Goal: Task Accomplishment & Management: Complete application form

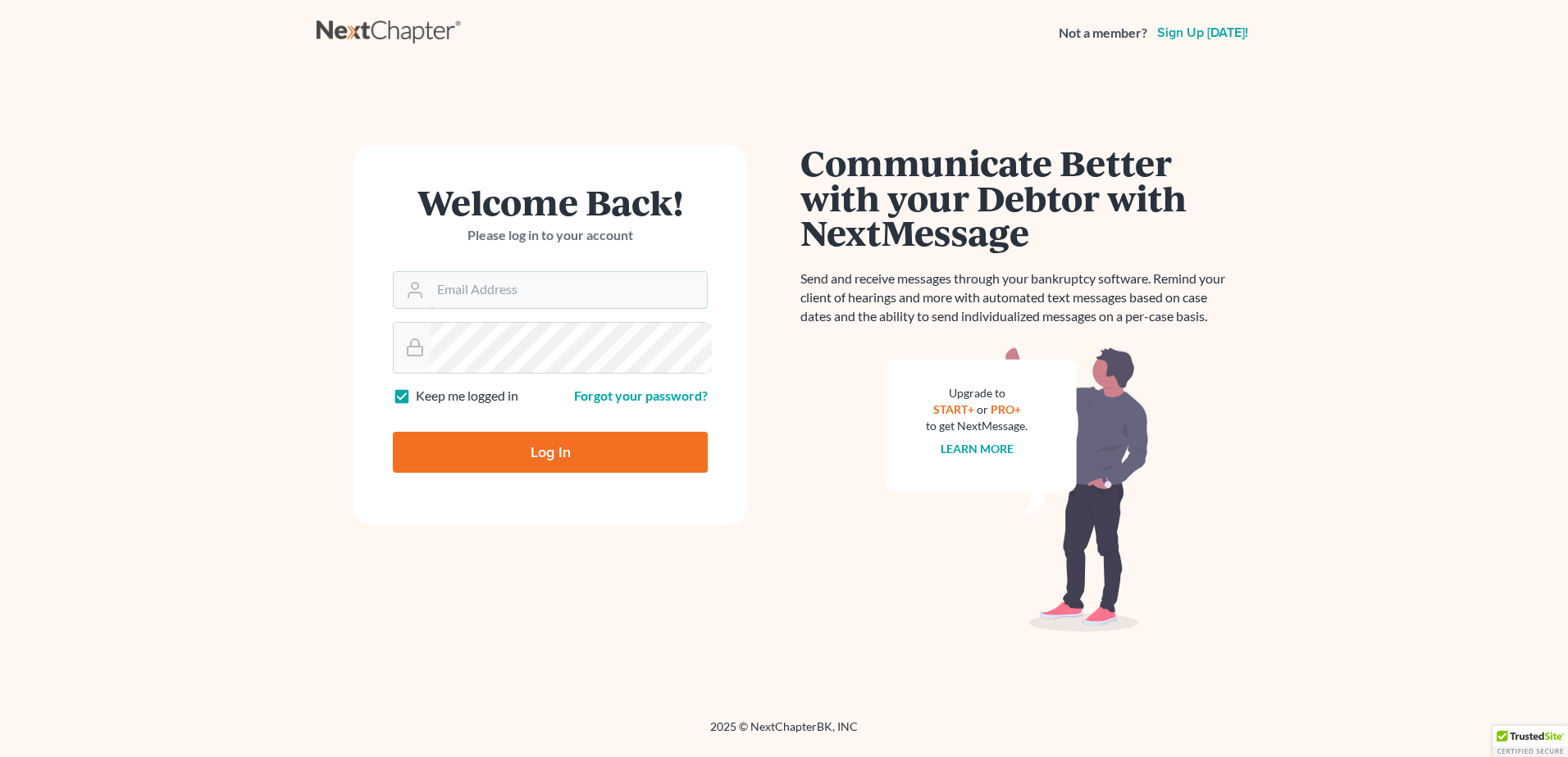
type input "[PERSON_NAME][EMAIL_ADDRESS][DOMAIN_NAME]"
click at [482, 473] on input "Log In" at bounding box center [550, 452] width 315 height 41
type input "Thinking..."
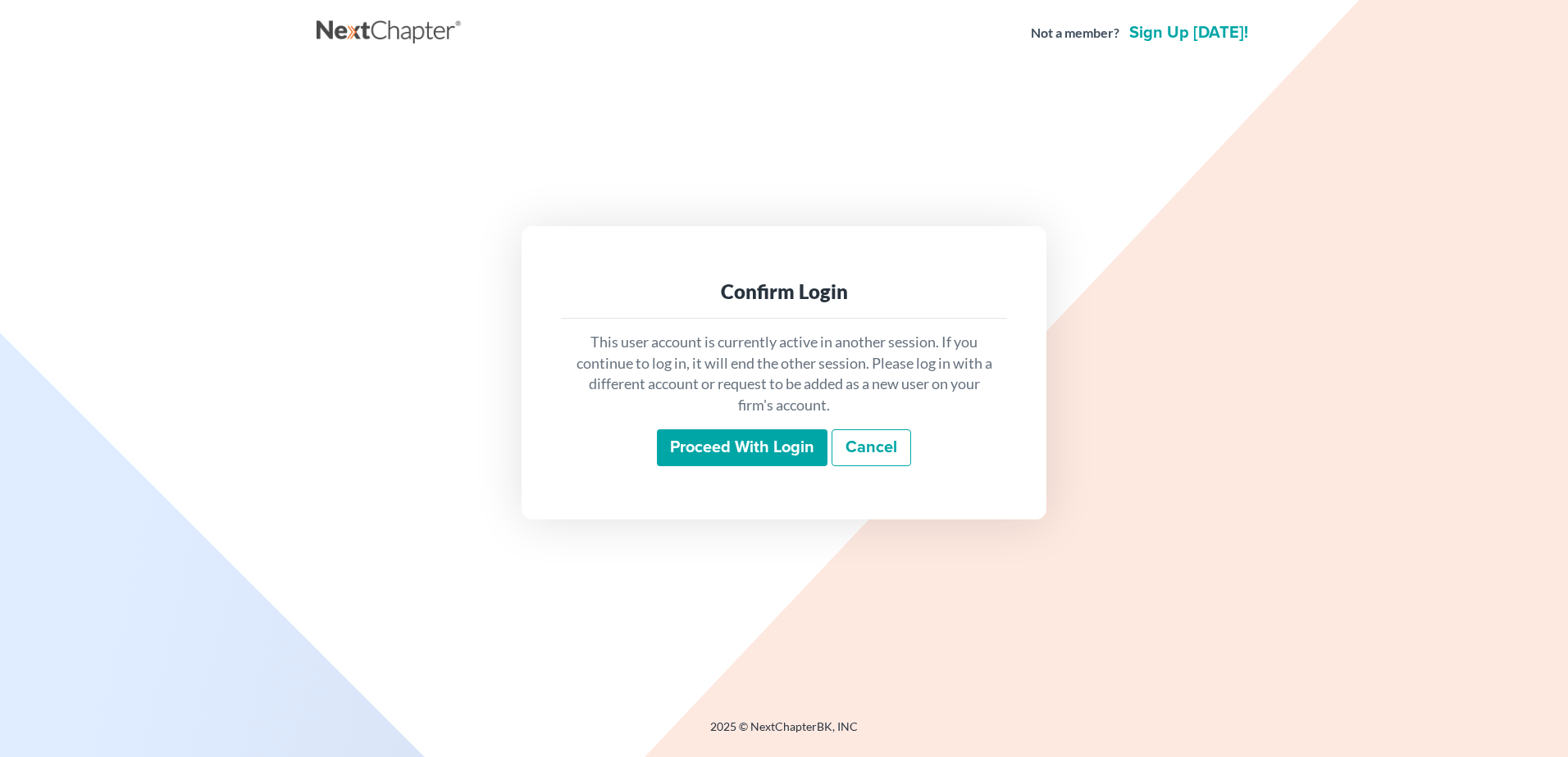
click at [657, 468] on input "Proceed with login" at bounding box center [742, 448] width 171 height 37
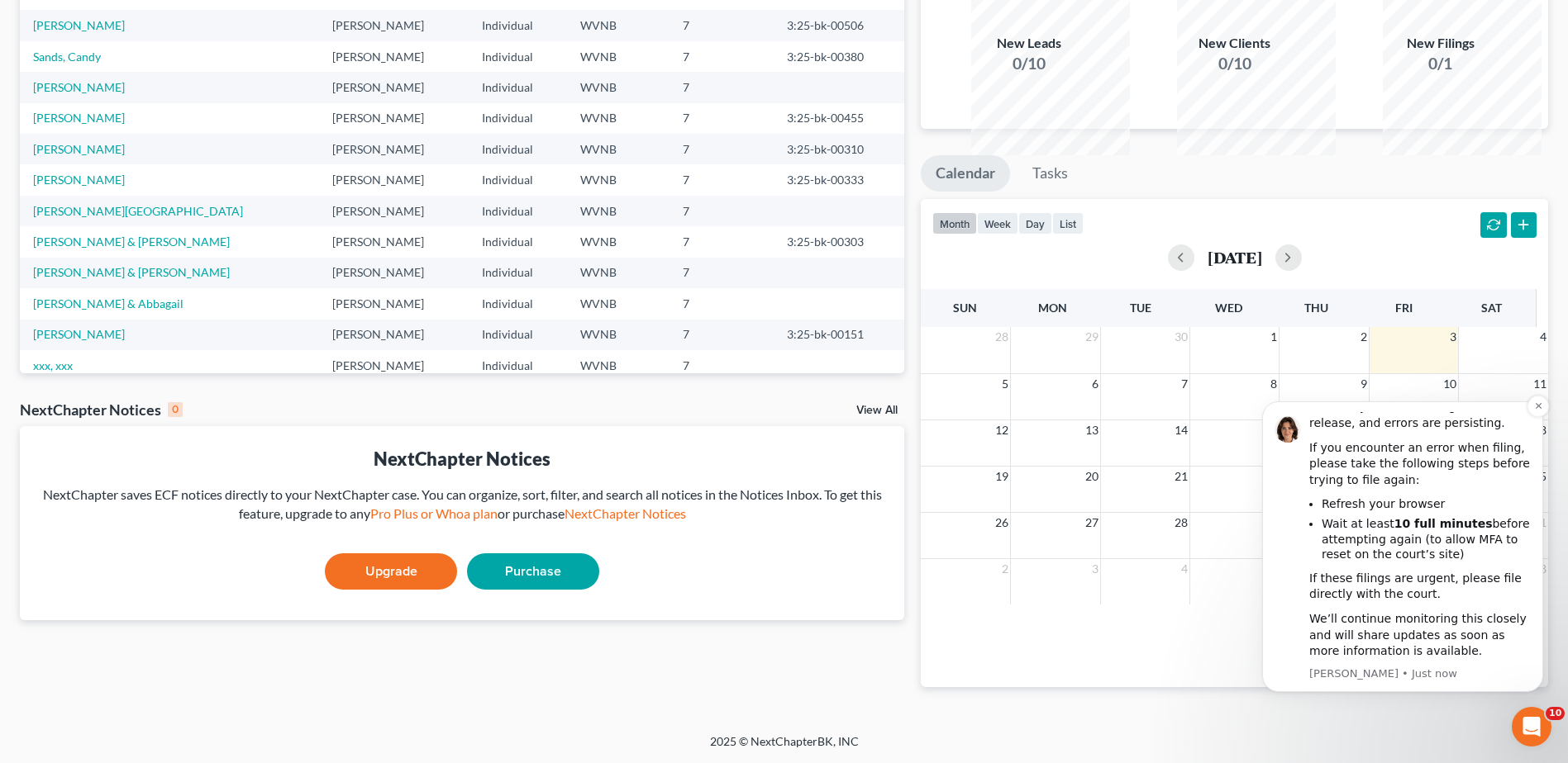
scroll to position [165, 0]
click at [1543, 405] on button "Dismiss notification" at bounding box center [1538, 406] width 21 height 21
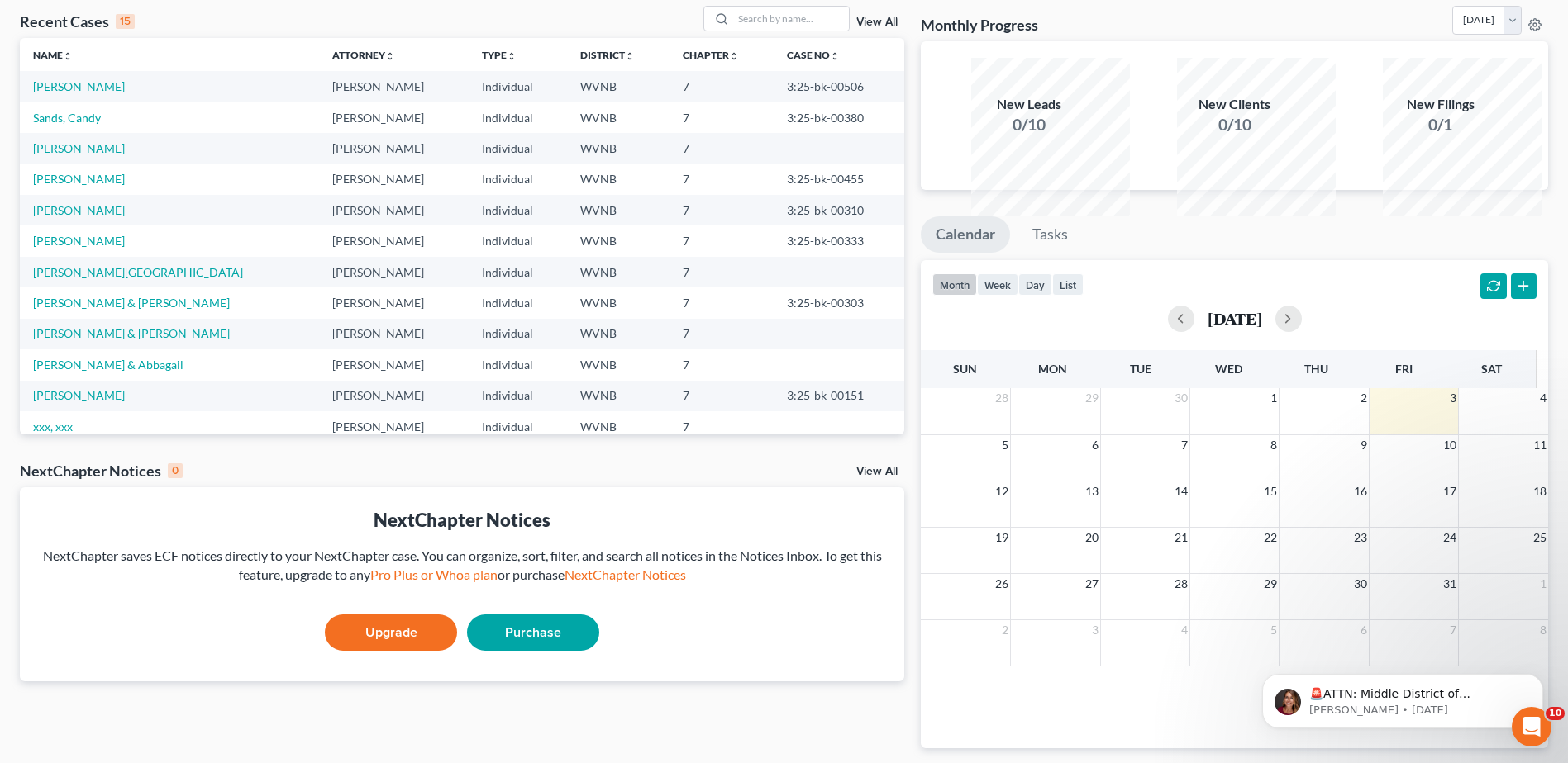
scroll to position [0, 0]
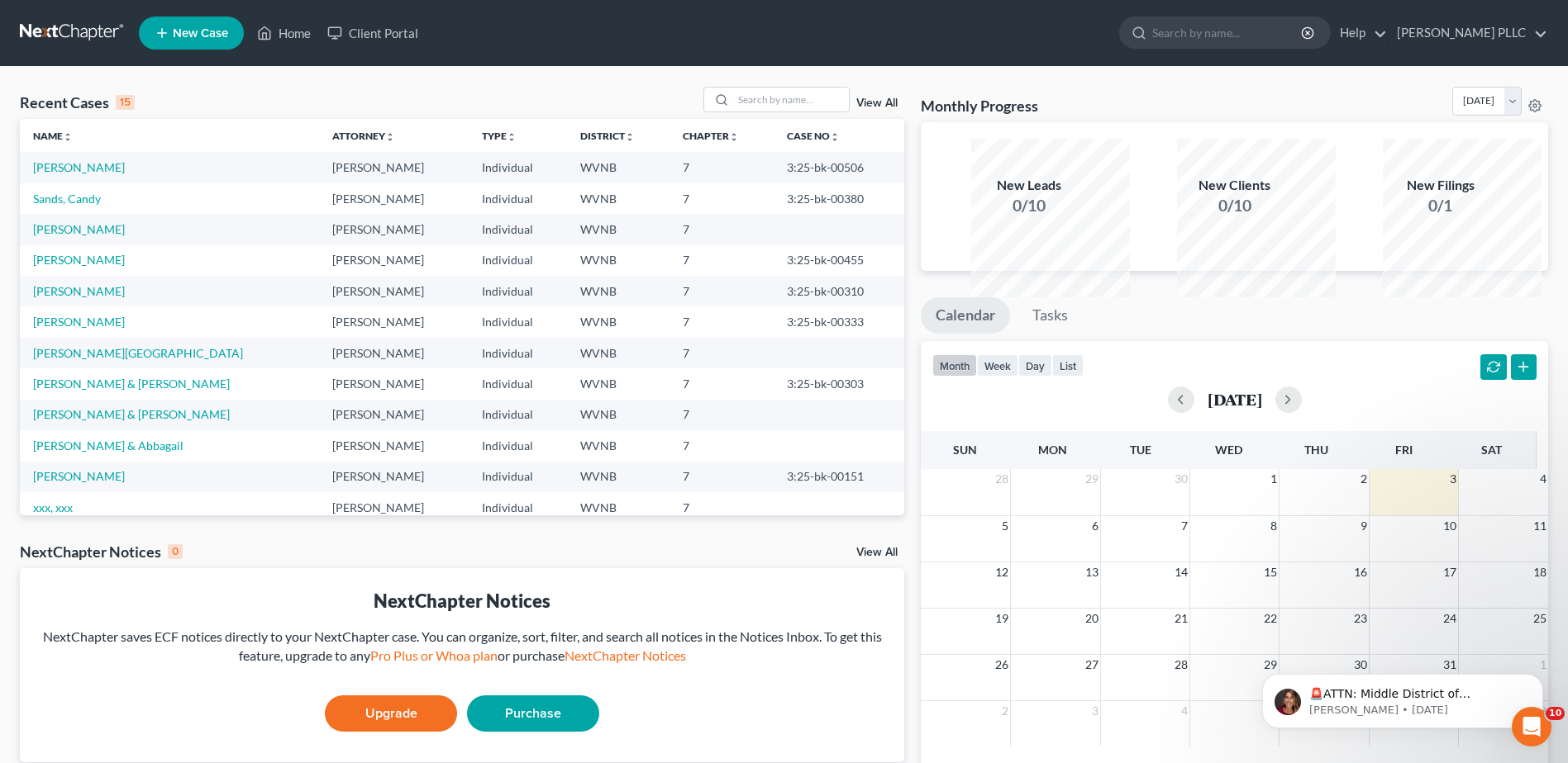
click at [229, 39] on span "New Case" at bounding box center [200, 33] width 56 height 12
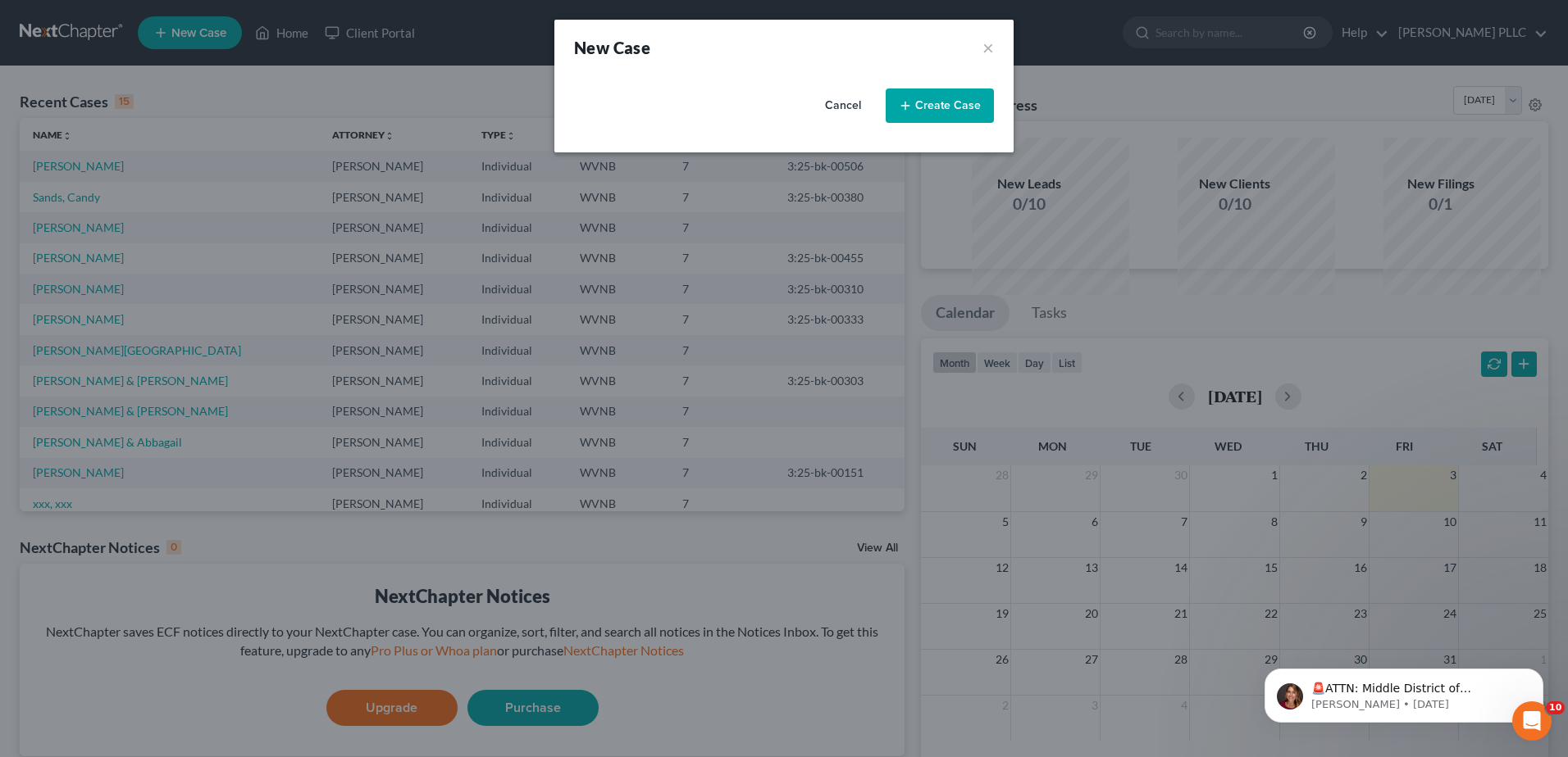
select select "88"
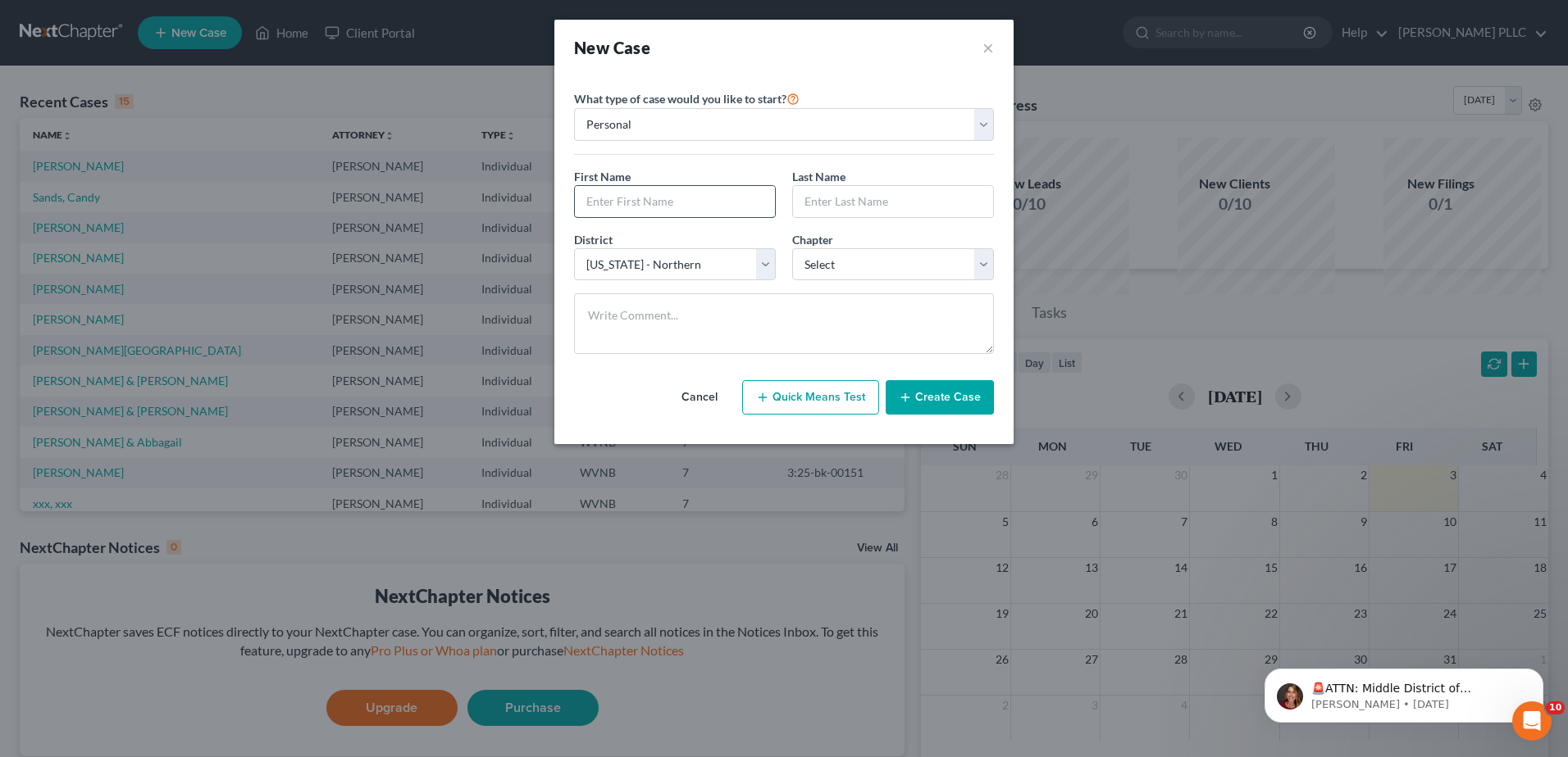
click at [575, 217] on input "text" at bounding box center [675, 201] width 200 height 31
type input "[PERSON_NAME]"
click at [848, 281] on select "Select 7 11 12 13" at bounding box center [893, 265] width 202 height 33
select select "0"
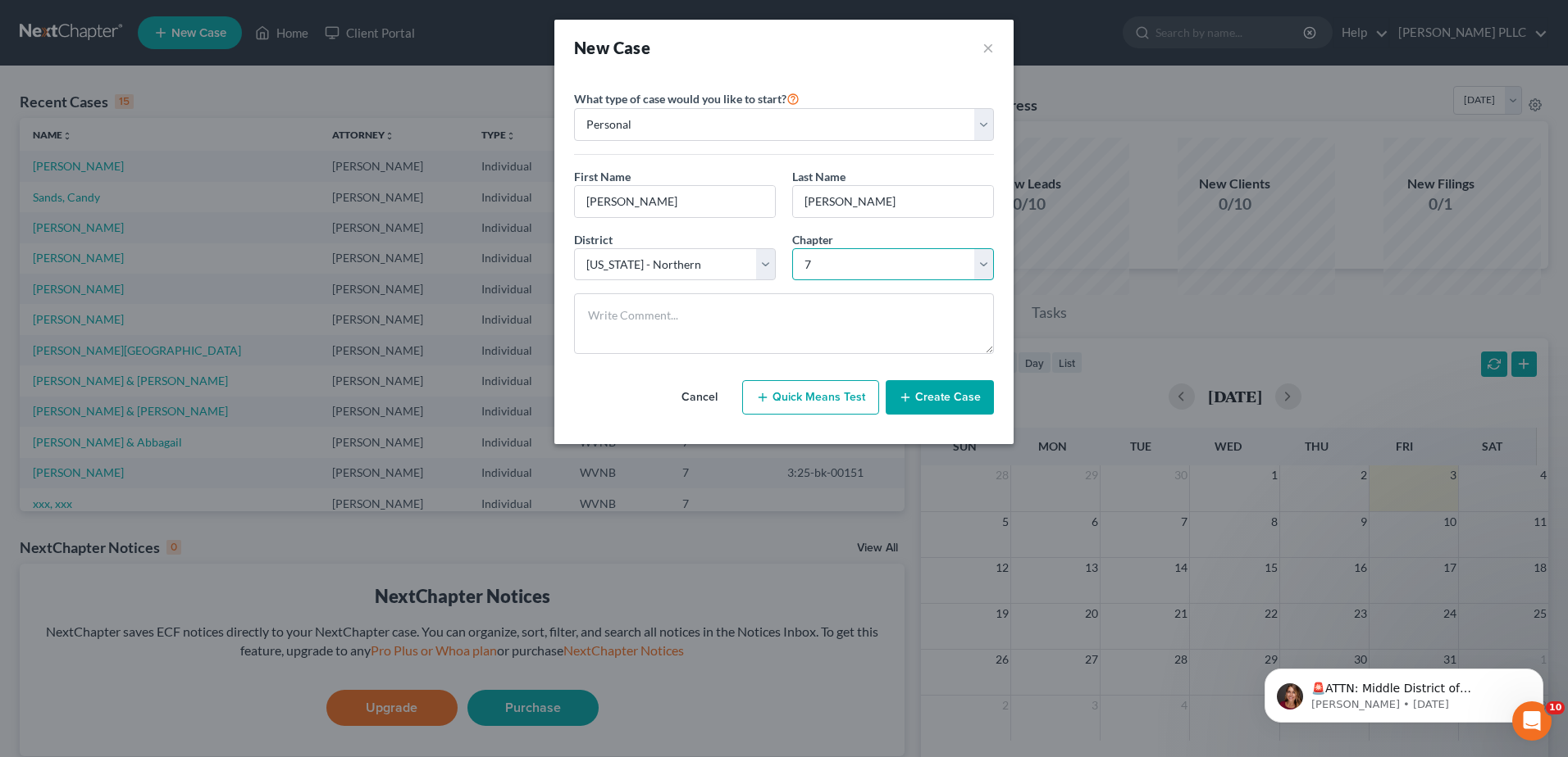
click at [792, 281] on select "Select 7 11 12 13" at bounding box center [893, 265] width 202 height 33
click at [994, 415] on button "Create Case" at bounding box center [939, 397] width 108 height 35
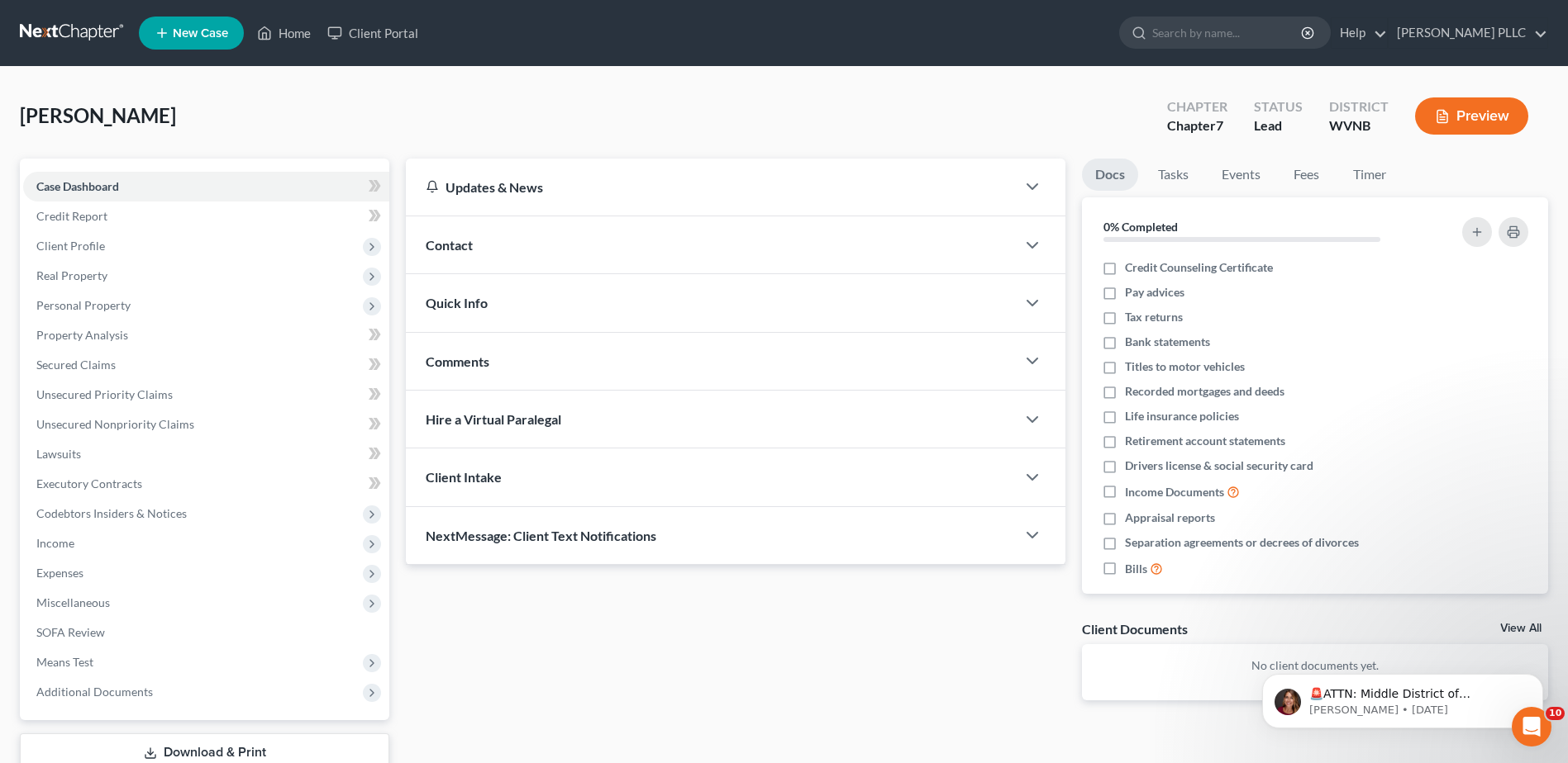
click at [505, 274] on div "Contact" at bounding box center [710, 245] width 610 height 57
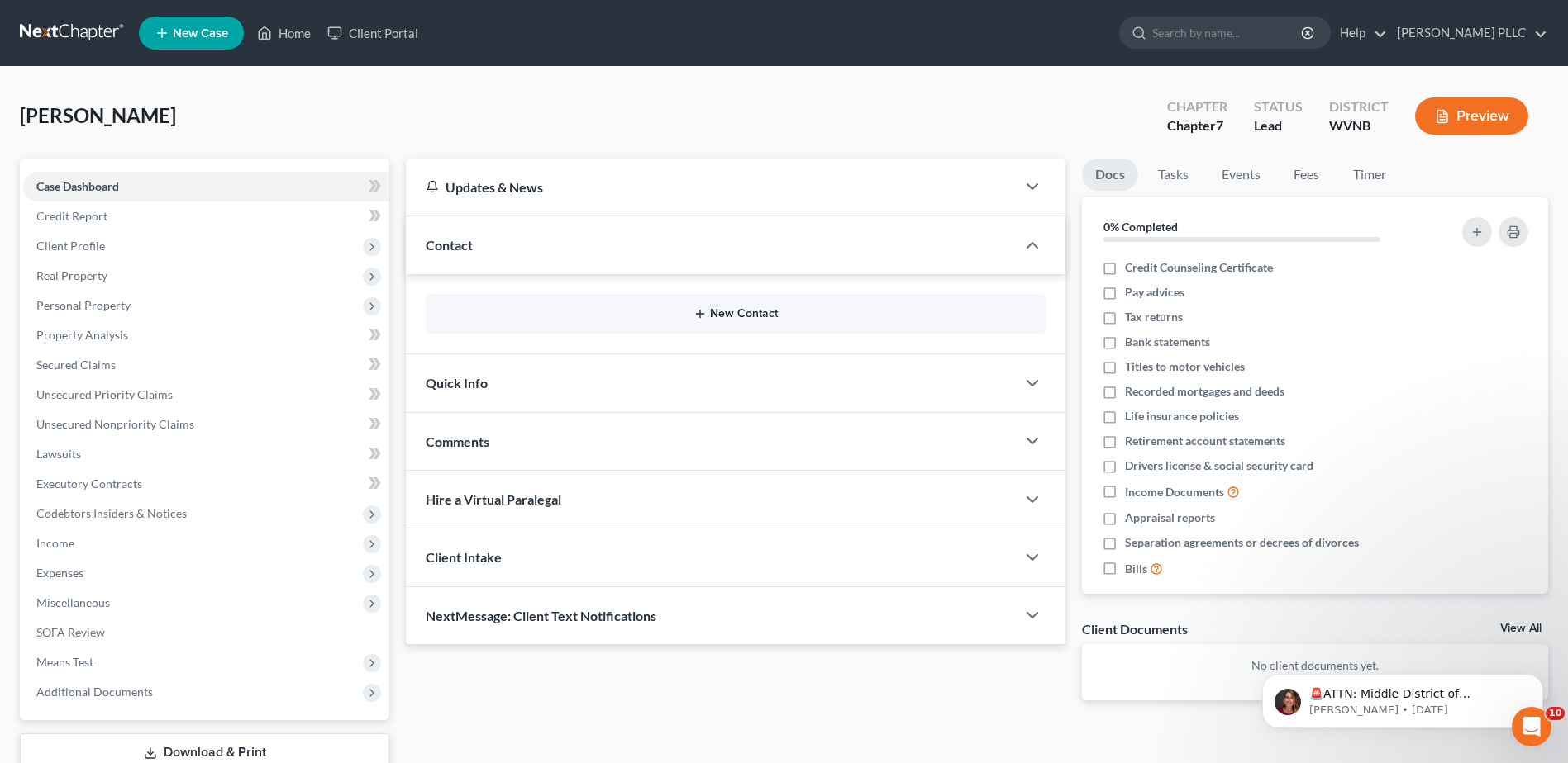
click at [708, 321] on button "New Contact" at bounding box center [735, 313] width 593 height 13
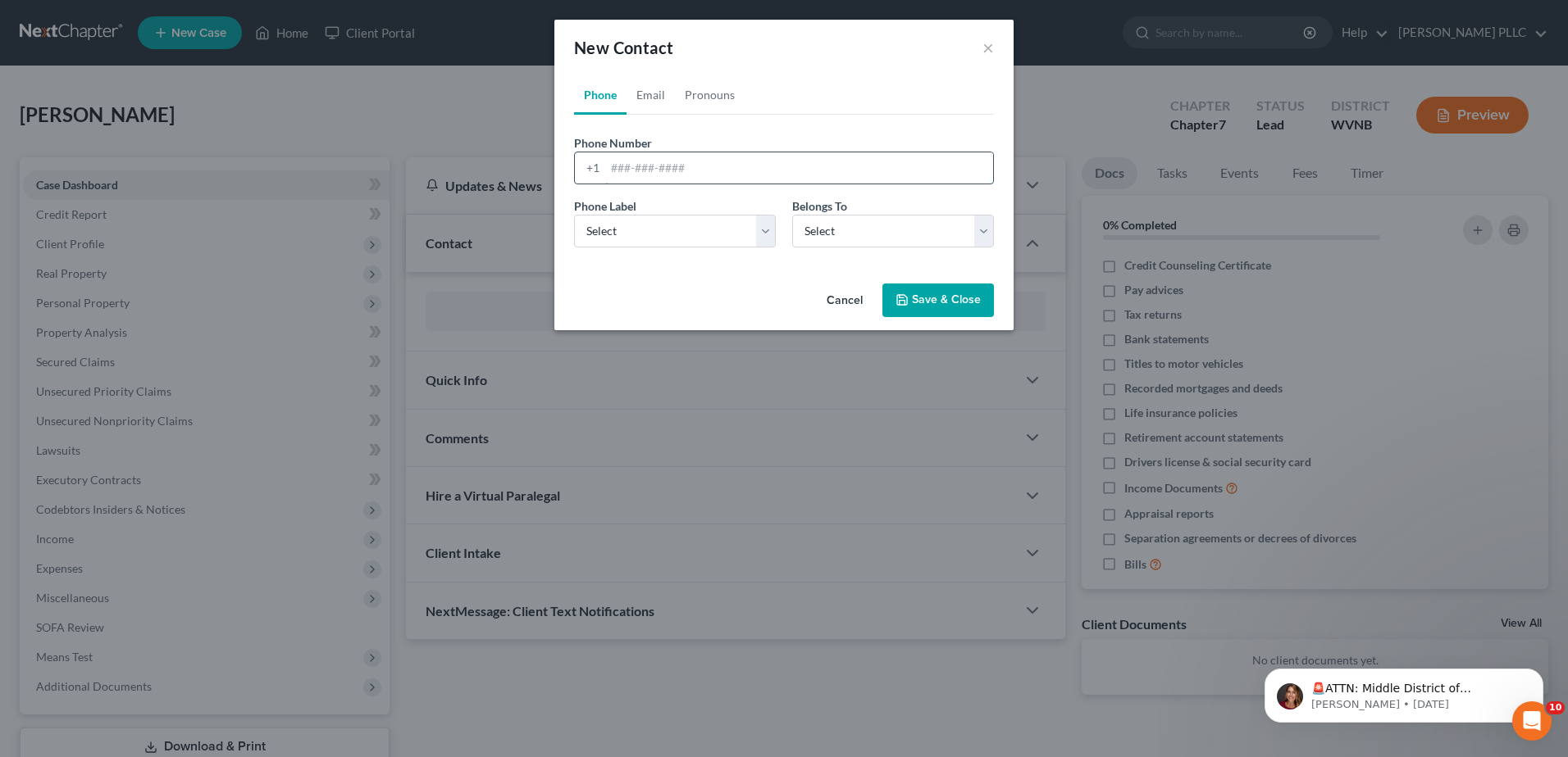
click at [605, 183] on input "tel" at bounding box center [799, 168] width 388 height 31
type input "3047031624"
click at [663, 248] on select "Select Mobile Home Work Other" at bounding box center [675, 231] width 202 height 33
select select "0"
click at [574, 248] on select "Select Mobile Home Work Other" at bounding box center [675, 231] width 202 height 33
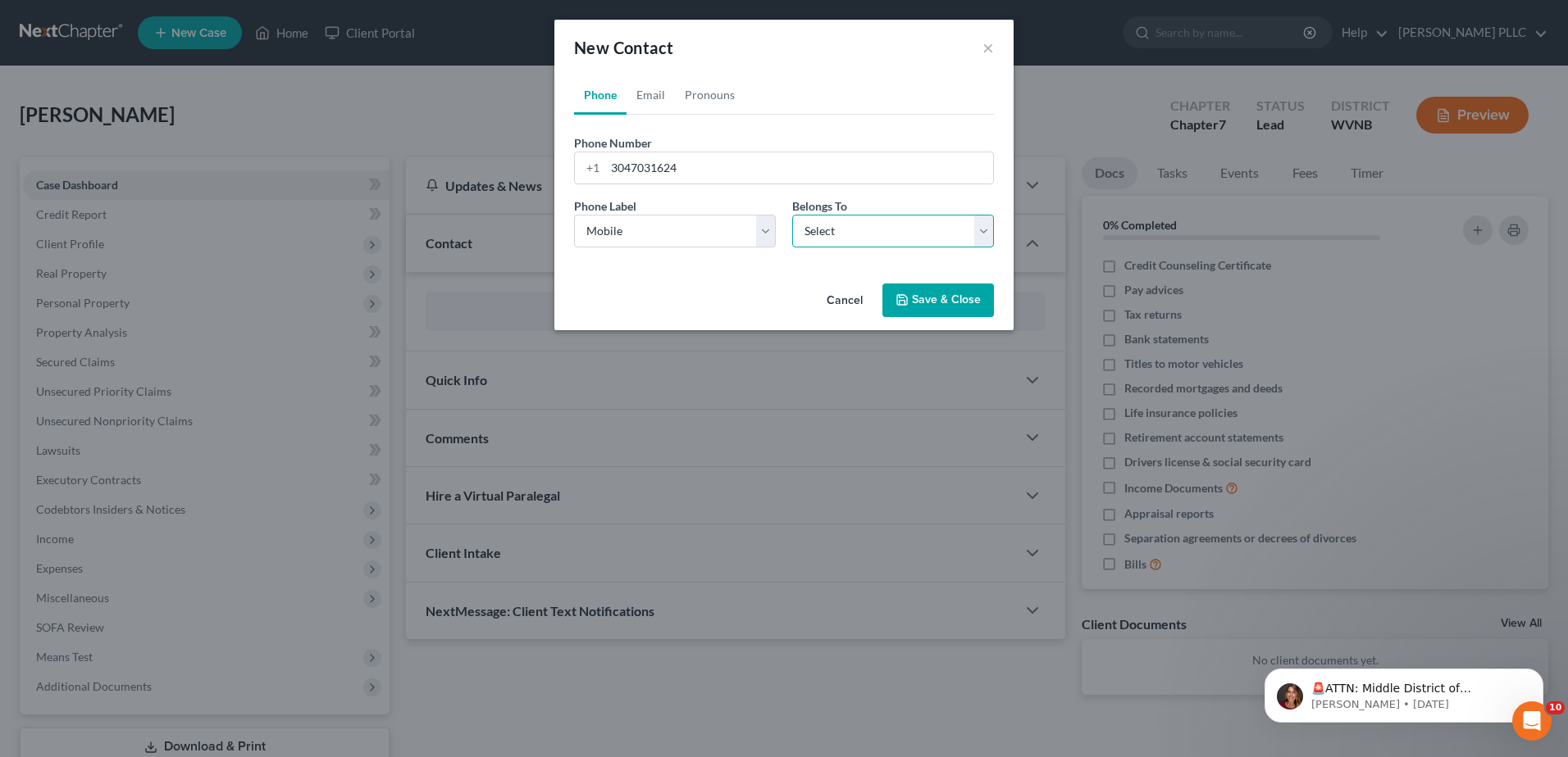
click at [875, 248] on select "Select Client Other" at bounding box center [893, 231] width 202 height 33
select select "0"
click at [792, 248] on select "Select Client Other" at bounding box center [893, 231] width 202 height 33
click at [968, 318] on button "Save & Close" at bounding box center [937, 300] width 111 height 35
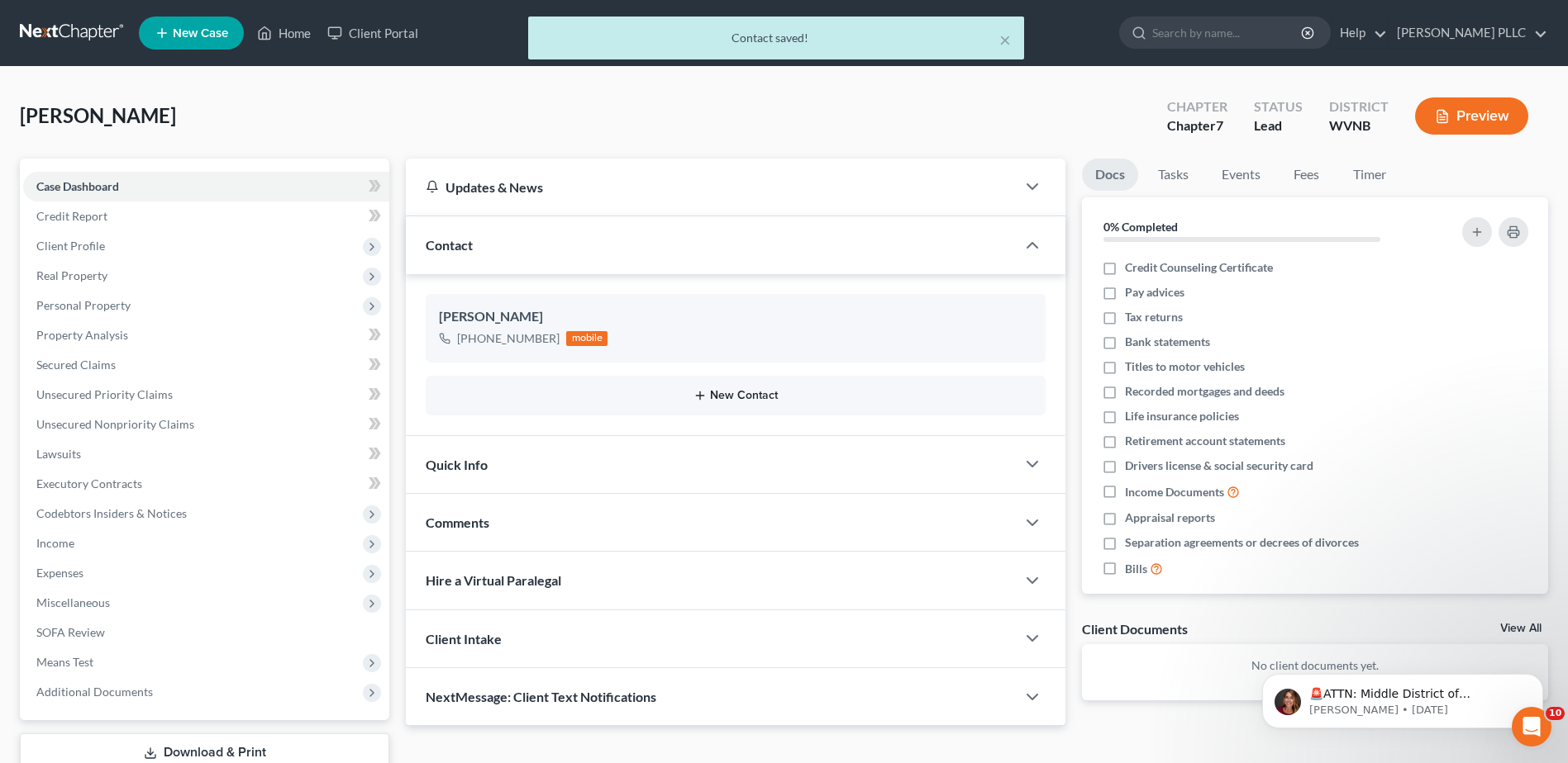
click at [729, 402] on button "New Contact" at bounding box center [735, 395] width 593 height 13
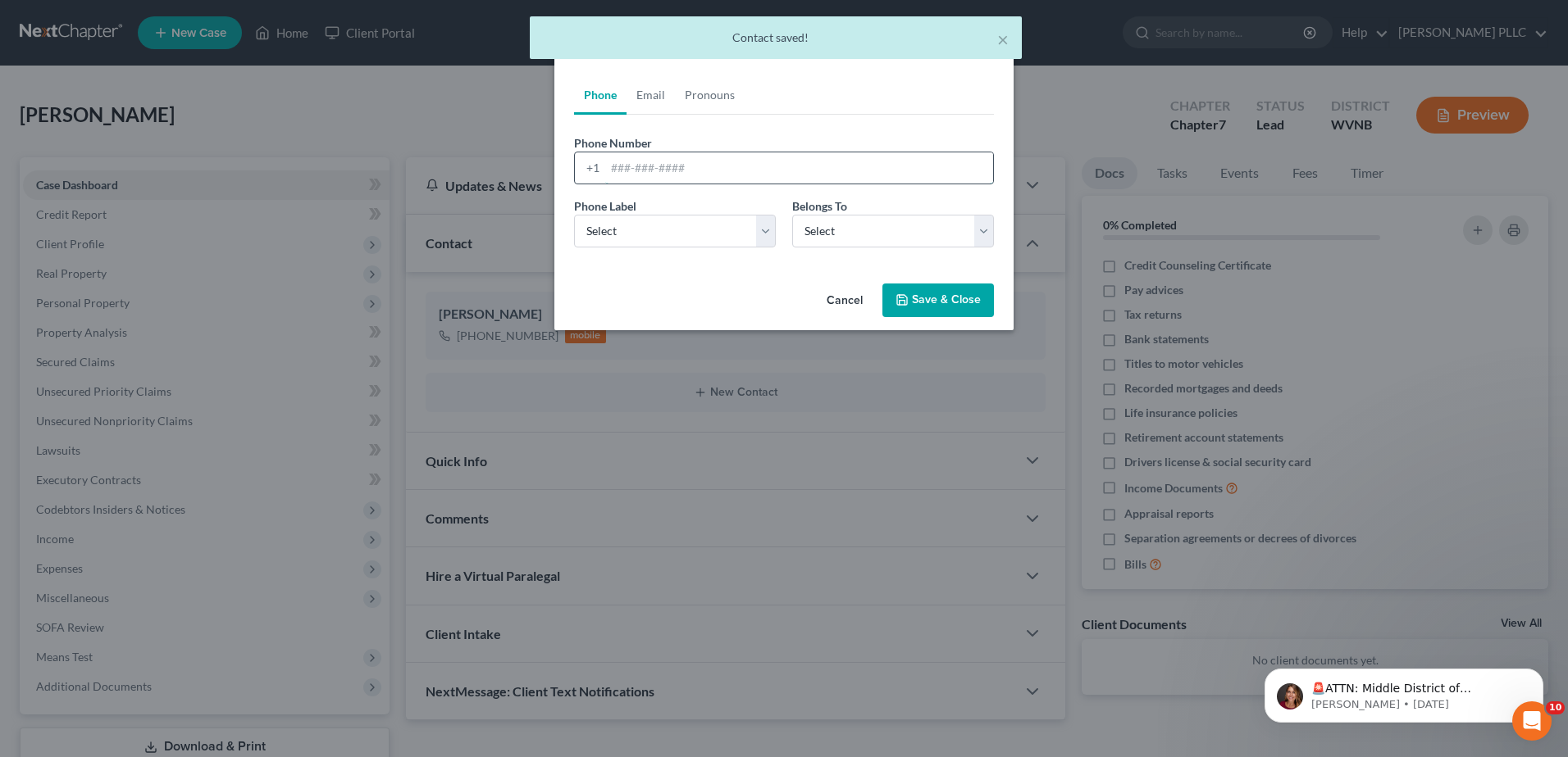
click at [605, 183] on input "tel" at bounding box center [799, 168] width 388 height 31
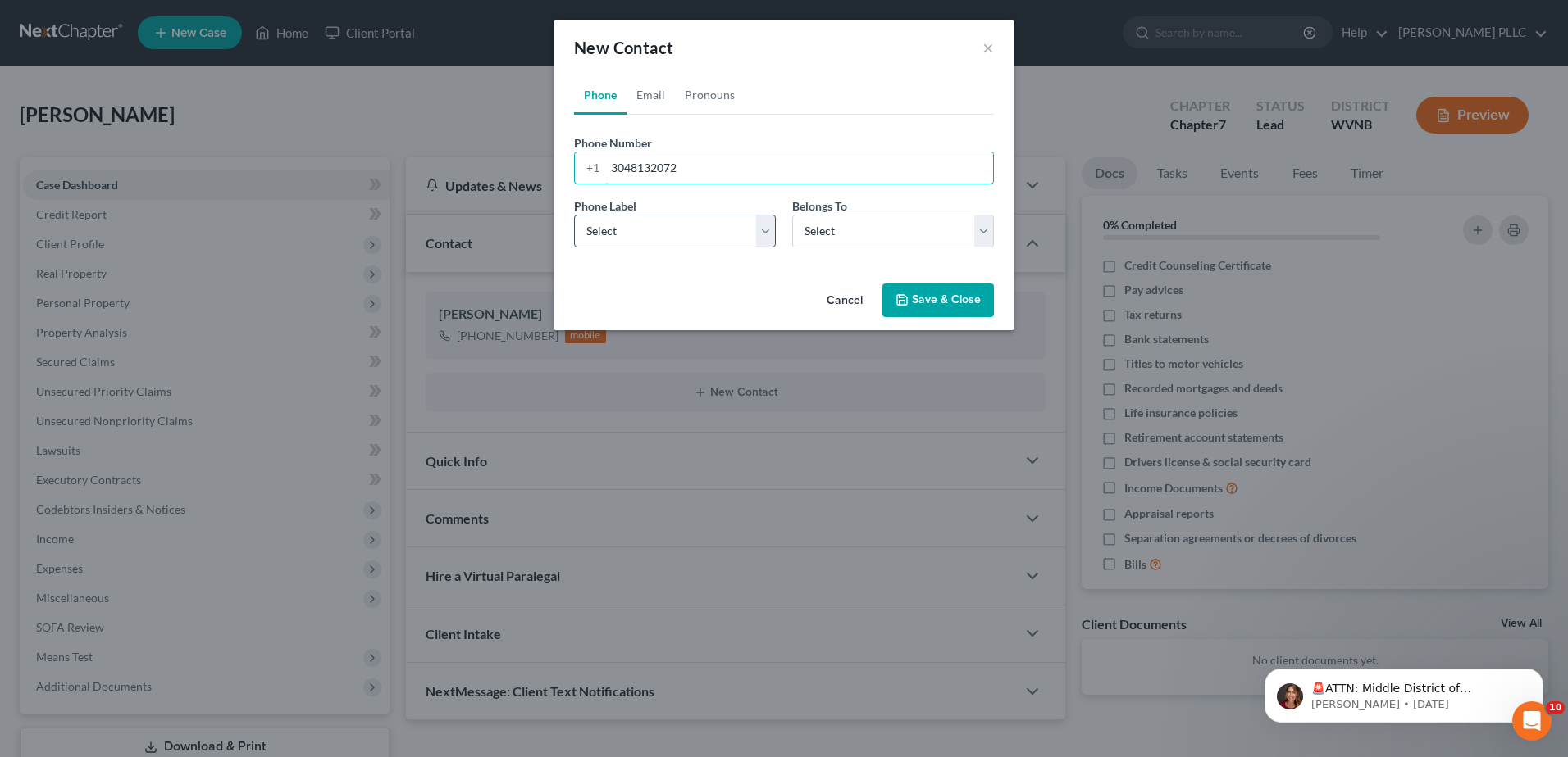
type input "3048132072"
click at [593, 248] on select "Select Mobile Home Work Other" at bounding box center [675, 231] width 202 height 33
select select "0"
click at [574, 248] on select "Select Mobile Home Work Other" at bounding box center [675, 231] width 202 height 33
click at [836, 248] on select "Select Client Other" at bounding box center [893, 231] width 202 height 33
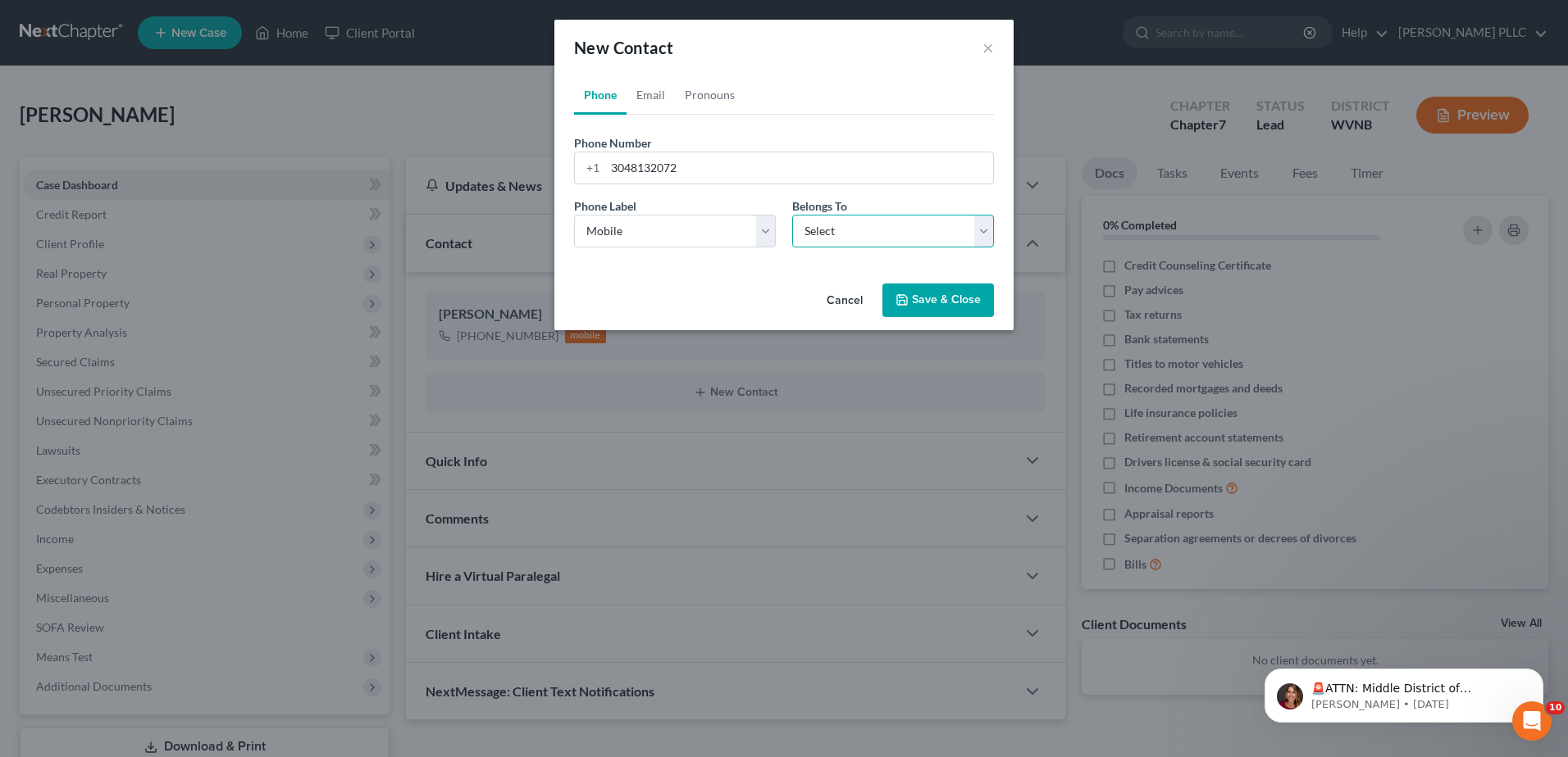
select select "1"
click at [792, 248] on select "Select Client Other" at bounding box center [893, 231] width 202 height 33
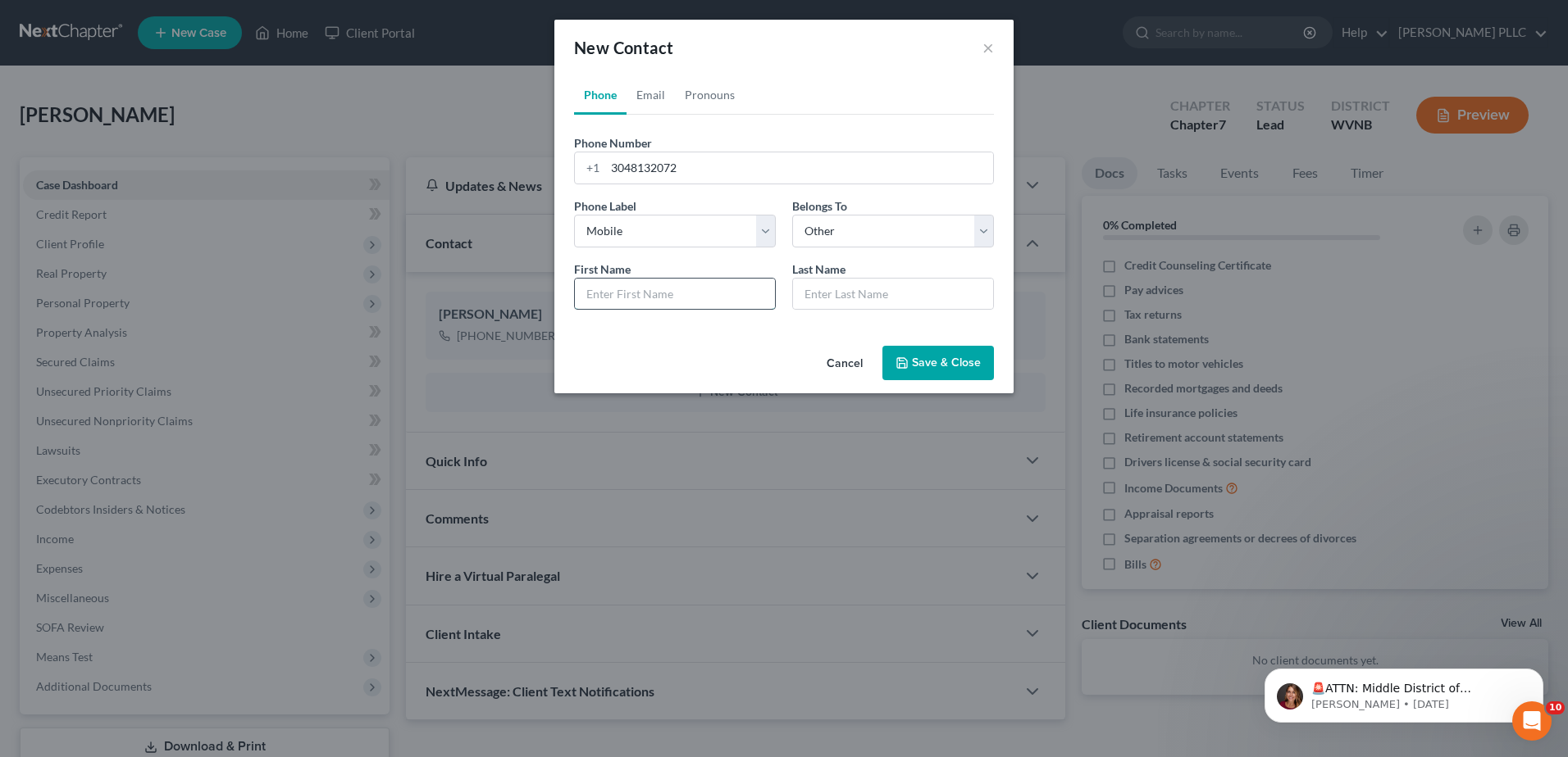
click at [655, 310] on input "text" at bounding box center [675, 294] width 200 height 31
type input "girlfriend"
click at [994, 380] on button "Save & Close" at bounding box center [937, 363] width 111 height 35
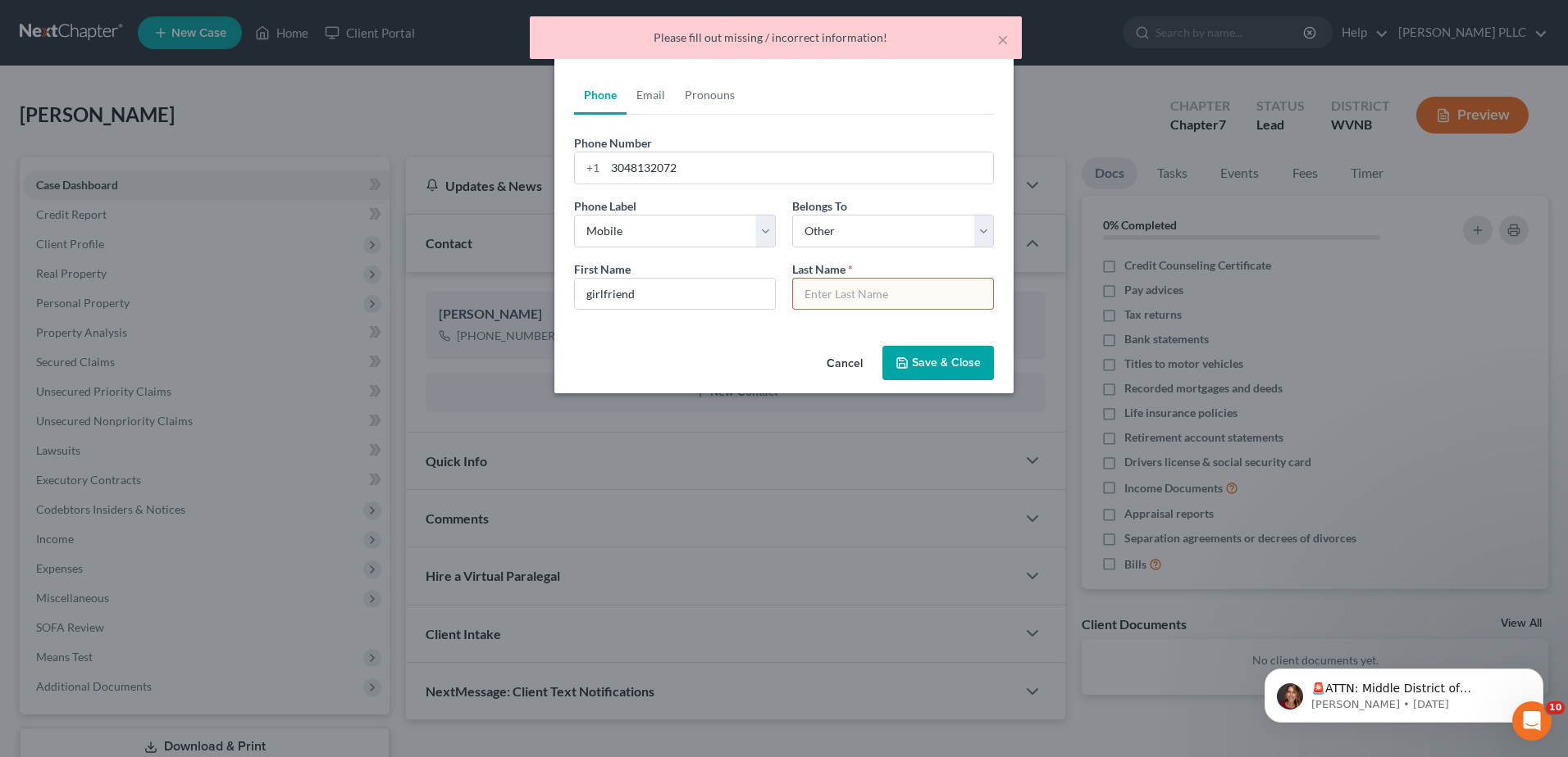
click at [933, 310] on input "text" at bounding box center [893, 294] width 200 height 31
type input "White"
drag, startPoint x: 836, startPoint y: 407, endPoint x: 697, endPoint y: 400, distance: 139.2
click at [697, 323] on div "First Name * girlfriend Last Name * White" at bounding box center [784, 292] width 436 height 63
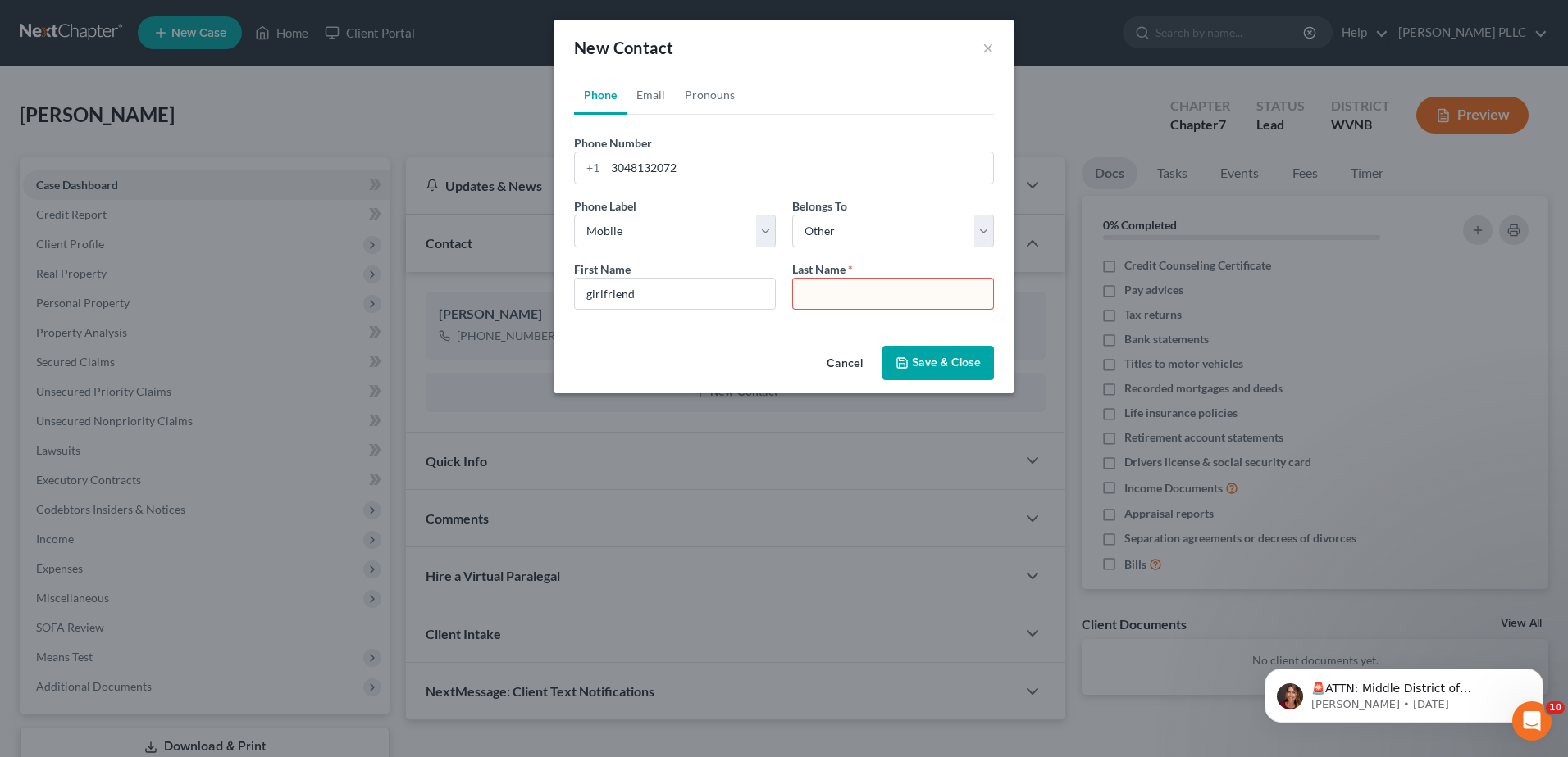
click at [877, 310] on input "text" at bounding box center [893, 294] width 200 height 31
type input "x"
click at [994, 380] on button "Save & Close" at bounding box center [937, 363] width 111 height 35
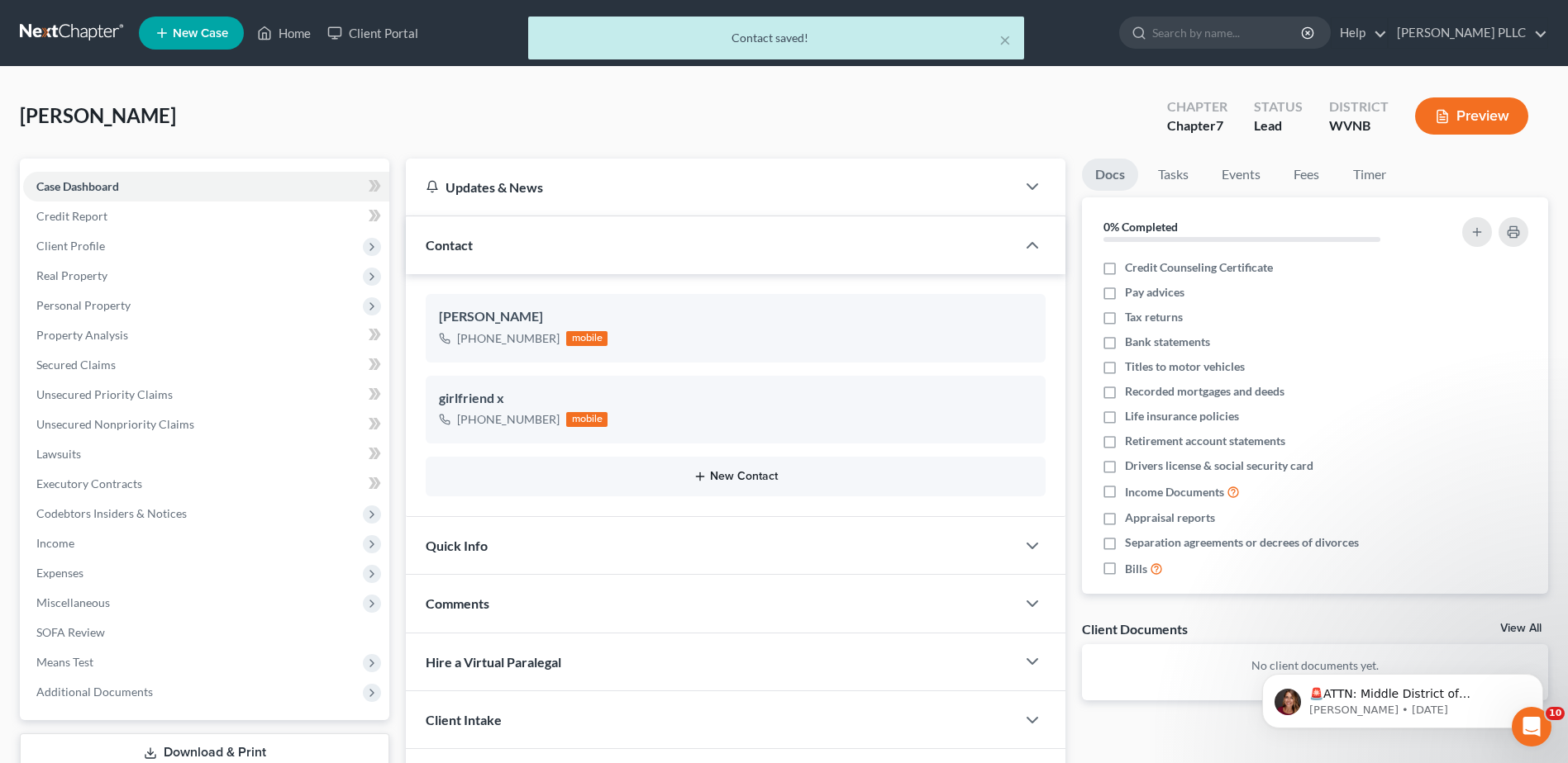
click at [748, 483] on button "New Contact" at bounding box center [735, 476] width 593 height 13
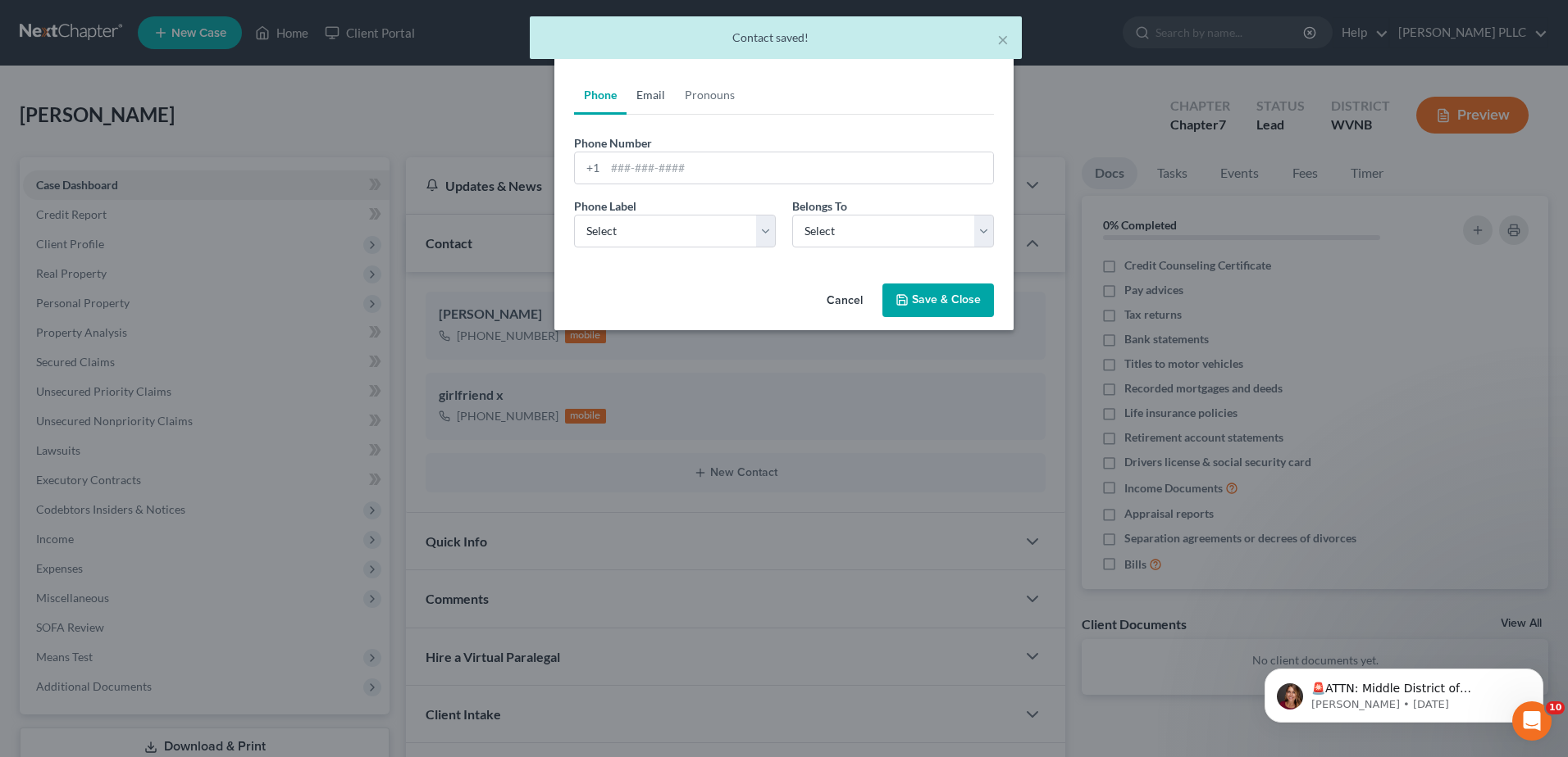
click at [627, 115] on link "Email" at bounding box center [650, 95] width 48 height 39
click at [605, 183] on input "email" at bounding box center [799, 168] width 388 height 31
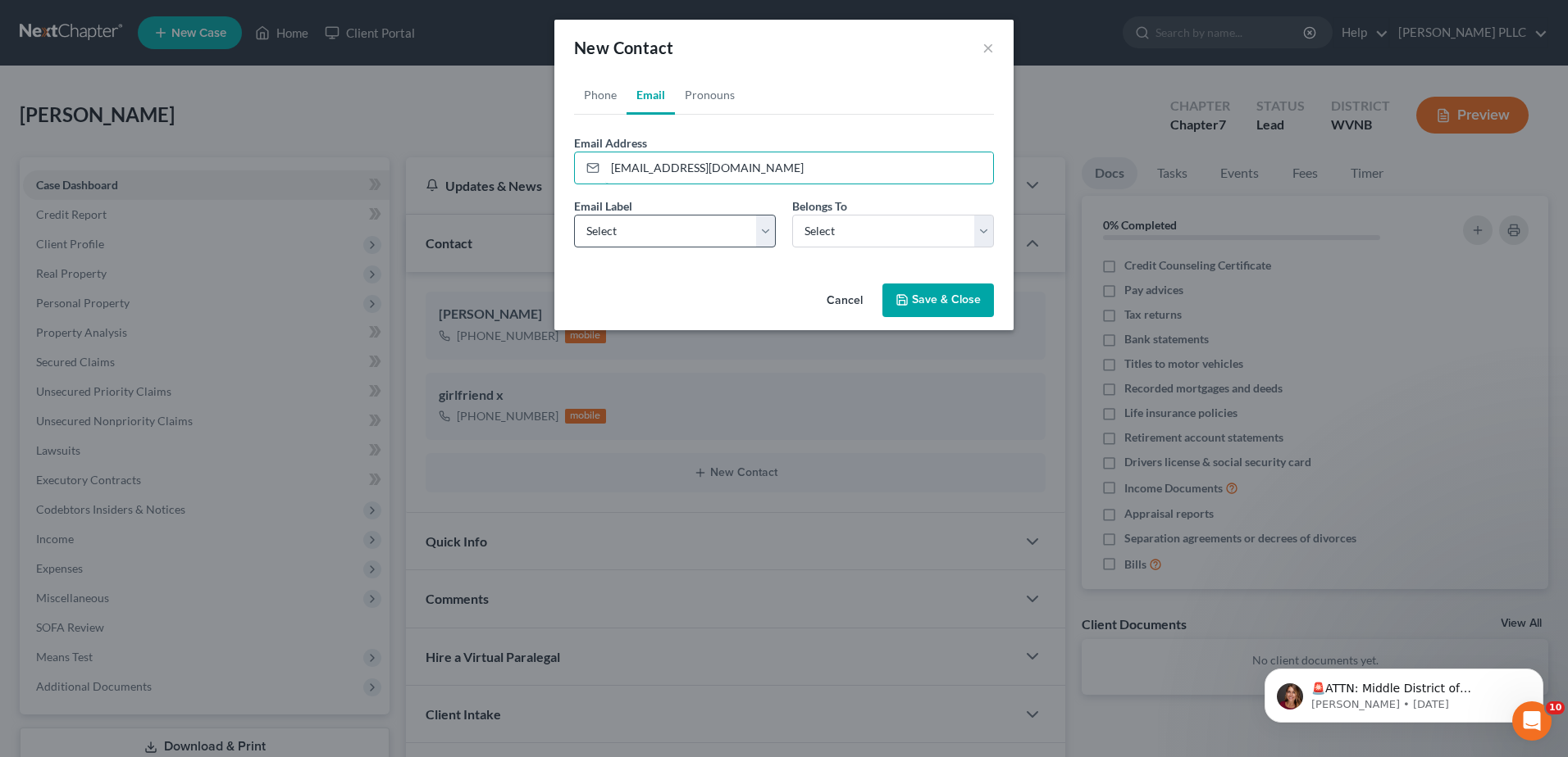
type input "[EMAIL_ADDRESS][DOMAIN_NAME]"
click at [632, 248] on select "Select Home Work Other" at bounding box center [675, 231] width 202 height 33
select select "0"
click at [574, 248] on select "Select Home Work Other" at bounding box center [675, 231] width 202 height 33
click at [885, 248] on select "Select Client Other" at bounding box center [893, 231] width 202 height 33
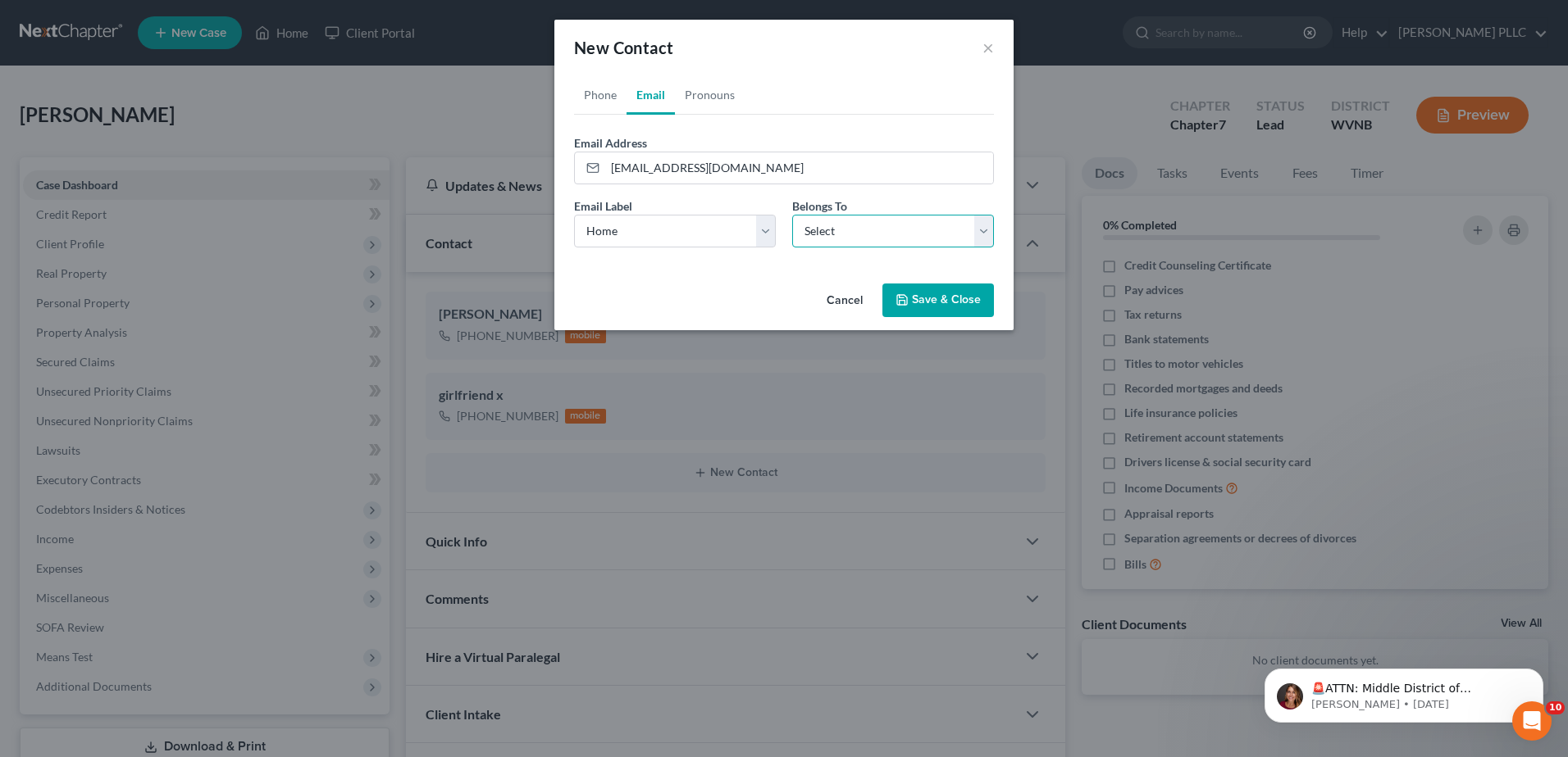
select select "0"
click at [792, 248] on select "Select Client Other" at bounding box center [893, 231] width 202 height 33
click at [980, 318] on button "Save & Close" at bounding box center [937, 300] width 111 height 35
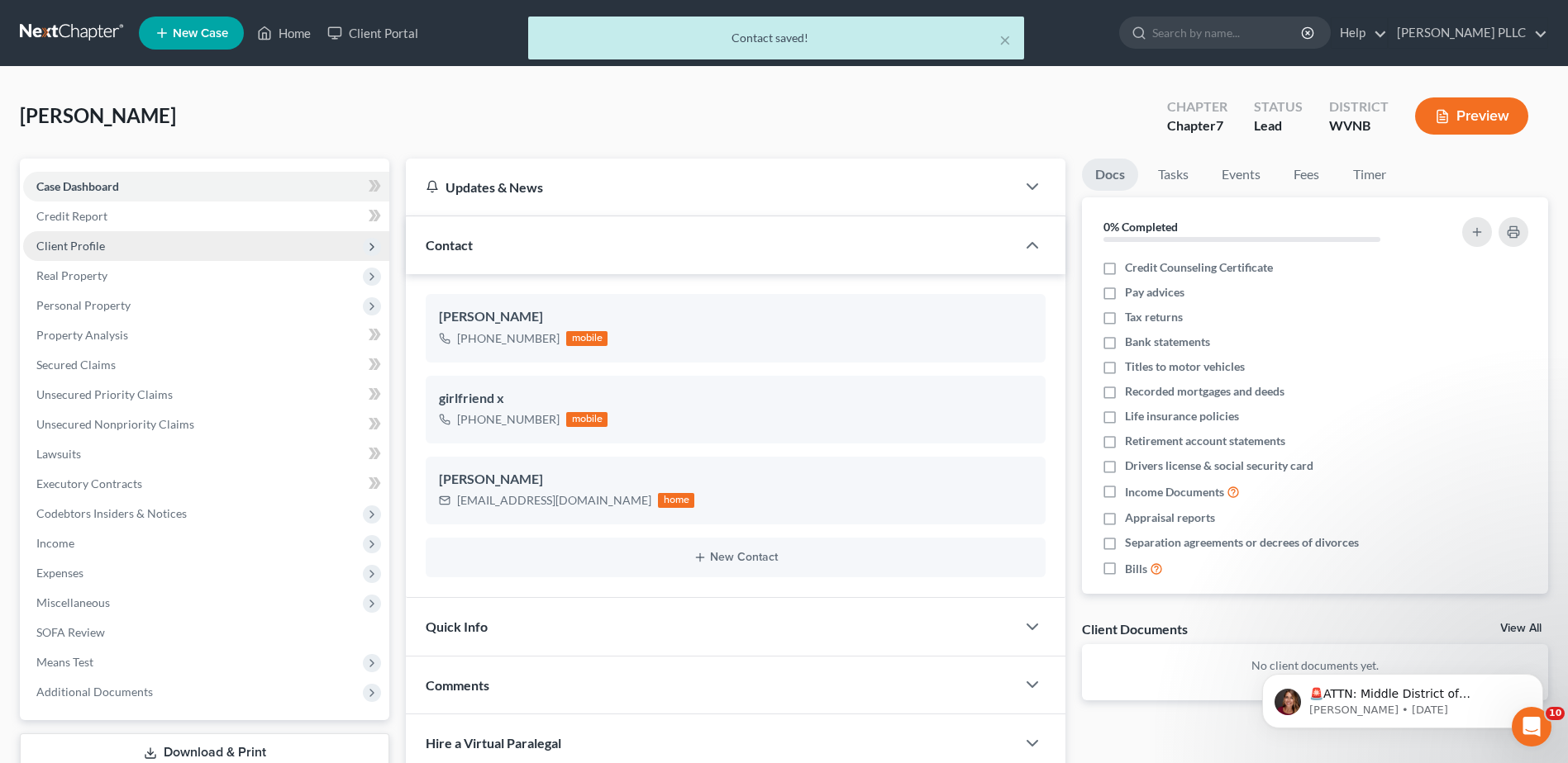
click at [105, 253] on span "Client Profile" at bounding box center [70, 245] width 68 height 14
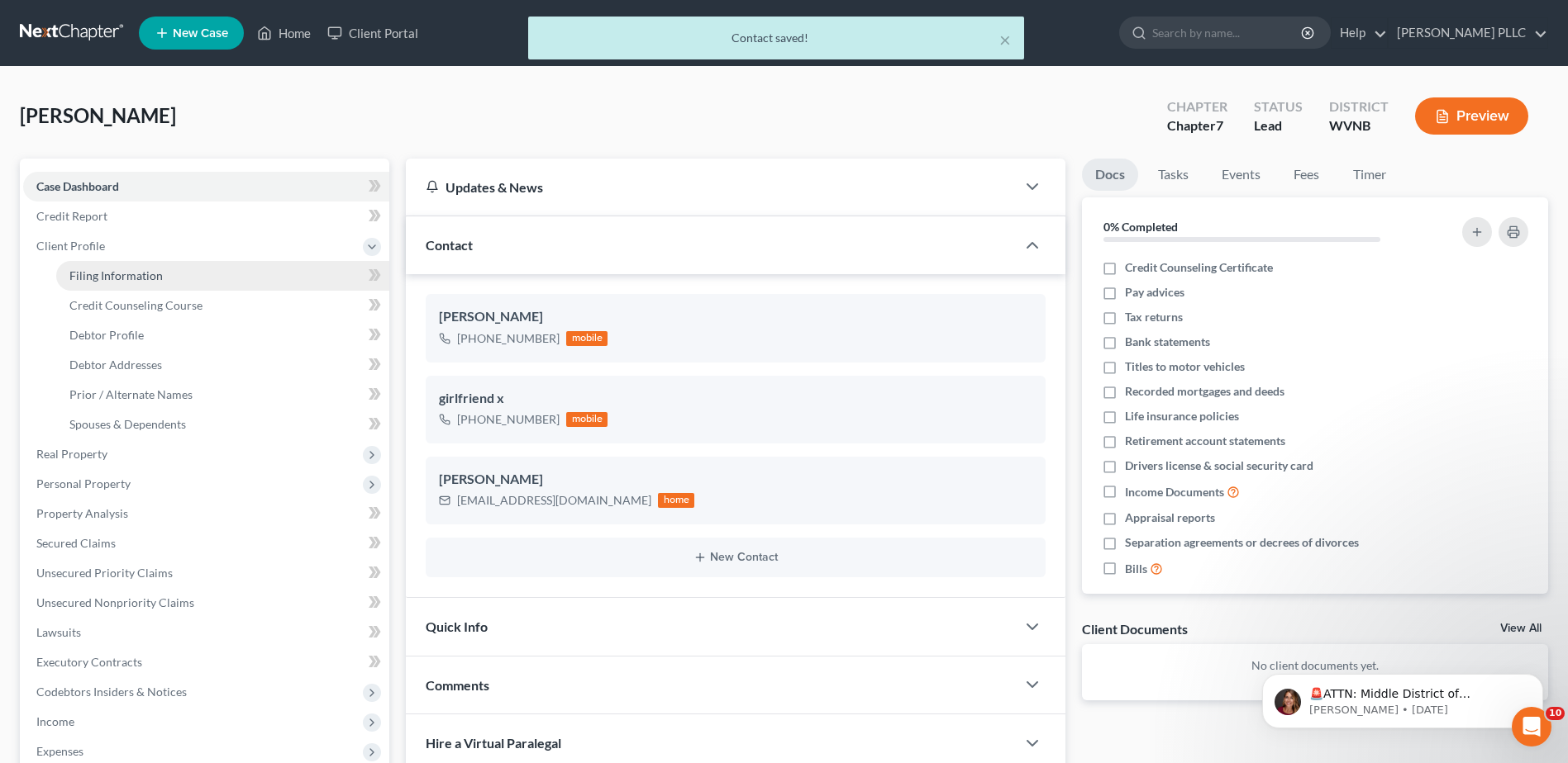
click at [147, 282] on span "Filing Information" at bounding box center [116, 275] width 93 height 14
select select "1"
select select "0"
select select "88"
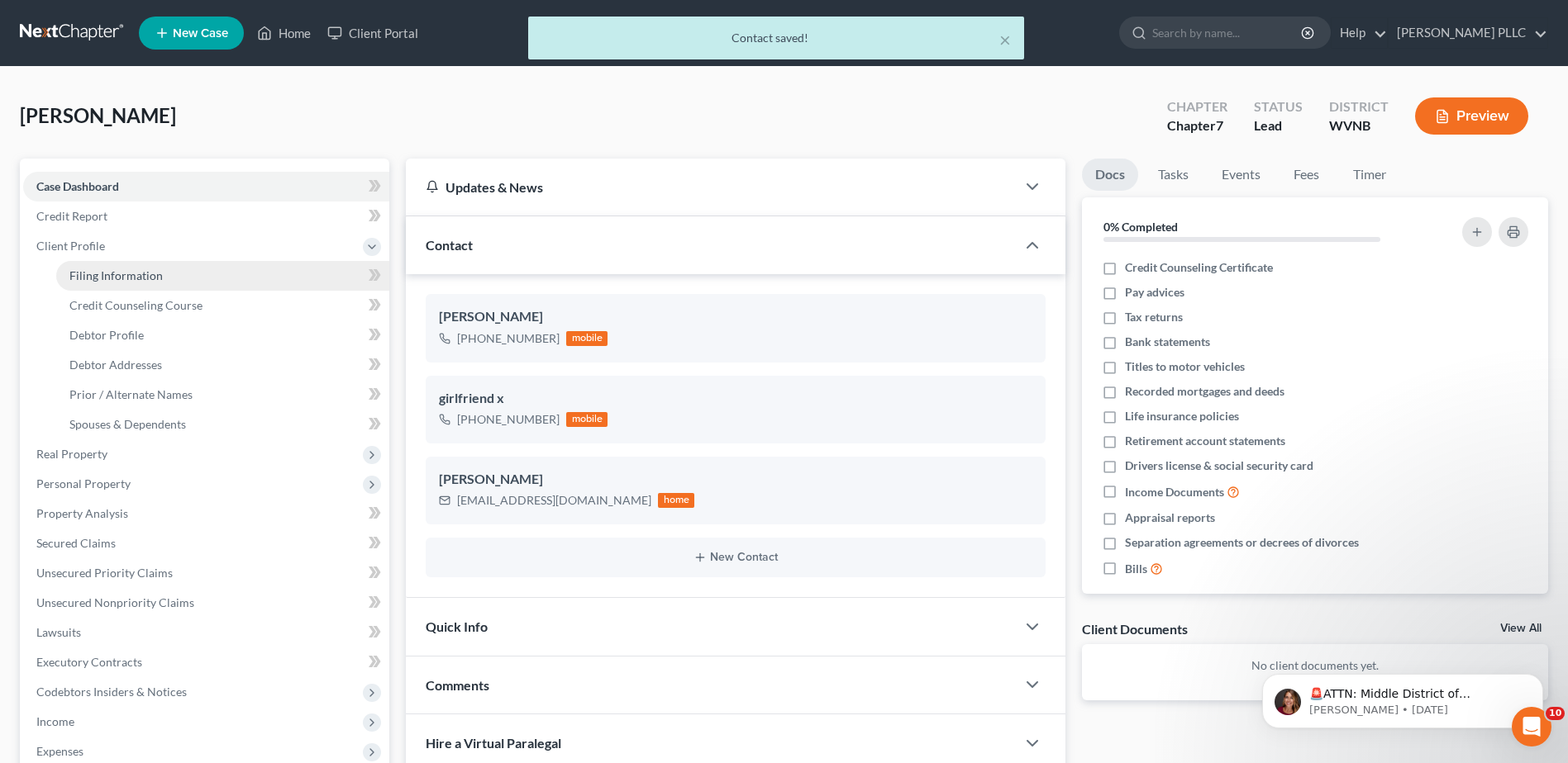
select select "51"
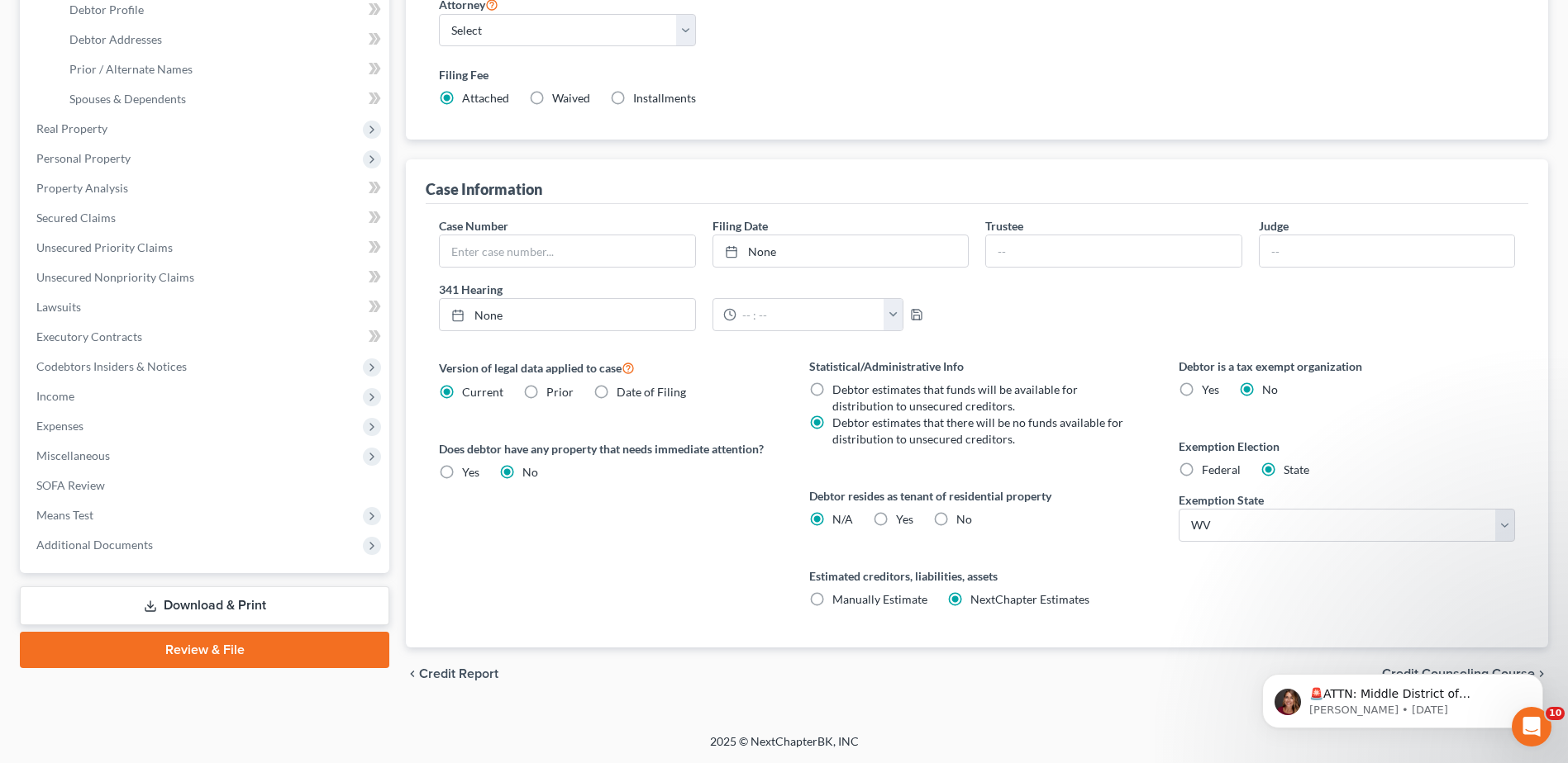
scroll to position [815, 0]
drag, startPoint x: 1366, startPoint y: 640, endPoint x: 2612, endPoint y: 1278, distance: 1399.8
click at [1366, 640] on html "🚨ATTN: Middle District of [US_STATE] The court has added a new Credit Counselin…" at bounding box center [1403, 697] width 330 height 115
click at [1420, 639] on div "🚨ATTN: Middle District of [US_STATE] The court has added a new Credit Counselin…" at bounding box center [1402, 624] width 304 height 206
click at [1521, 635] on div "🚨ATTN: Middle District of [US_STATE] The court has added a new Credit Counselin…" at bounding box center [1402, 624] width 304 height 206
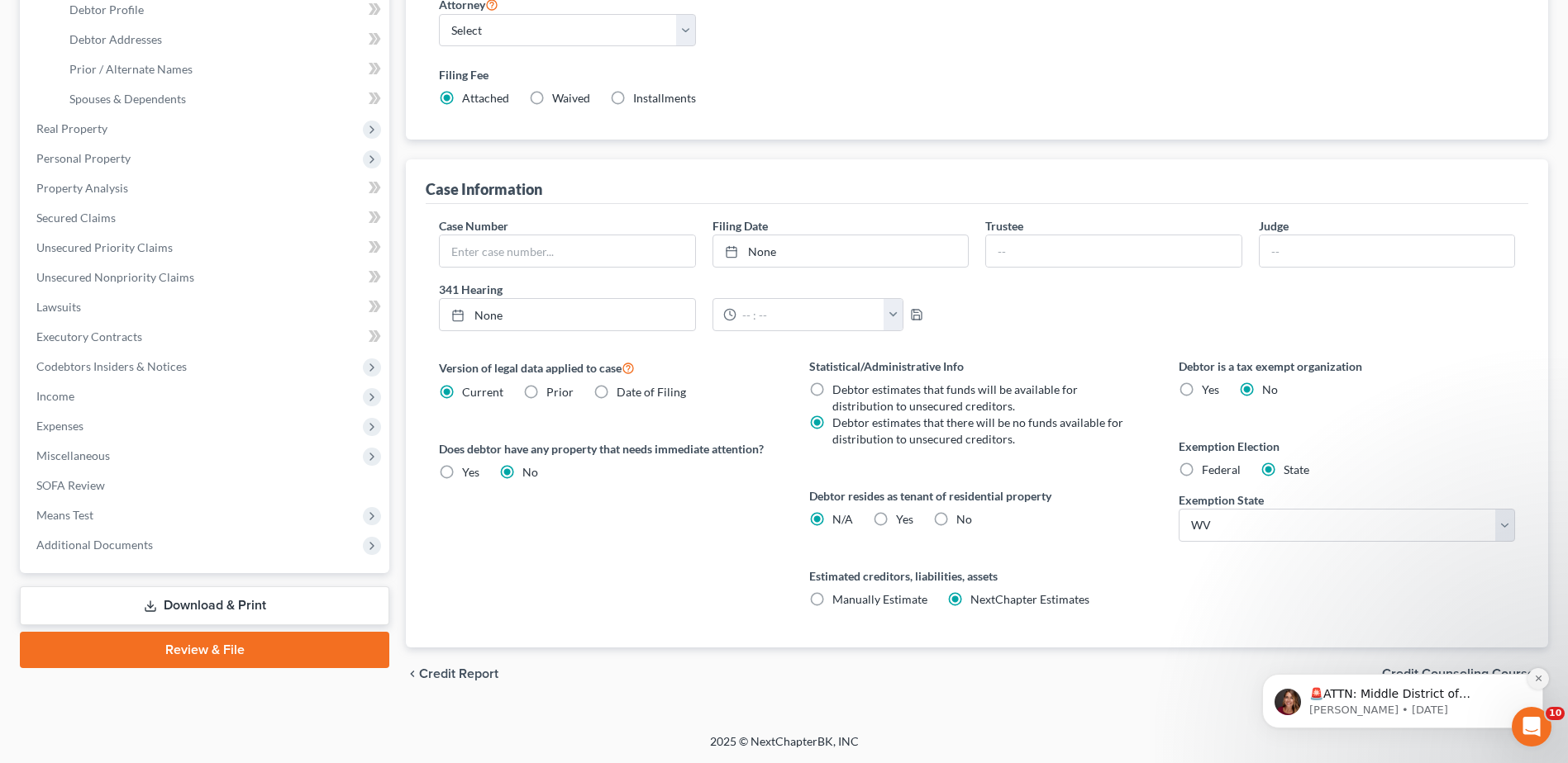
click at [1539, 677] on icon "Dismiss notification" at bounding box center [1539, 678] width 9 height 9
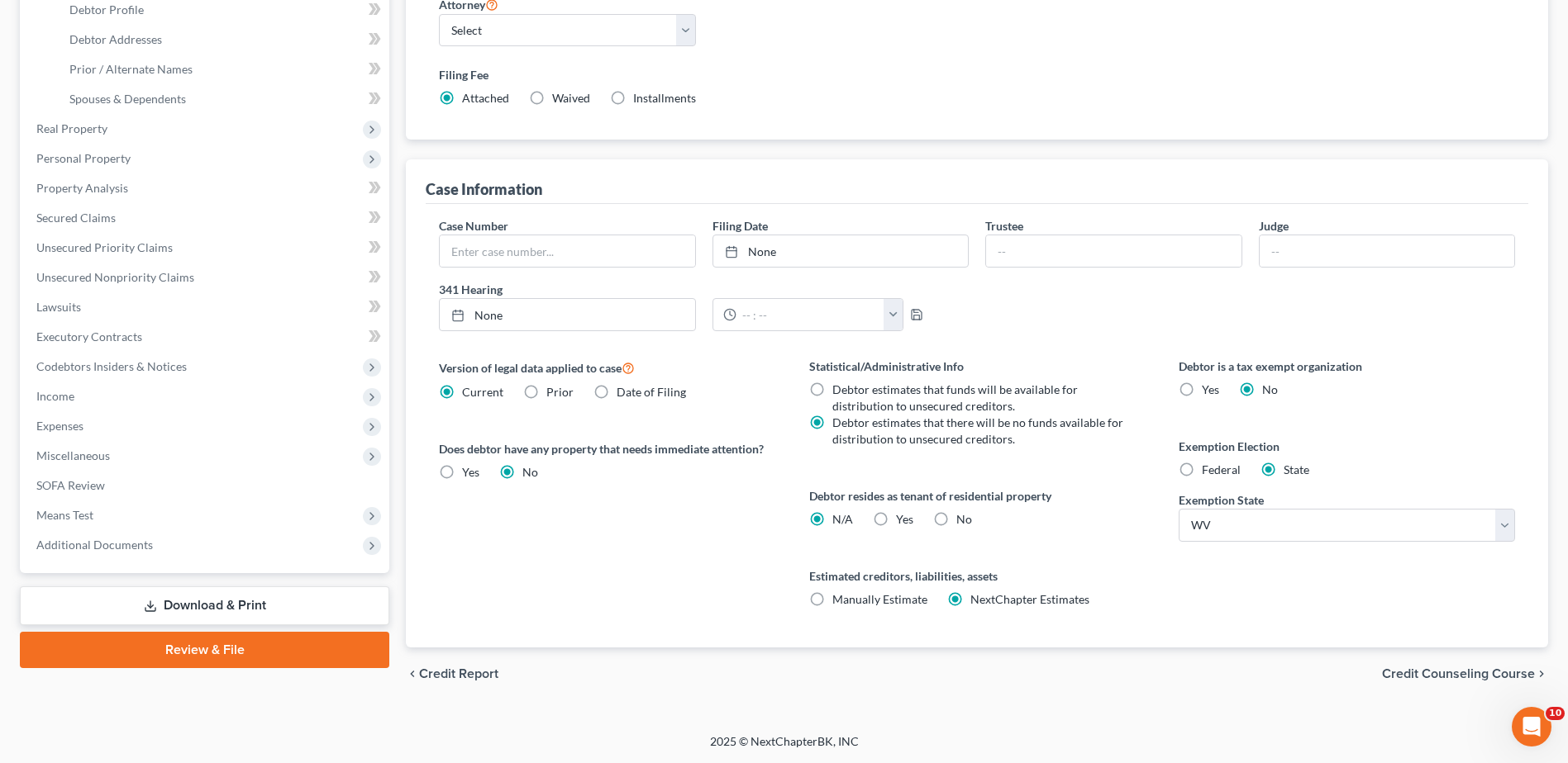
click at [1407, 667] on span "Credit Counseling Course" at bounding box center [1458, 673] width 153 height 13
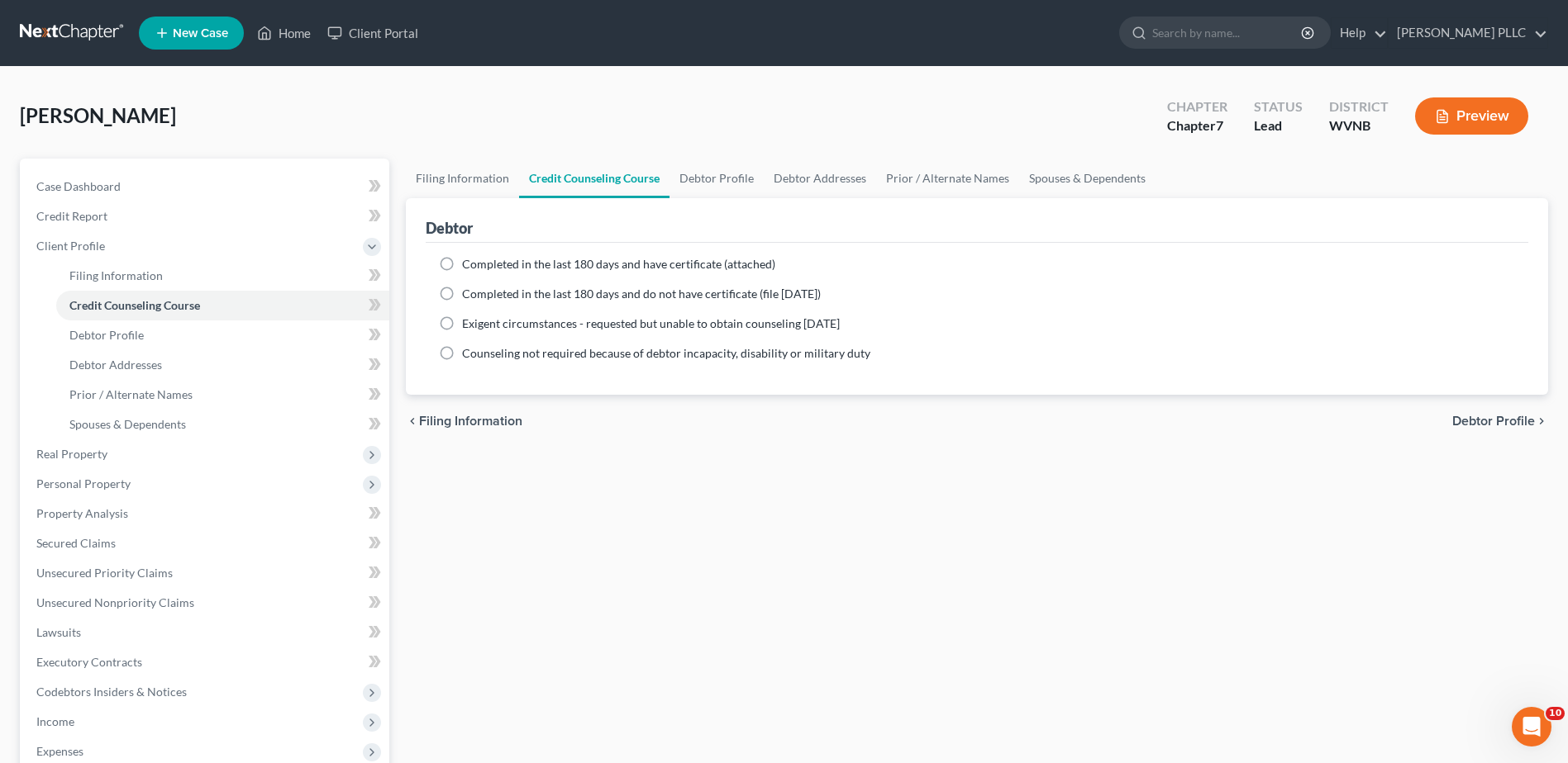
drag, startPoint x: 468, startPoint y: 398, endPoint x: 407, endPoint y: 414, distance: 63.1
click at [407, 417] on div "Filing Information Credit Counseling Course Debtor Profile Debtor Addresses Pri…" at bounding box center [977, 576] width 1159 height 835
click at [467, 273] on label "Completed in the last 180 days and have certificate (attached)" at bounding box center [619, 263] width 313 height 16
click at [469, 267] on input "Completed in the last 180 days and have certificate (attached)" at bounding box center [474, 261] width 11 height 11
radio input "true"
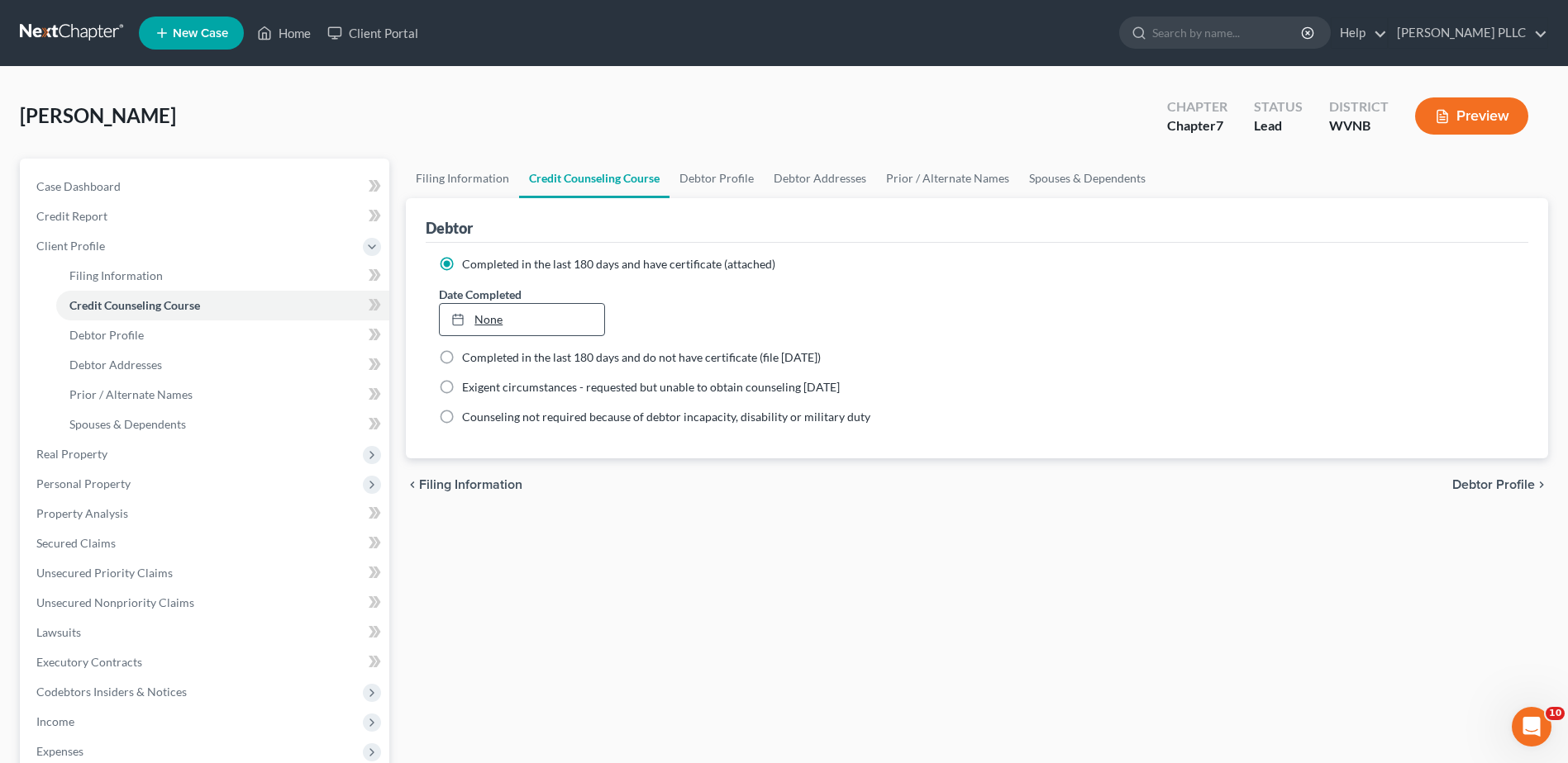
type input "[DATE]"
click at [516, 335] on link "None" at bounding box center [521, 319] width 163 height 32
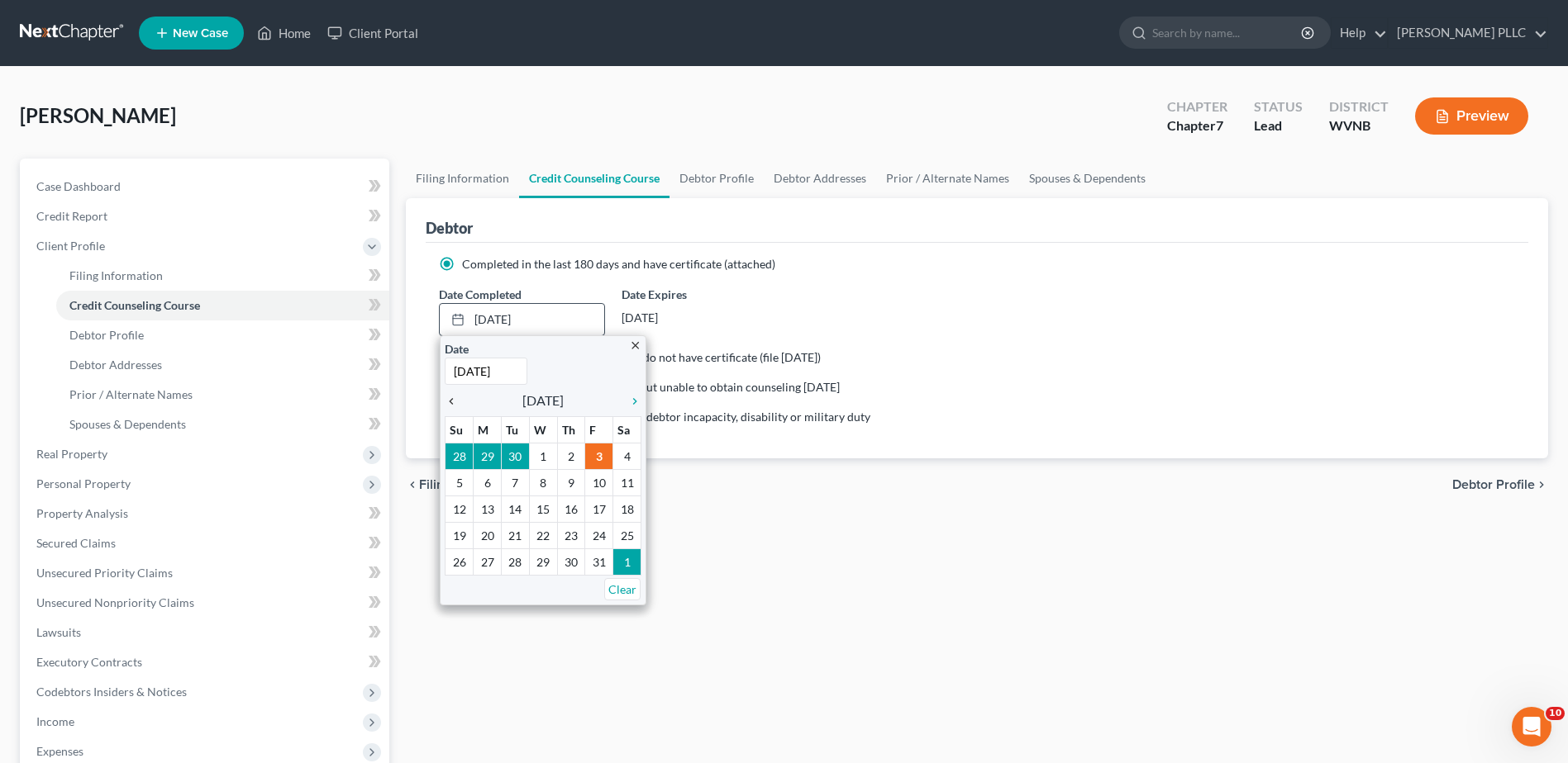
click at [466, 408] on icon "chevron_left" at bounding box center [455, 401] width 21 height 13
drag, startPoint x: 508, startPoint y: 737, endPoint x: 512, endPoint y: 730, distance: 8.1
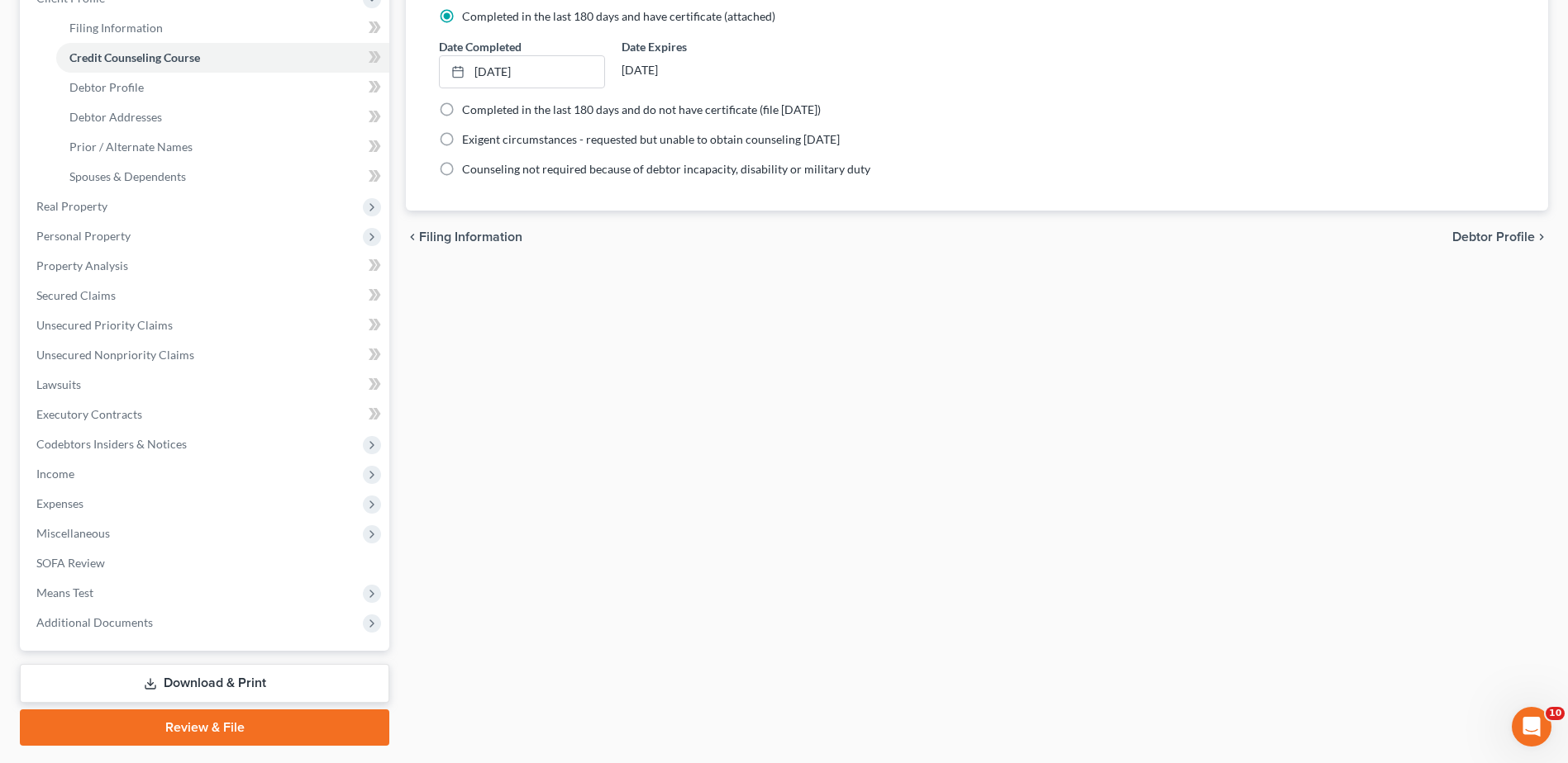
click at [1492, 244] on span "Debtor Profile" at bounding box center [1494, 236] width 83 height 13
select select "0"
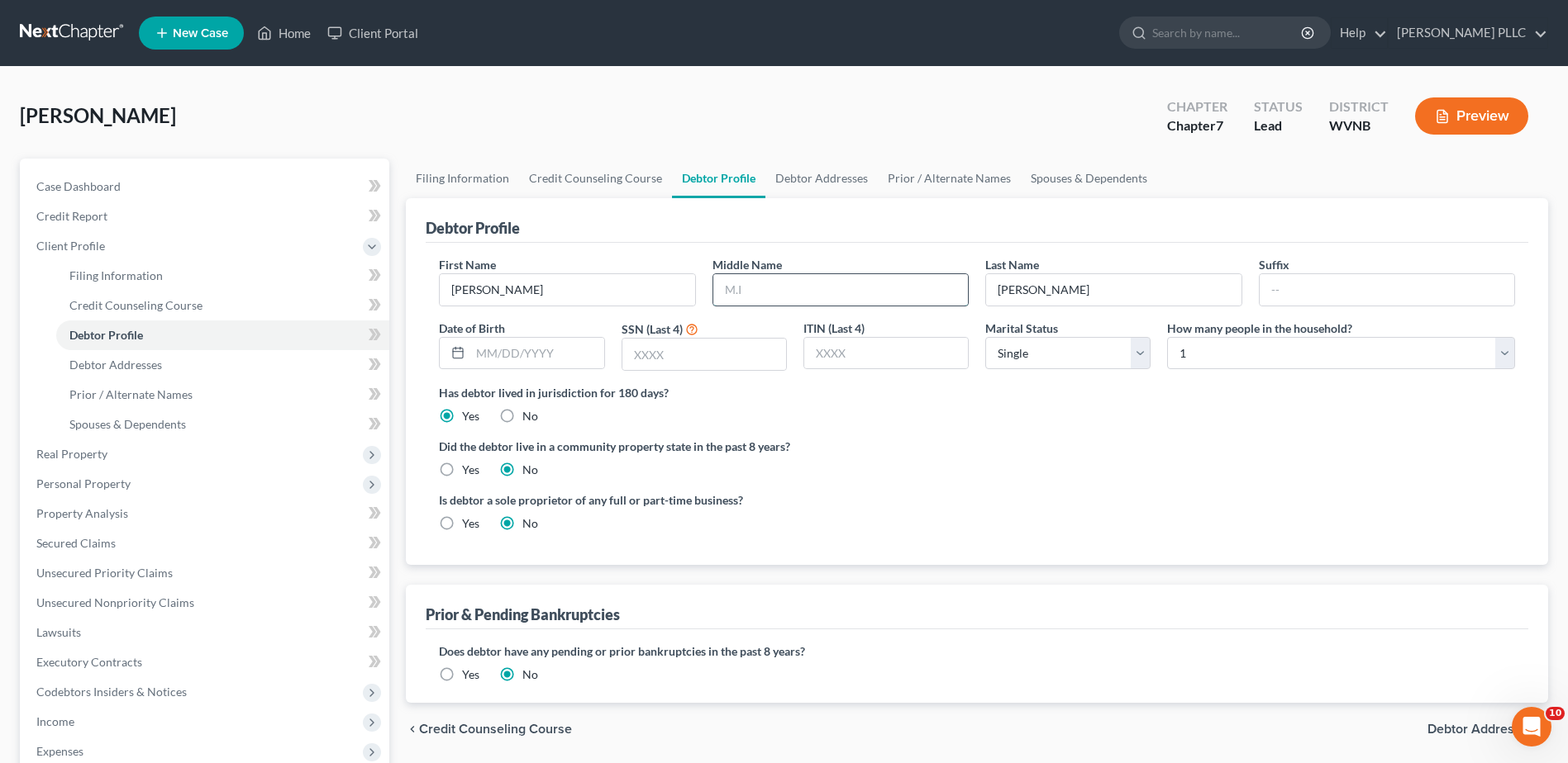
click at [803, 305] on input "text" at bounding box center [840, 290] width 254 height 32
type input "J"
type input "1776"
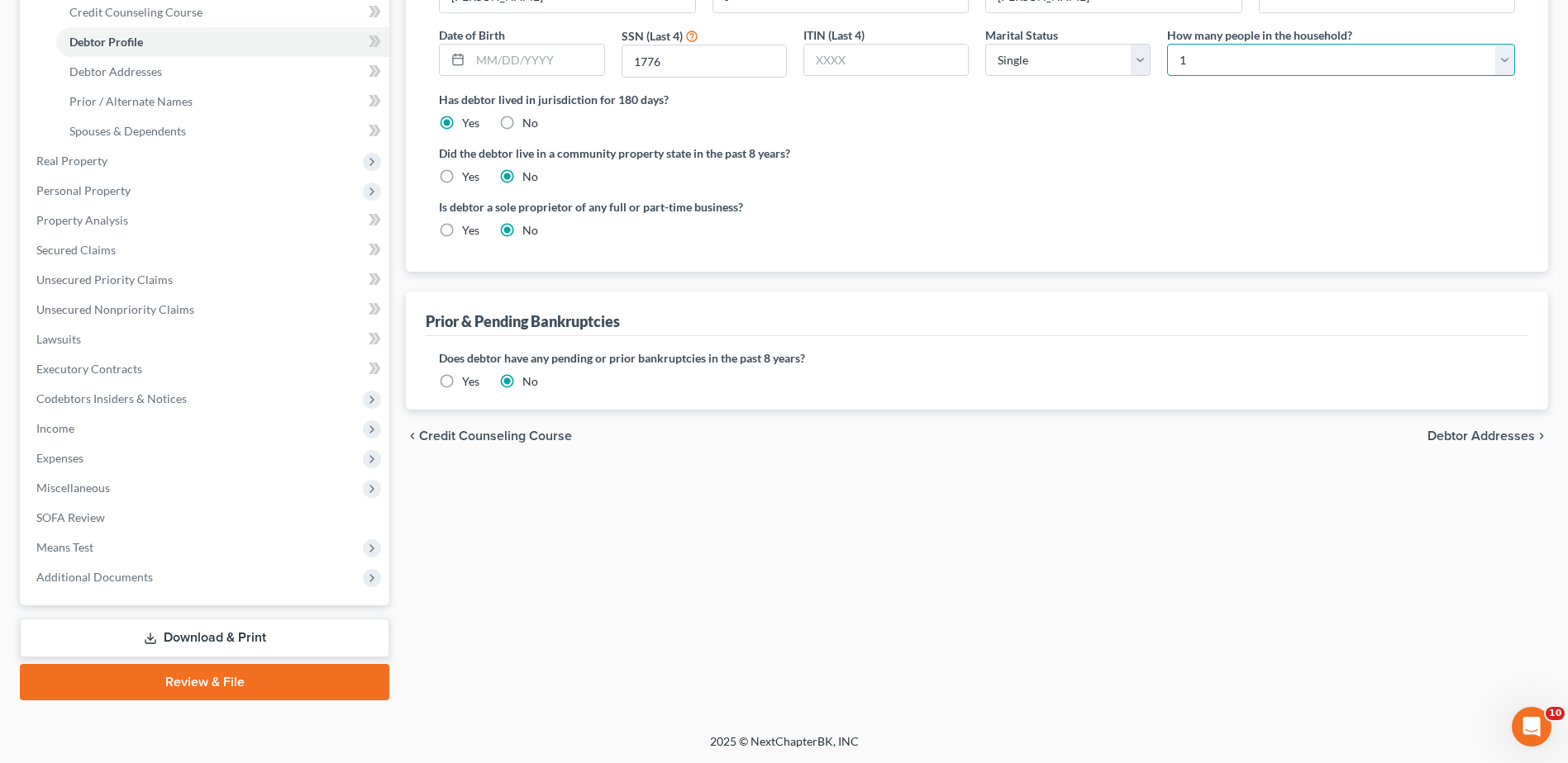
scroll to position [413, 0]
click at [1428, 443] on span "Debtor Addresses" at bounding box center [1482, 435] width 108 height 13
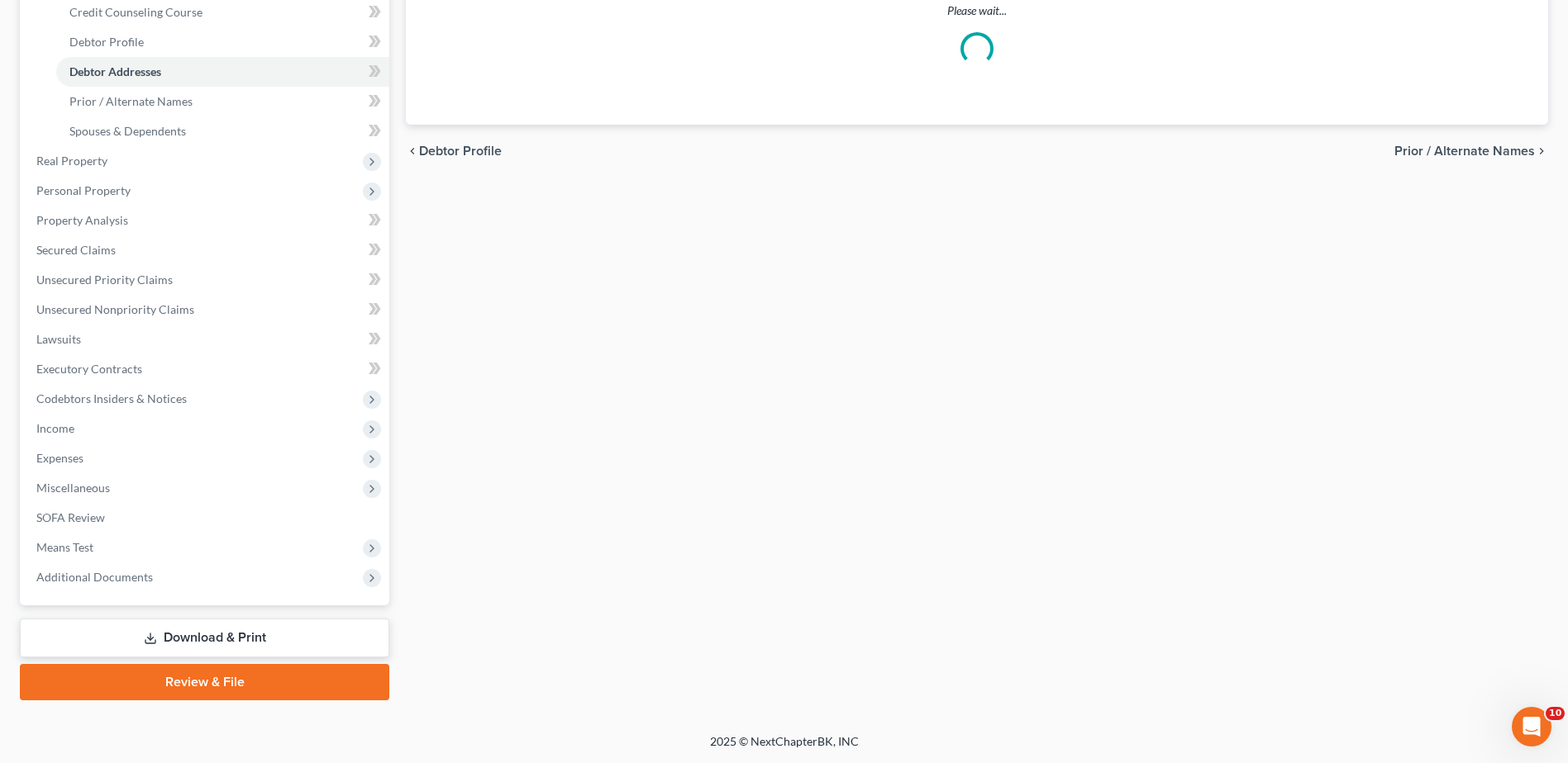
scroll to position [149, 0]
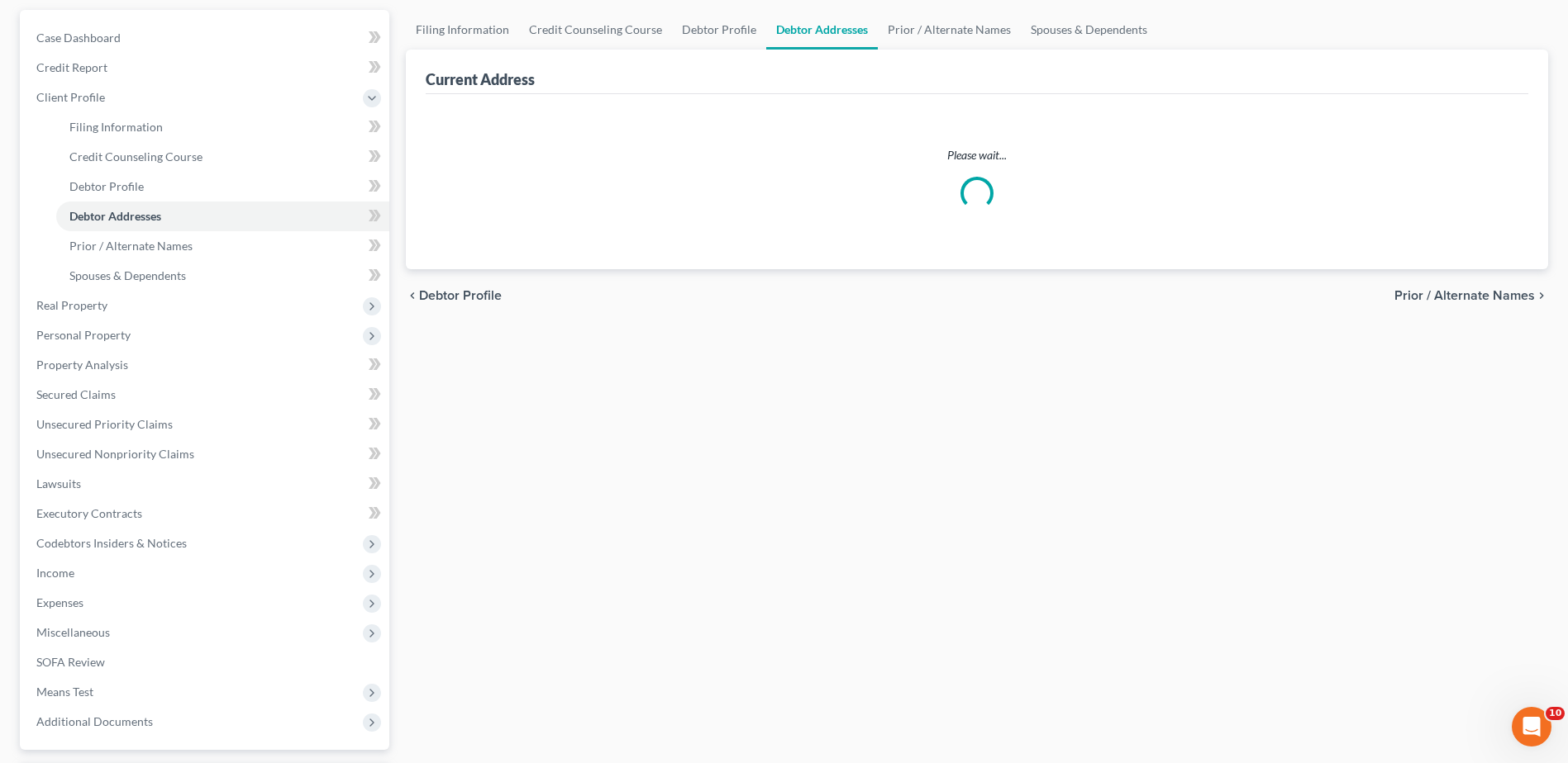
select select "0"
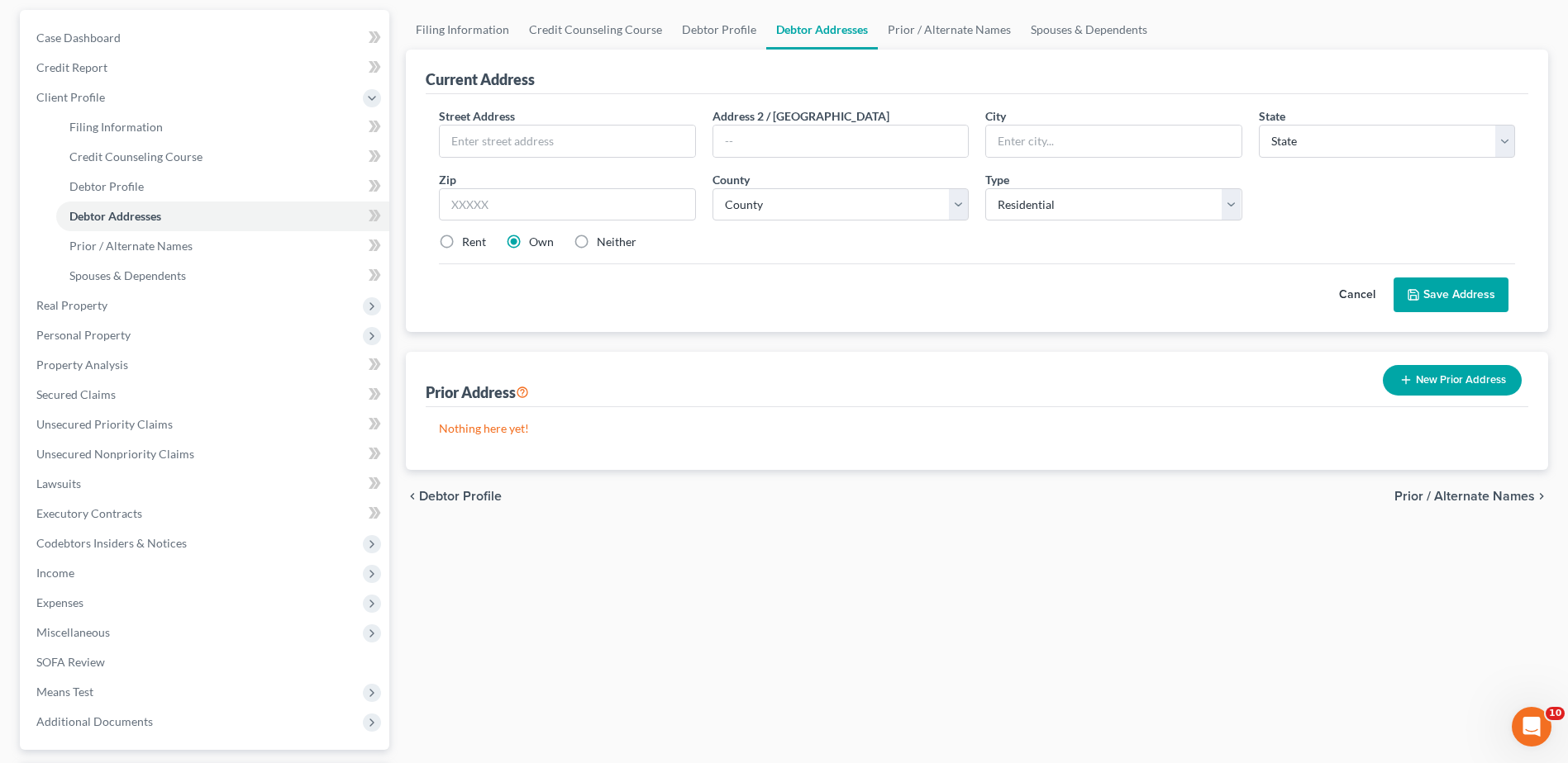
scroll to position [0, 0]
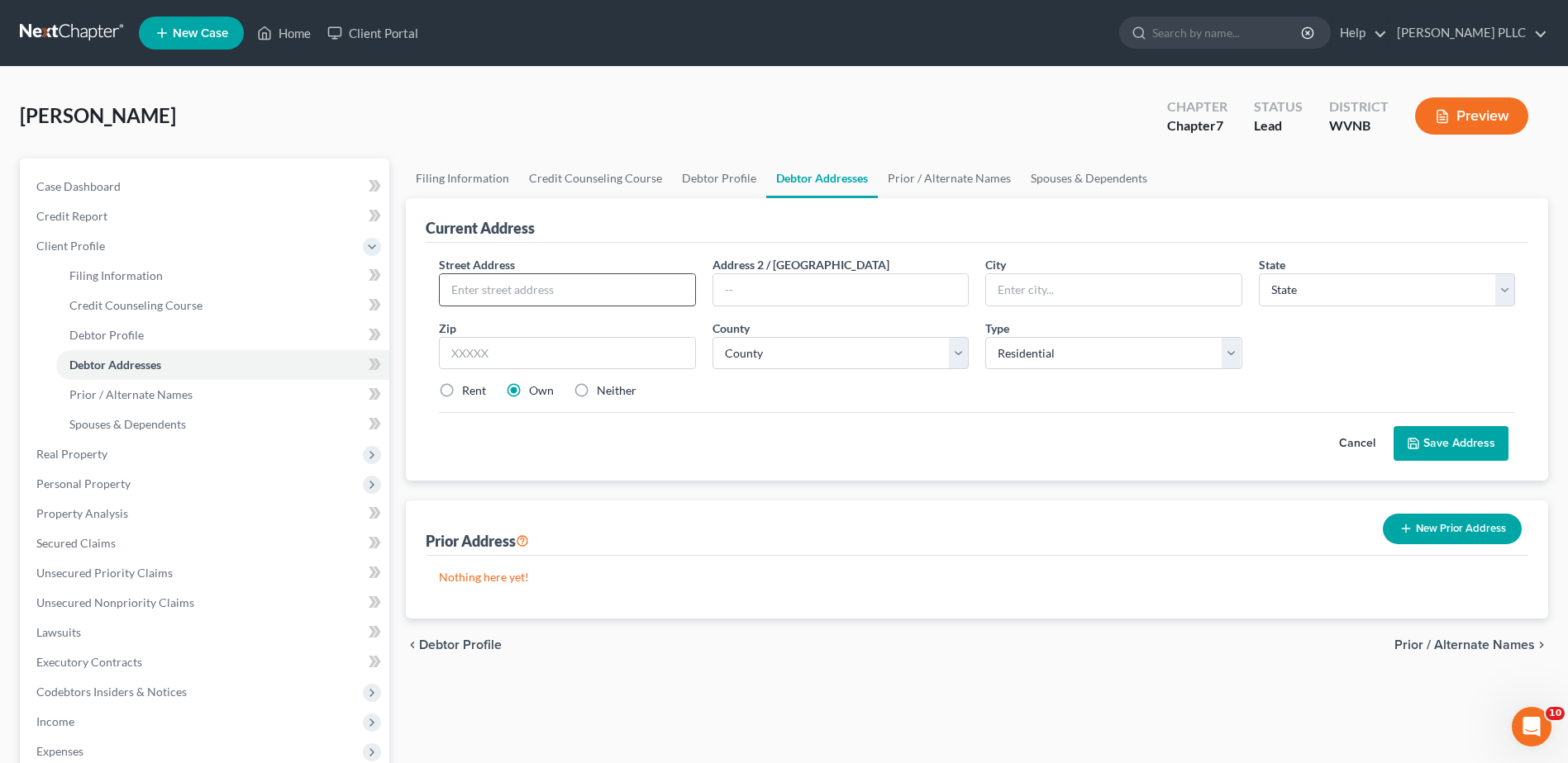
click at [576, 305] on input "text" at bounding box center [567, 290] width 254 height 32
type input "[STREET_ADDRESS]"
type input "26852"
type input "[GEOGRAPHIC_DATA]"
select select "51"
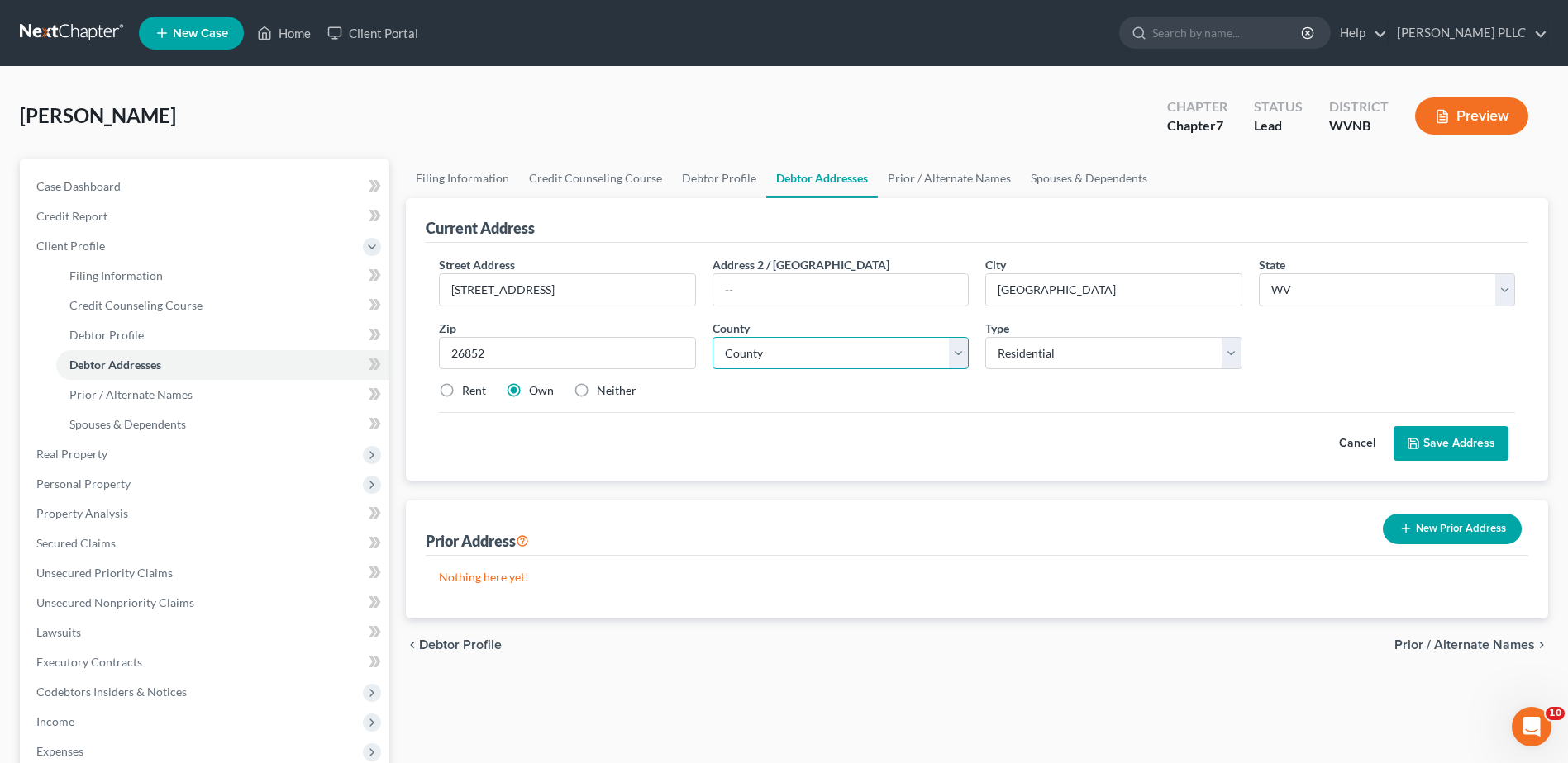
select select "13"
click at [887, 461] on div "Cancel Save Address" at bounding box center [977, 436] width 1076 height 49
click at [637, 399] on label "Neither" at bounding box center [616, 390] width 39 height 16
click at [615, 393] on input "Neither" at bounding box center [609, 387] width 11 height 11
radio input "true"
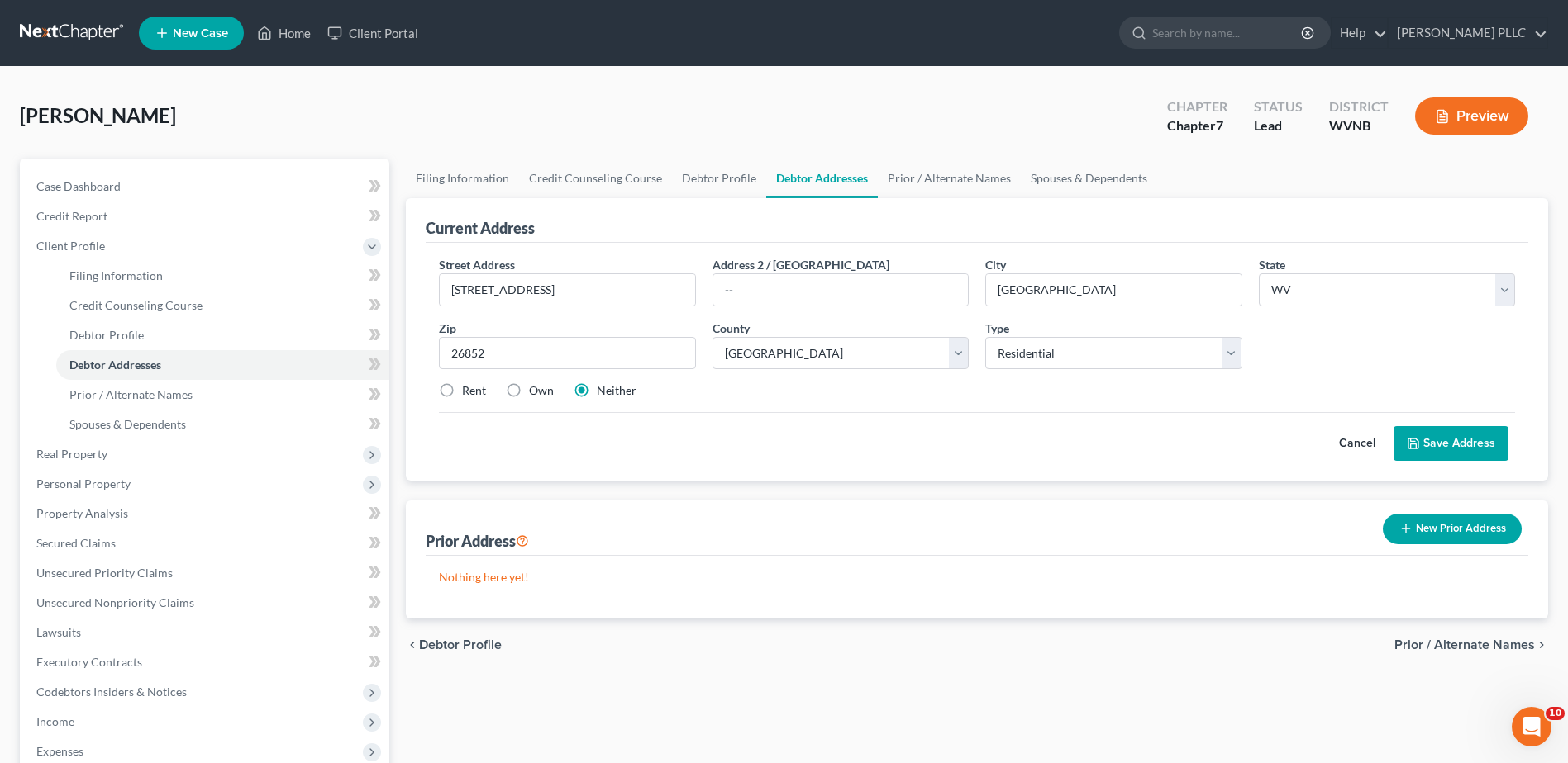
click at [1393, 461] on button "Save Address" at bounding box center [1451, 443] width 115 height 35
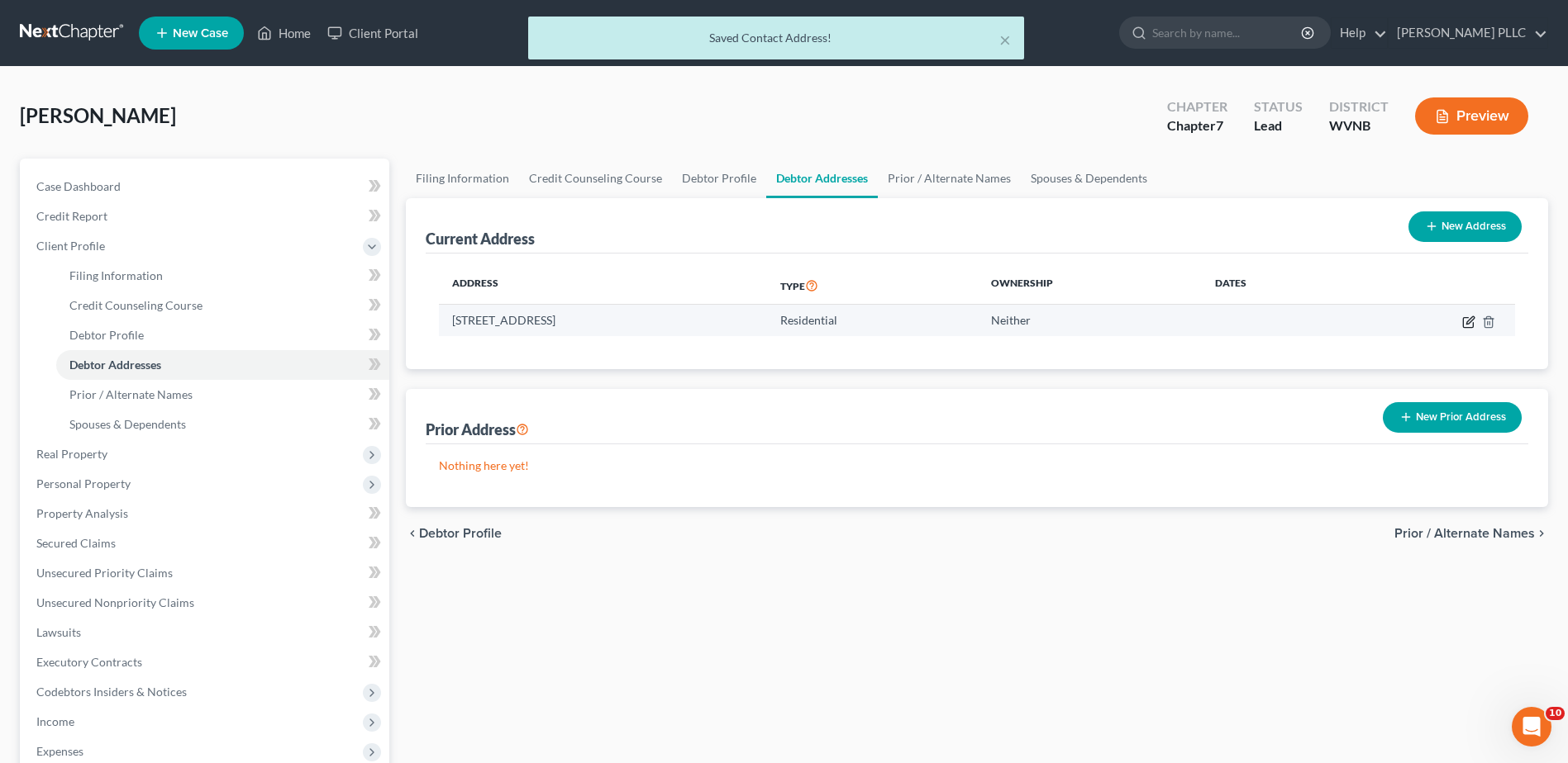
click at [1463, 328] on icon "button" at bounding box center [1469, 322] width 13 height 13
select select "51"
select select "13"
select select "0"
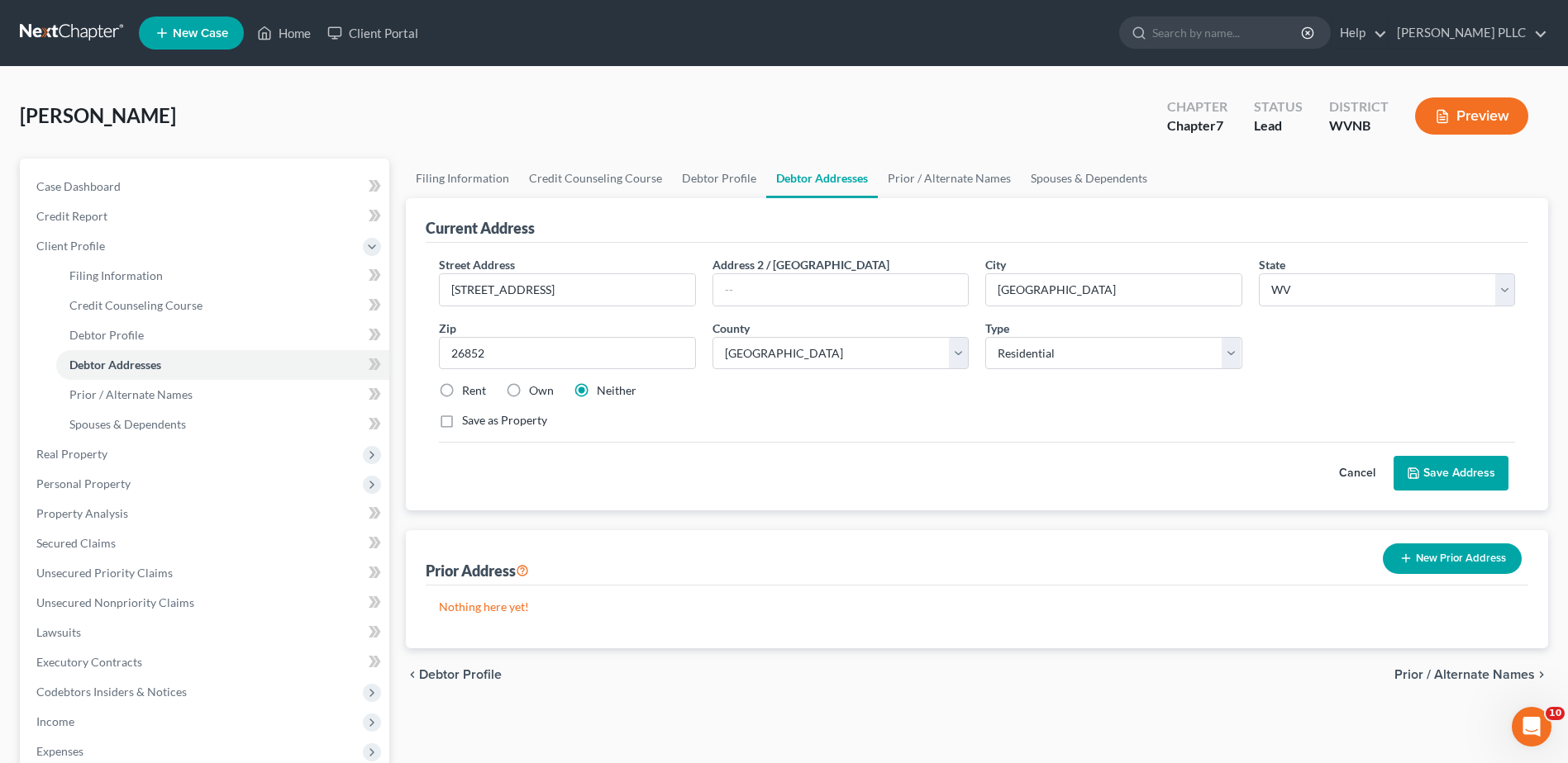
click at [1402, 491] on button "Save Address" at bounding box center [1451, 473] width 115 height 35
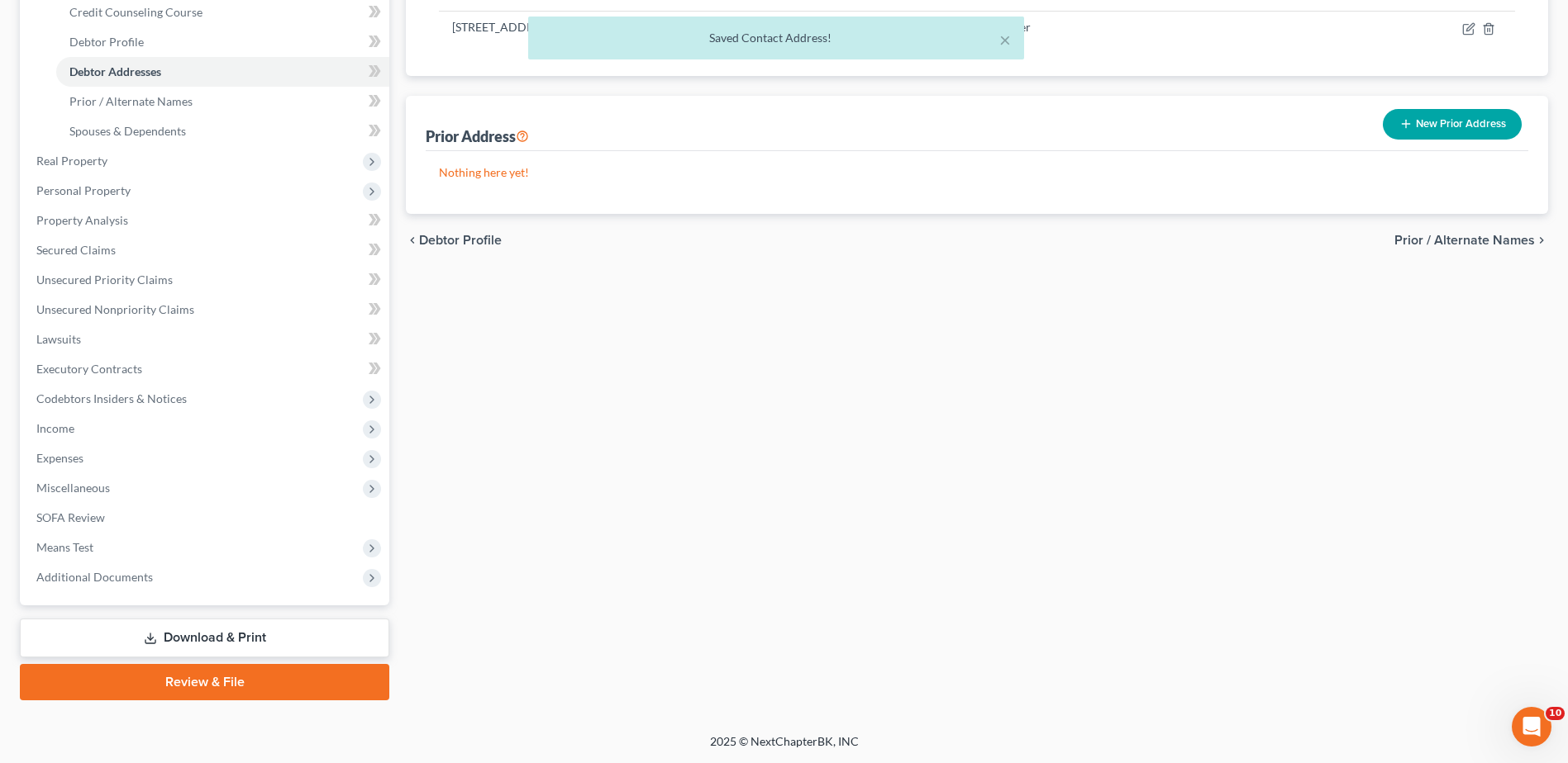
scroll to position [330, 0]
click at [84, 168] on span "Real Property" at bounding box center [71, 161] width 71 height 14
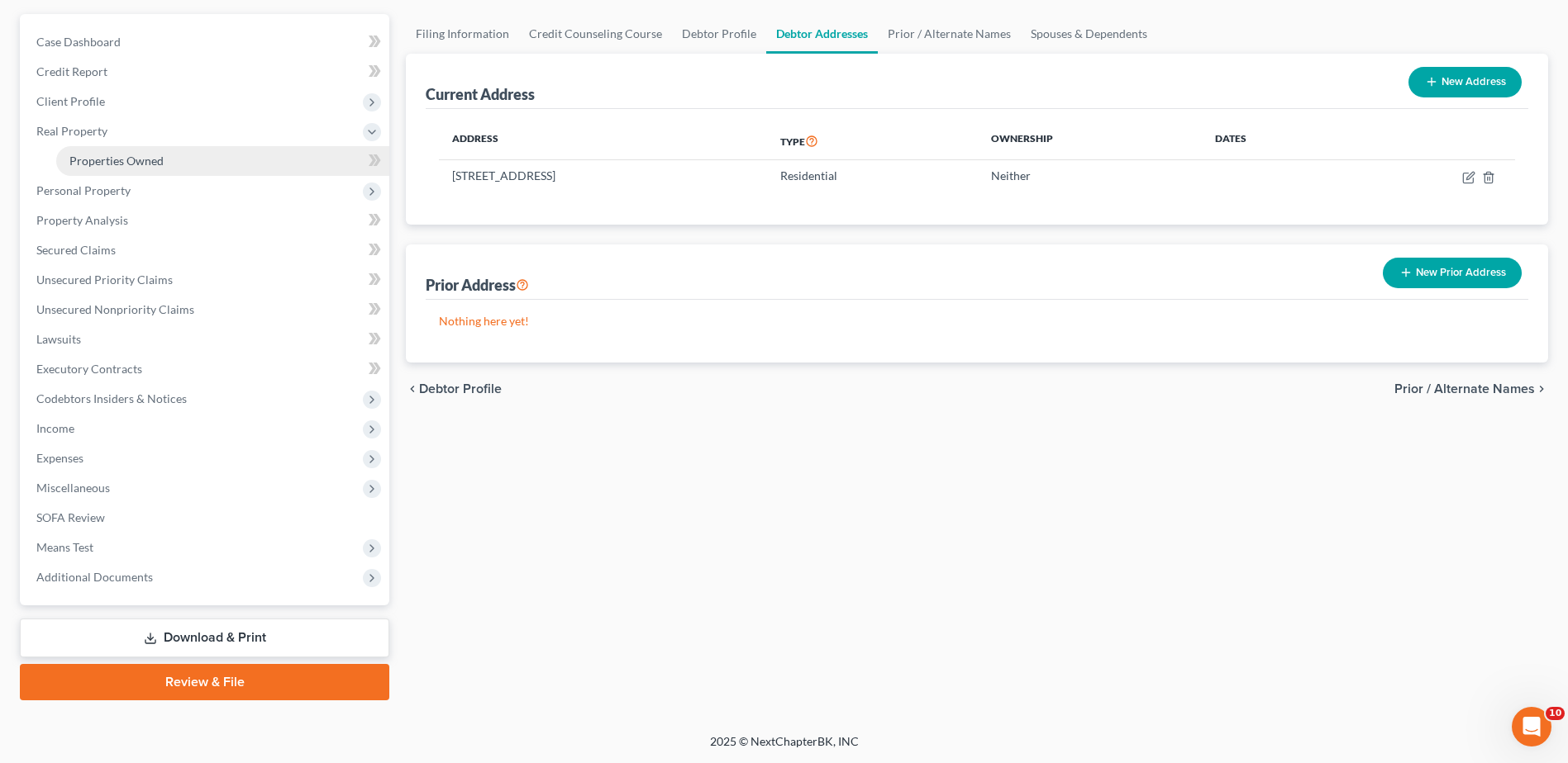
click at [148, 154] on span "Properties Owned" at bounding box center [116, 161] width 94 height 14
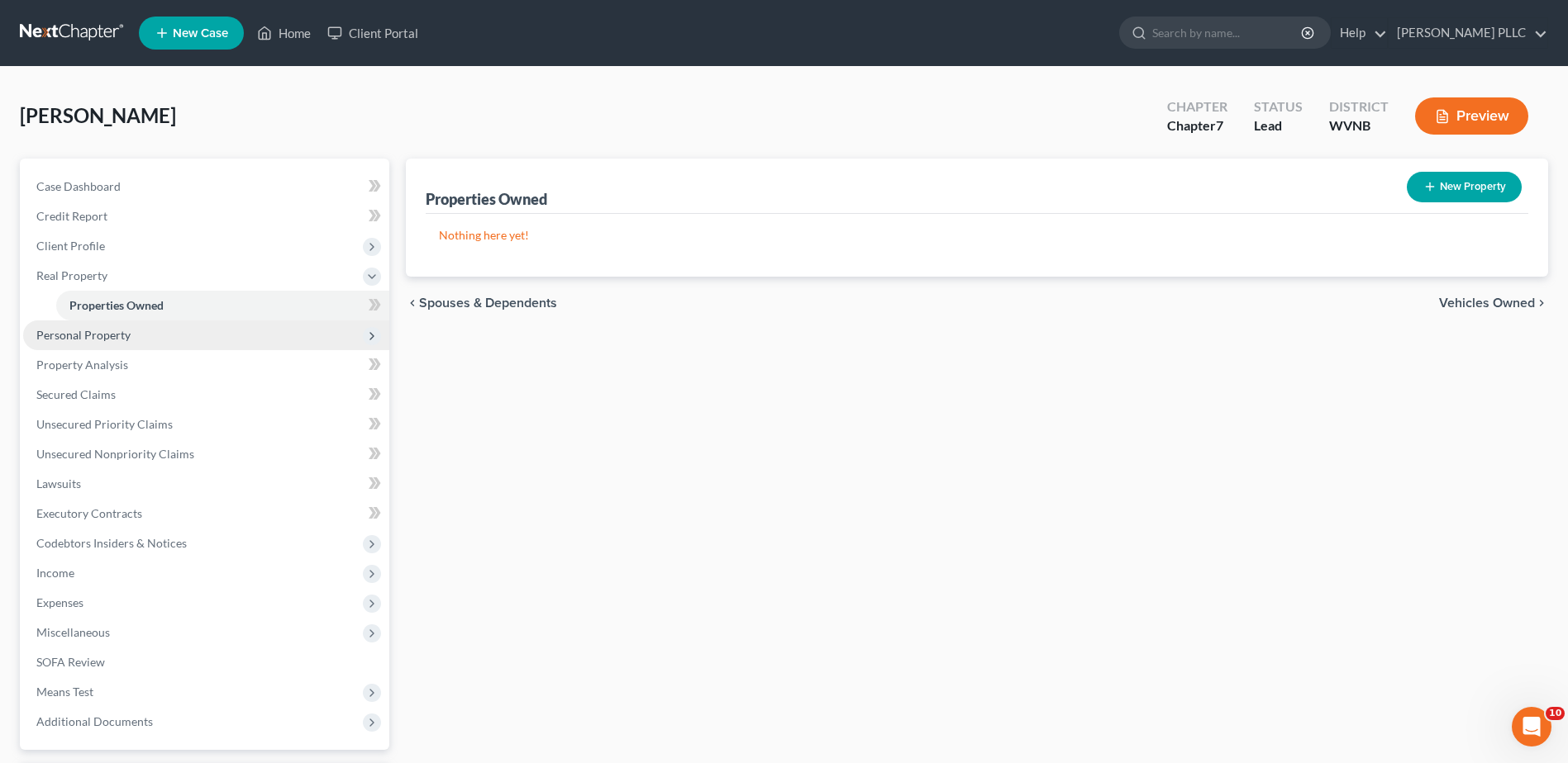
click at [131, 342] on span "Personal Property" at bounding box center [83, 334] width 94 height 14
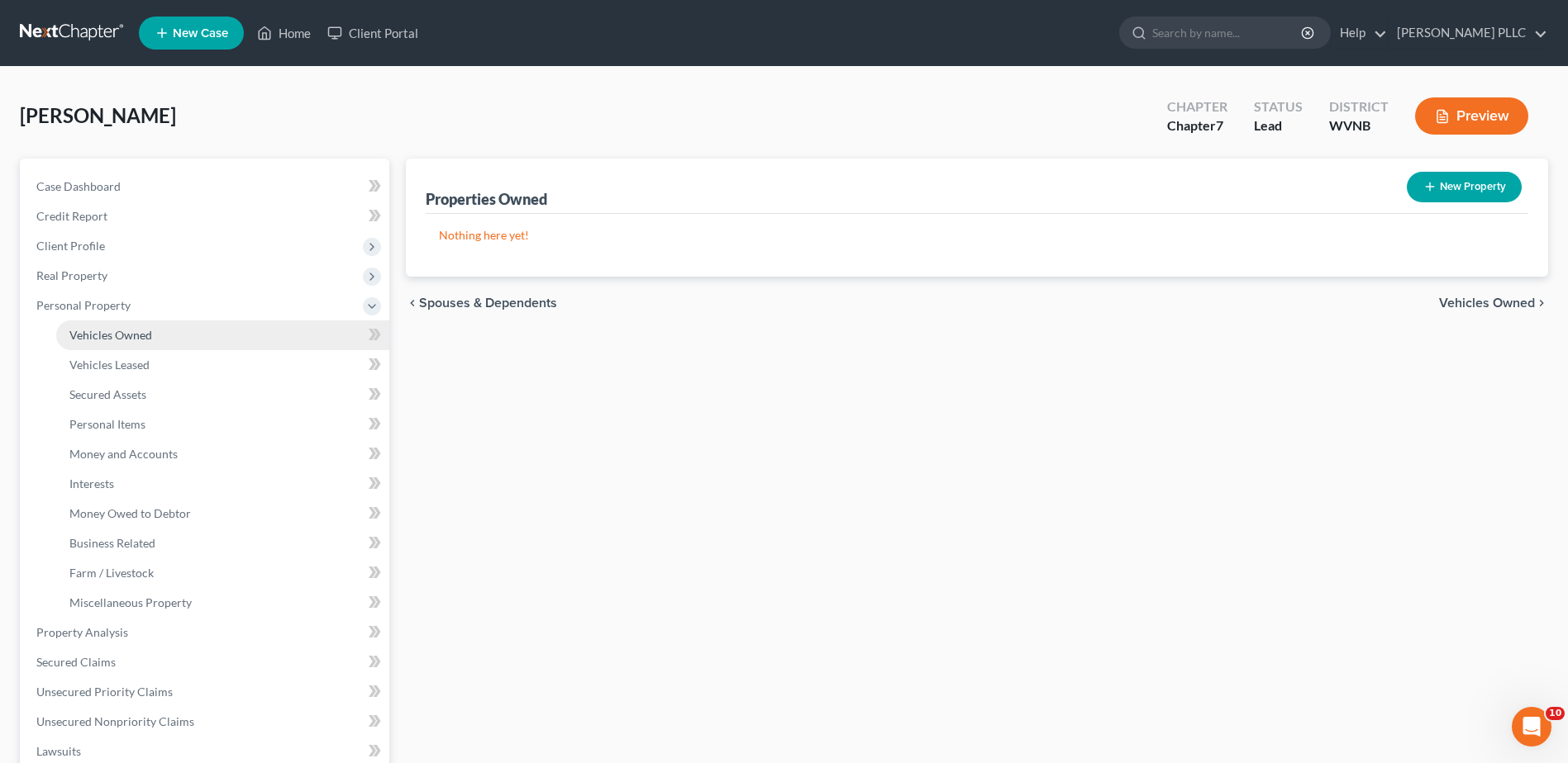
click at [152, 342] on span "Vehicles Owned" at bounding box center [110, 334] width 83 height 14
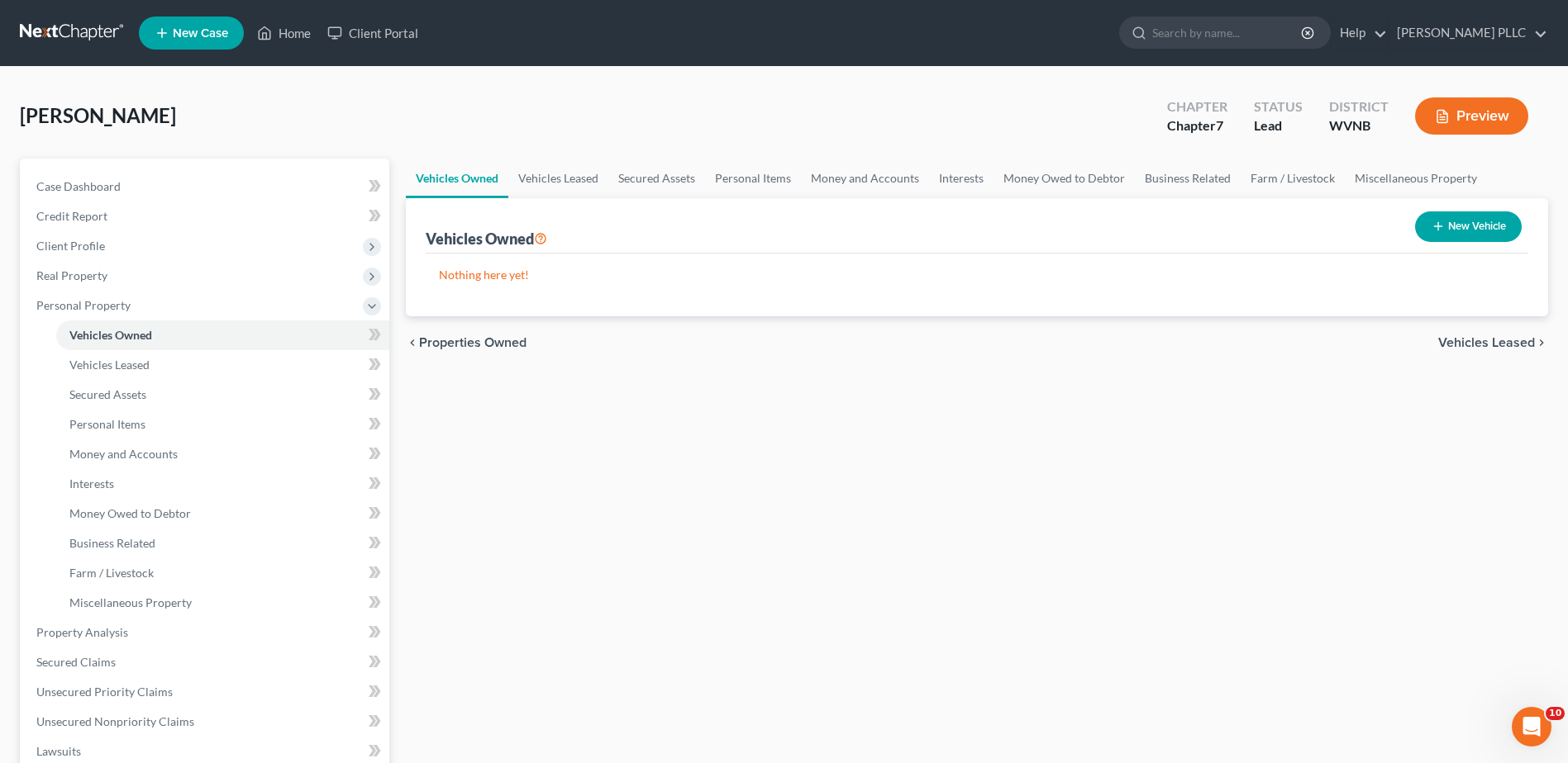
click at [1448, 242] on button "New Vehicle" at bounding box center [1468, 227] width 107 height 31
select select "0"
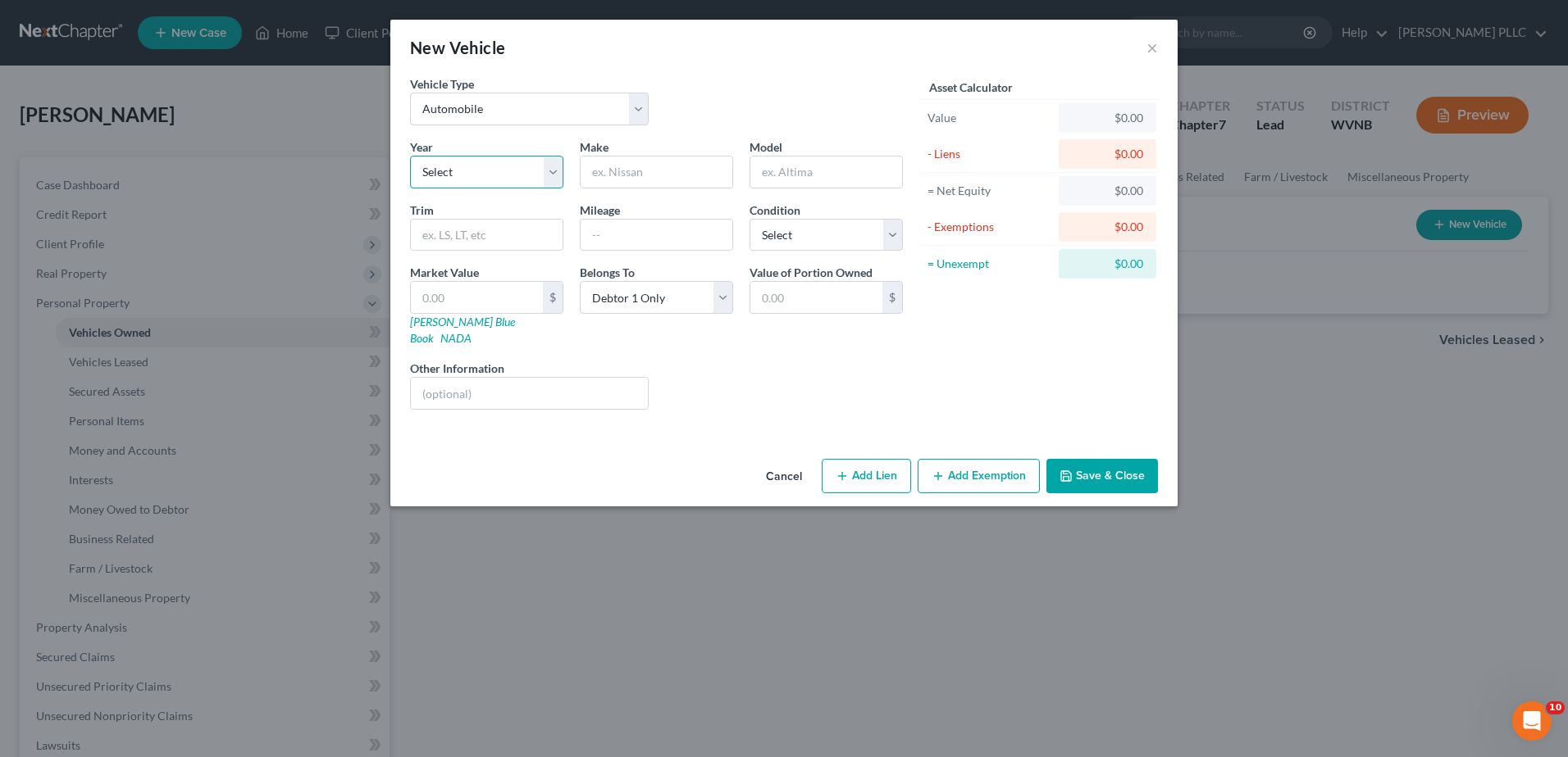
click at [466, 188] on select "Select 2026 2025 2024 2023 2022 2021 2020 2019 2018 2017 2016 2015 2014 2013 20…" at bounding box center [486, 172] width 154 height 33
select select "6"
click at [410, 188] on select "Select 2026 2025 2024 2023 2022 2021 2020 2019 2018 2017 2016 2015 2014 2013 20…" at bounding box center [486, 172] width 154 height 33
click at [581, 188] on input "text" at bounding box center [656, 171] width 152 height 31
type input "Chevrolet"
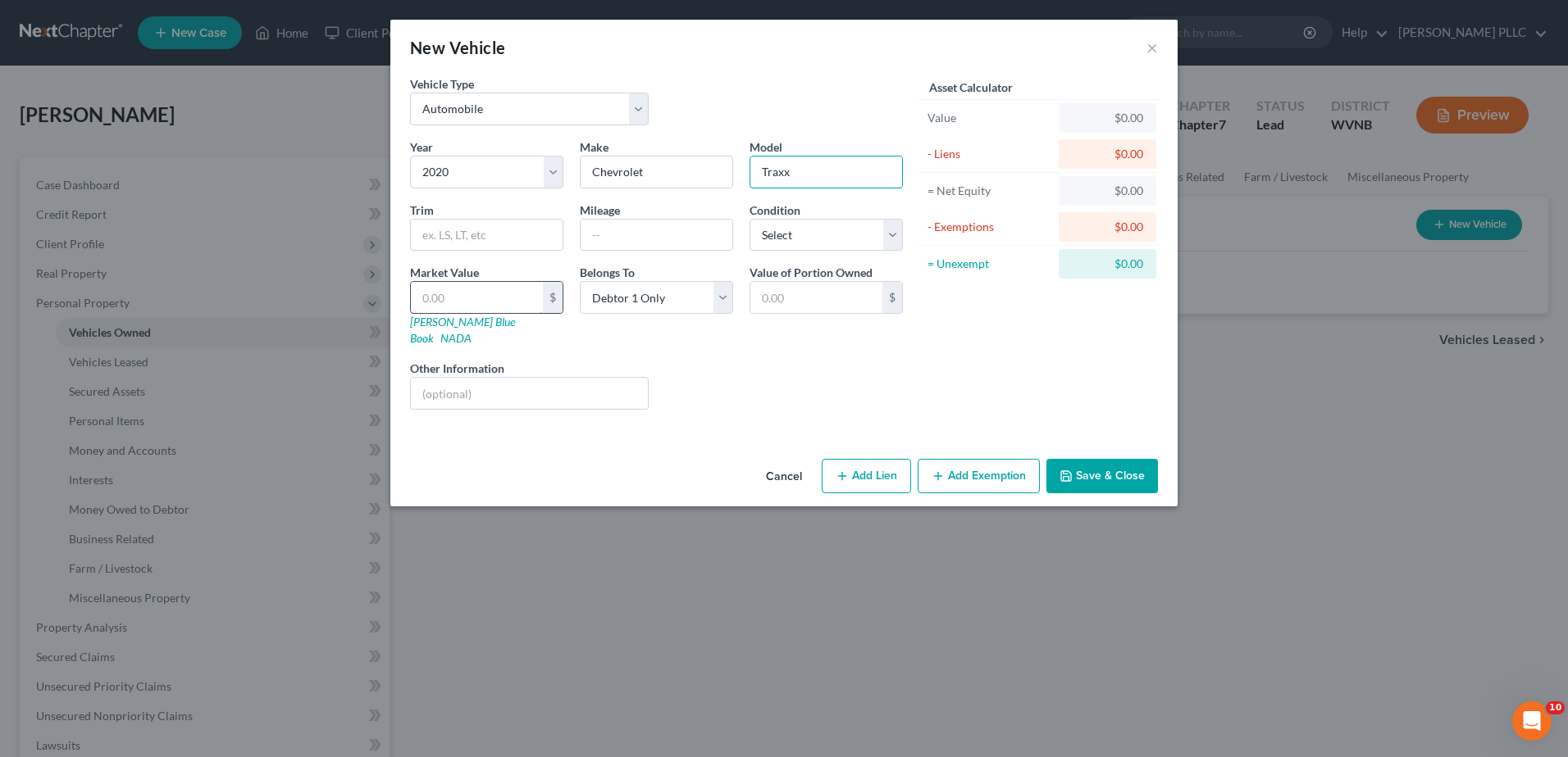
type input "Traxx"
click at [442, 313] on input "text" at bounding box center [476, 297] width 132 height 31
type input "1"
type input "1.00"
type input "10"
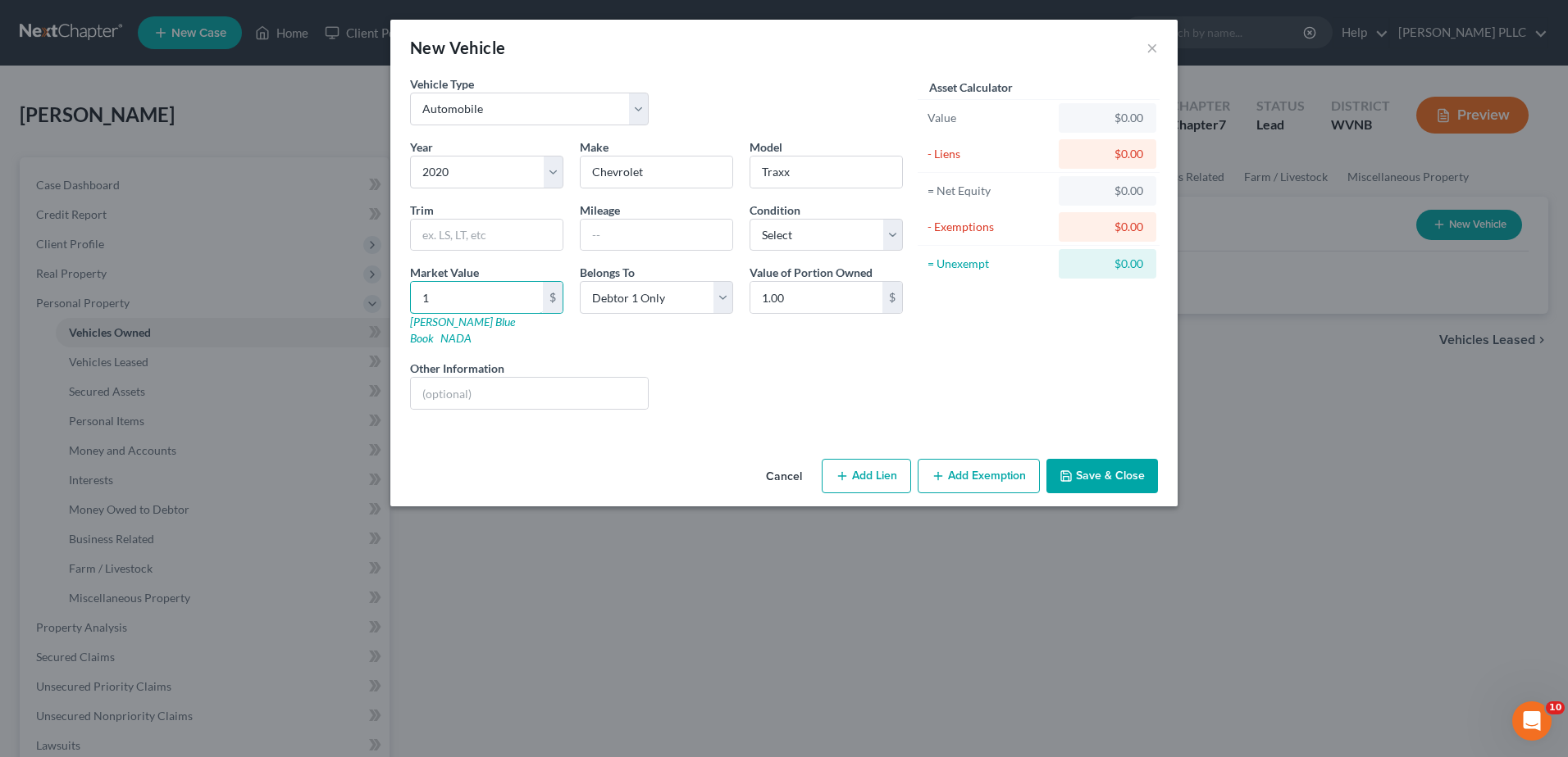
type input "10.00"
type input "100"
type input "100.00"
type input "1008"
type input "1,008.00"
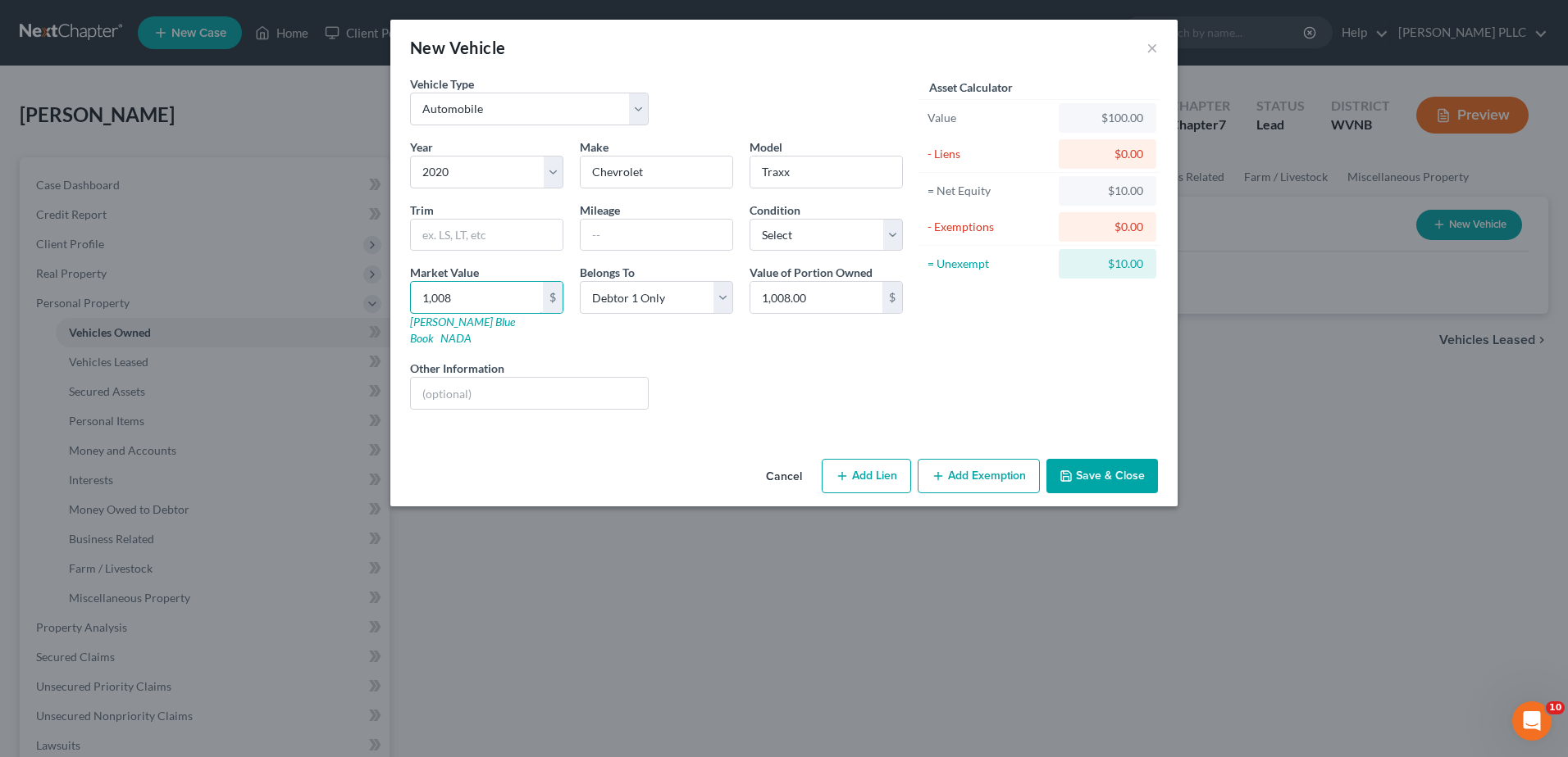
type input "1,0089"
type input "10,089.00"
click at [1158, 493] on button "Save & Close" at bounding box center [1101, 476] width 111 height 35
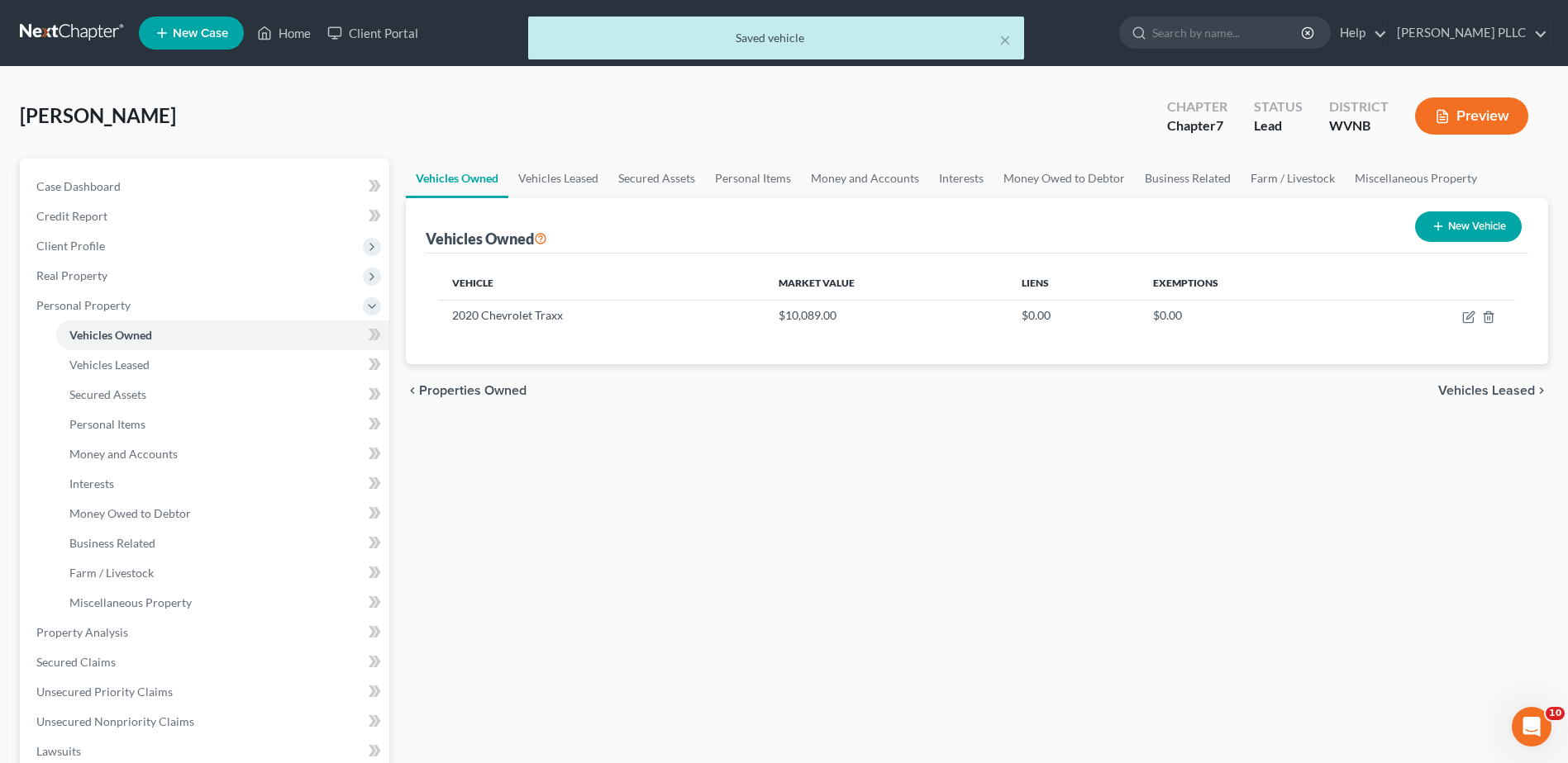
click at [1431, 242] on button "New Vehicle" at bounding box center [1468, 227] width 107 height 31
select select "0"
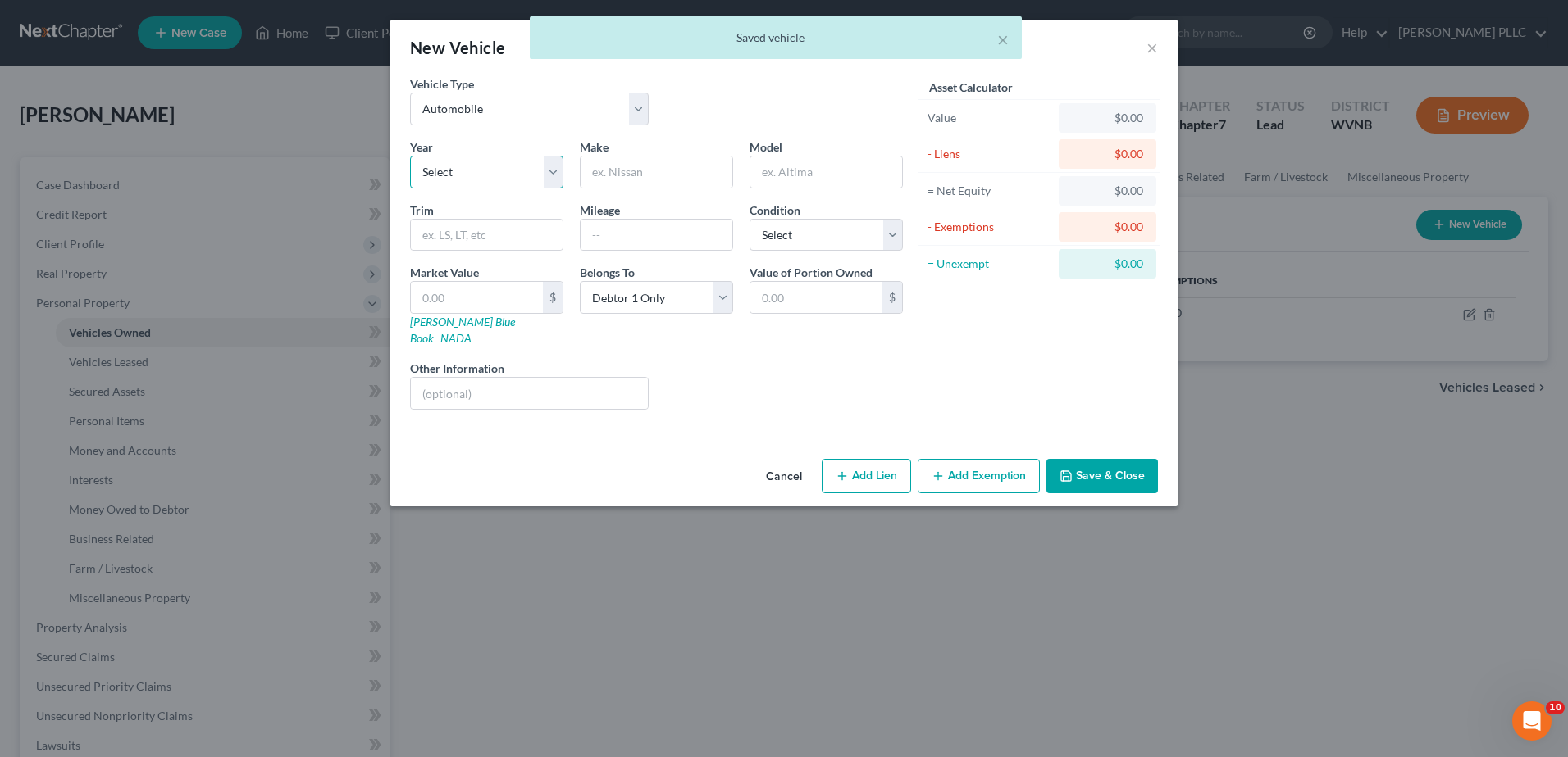
click at [410, 188] on select "Select 2026 2025 2024 2023 2022 2021 2020 2019 2018 2017 2016 2015 2014 2013 20…" at bounding box center [486, 172] width 154 height 33
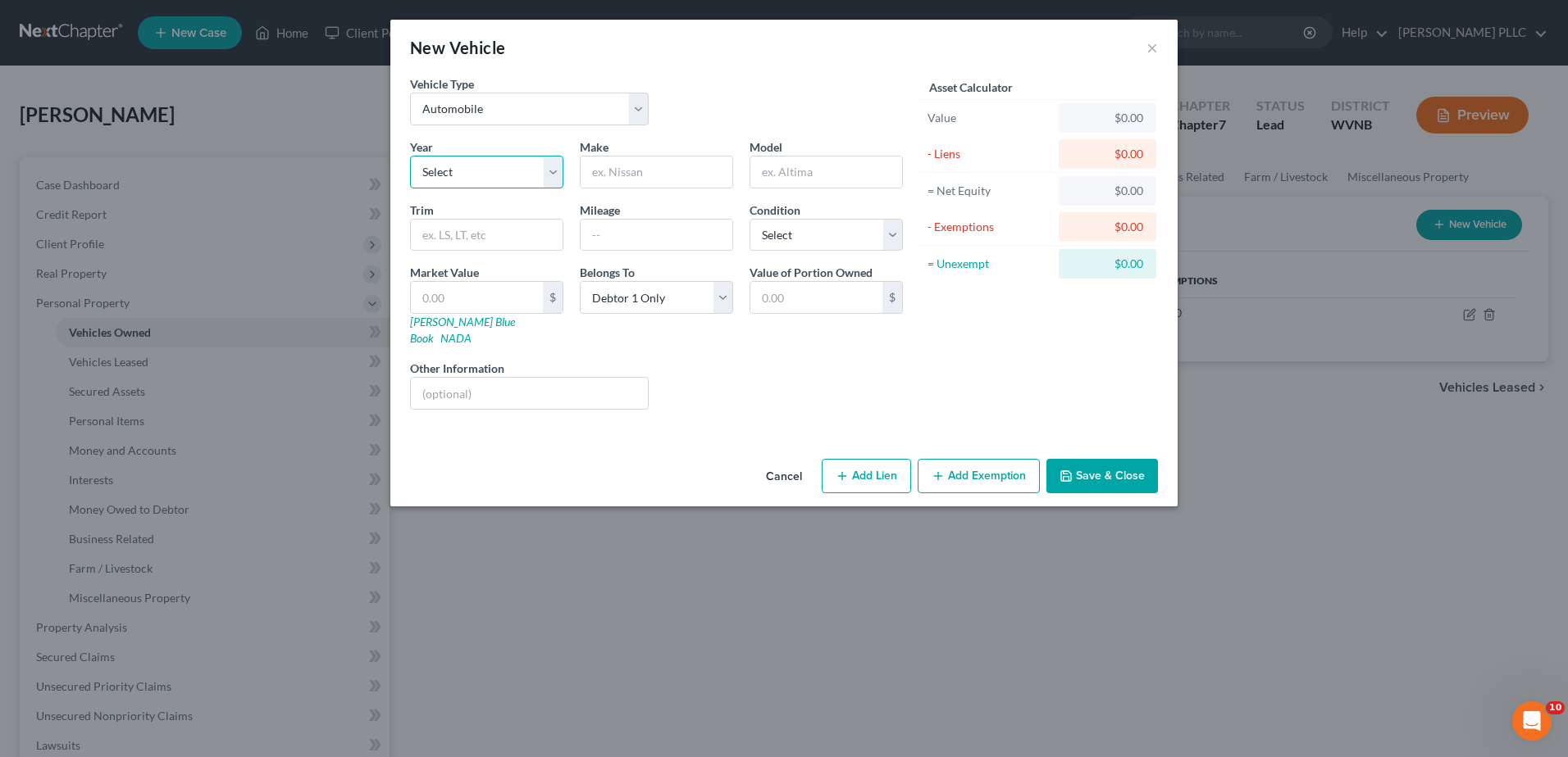
select select "43"
click at [410, 188] on select "Select 2026 2025 2024 2023 2022 2021 2020 2019 2018 2017 2016 2015 2014 2013 20…" at bounding box center [486, 172] width 154 height 33
click at [627, 188] on input "text" at bounding box center [656, 171] width 152 height 31
type input "GMC"
type input "Sierra"
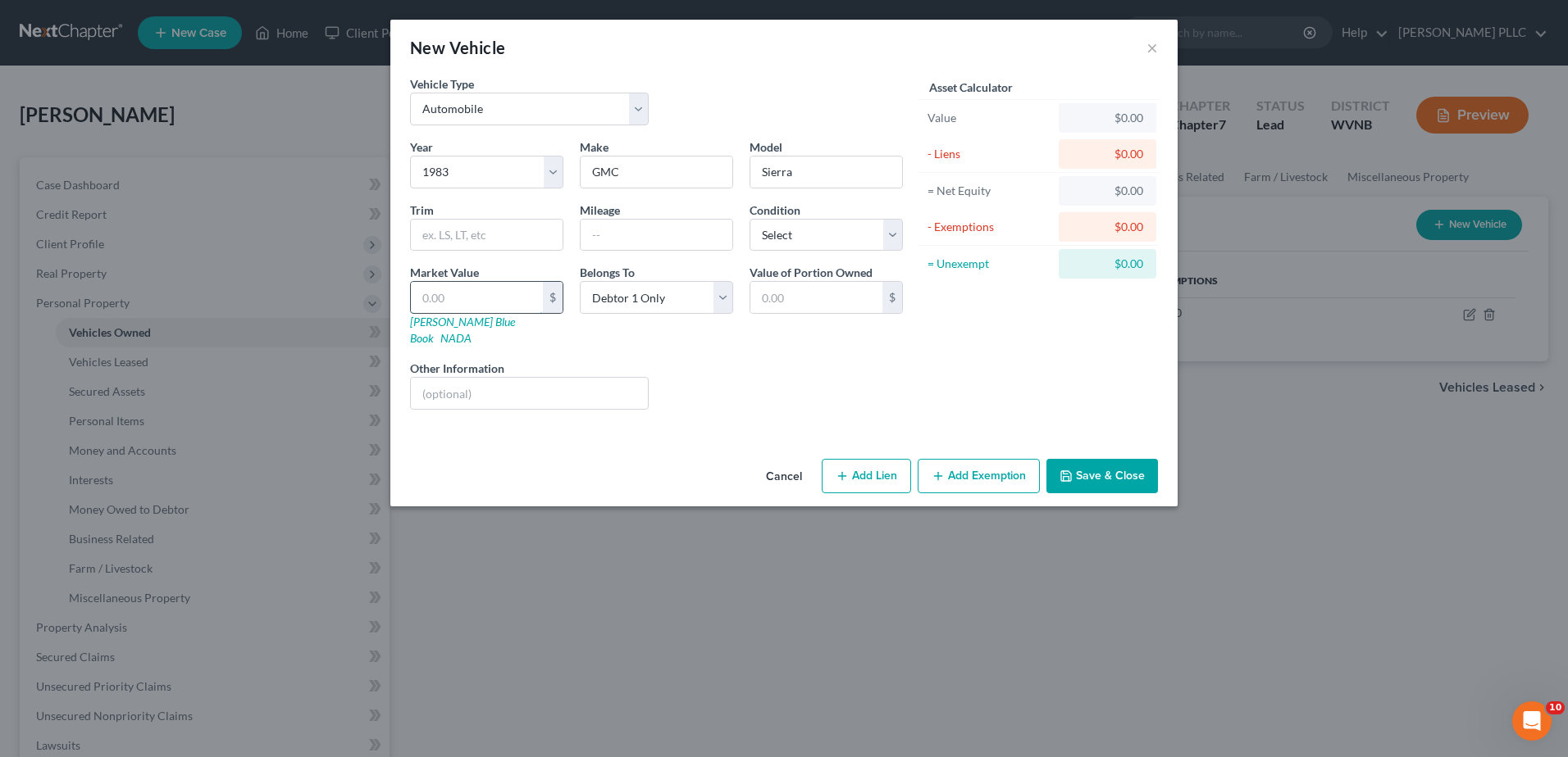
click at [411, 313] on input "text" at bounding box center [476, 297] width 132 height 31
type input "3"
type input "3.00"
type input "30"
type input "30.00"
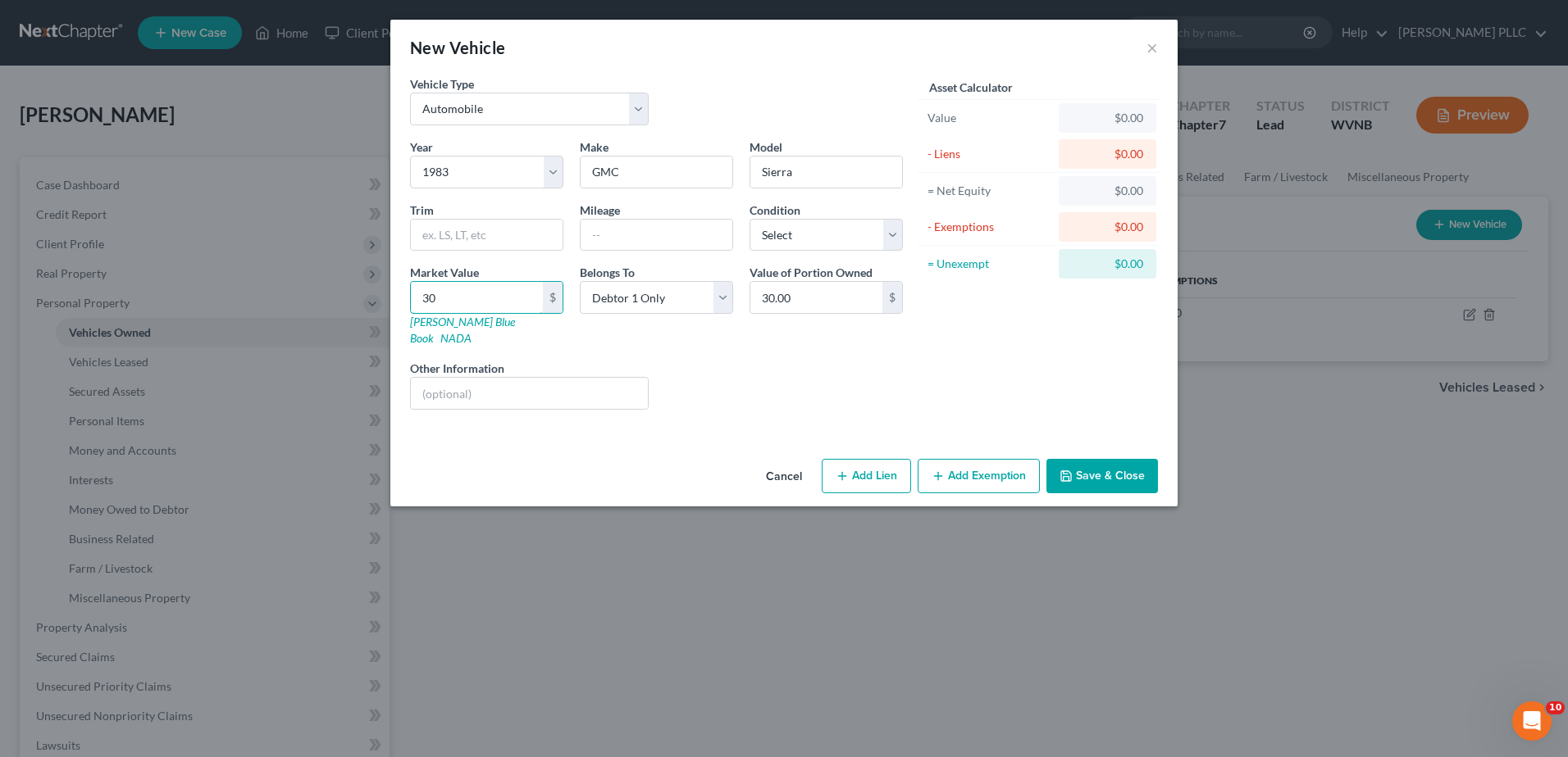
type input "300"
type input "300.00"
type input "3000"
type input "3,000.00"
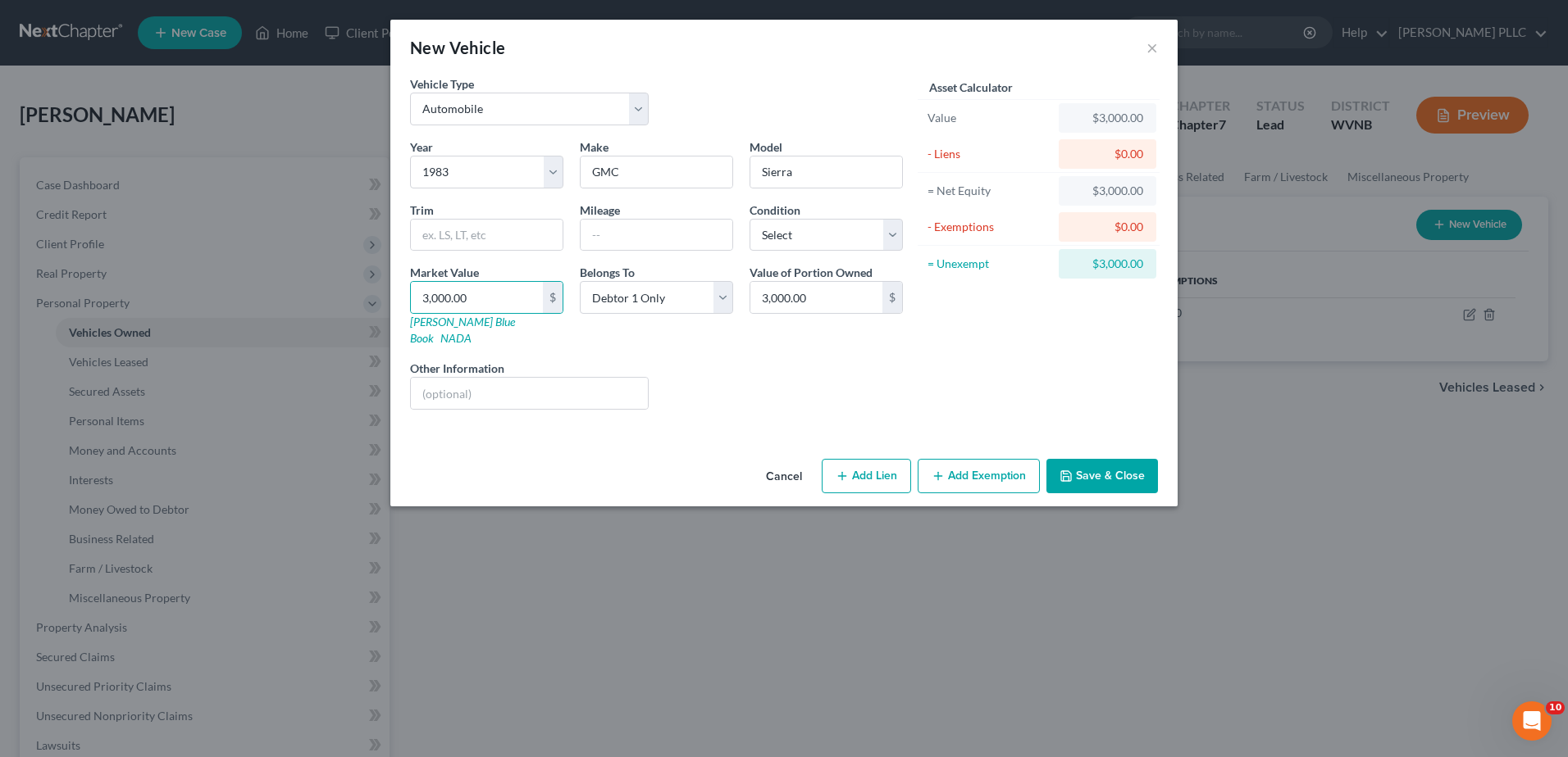
click at [1039, 493] on button "Add Exemption" at bounding box center [979, 476] width 122 height 35
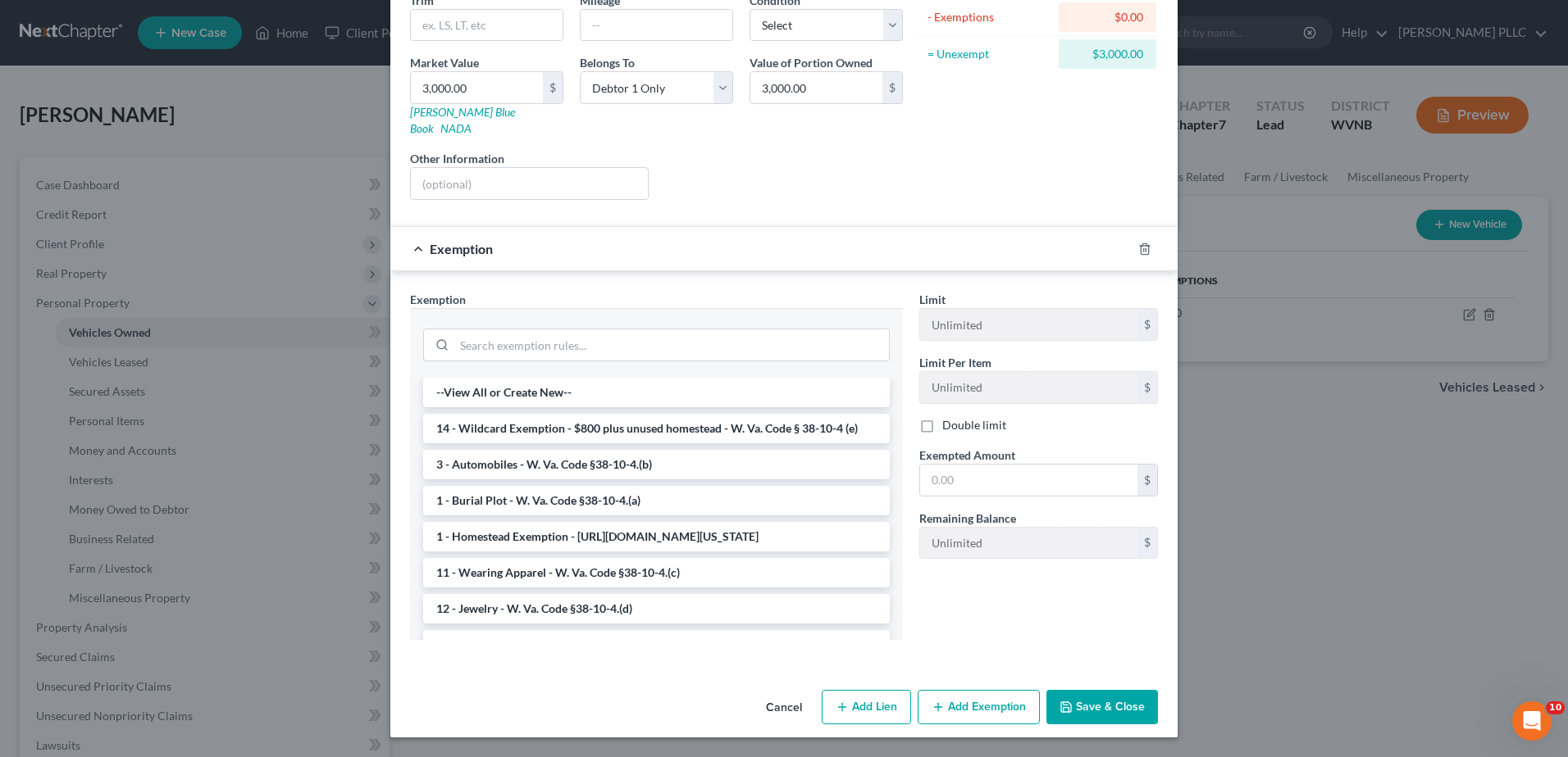
scroll to position [328, 0]
click at [529, 479] on li "3 - Automobiles - W. Va. Code §38-10-4.(b)" at bounding box center [656, 464] width 467 height 30
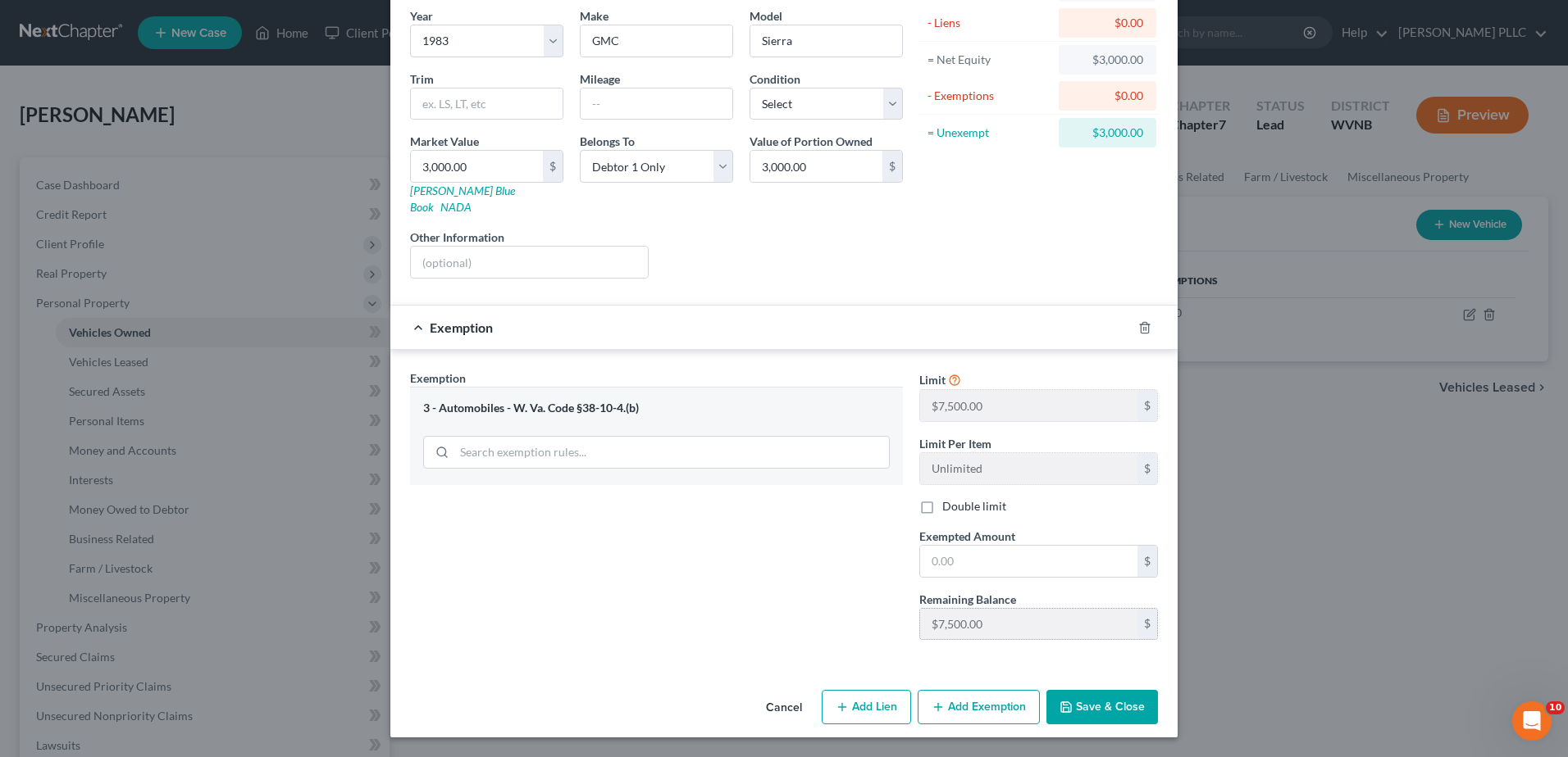
scroll to position [435, 0]
drag, startPoint x: 874, startPoint y: 481, endPoint x: 658, endPoint y: 463, distance: 216.7
click at [658, 463] on div "Exemption Set must be selected for CA. Exemption * 3 - Automobiles - W. Va. Cod…" at bounding box center [784, 512] width 764 height 284
type input "3,000.00"
click at [1158, 690] on button "Save & Close" at bounding box center [1101, 707] width 111 height 35
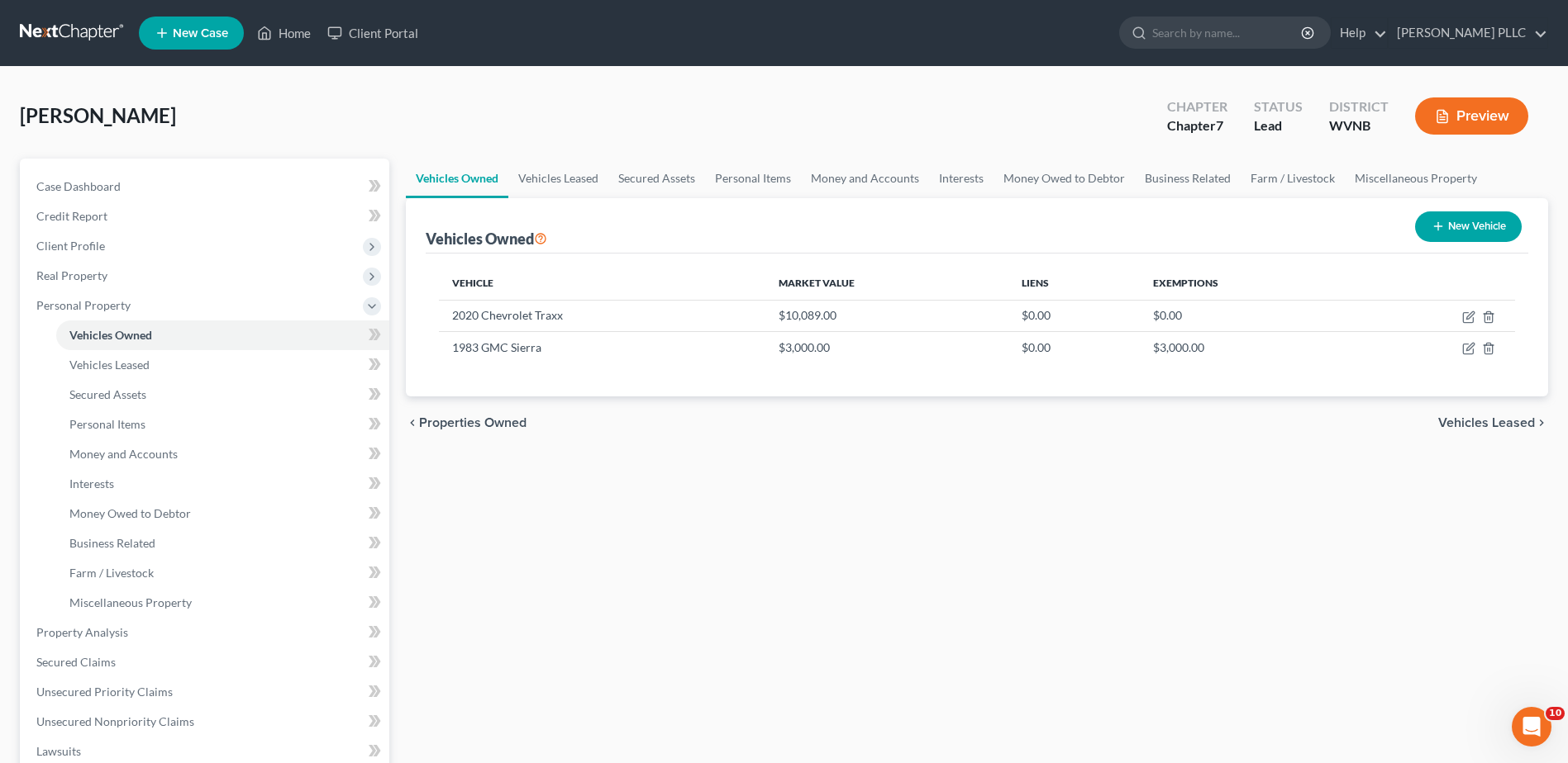
click at [1439, 429] on span "Vehicles Leased" at bounding box center [1487, 423] width 97 height 13
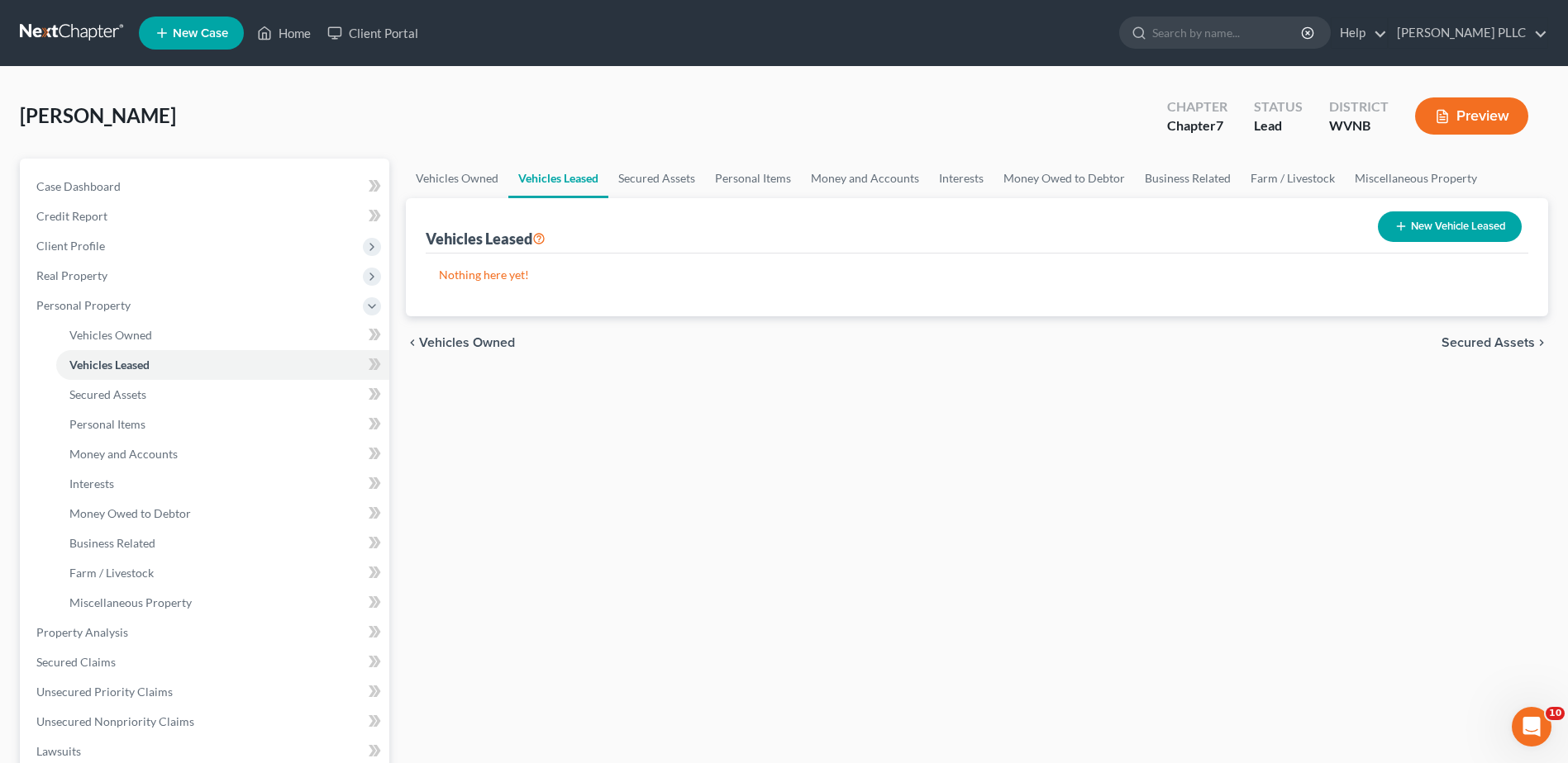
click at [1428, 628] on div "Vehicles Owned Vehicles Leased Secured Assets Personal Items Money and Accounts…" at bounding box center [977, 636] width 1159 height 955
click at [1441, 350] on span "Secured Assets" at bounding box center [1488, 342] width 93 height 13
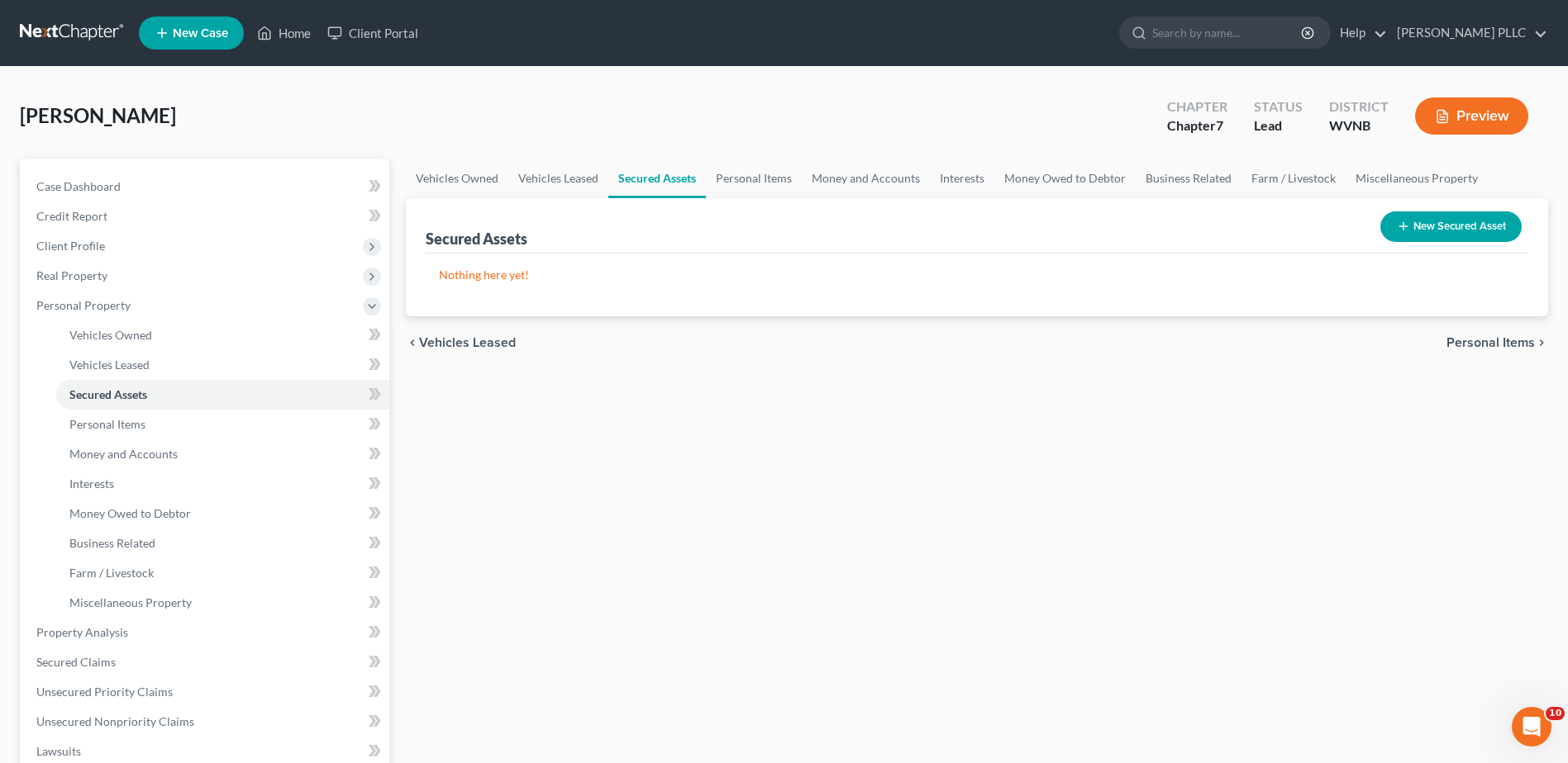
click at [1446, 350] on span "Personal Items" at bounding box center [1490, 342] width 88 height 13
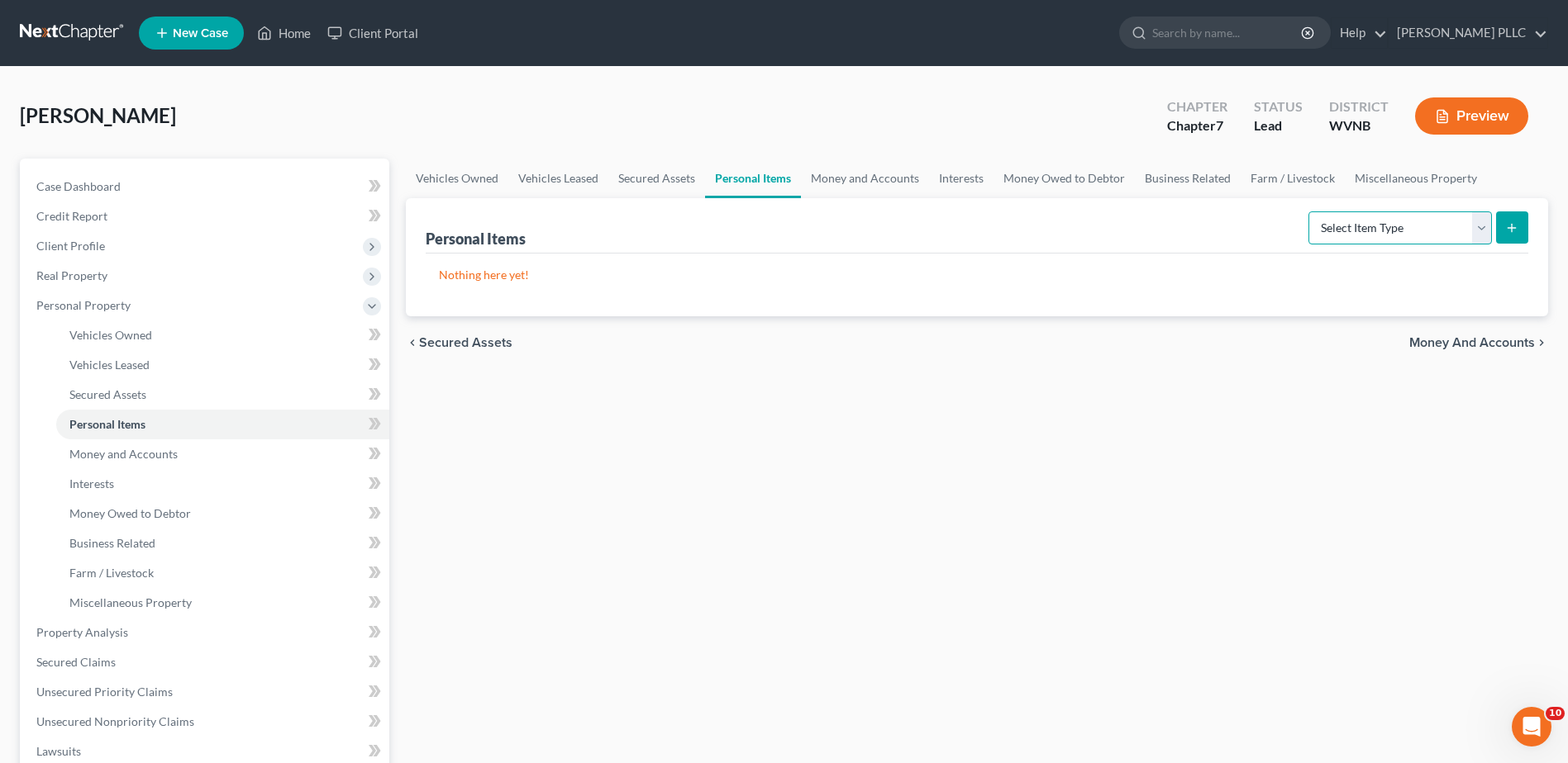
click at [1451, 245] on select "Select Item Type Clothing Collectibles Of Value Electronics Firearms Household …" at bounding box center [1400, 228] width 183 height 33
select select "clothing"
click at [1309, 245] on select "Select Item Type Clothing Collectibles Of Value Electronics Firearms Household …" at bounding box center [1400, 228] width 183 height 33
click at [1498, 244] on button "submit" at bounding box center [1512, 228] width 33 height 33
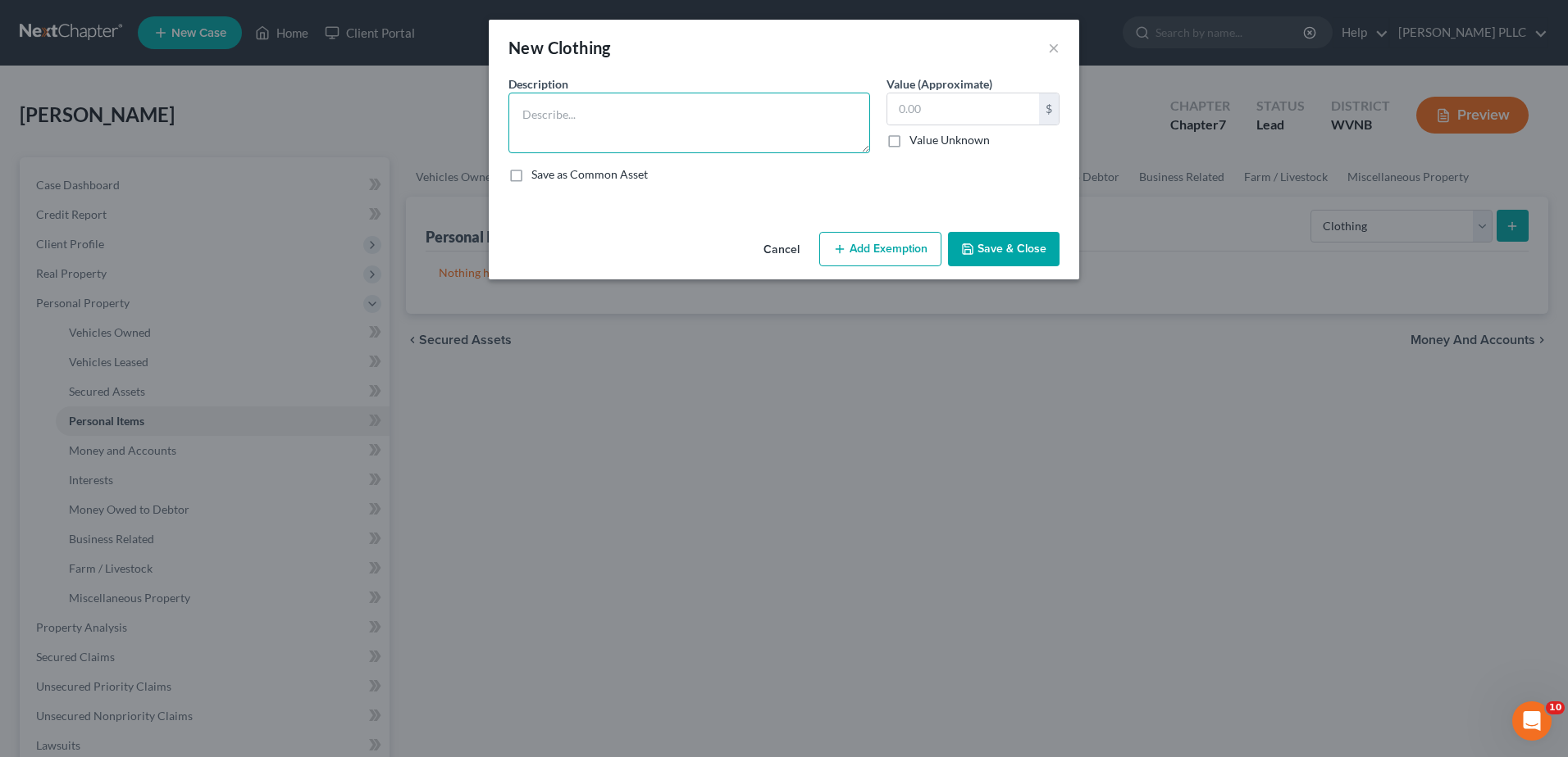
click at [511, 154] on textarea at bounding box center [689, 122] width 362 height 60
type textarea "Clothing"
type input "200.00"
click at [893, 266] on button "Add Exemption" at bounding box center [880, 249] width 122 height 35
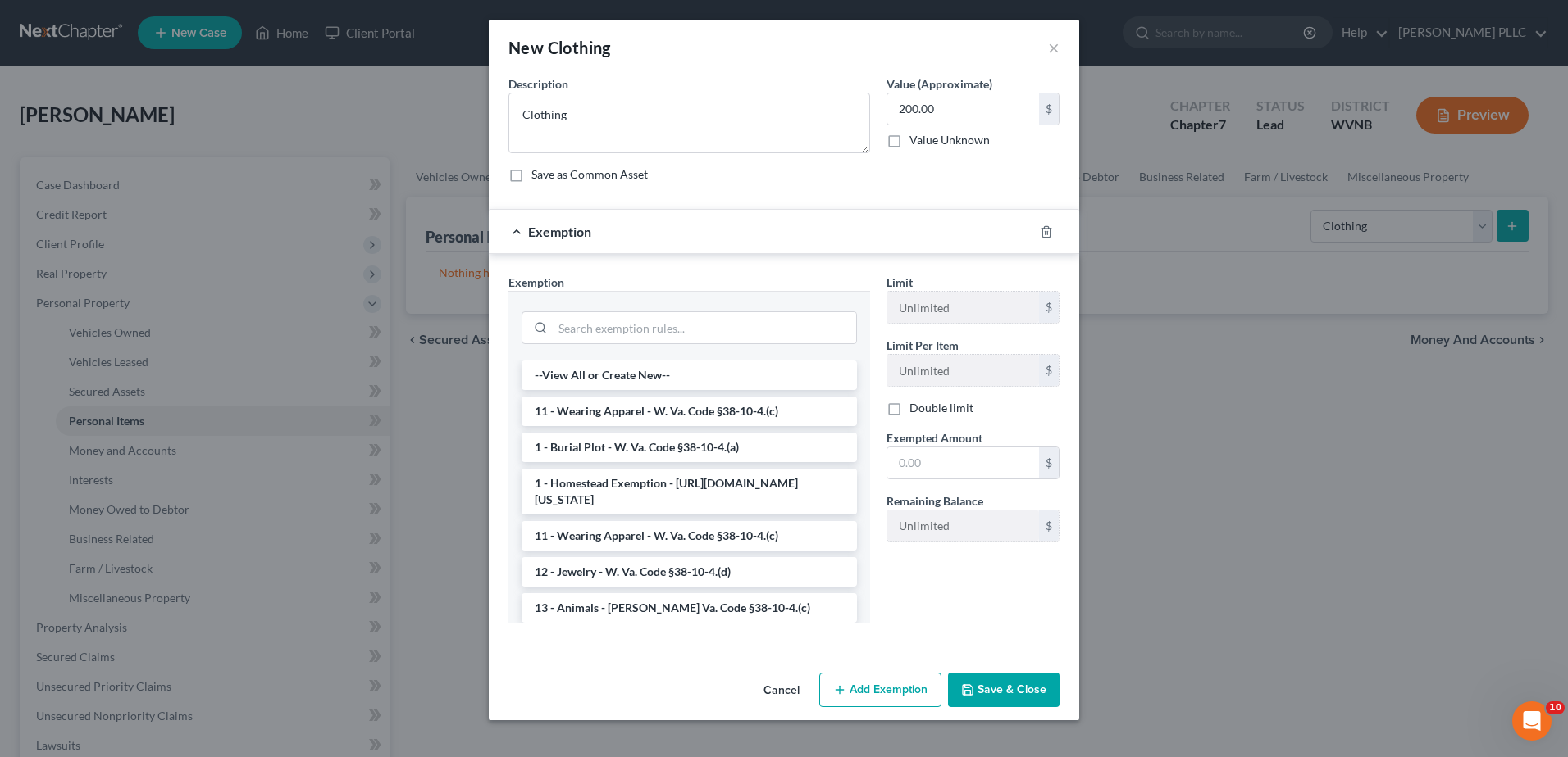
click at [599, 426] on li "11 - Wearing Apparel - W. Va. Code §38-10-4.(c)" at bounding box center [688, 411] width 335 height 30
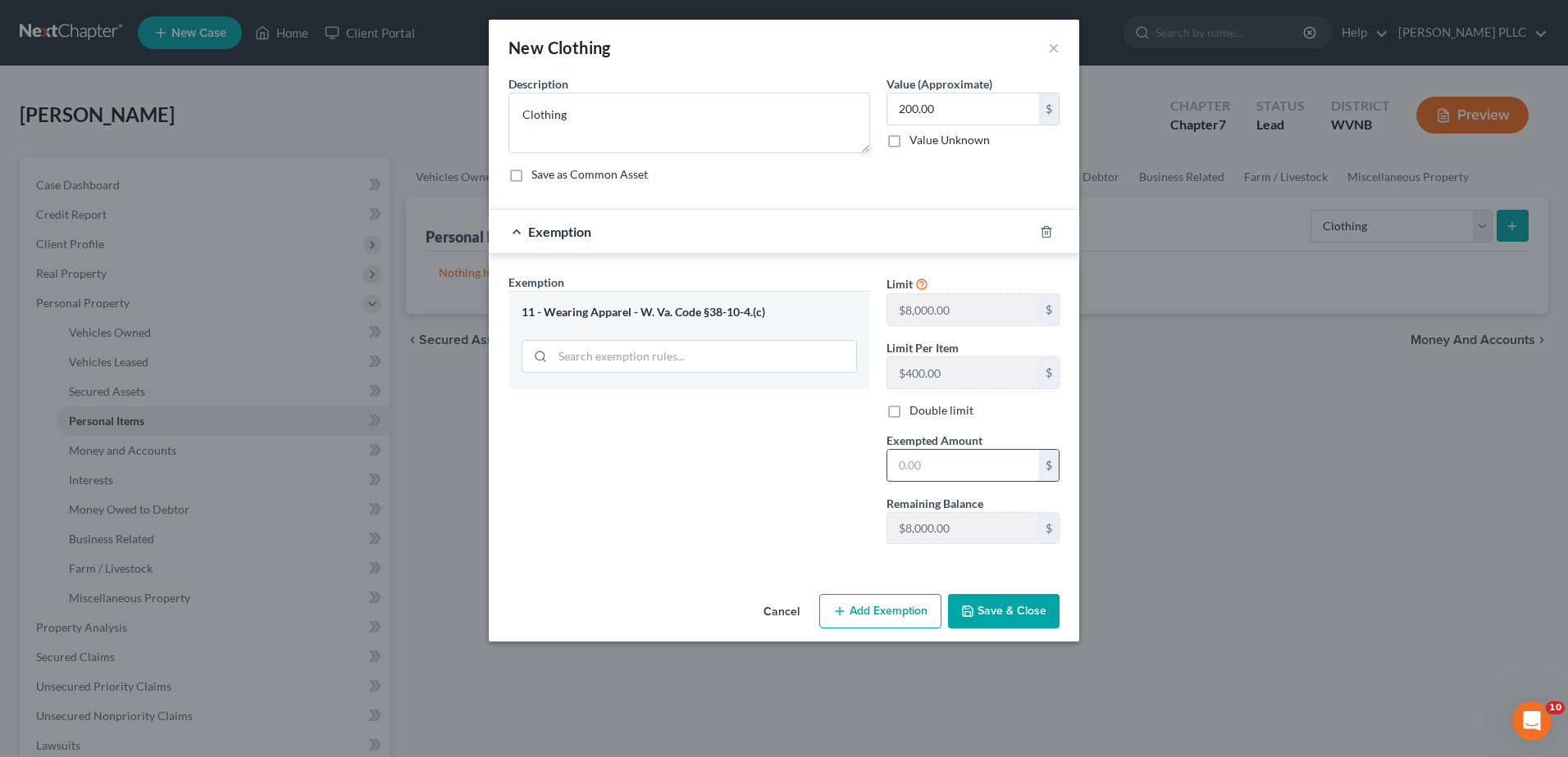
drag, startPoint x: 998, startPoint y: 644, endPoint x: 989, endPoint y: 625, distance: 21.0
click at [998, 481] on input "text" at bounding box center [963, 465] width 152 height 31
type input "200.00"
click at [1059, 629] on button "Save & Close" at bounding box center [1003, 611] width 111 height 35
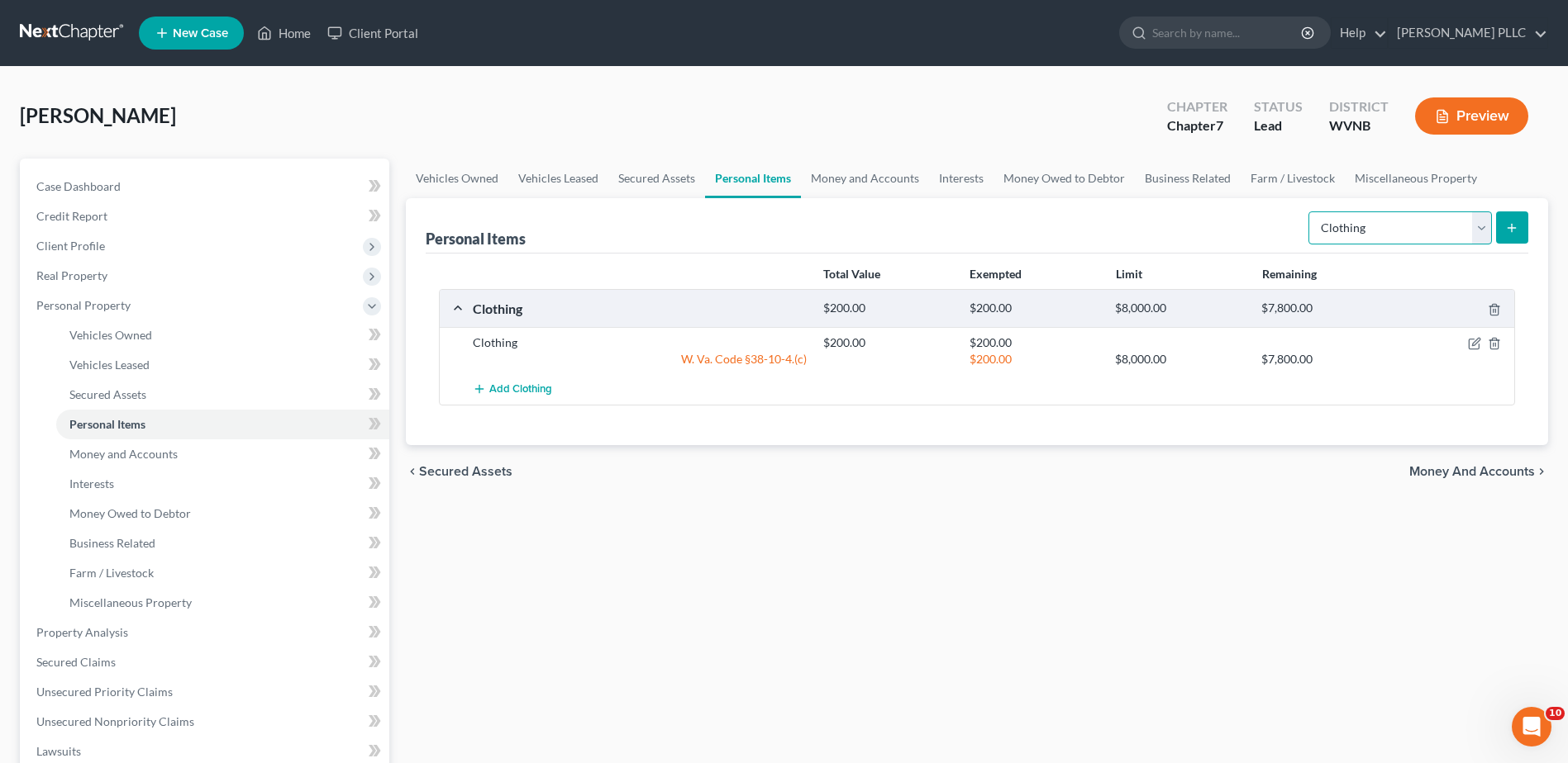
click at [1453, 245] on select "Select Item Type Clothing Collectibles Of Value Electronics Firearms Household …" at bounding box center [1400, 228] width 183 height 33
select select "household_goods"
click at [1309, 245] on select "Select Item Type Clothing Collectibles Of Value Electronics Firearms Household …" at bounding box center [1400, 228] width 183 height 33
click at [1496, 244] on button "submit" at bounding box center [1512, 228] width 33 height 33
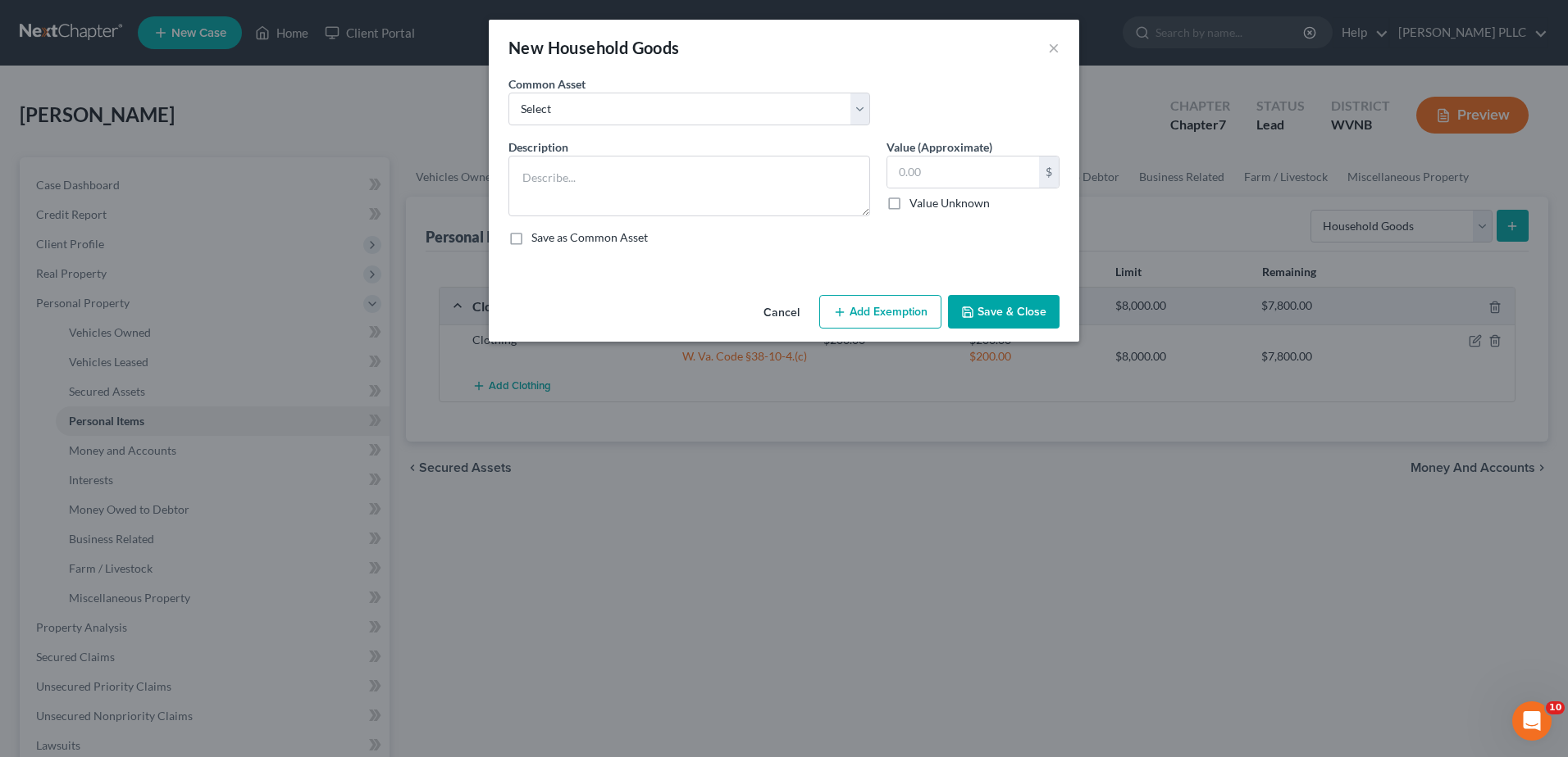
click at [717, 138] on div "Common Asset Select Miscellaneous household goods and furnishings" at bounding box center [784, 107] width 567 height 63
click at [584, 126] on select "Select Miscellaneous household goods and furnishings" at bounding box center [689, 109] width 362 height 33
select select "0"
click at [509, 126] on select "Select Miscellaneous household goods and furnishings" at bounding box center [689, 109] width 362 height 33
type textarea "Miscellaneous household goods and furnishings"
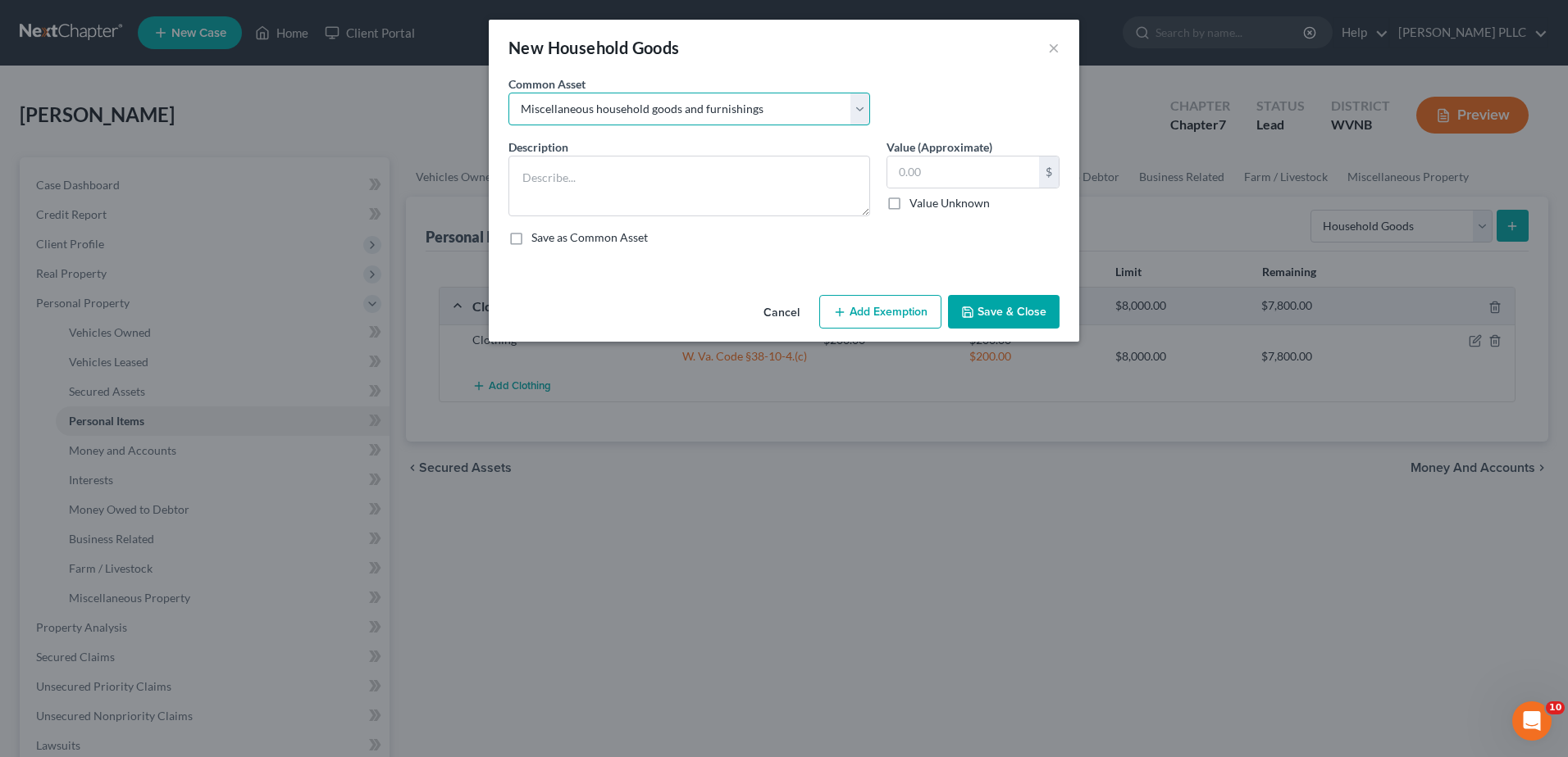
type input "800.00"
type textarea "Miscellaneous household goods and furnishings"
type input "1,000.00"
click at [941, 329] on button "Add Exemption" at bounding box center [880, 312] width 122 height 35
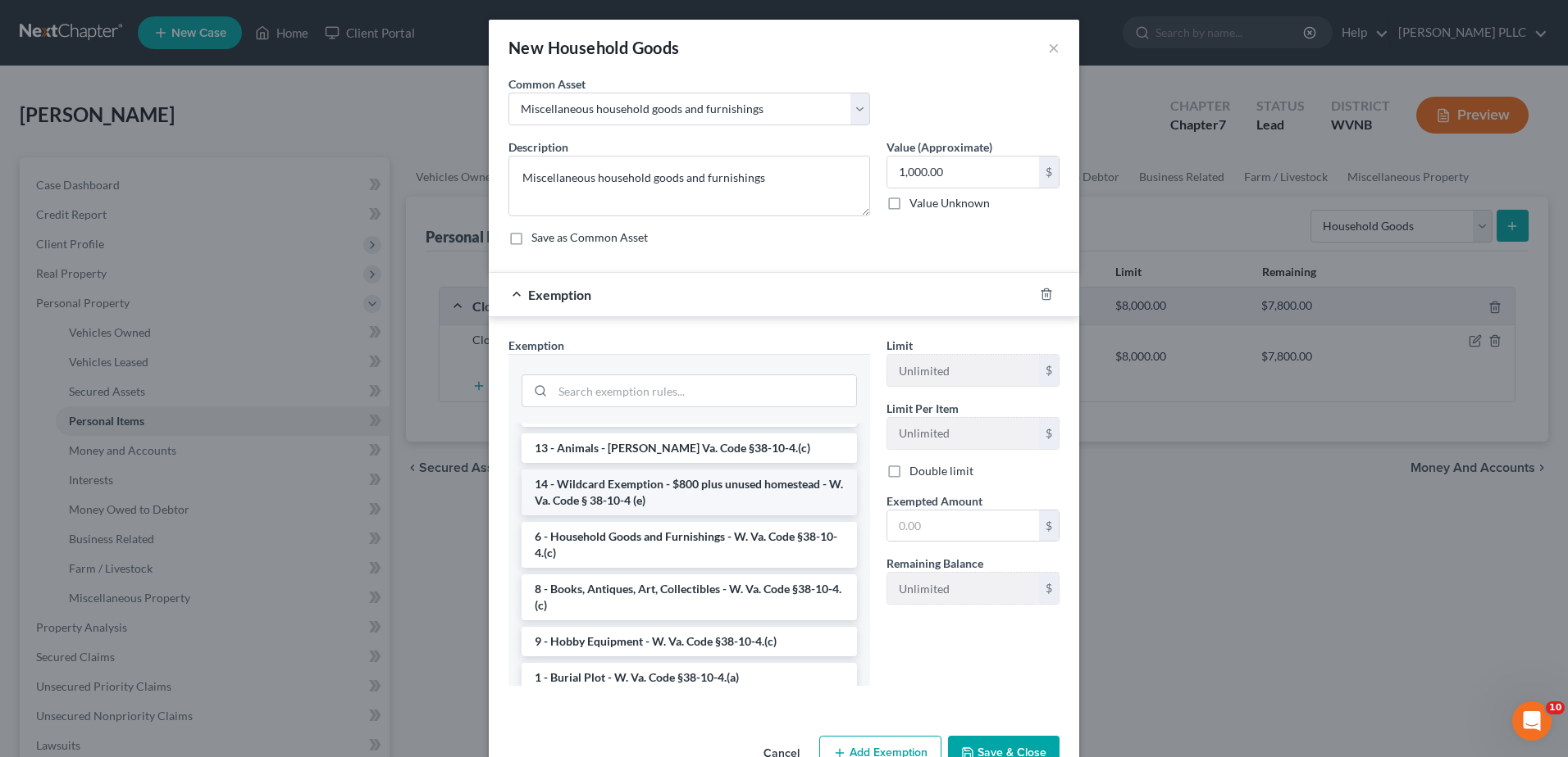
scroll to position [164, 0]
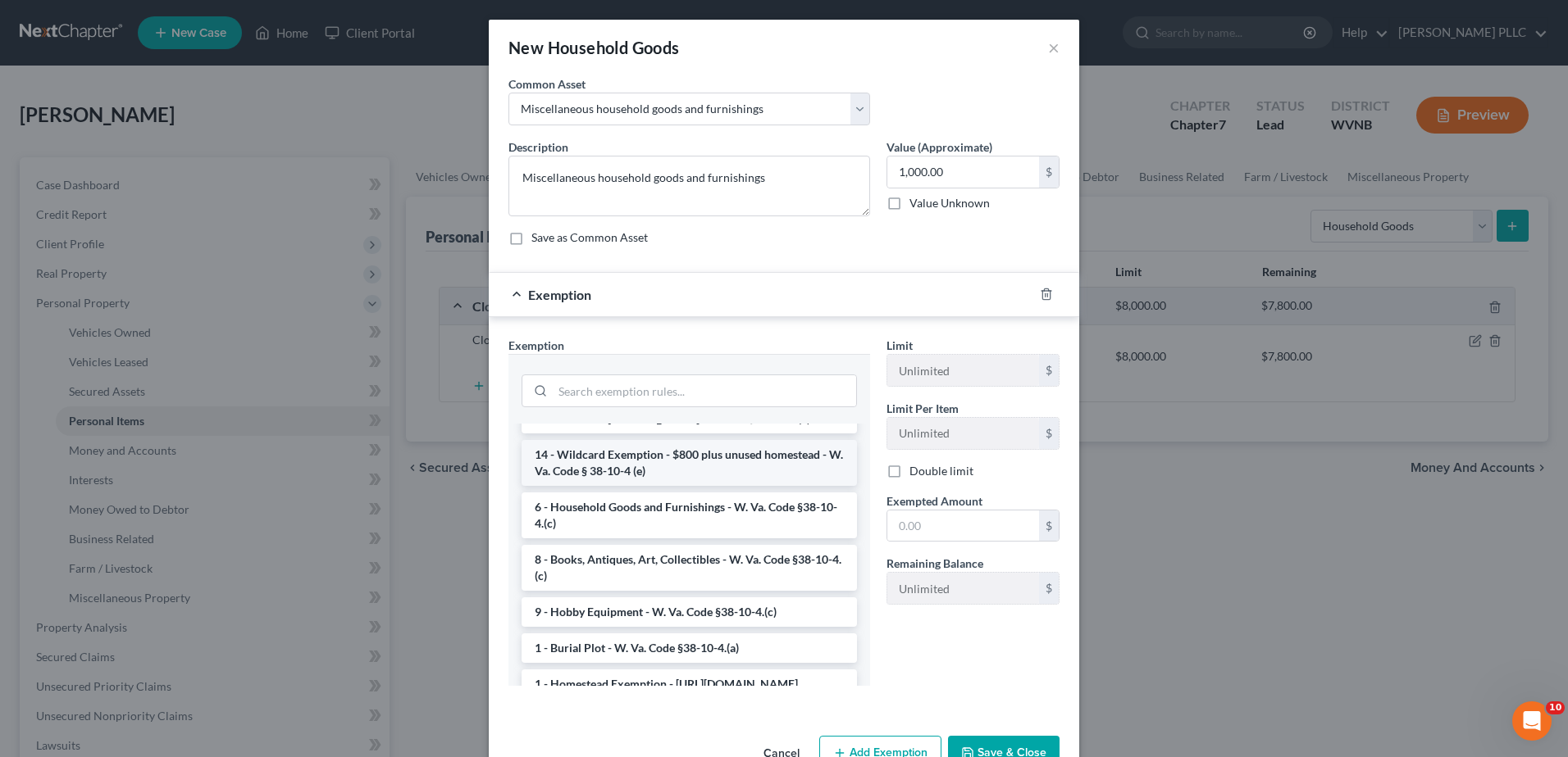
click at [637, 486] on li "14 - Wildcard Exemption - $800 plus unused homestead - W. Va. Code § 38-10-4 (e)" at bounding box center [688, 463] width 335 height 46
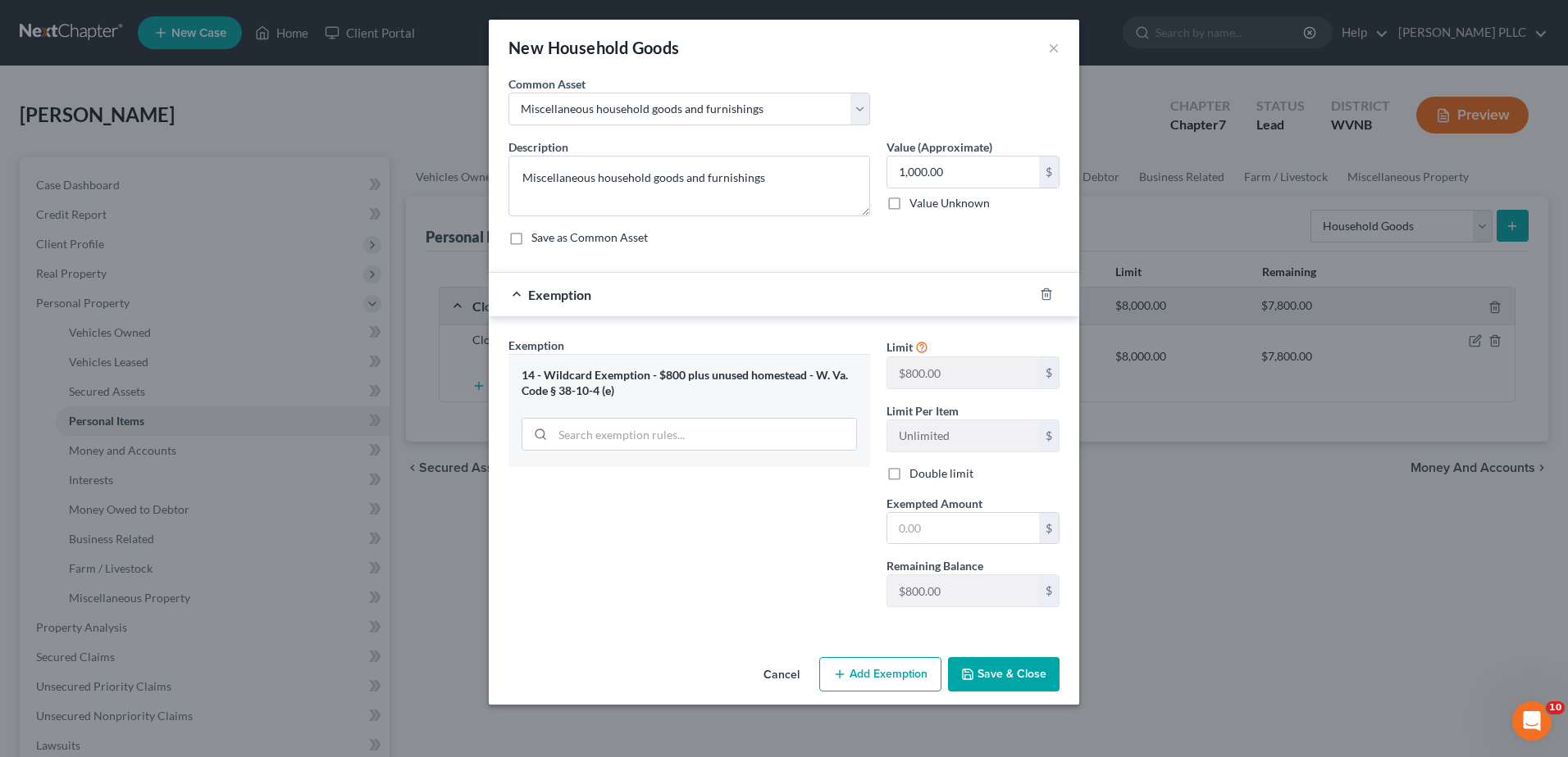
scroll to position [82, 0]
click at [853, 398] on div "14 - Wildcard Exemption - $800 plus unused homestead - W. Va. Code § 38-10-4 (e)" at bounding box center [688, 384] width 335 height 31
click at [1053, 300] on icon "button" at bounding box center [1046, 294] width 13 height 13
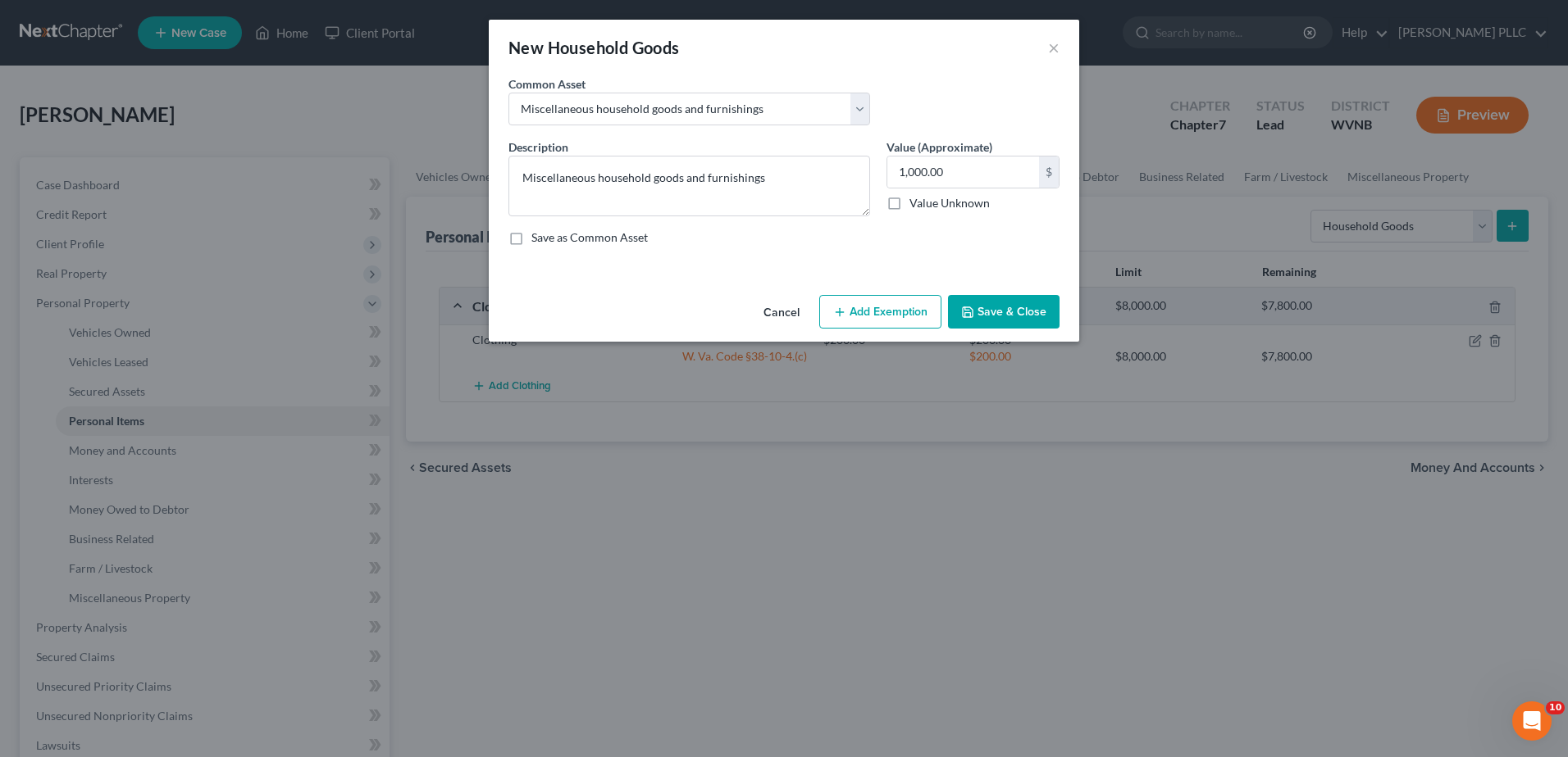
scroll to position [0, 0]
click at [908, 329] on button "Add Exemption" at bounding box center [880, 312] width 122 height 35
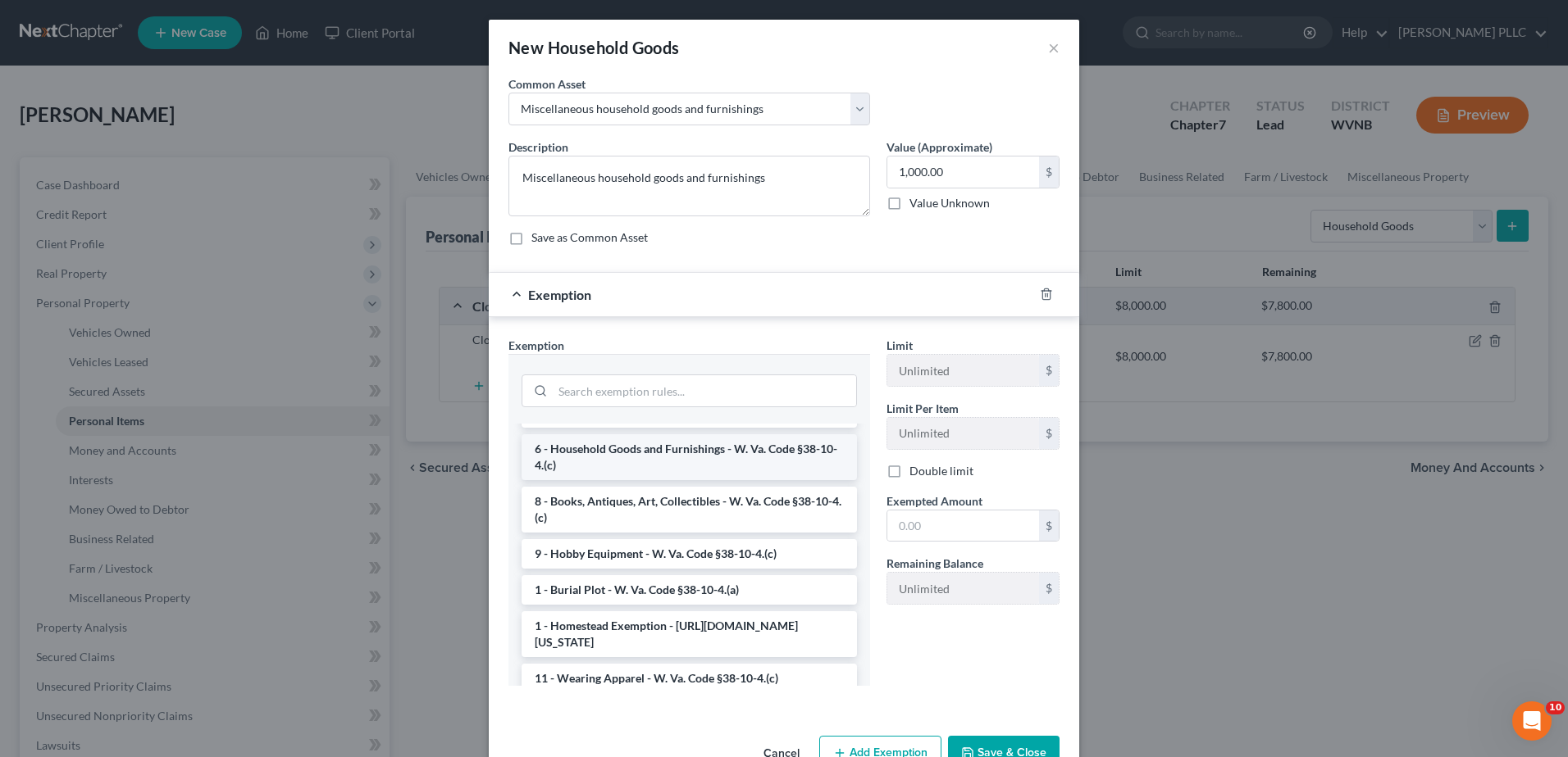
scroll to position [246, 0]
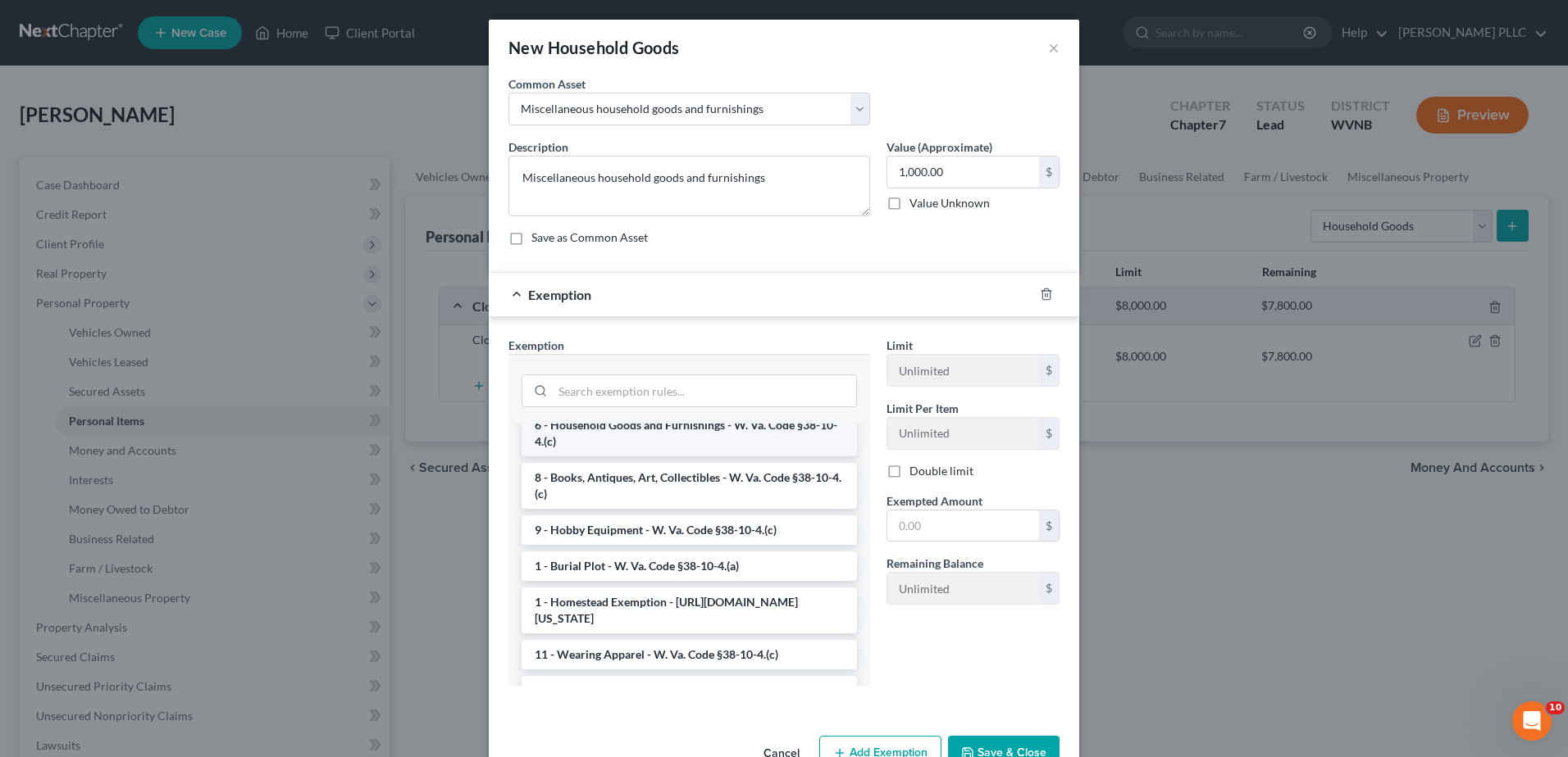
click at [633, 457] on li "6 - Household Goods and Furnishings - W. Va. Code §38-10-4.(c)" at bounding box center [688, 434] width 335 height 46
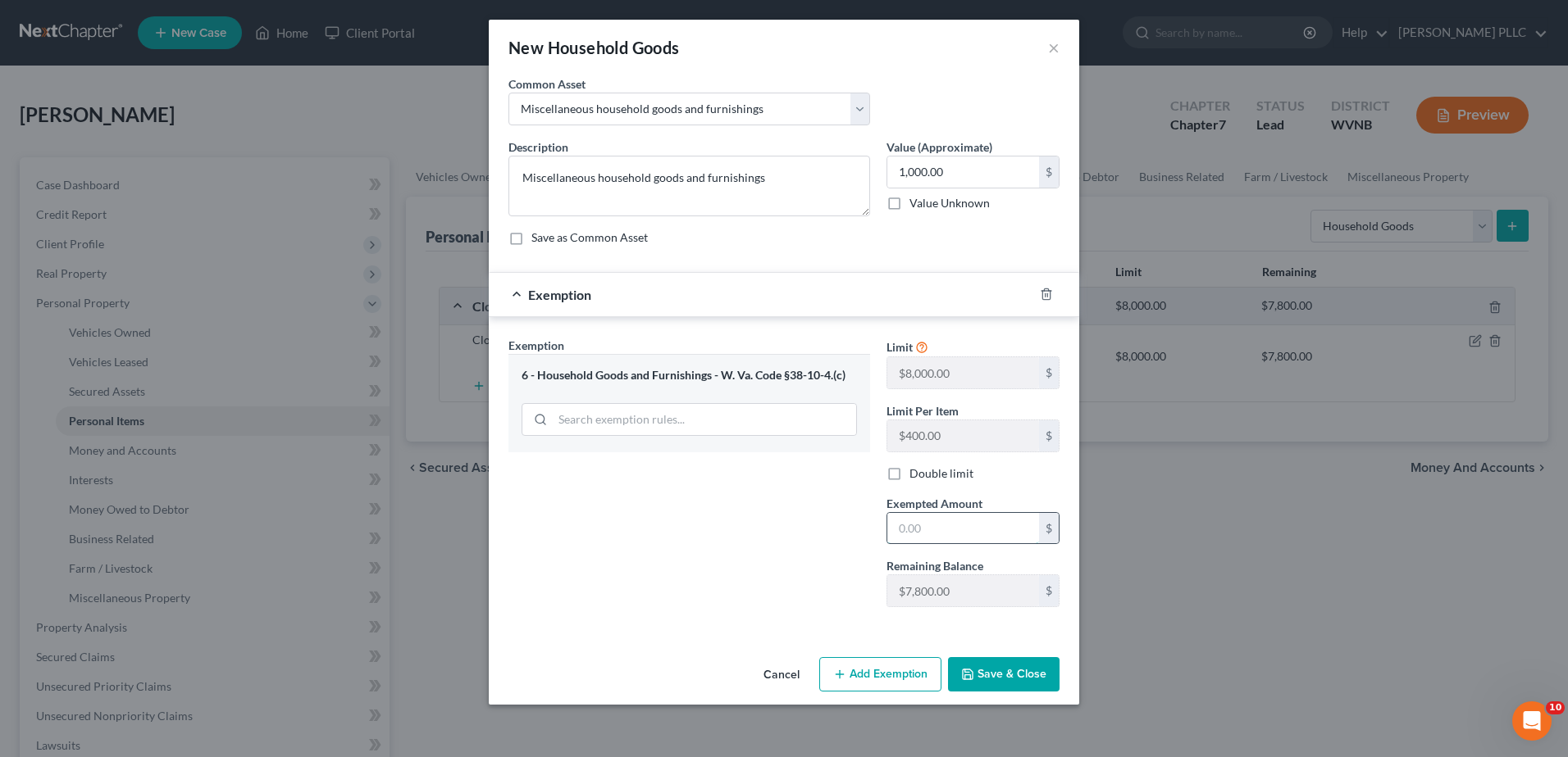
click at [970, 544] on input "text" at bounding box center [963, 529] width 152 height 31
type input "1,000.00"
click at [1059, 674] on button "Save & Close" at bounding box center [1003, 675] width 111 height 35
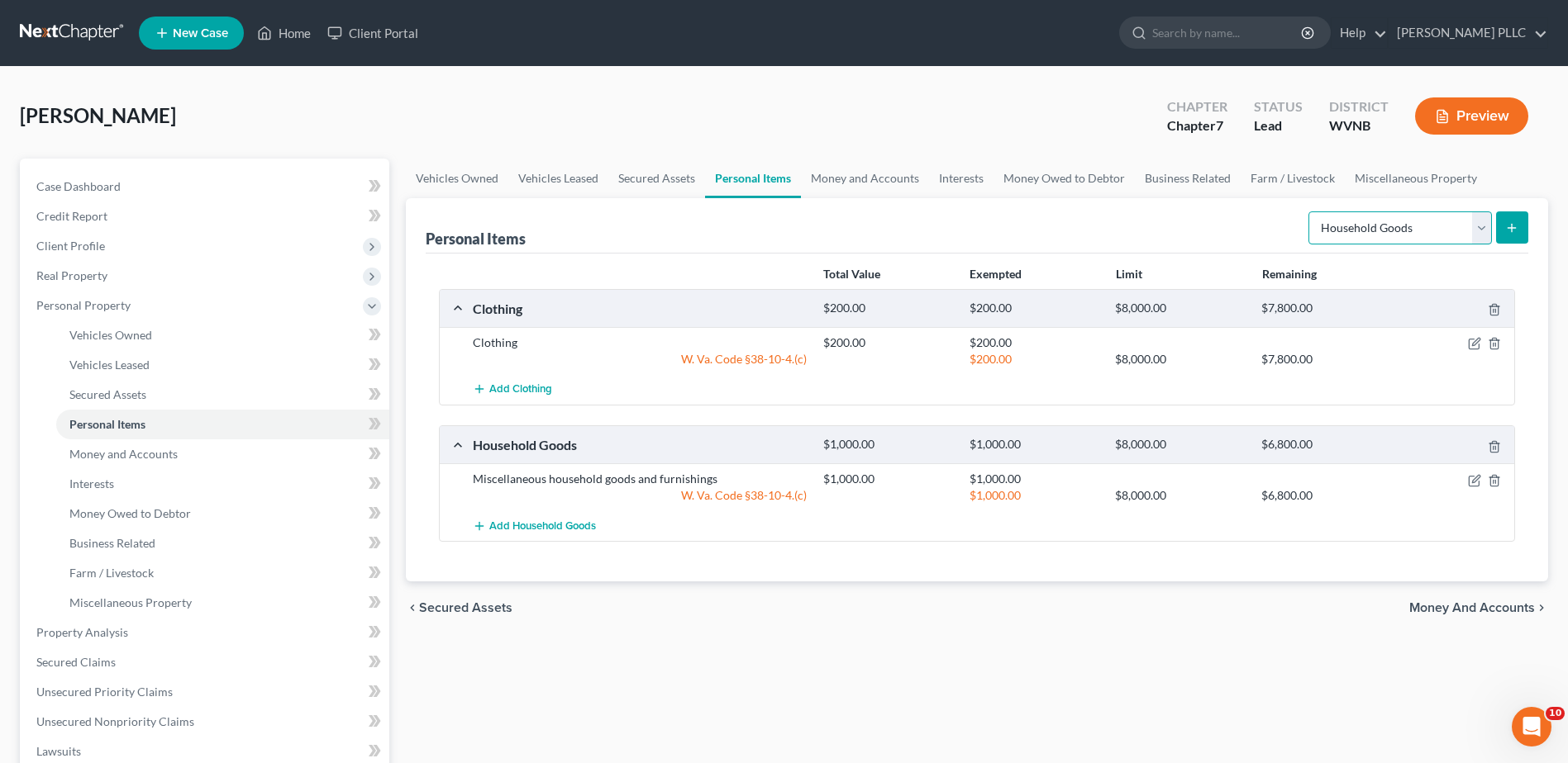
click at [1453, 245] on select "Select Item Type Clothing Collectibles Of Value Electronics Firearms Household …" at bounding box center [1400, 228] width 183 height 33
select select "firearms"
click at [1309, 245] on select "Select Item Type Clothing Collectibles Of Value Electronics Firearms Household …" at bounding box center [1400, 228] width 183 height 33
click at [1506, 234] on icon "submit" at bounding box center [1512, 228] width 13 height 13
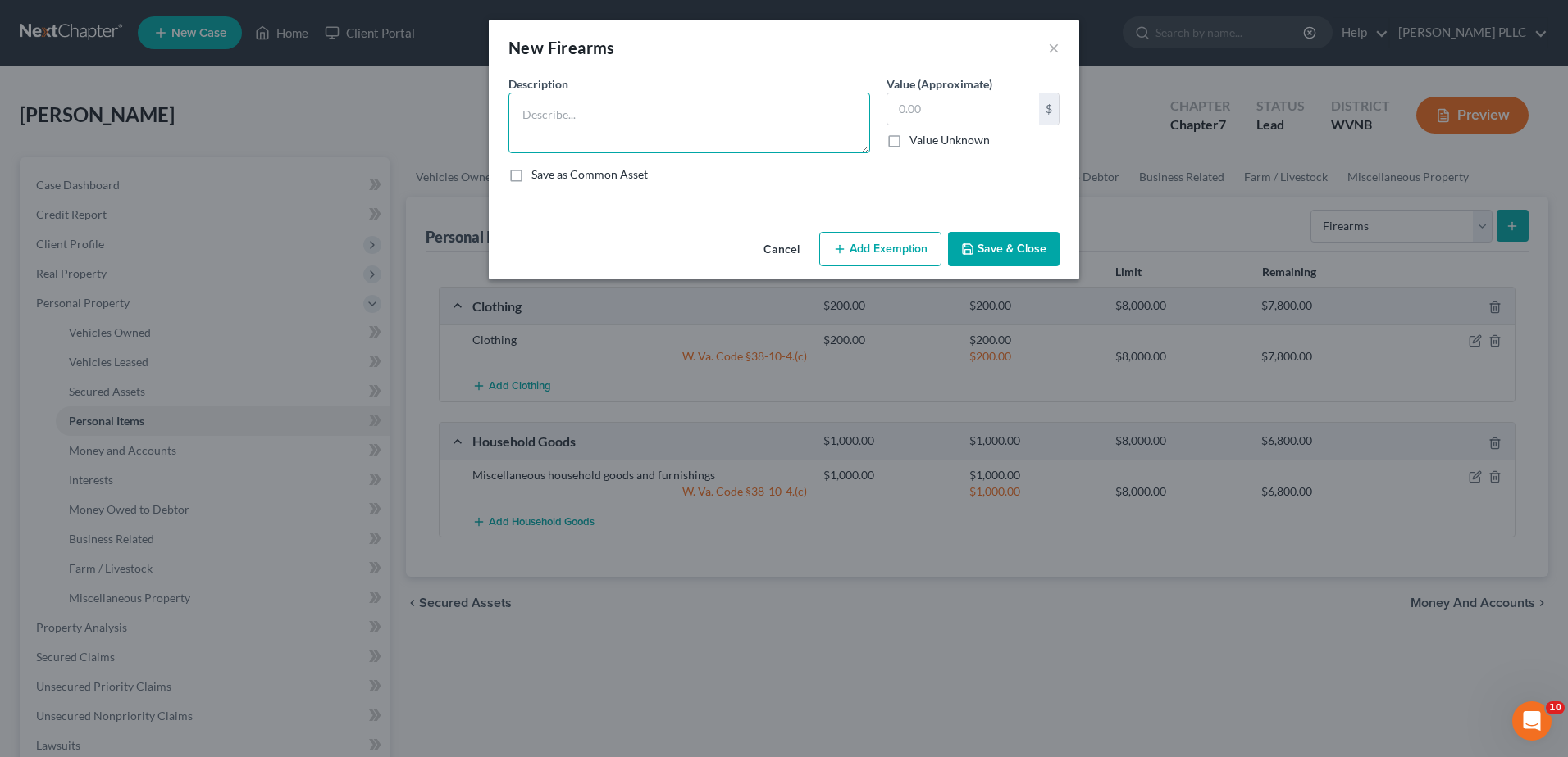
click at [516, 154] on textarea at bounding box center [689, 122] width 362 height 60
type textarea ".22 rifle - $200.00, 12 ga shotgun - $400.00, 9mm pistol - $400.00"
type input "1,000.00"
click at [846, 255] on icon "button" at bounding box center [839, 249] width 13 height 13
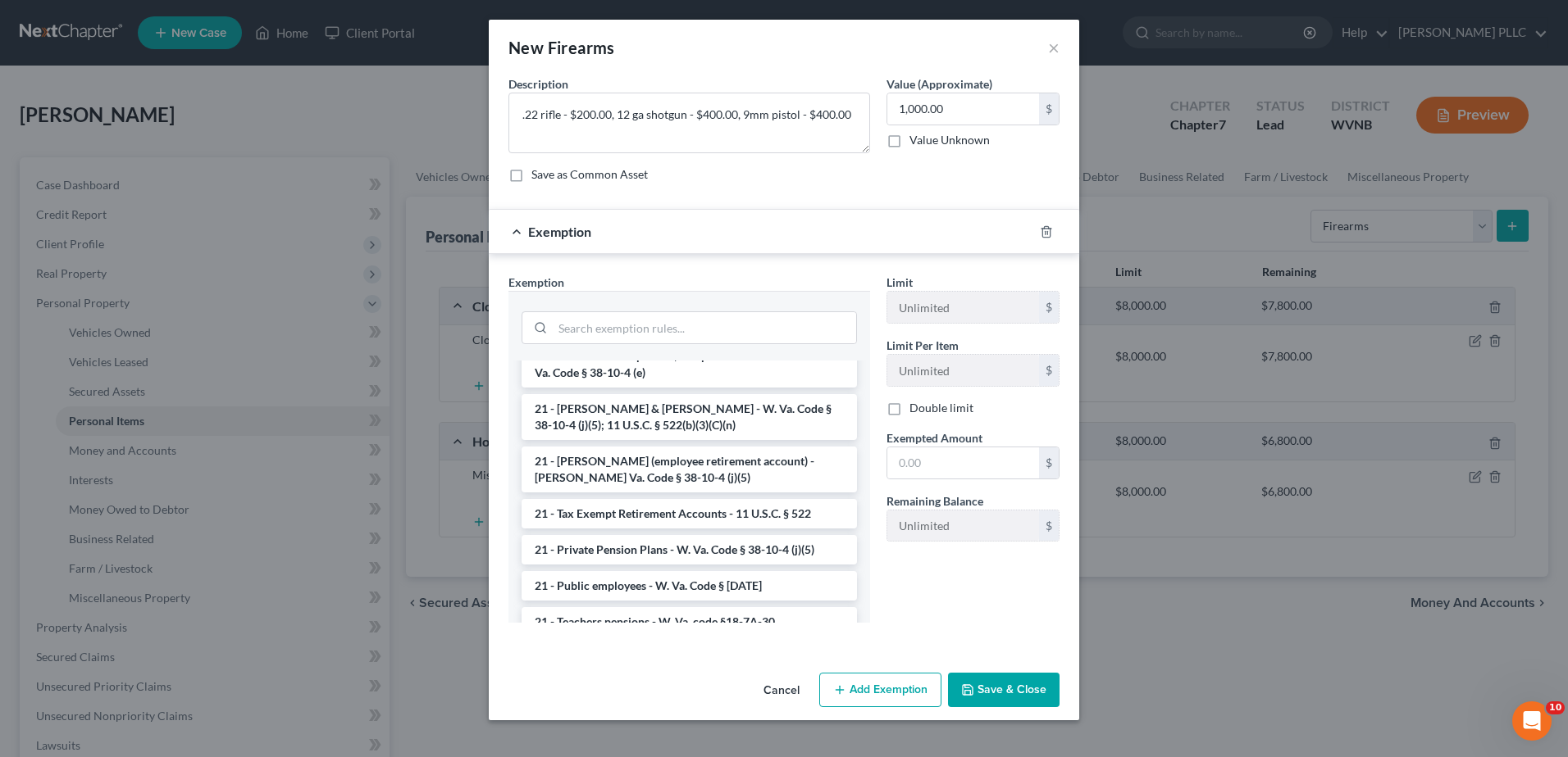
scroll to position [328, 0]
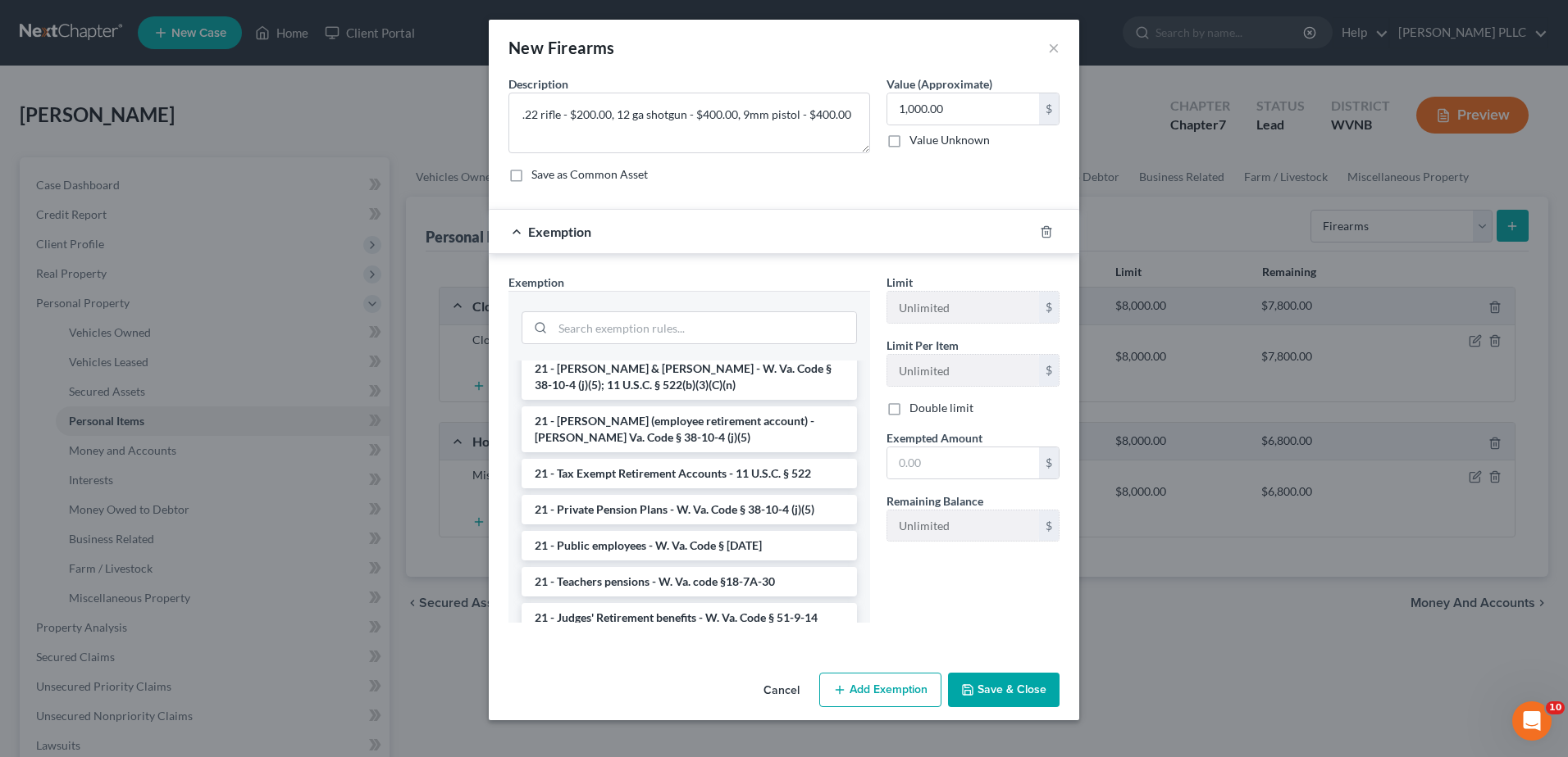
click at [699, 348] on li "14 - Wildcard Exemption - $800 plus unused homestead - W. Va. Code § 38-10-4 (e)" at bounding box center [688, 324] width 335 height 46
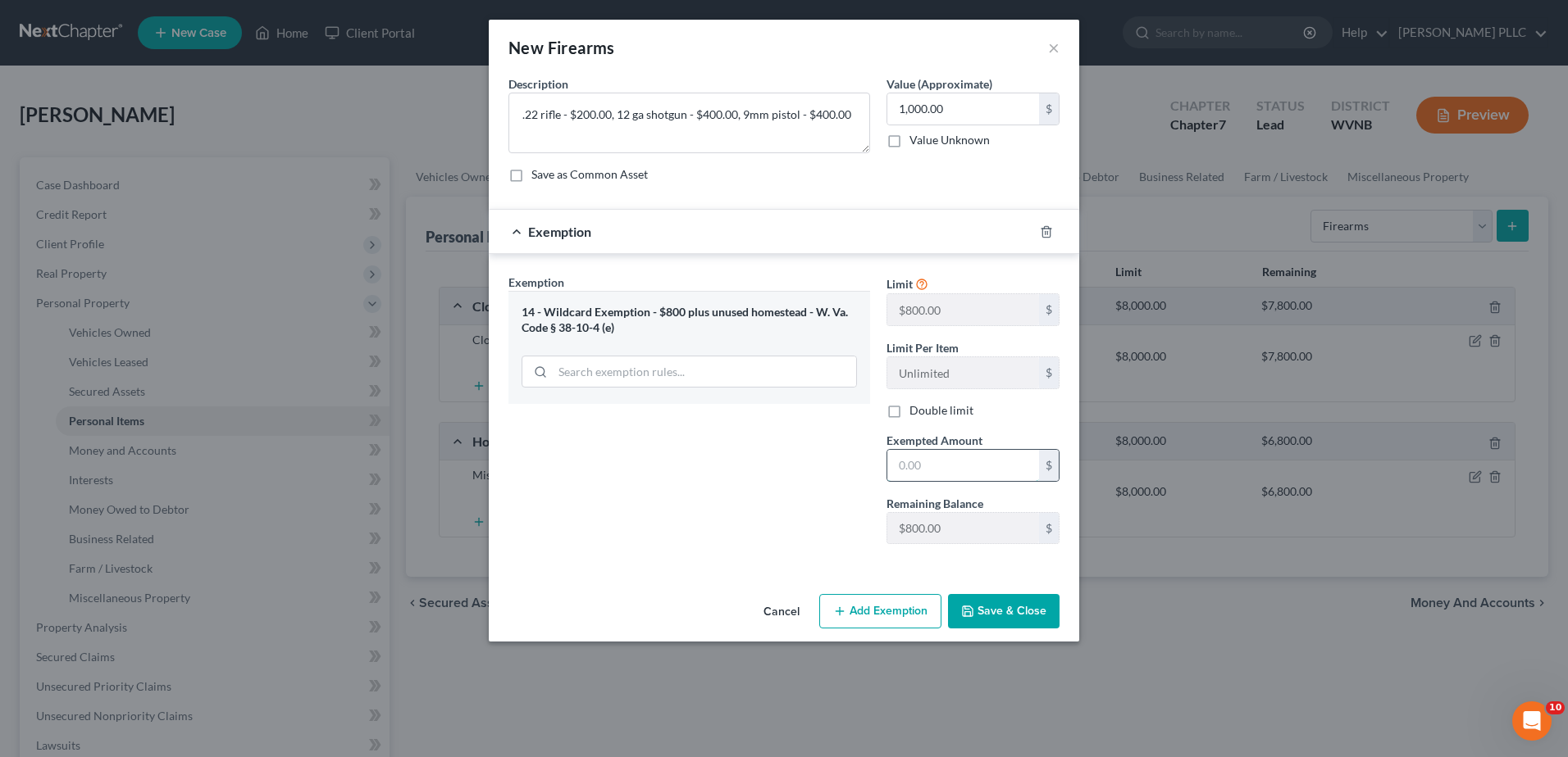
click at [970, 481] on input "text" at bounding box center [963, 465] width 152 height 31
type input "800.00"
click at [919, 629] on button "Add Exemption" at bounding box center [880, 611] width 122 height 35
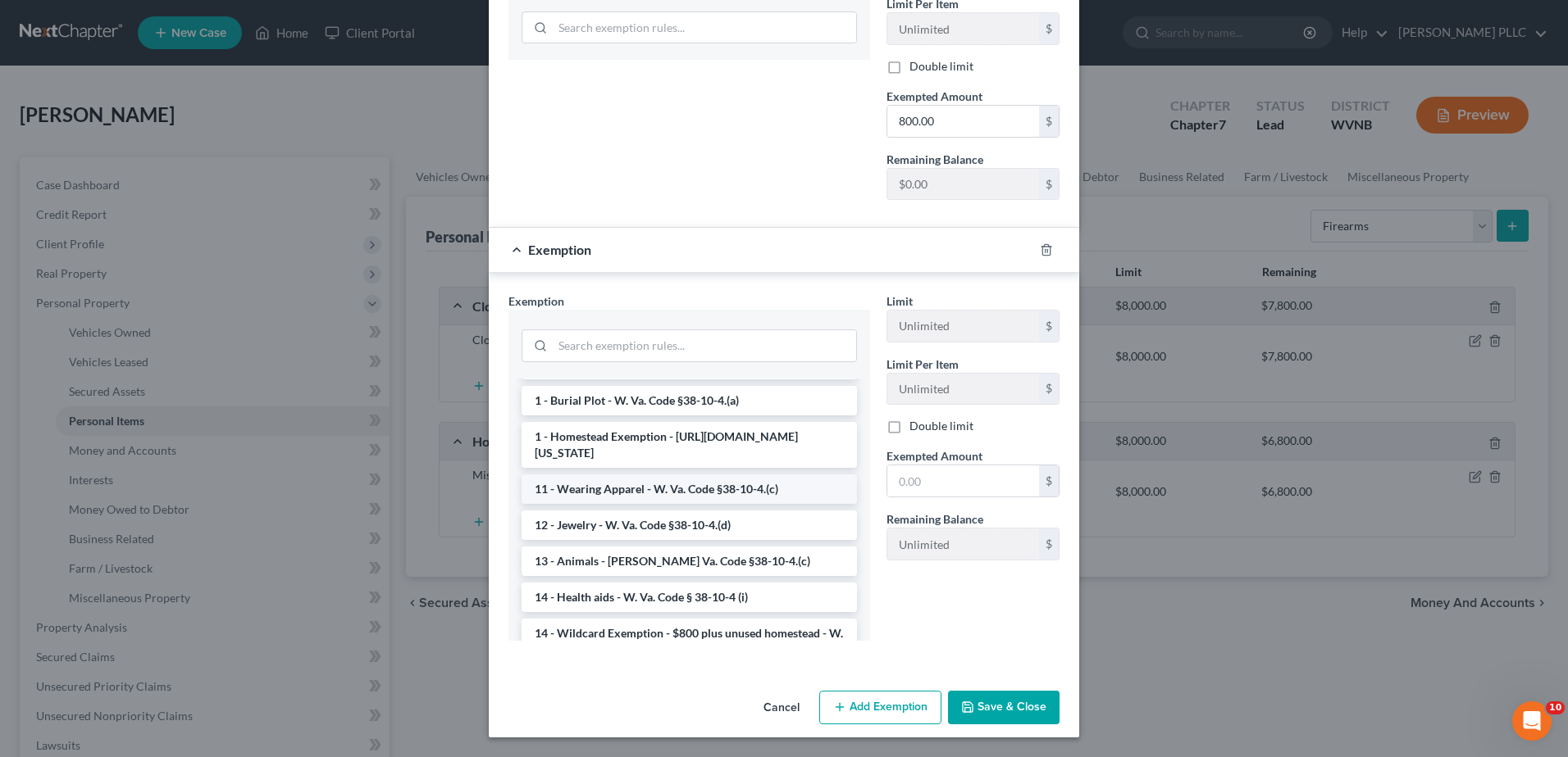
scroll to position [0, 0]
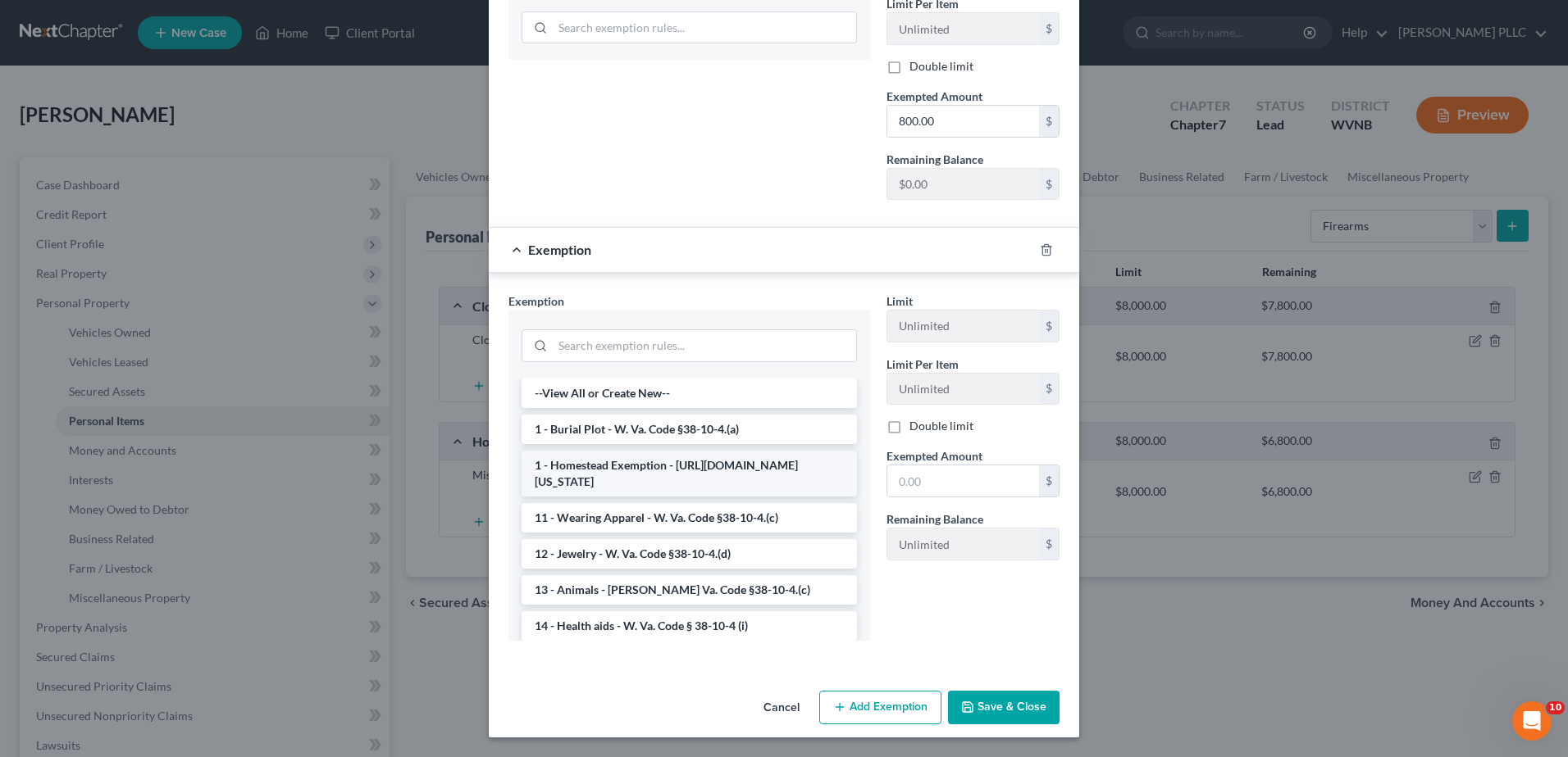
click at [604, 496] on li "1 - Homestead Exemption - [URL][DOMAIN_NAME][US_STATE]" at bounding box center [688, 474] width 335 height 46
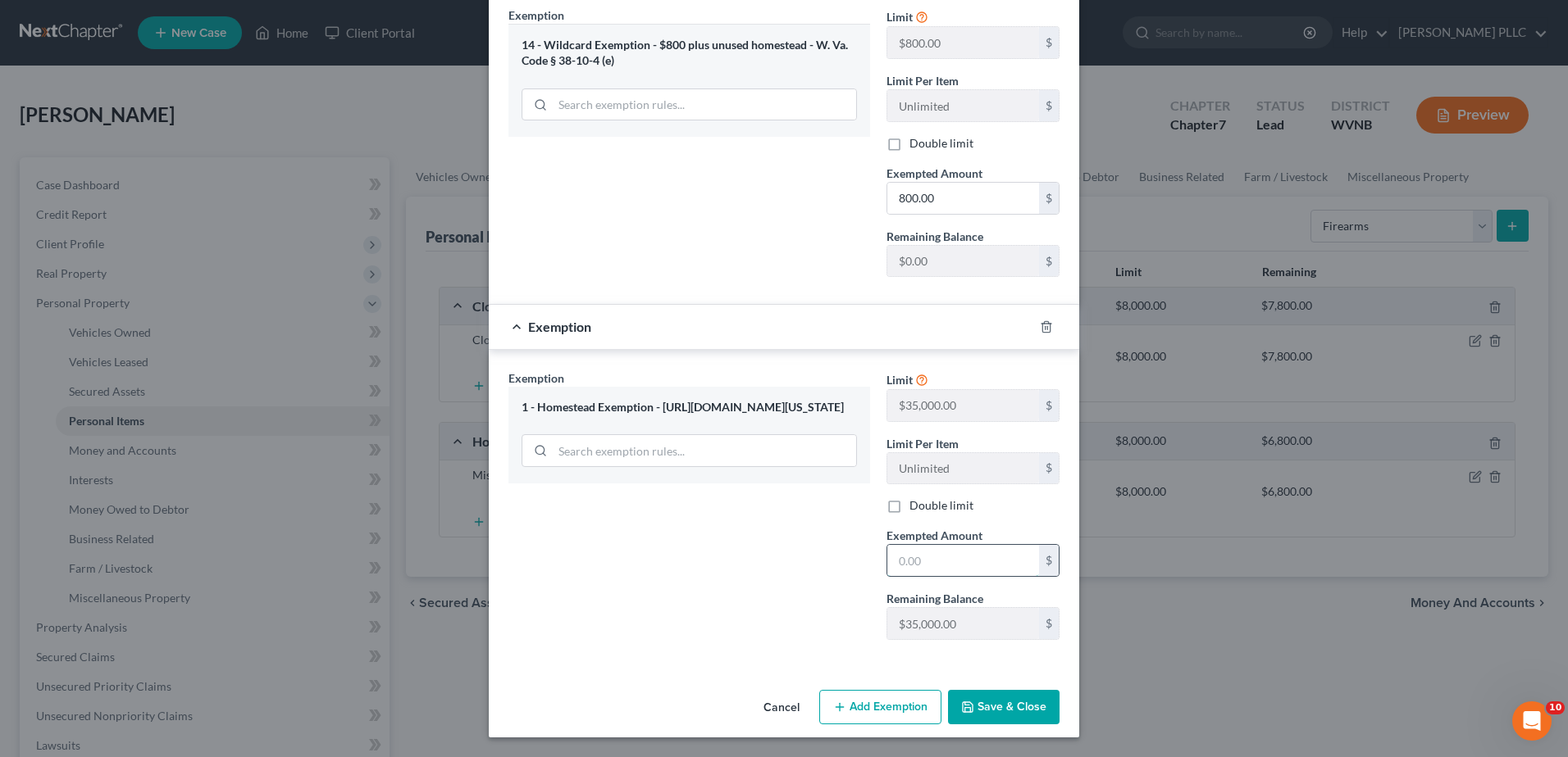
click at [972, 545] on input "text" at bounding box center [963, 560] width 152 height 31
type input "200.00"
click at [1059, 690] on button "Save & Close" at bounding box center [1003, 707] width 111 height 35
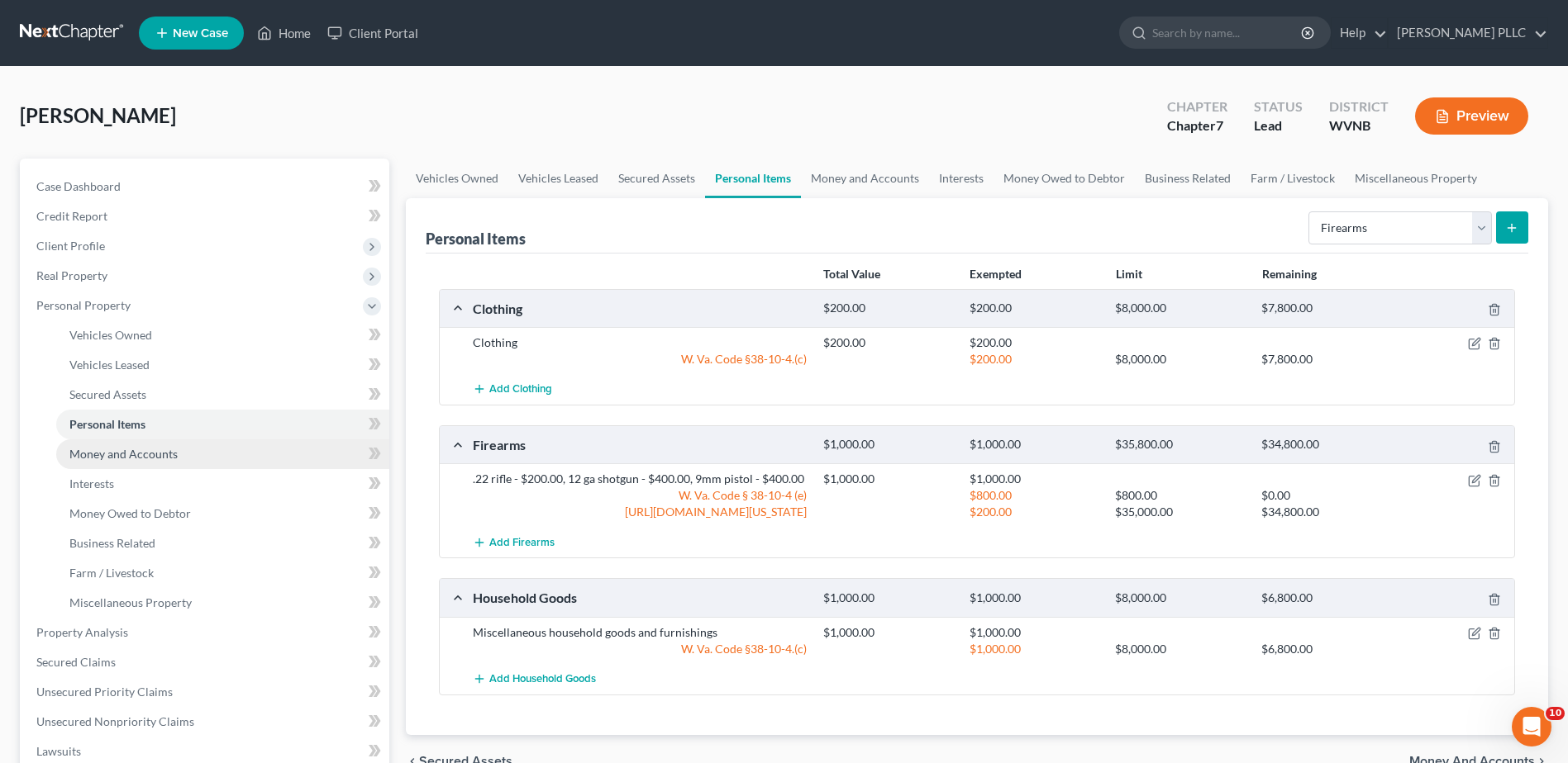
click at [150, 461] on span "Money and Accounts" at bounding box center [123, 454] width 109 height 14
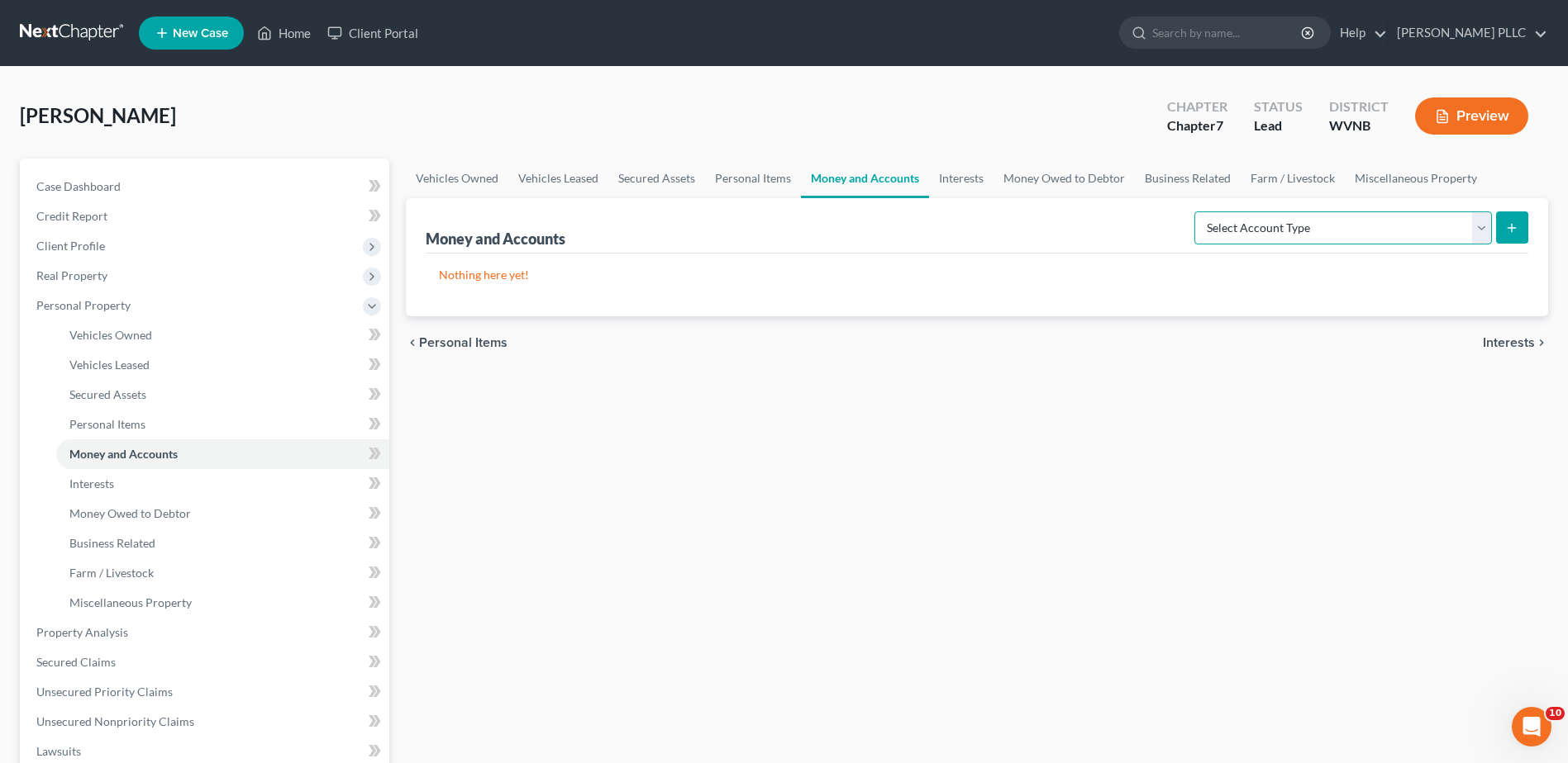
click at [1209, 245] on select "Select Account Type Brokerage Cash on Hand Certificates of Deposit Checking Acc…" at bounding box center [1344, 228] width 298 height 33
select select "cash_on_hand"
click at [1195, 245] on select "Select Account Type Brokerage Cash on Hand Certificates of Deposit Checking Acc…" at bounding box center [1344, 228] width 298 height 33
click at [1497, 244] on button "submit" at bounding box center [1512, 228] width 33 height 33
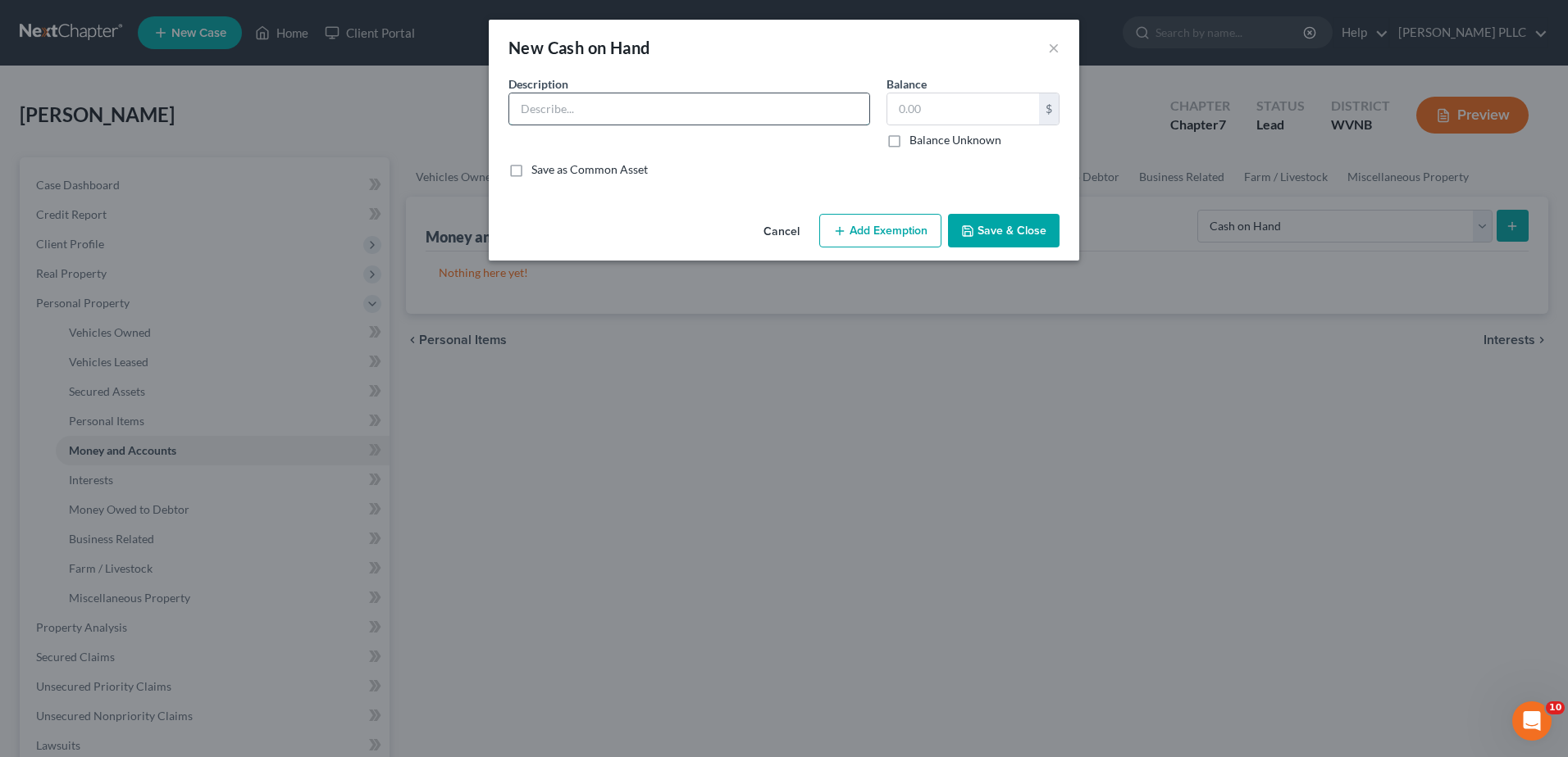
click at [509, 125] on input "text" at bounding box center [689, 109] width 360 height 31
type input "Cash"
type input "400.00"
click at [941, 249] on button "Add Exemption" at bounding box center [880, 231] width 122 height 35
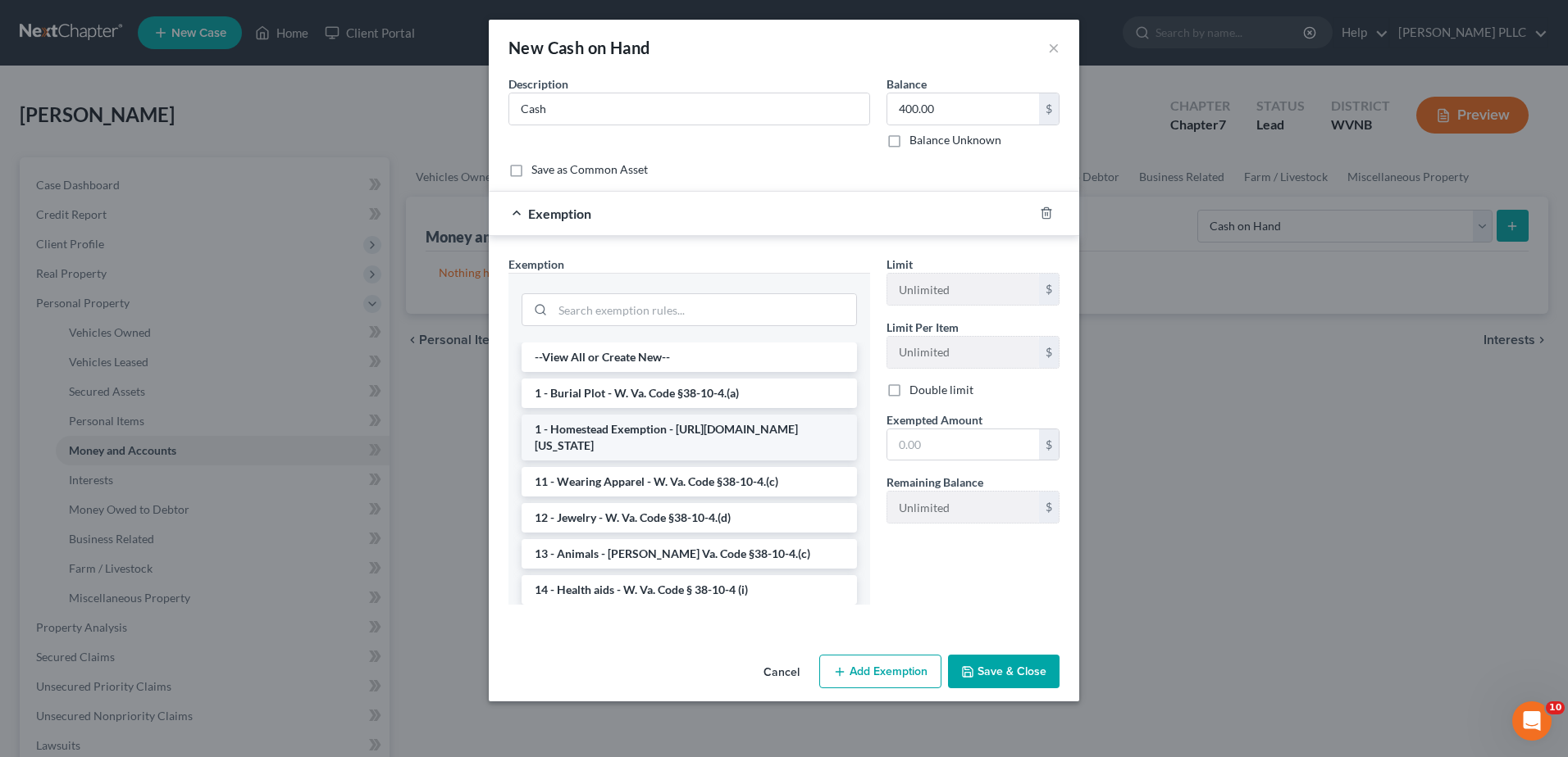
click at [693, 461] on li "1 - Homestead Exemption - [URL][DOMAIN_NAME][US_STATE]" at bounding box center [688, 438] width 335 height 46
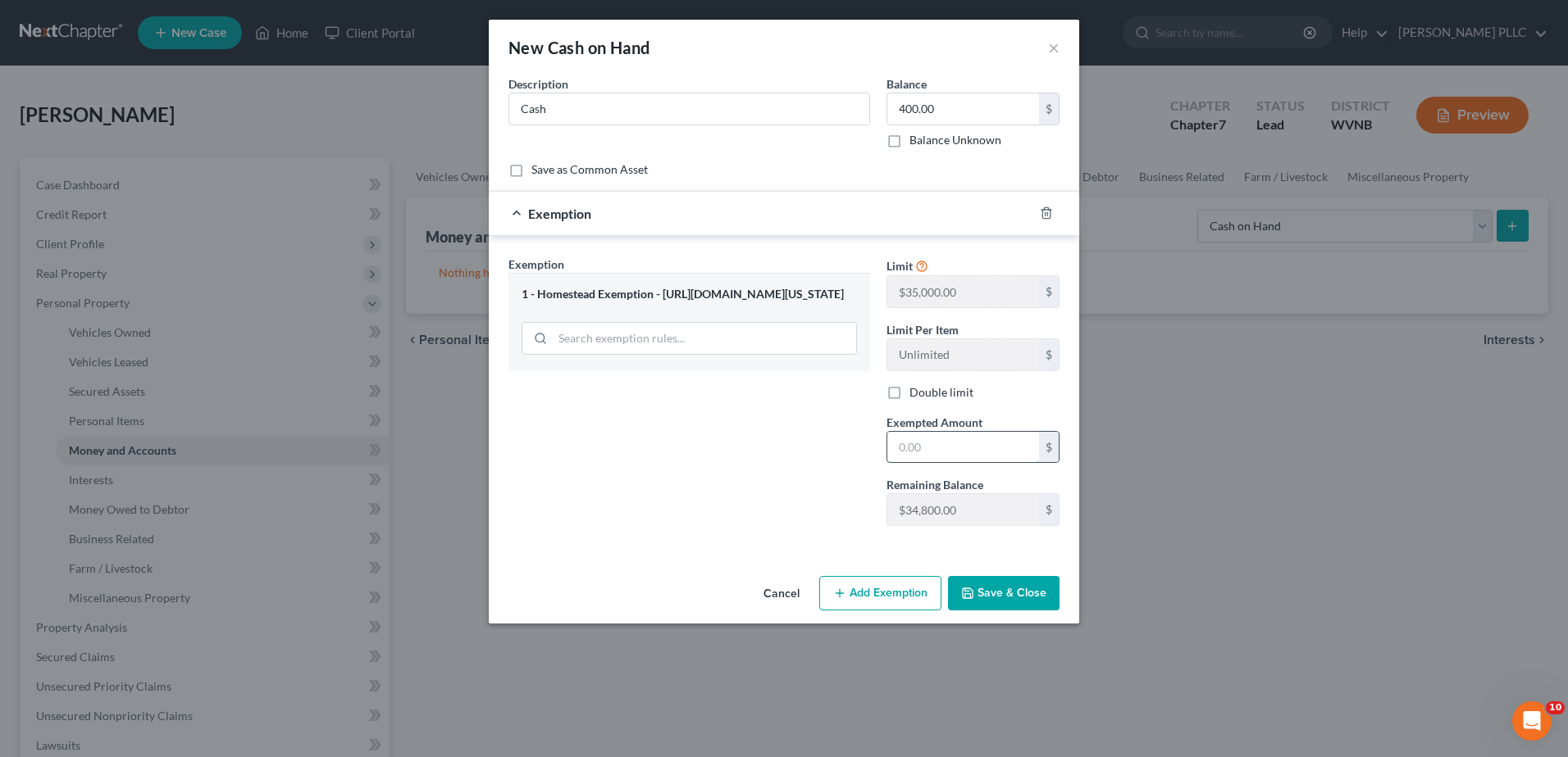
click at [933, 463] on input "text" at bounding box center [963, 447] width 152 height 31
type input "400.00"
click at [1059, 611] on button "Save & Close" at bounding box center [1003, 593] width 111 height 35
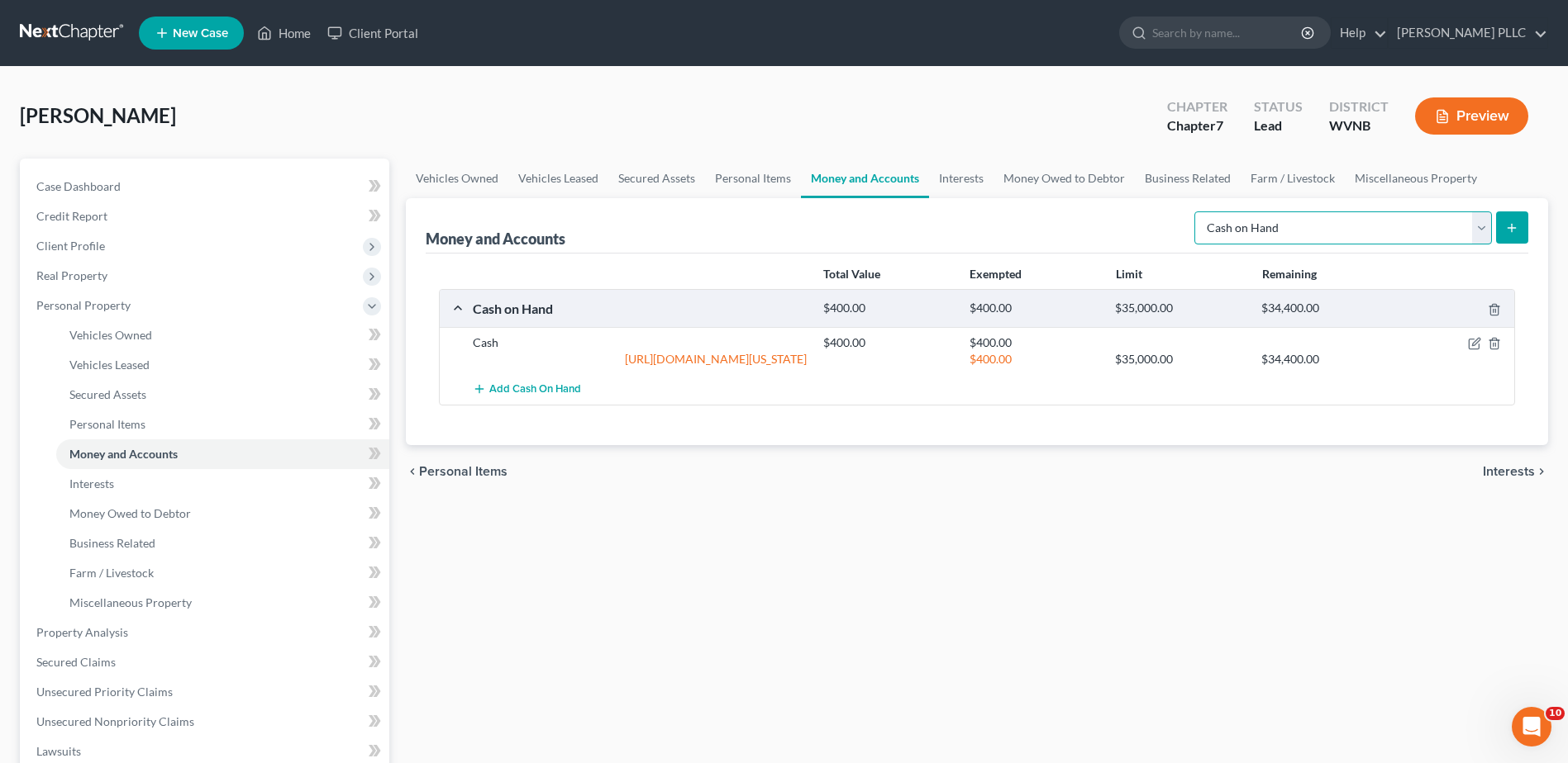
click at [1454, 245] on select "Select Account Type Brokerage Cash on Hand Certificates of Deposit Checking Acc…" at bounding box center [1344, 228] width 298 height 33
select select "checking"
click at [1195, 245] on select "Select Account Type Brokerage Cash on Hand Certificates of Deposit Checking Acc…" at bounding box center [1344, 228] width 298 height 33
click at [1500, 244] on button "submit" at bounding box center [1512, 228] width 33 height 33
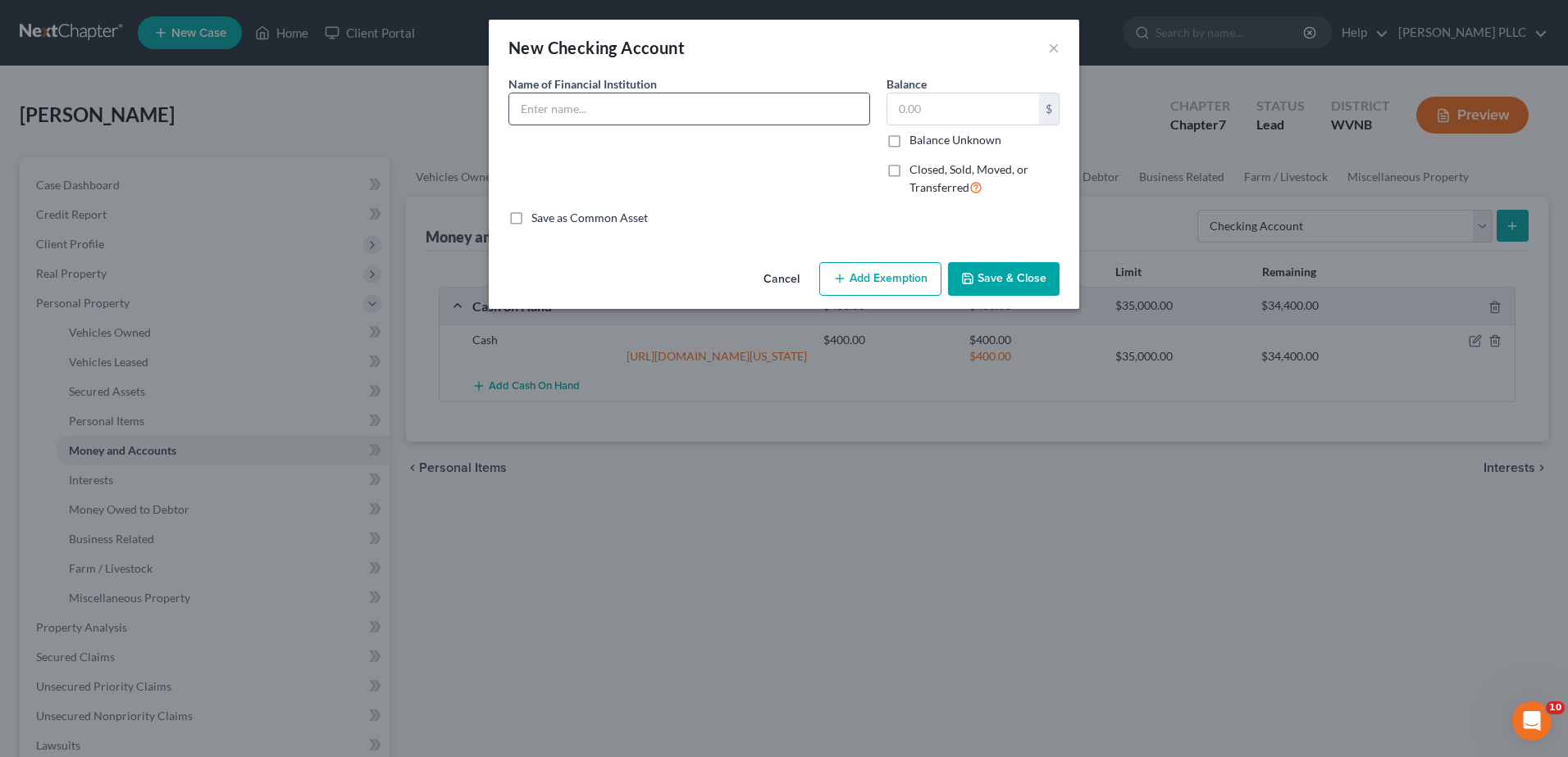
click at [509, 125] on input "text" at bounding box center [689, 109] width 360 height 31
type input "Act Ist Federal Credit Union, 2570"
type input "24.82"
click at [885, 297] on button "Add Exemption" at bounding box center [880, 279] width 122 height 35
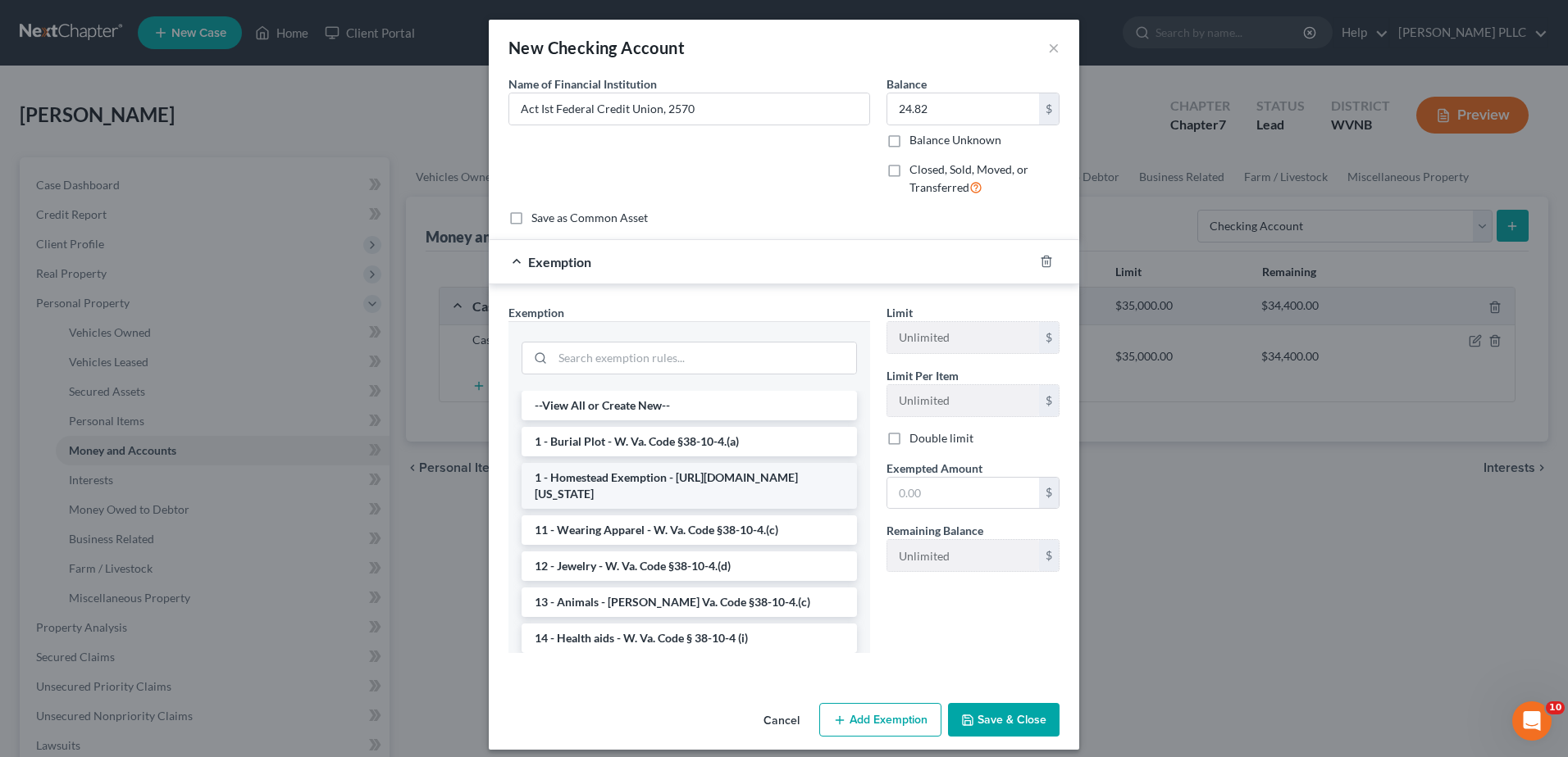
click at [588, 509] on li "1 - Homestead Exemption - [URL][DOMAIN_NAME][US_STATE]" at bounding box center [688, 486] width 335 height 46
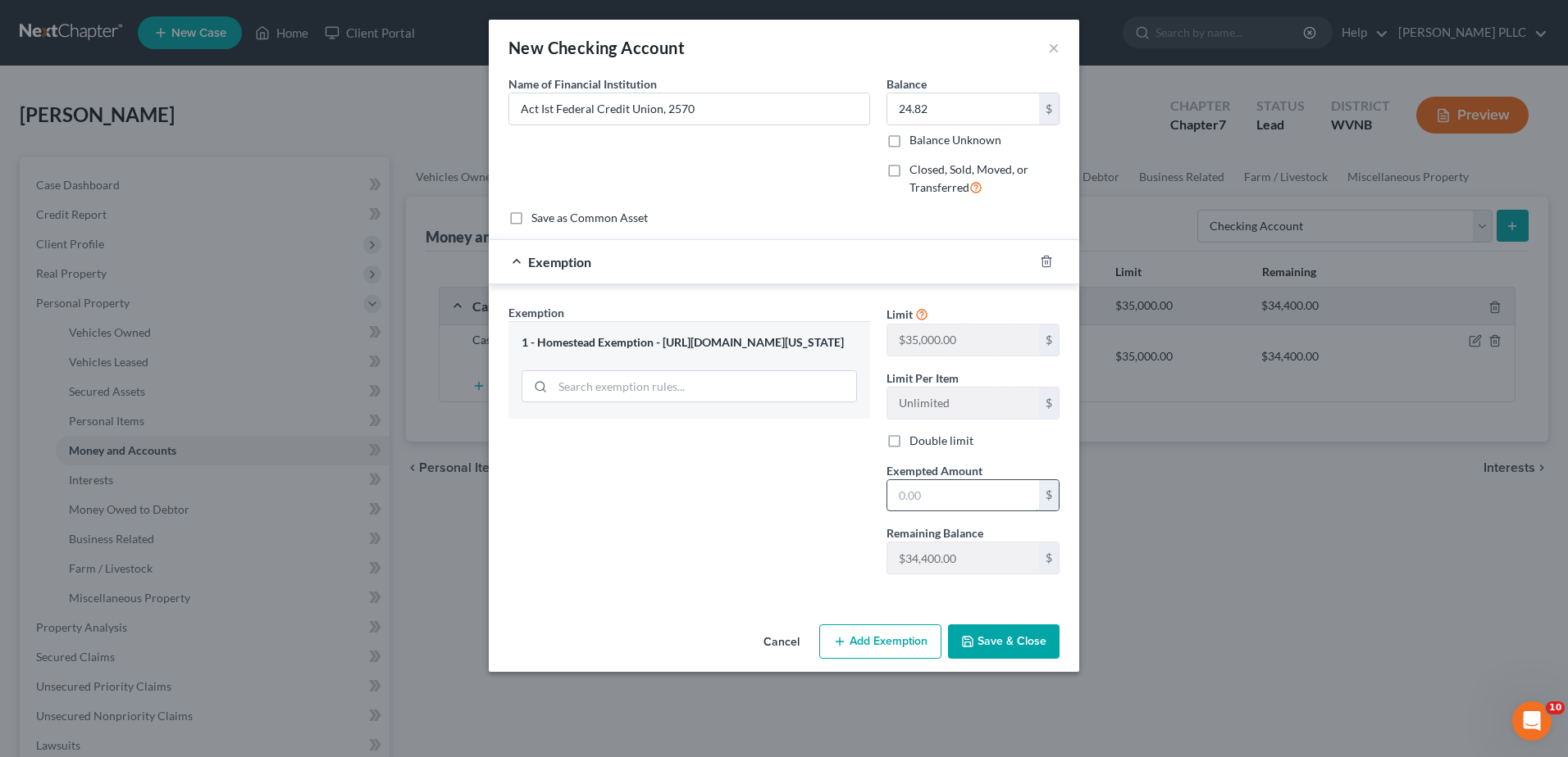
click at [981, 512] on input "text" at bounding box center [963, 496] width 152 height 31
type input "24.82"
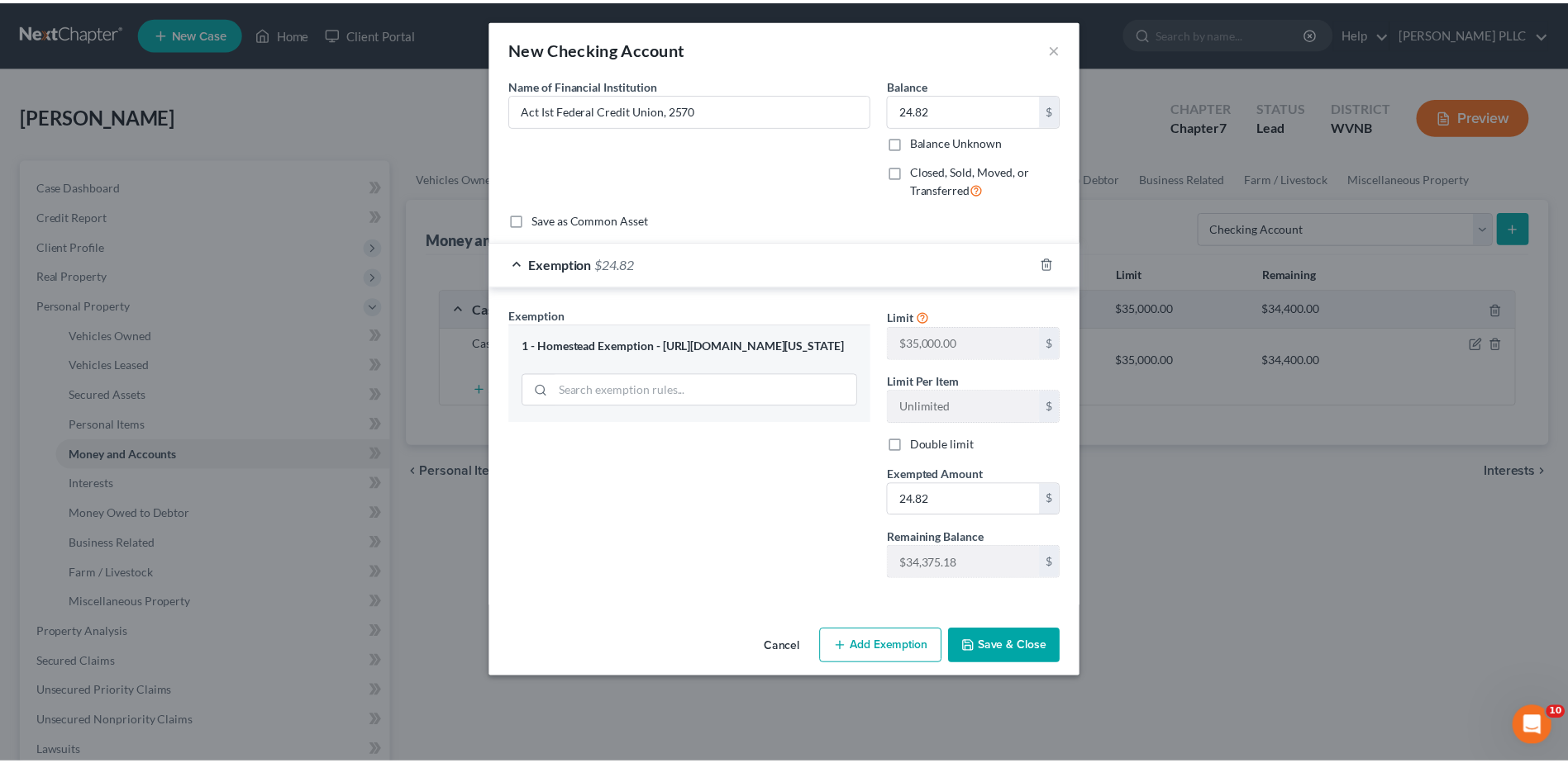
scroll to position [190, 0]
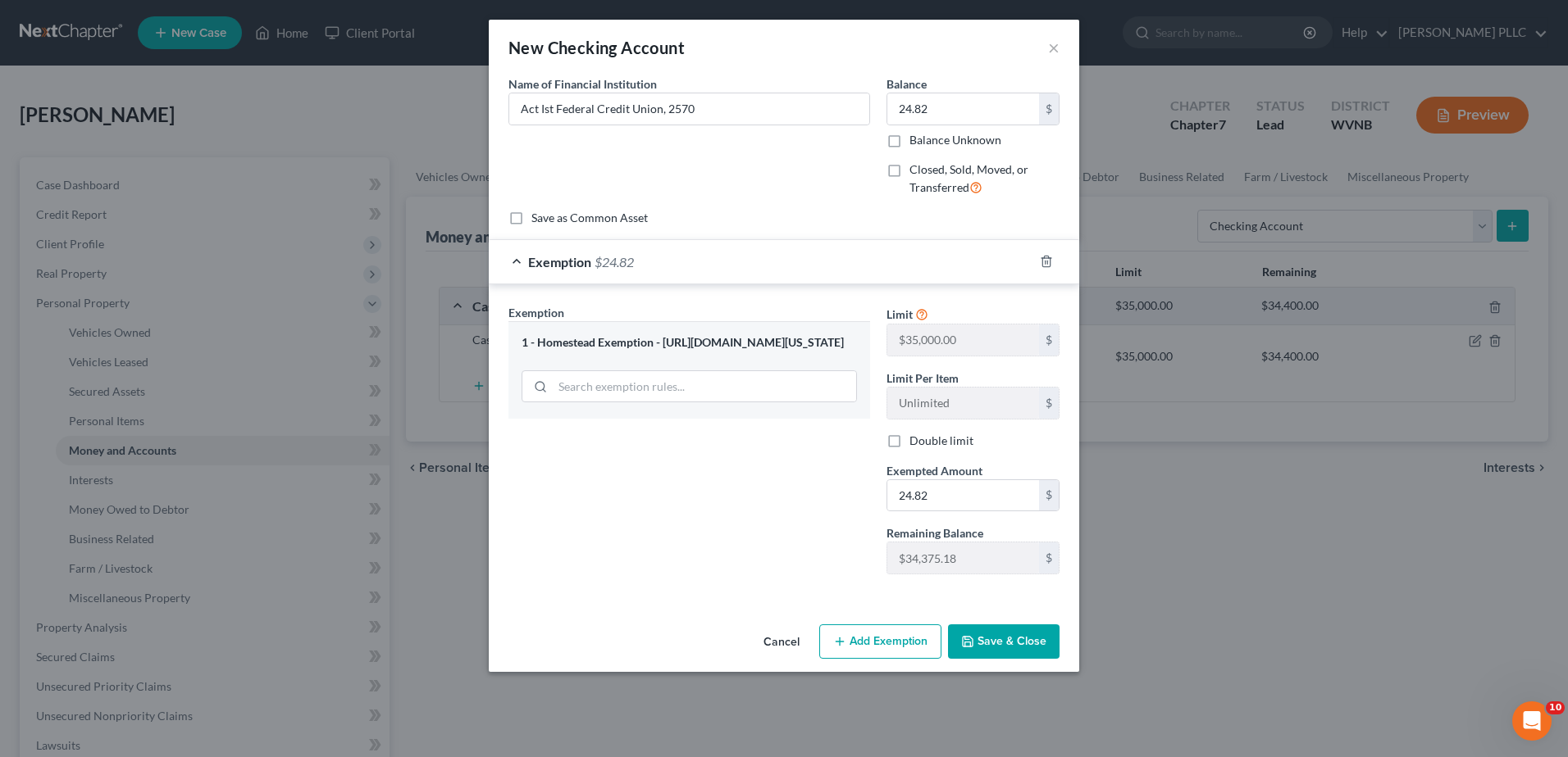
click at [1059, 659] on button "Save & Close" at bounding box center [1003, 642] width 111 height 35
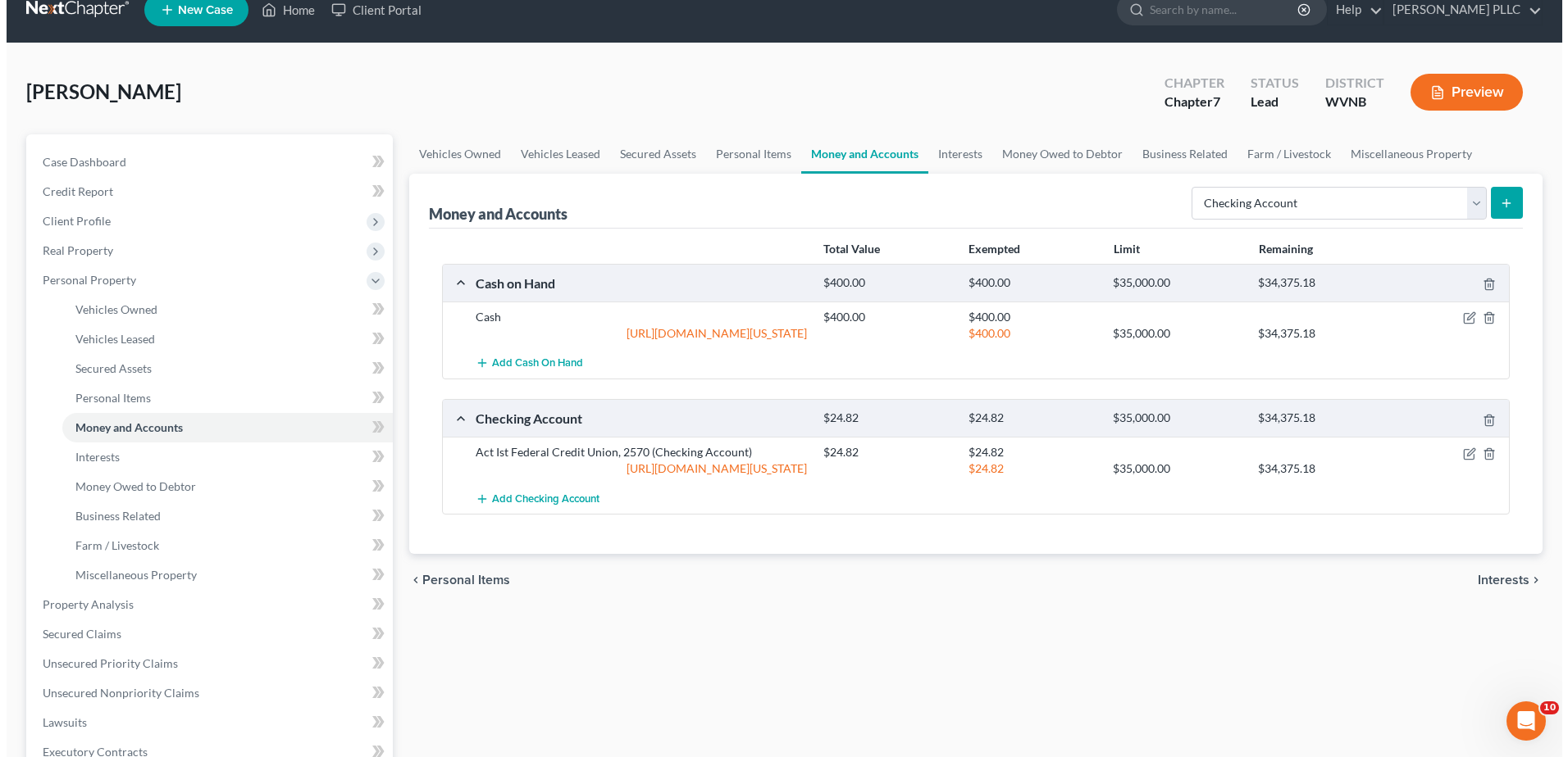
scroll to position [0, 0]
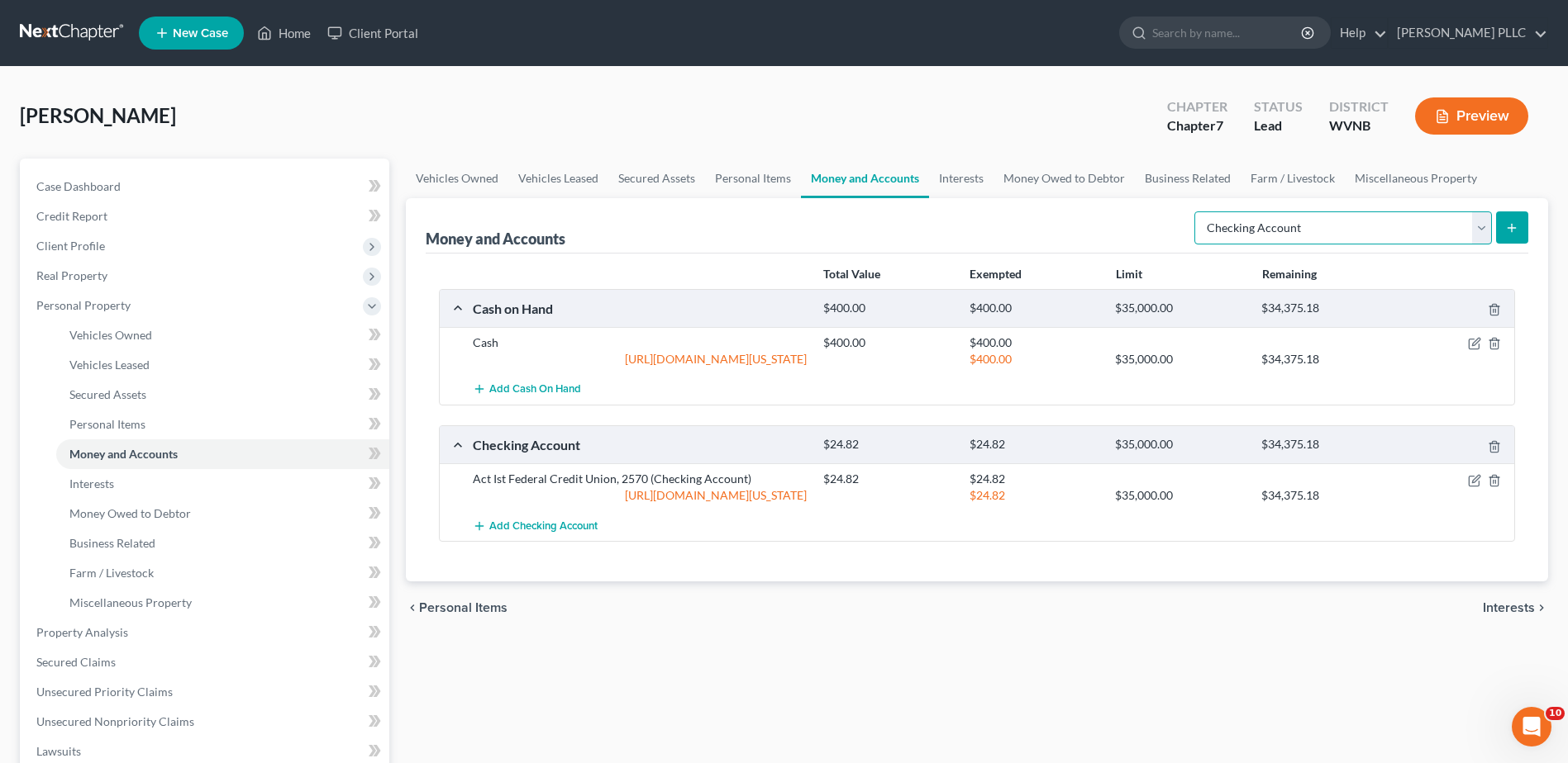
click at [1449, 245] on select "Select Account Type Brokerage Cash on Hand Certificates of Deposit Checking Acc…" at bounding box center [1344, 228] width 298 height 33
select select "savings"
click at [1195, 245] on select "Select Account Type Brokerage Cash on Hand Certificates of Deposit Checking Acc…" at bounding box center [1344, 228] width 298 height 33
click at [1496, 244] on button "submit" at bounding box center [1512, 228] width 33 height 33
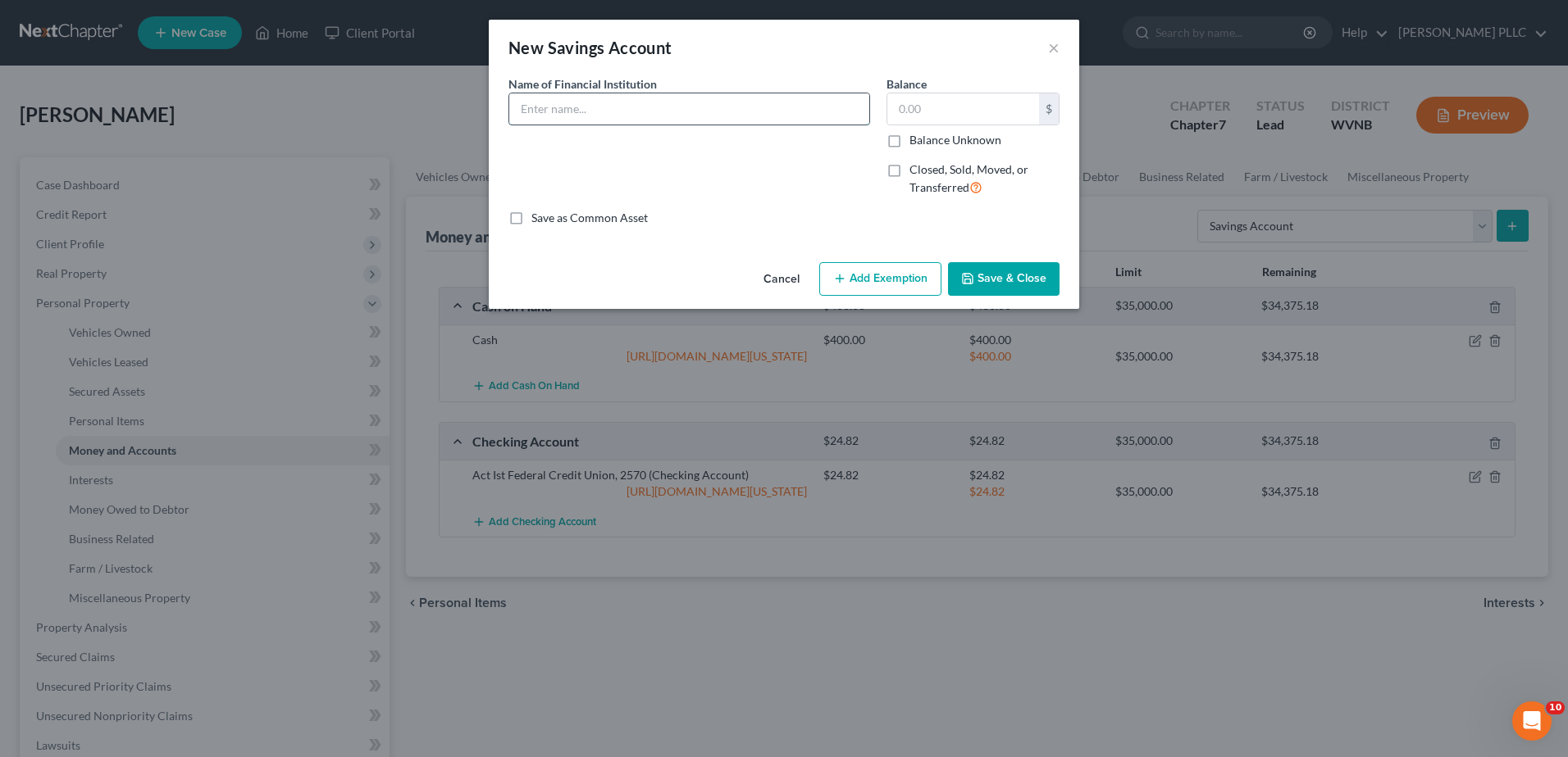
click at [509, 125] on input "text" at bounding box center [689, 109] width 360 height 31
type input "Act 1st Federal Credit Union, 2570"
type input "29.41"
click at [900, 297] on button "Add Exemption" at bounding box center [880, 279] width 122 height 35
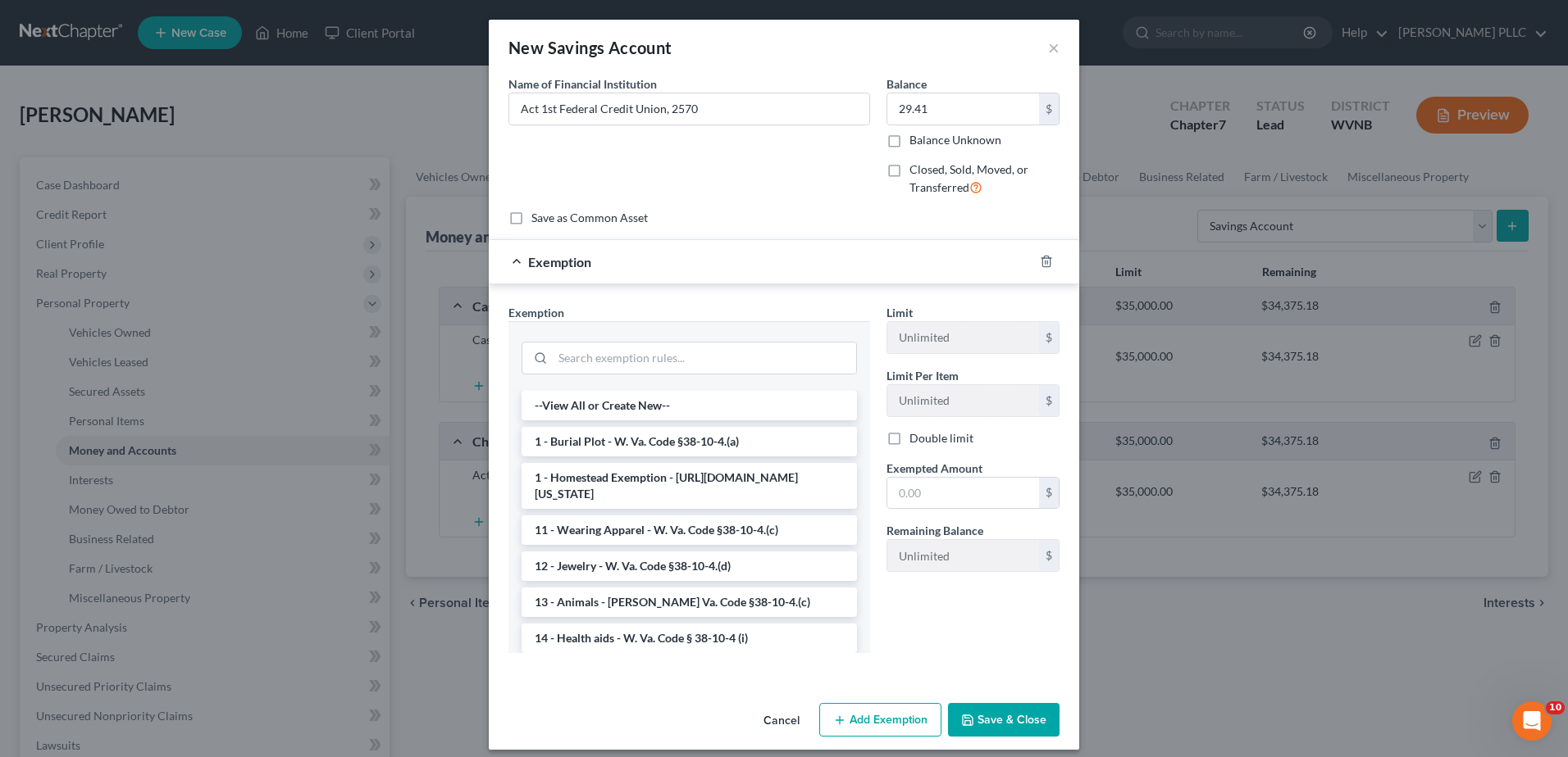
drag, startPoint x: 621, startPoint y: 673, endPoint x: 803, endPoint y: 658, distance: 182.6
click at [627, 509] on li "1 - Homestead Exemption - [URL][DOMAIN_NAME][US_STATE]" at bounding box center [688, 486] width 335 height 46
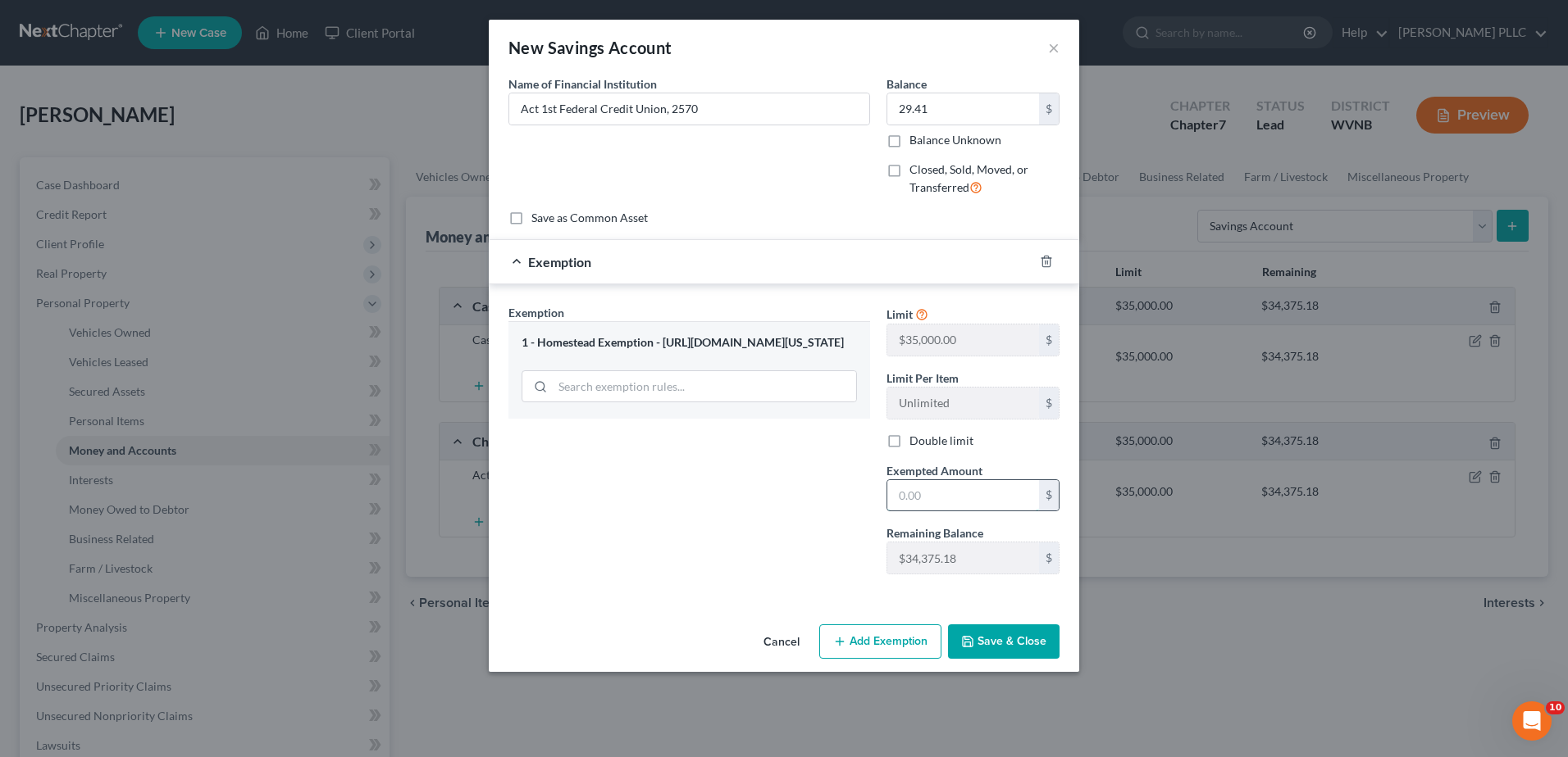
drag, startPoint x: 936, startPoint y: 681, endPoint x: 938, endPoint y: 665, distance: 16.1
click at [936, 512] on input "text" at bounding box center [963, 496] width 152 height 31
type input "29.41"
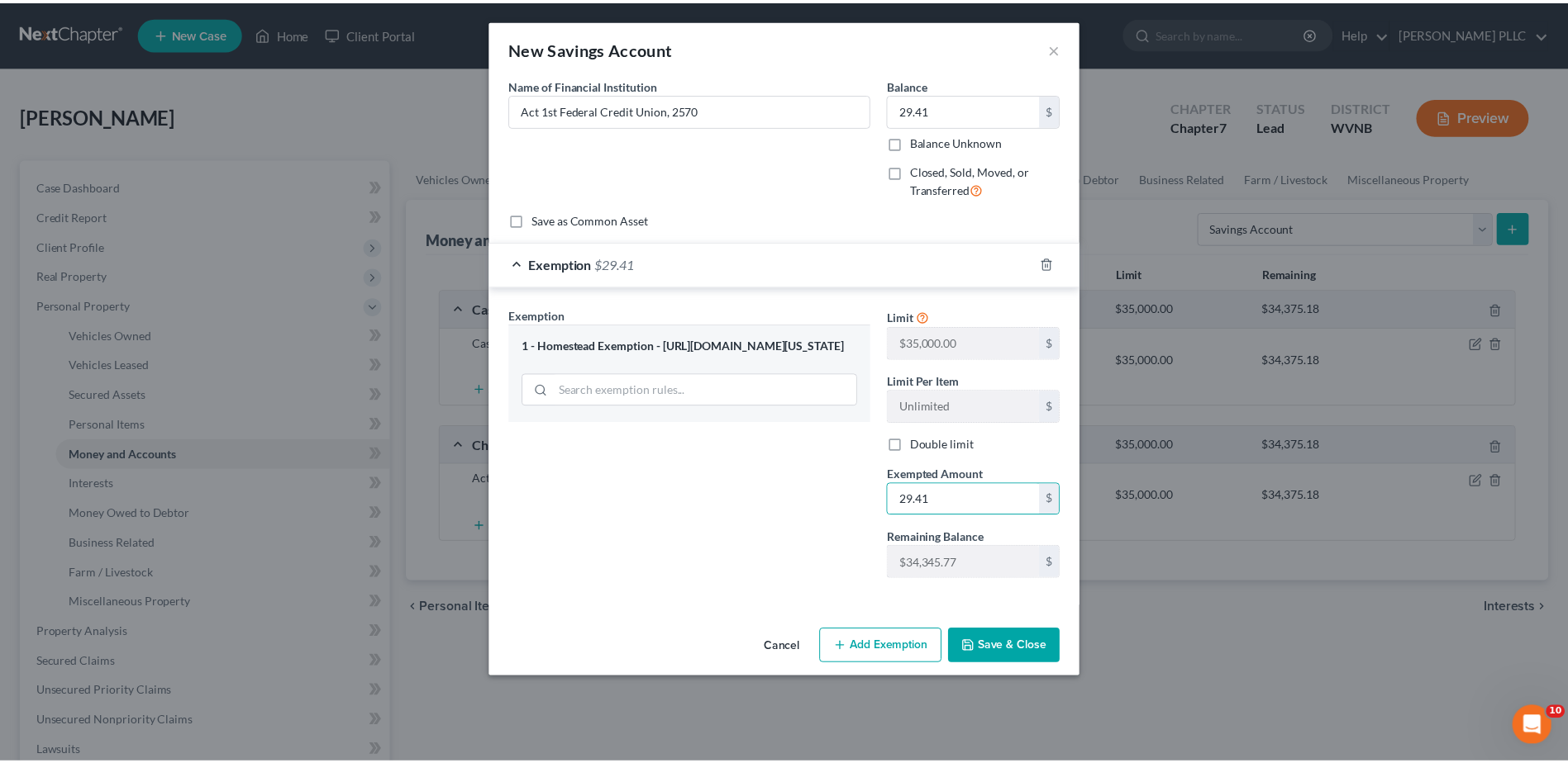
scroll to position [190, 0]
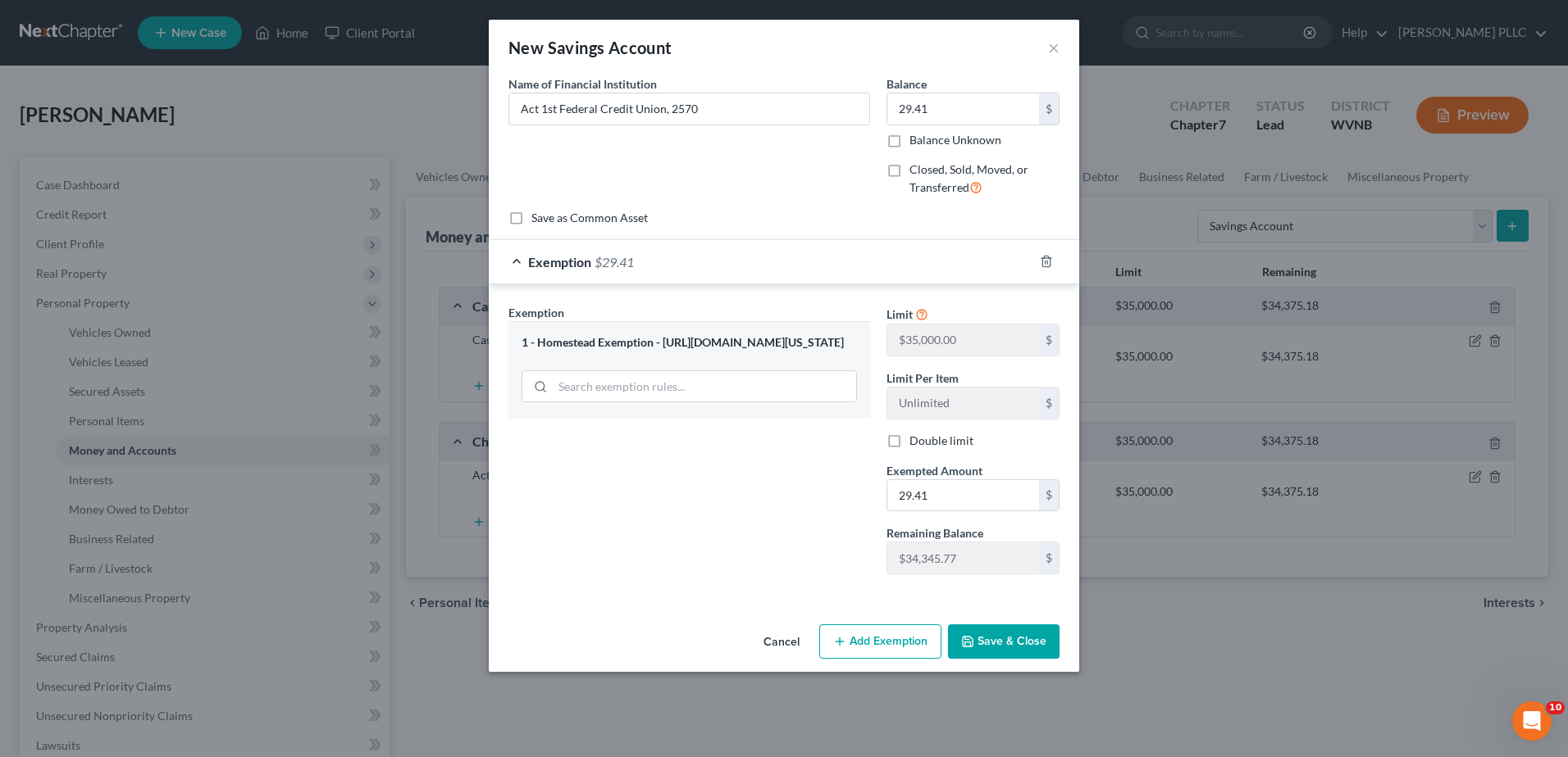
click at [1059, 659] on button "Save & Close" at bounding box center [1003, 642] width 111 height 35
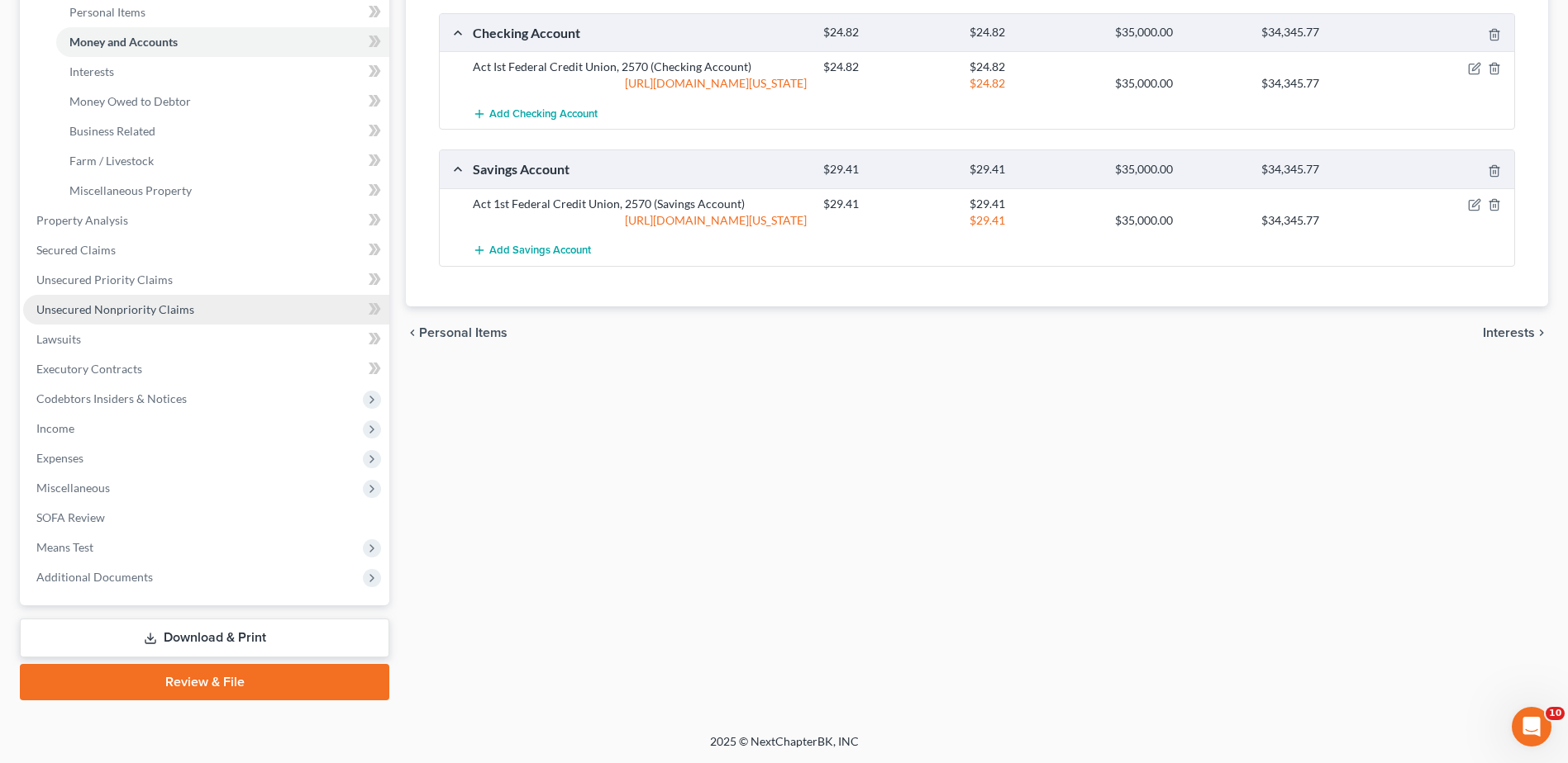
scroll to position [495, 0]
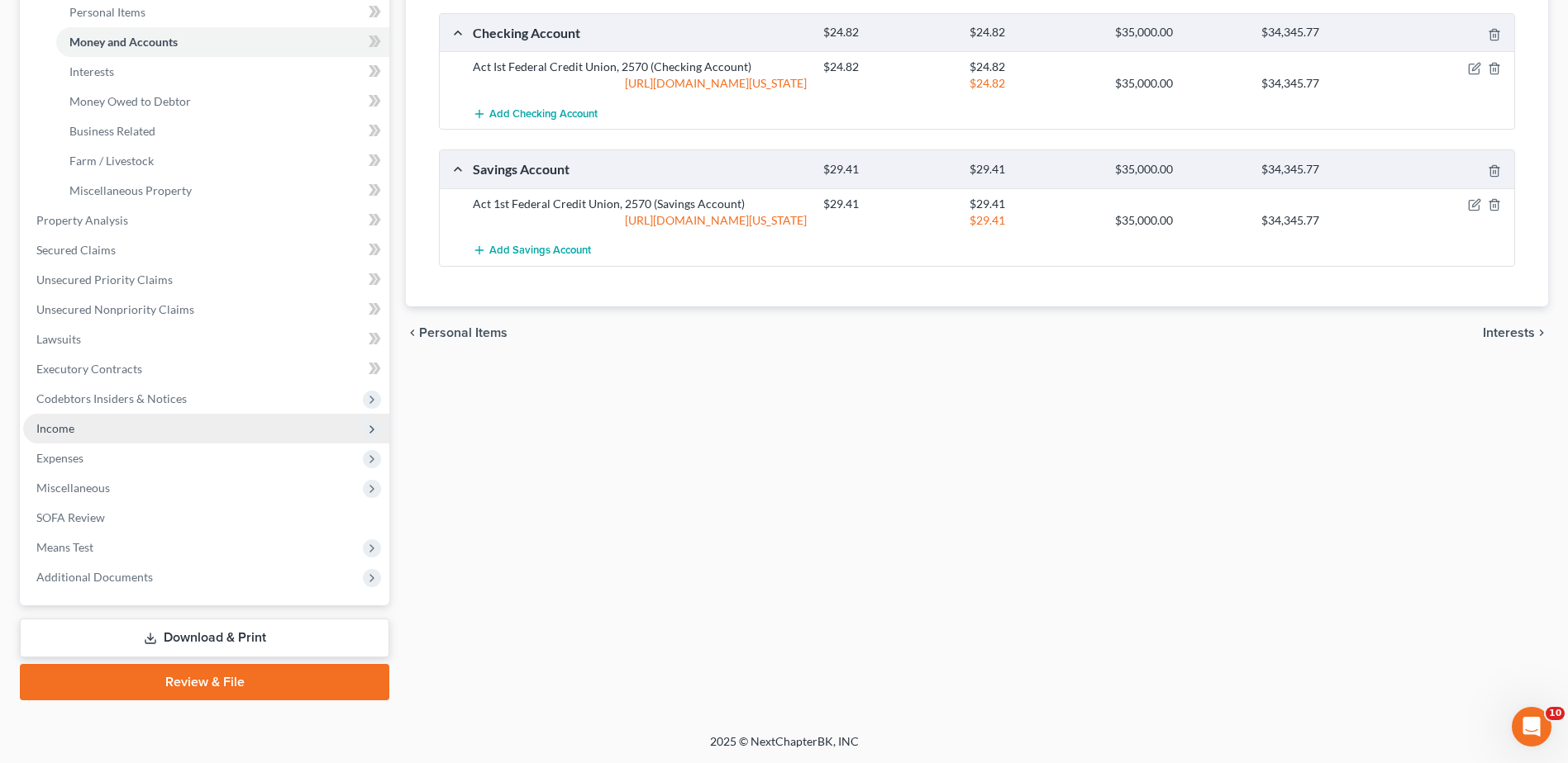
click at [74, 435] on span "Income" at bounding box center [55, 429] width 38 height 14
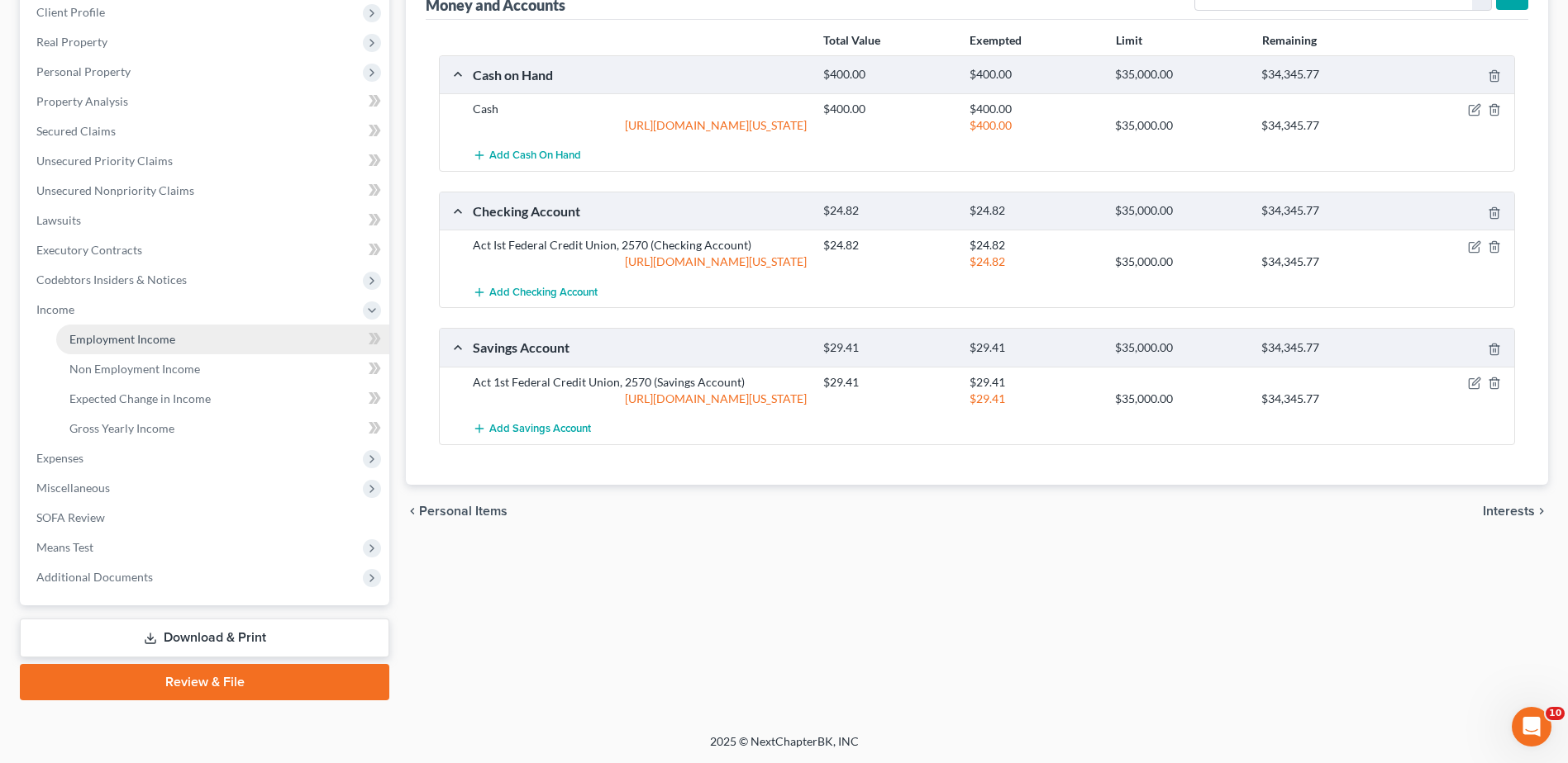
click at [163, 332] on span "Employment Income" at bounding box center [122, 339] width 106 height 14
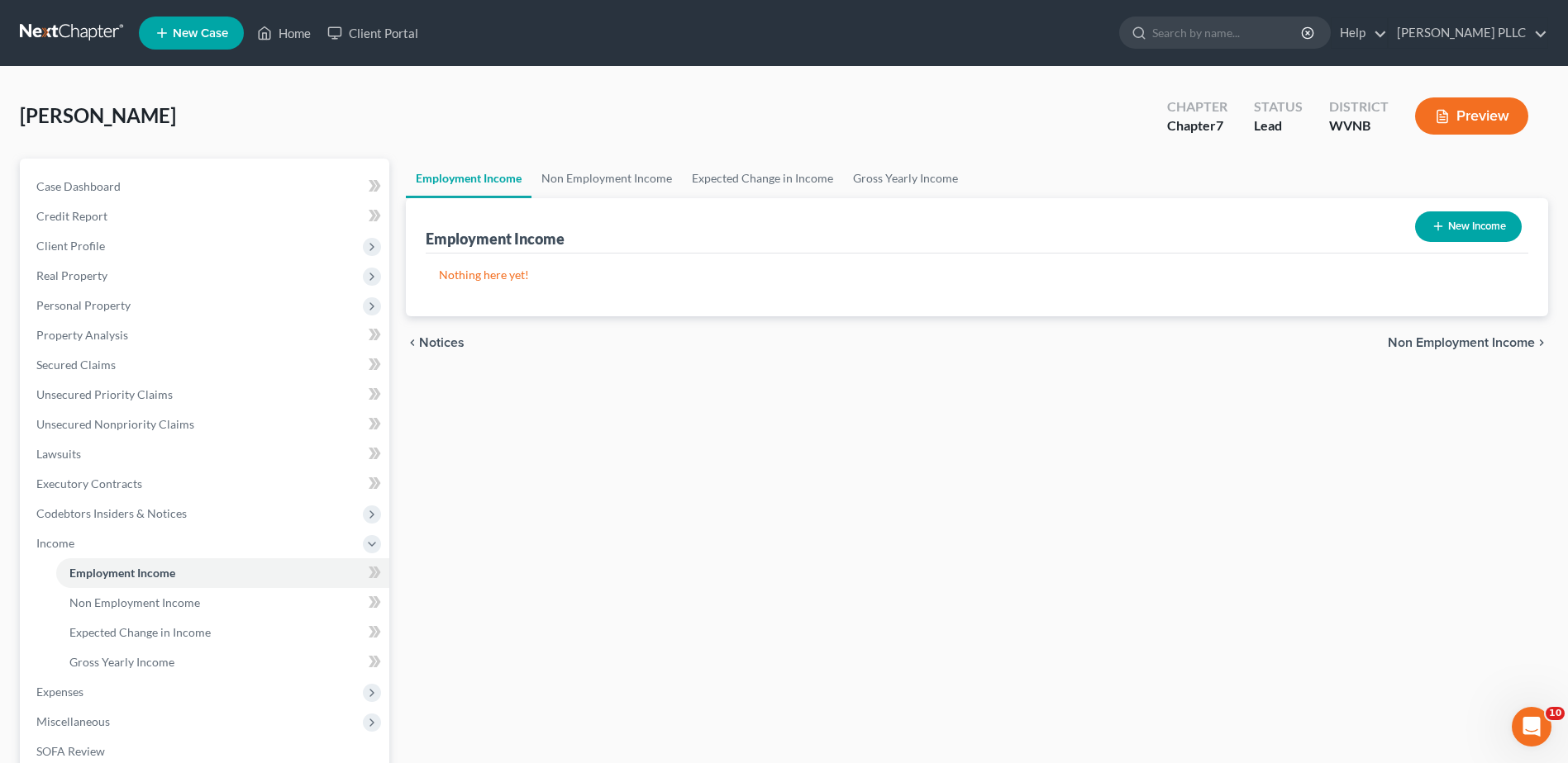
click at [1429, 242] on button "New Income" at bounding box center [1468, 227] width 107 height 31
select select "0"
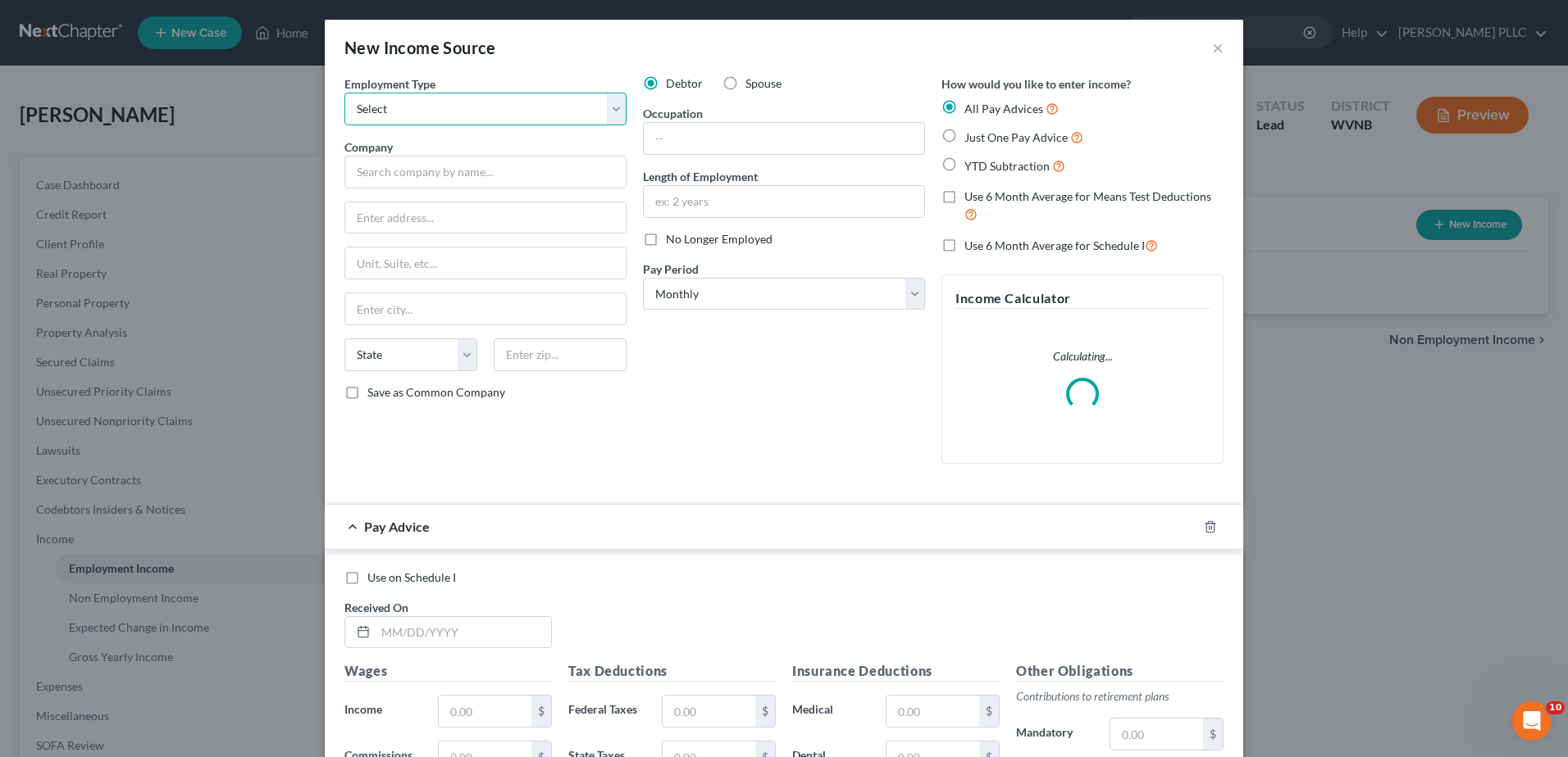
click at [345, 126] on select "Select Full or [DEMOGRAPHIC_DATA] Employment Self Employment" at bounding box center [486, 109] width 282 height 33
select select "0"
click at [345, 126] on select "Select Full or [DEMOGRAPHIC_DATA] Employment Self Employment" at bounding box center [486, 109] width 282 height 33
click at [345, 188] on input "text" at bounding box center [486, 172] width 282 height 33
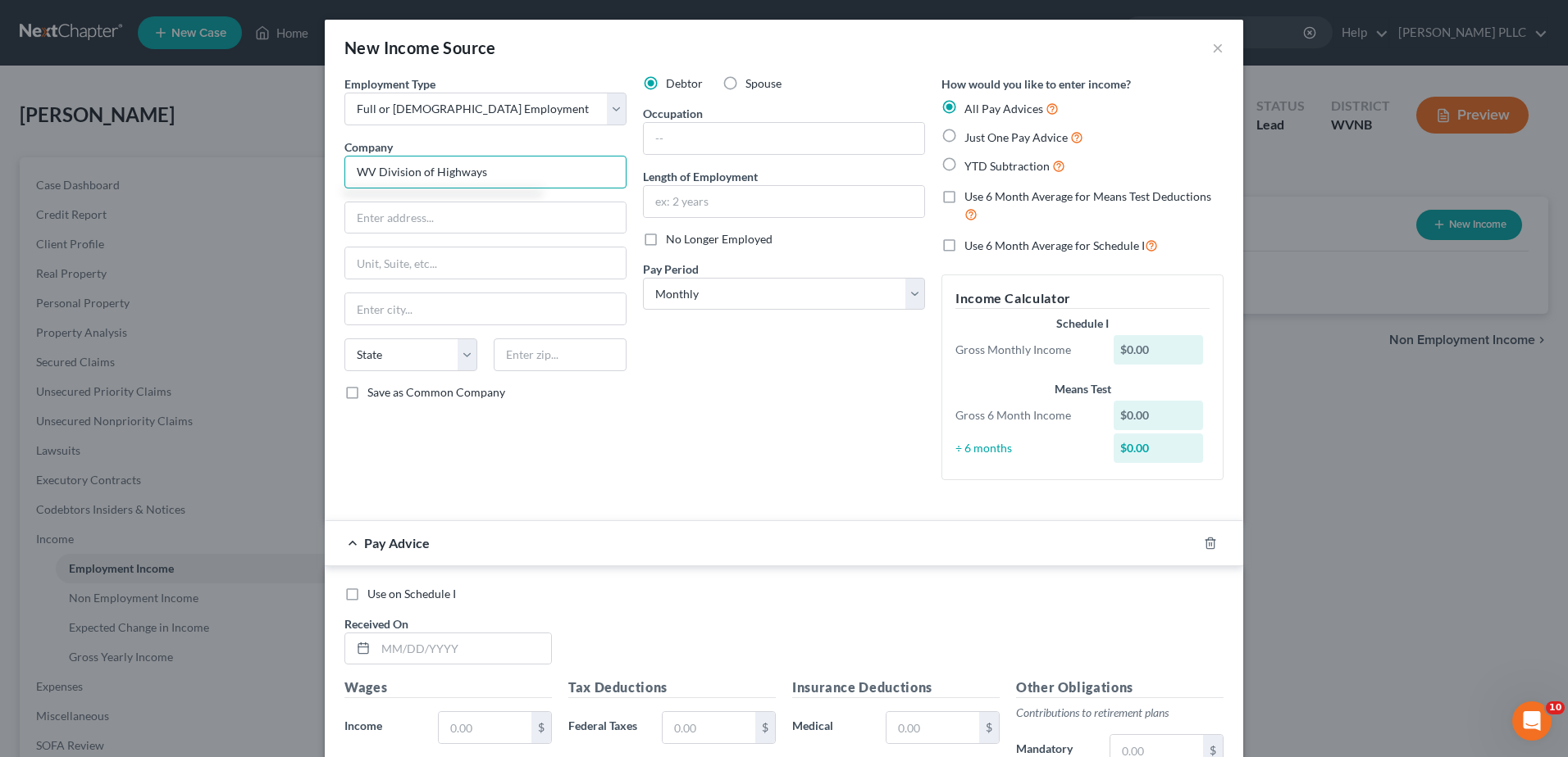
type input "WV Division of Highways"
type input "26757"
type input "[PERSON_NAME]"
select select "51"
click at [655, 154] on input "text" at bounding box center [784, 138] width 280 height 31
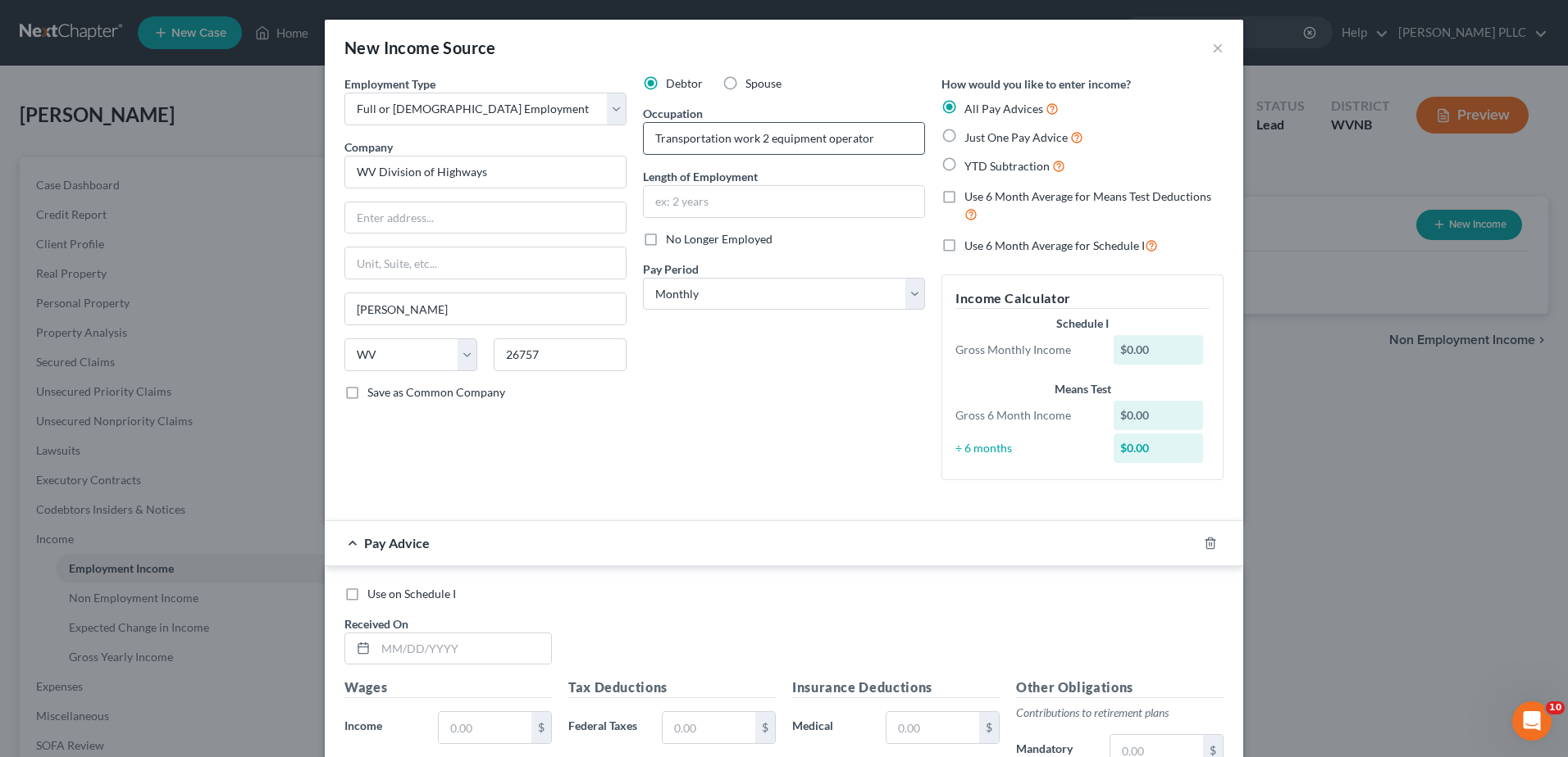
type input "Transportation work 2 equipment operator"
type input "2 years"
click at [745, 311] on select "Select Monthly Twice Monthly Every Other Week Weekly" at bounding box center [784, 294] width 282 height 33
select select "2"
click at [643, 311] on select "Select Monthly Twice Monthly Every Other Week Weekly" at bounding box center [784, 294] width 282 height 33
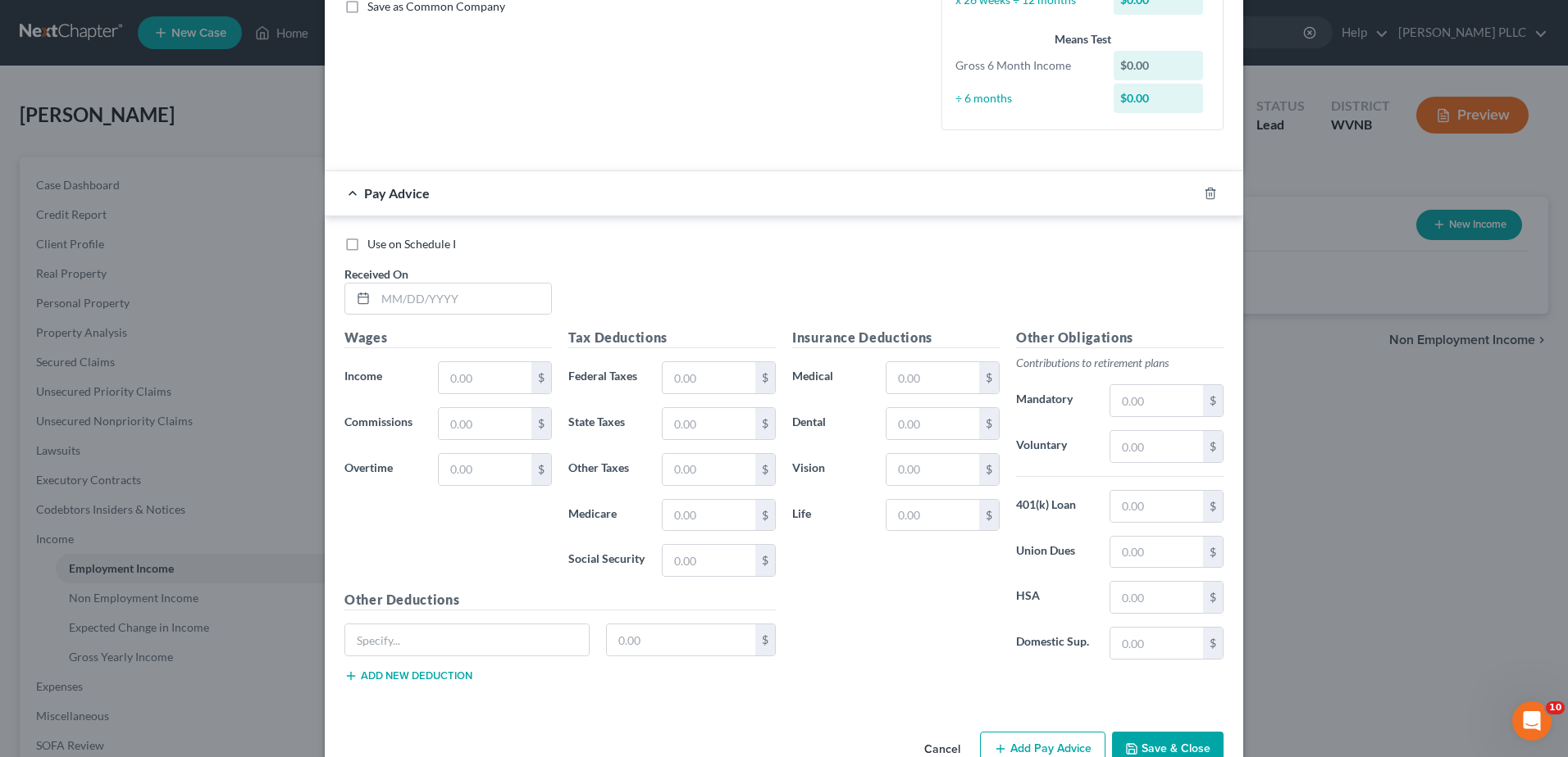
scroll to position [410, 0]
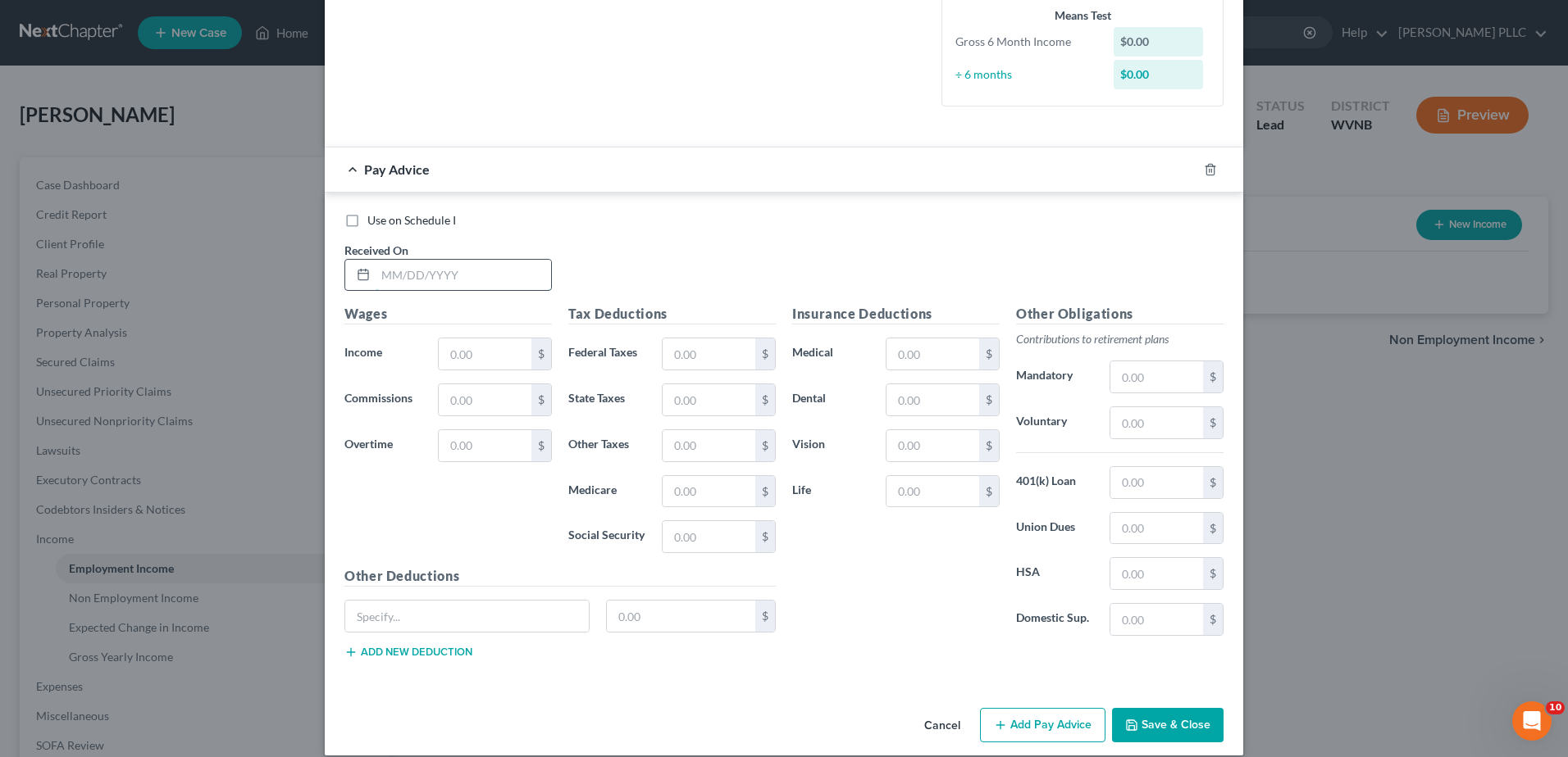
click at [375, 291] on input "text" at bounding box center [463, 275] width 176 height 31
type input "[DATE]"
type input "10.00"
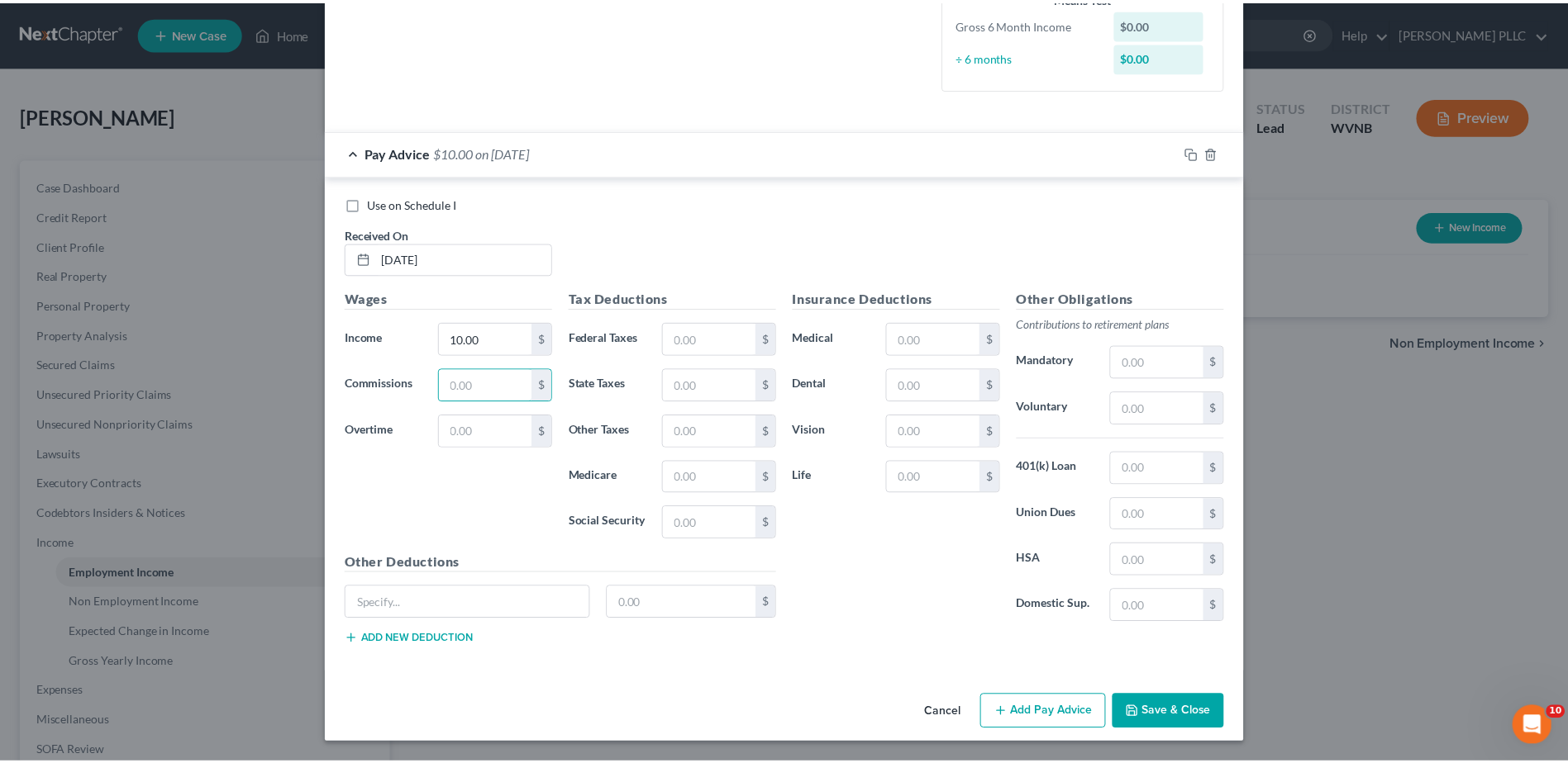
scroll to position [846, 0]
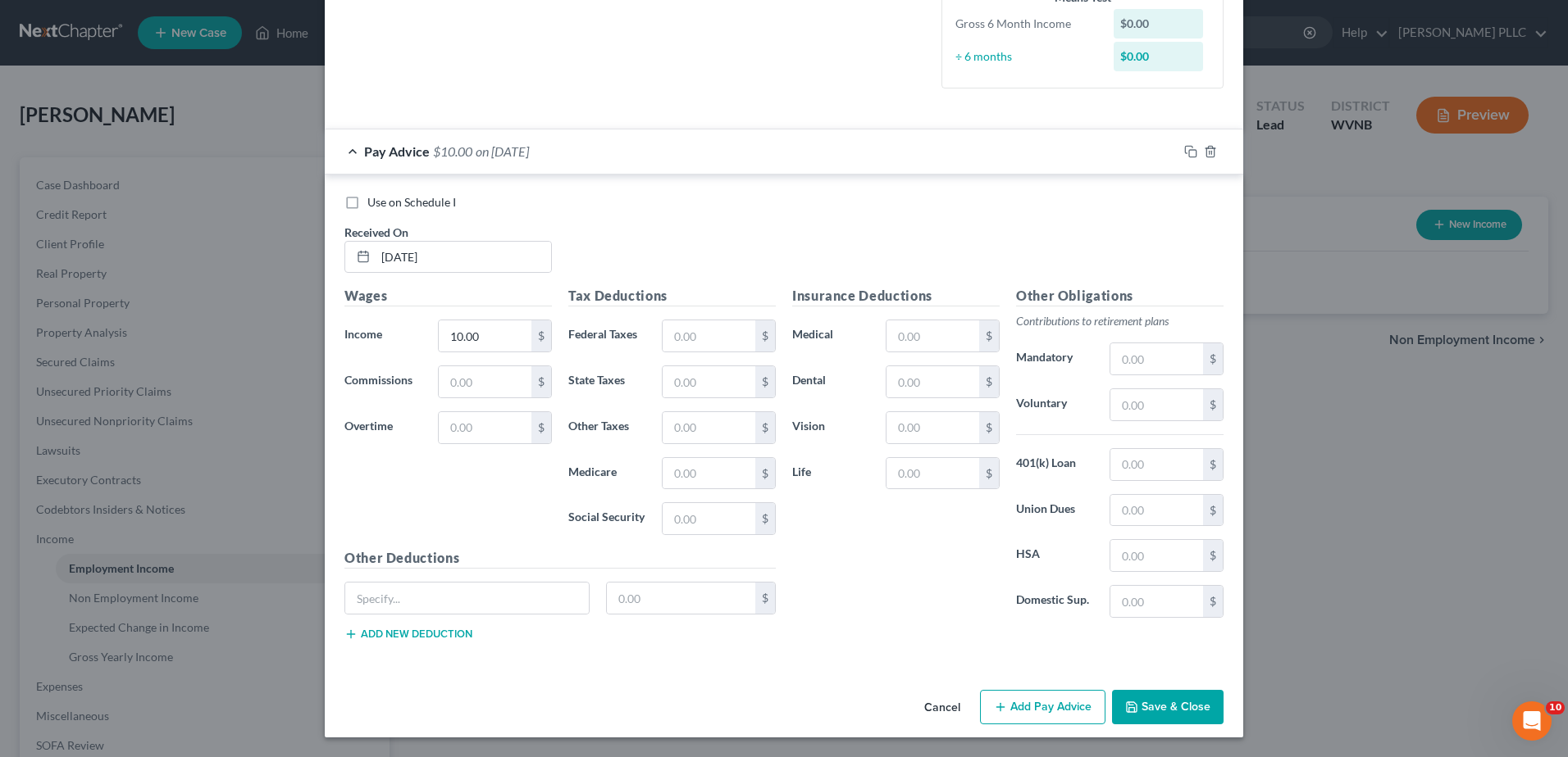
click at [1223, 690] on button "Save & Close" at bounding box center [1167, 707] width 111 height 35
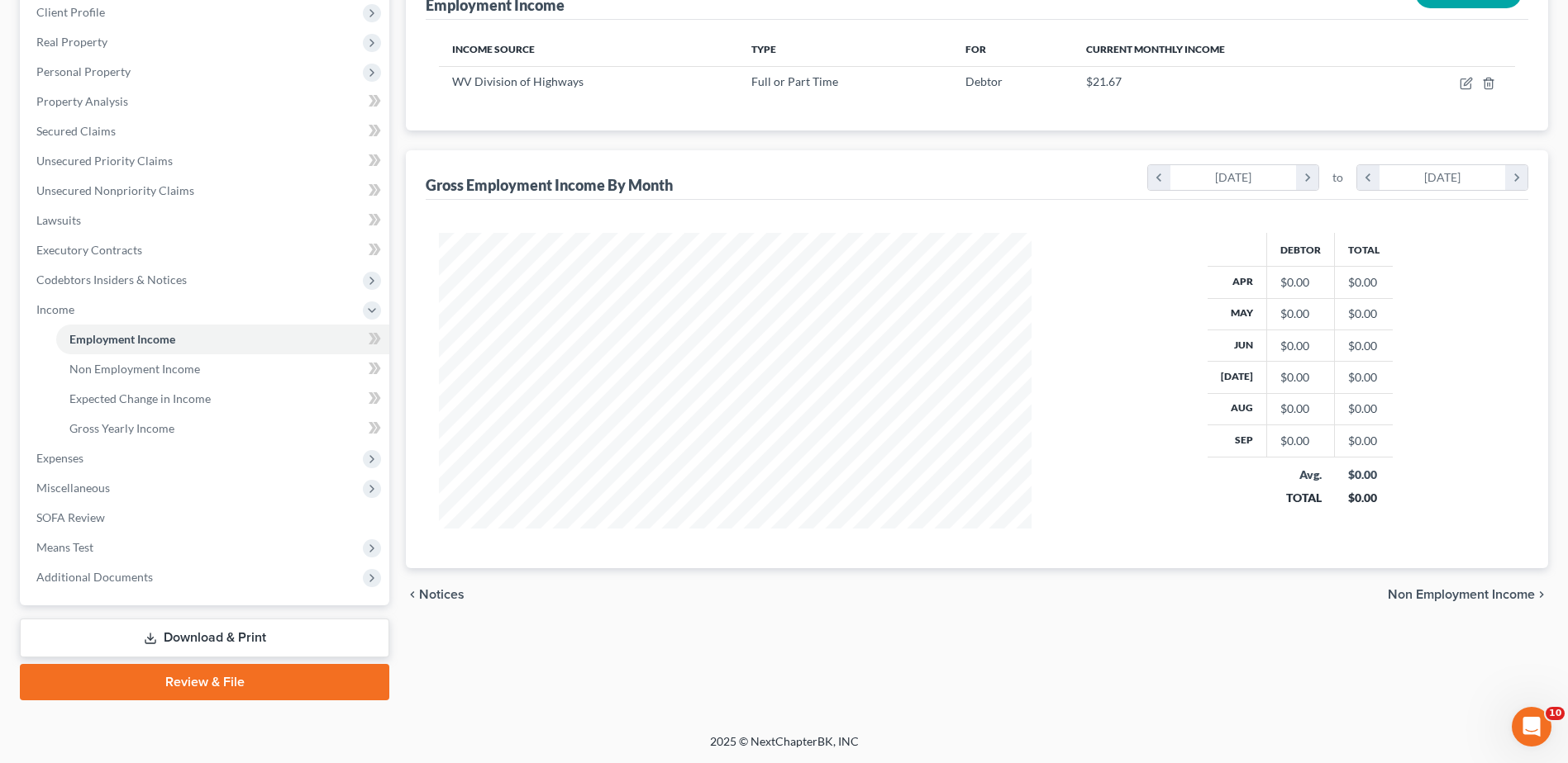
scroll to position [578, 0]
click at [84, 451] on span "Expenses" at bounding box center [59, 458] width 47 height 14
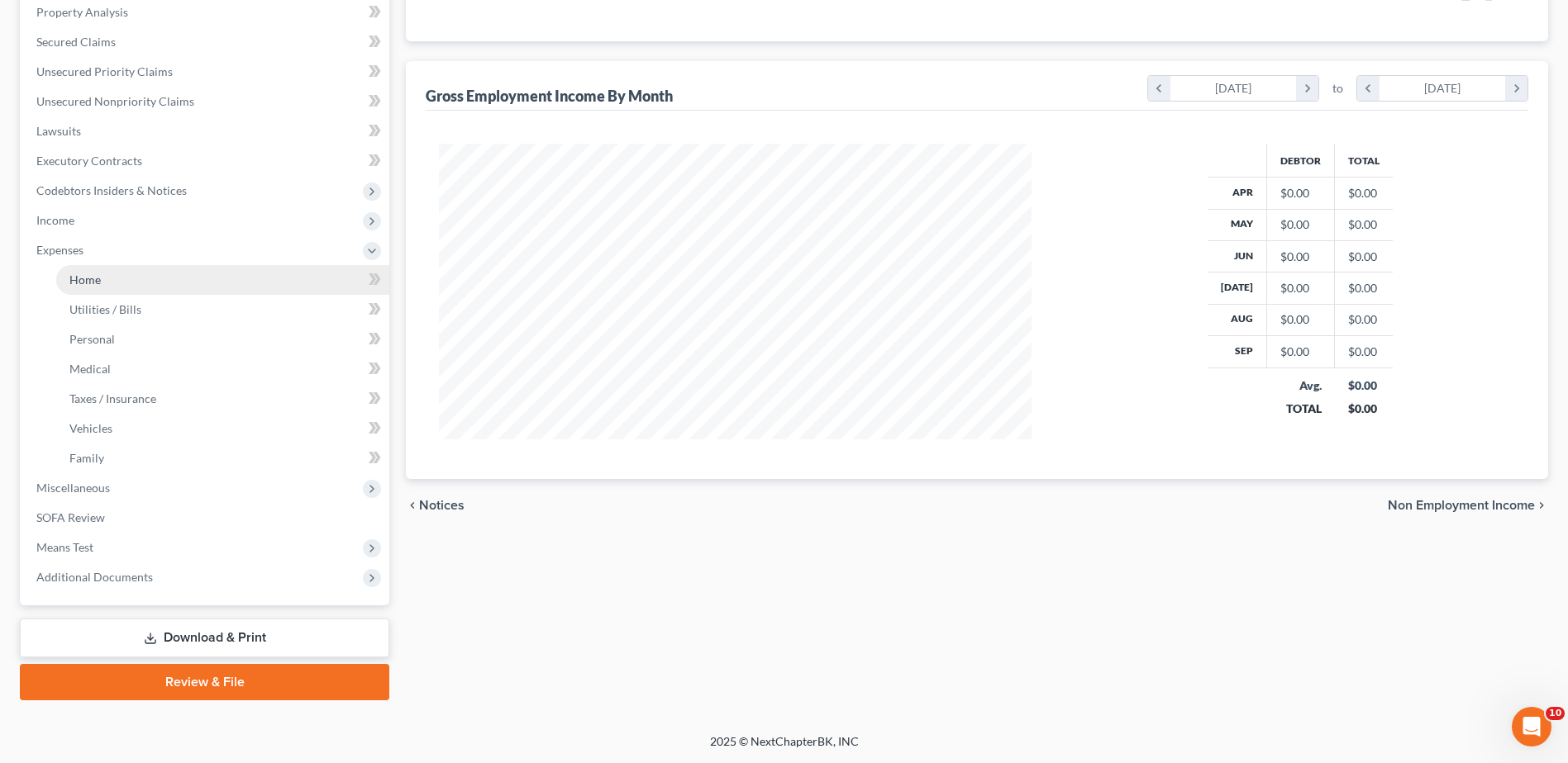
click at [101, 273] on span "Home" at bounding box center [85, 280] width 32 height 14
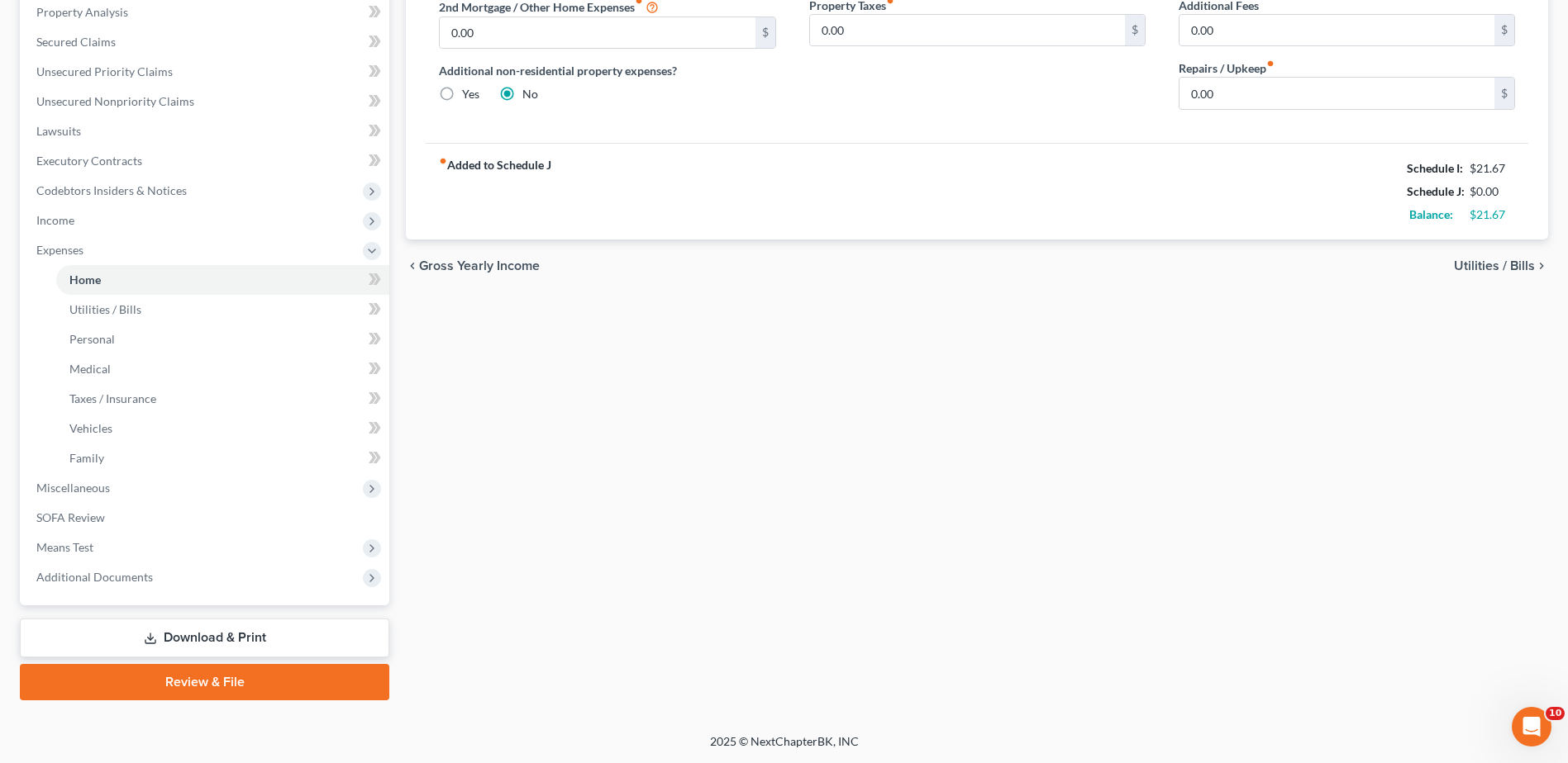
click at [1484, 273] on span "Utilities / Bills" at bounding box center [1494, 265] width 81 height 13
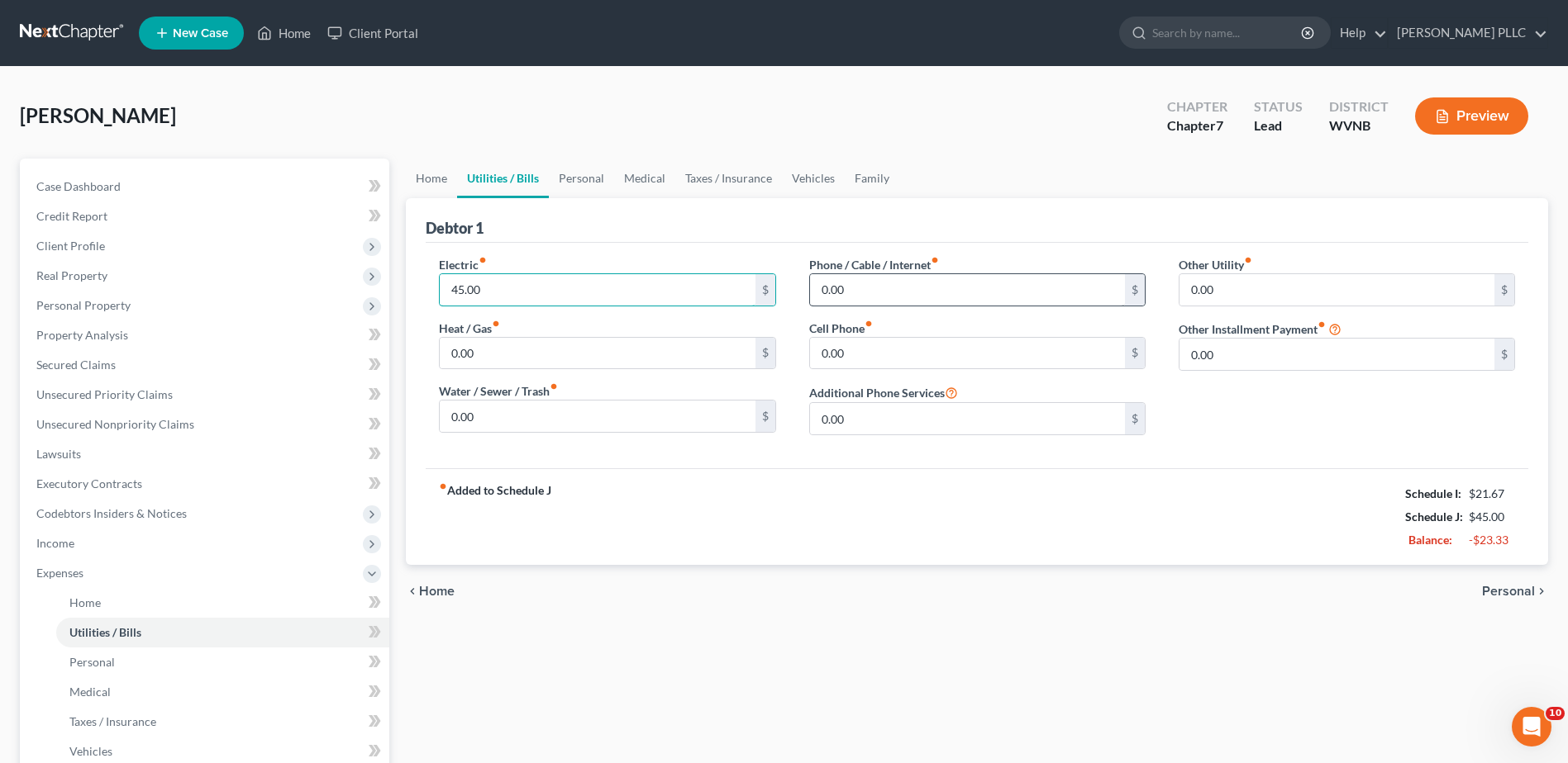
type input "45.00"
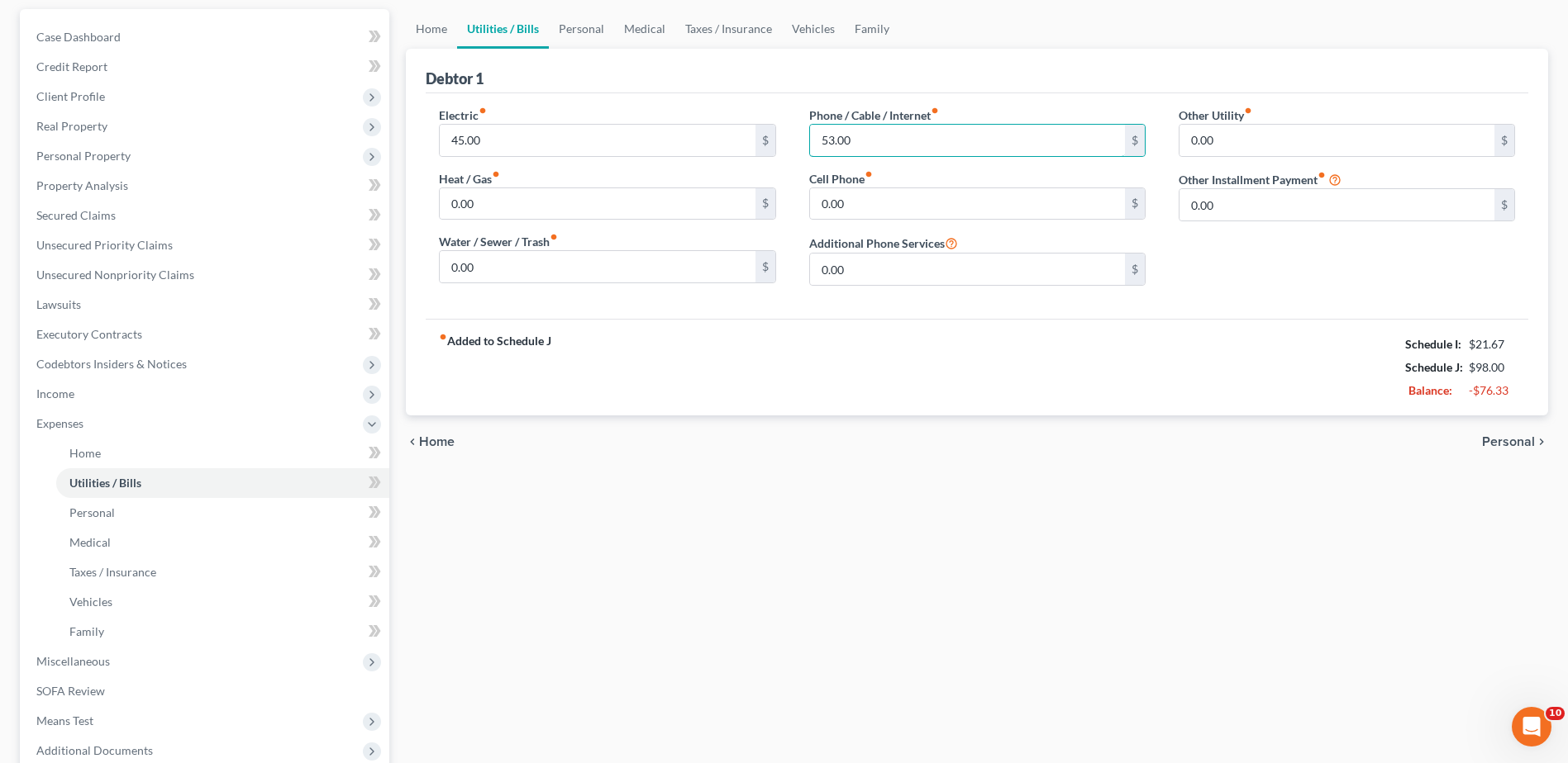
scroll to position [165, 0]
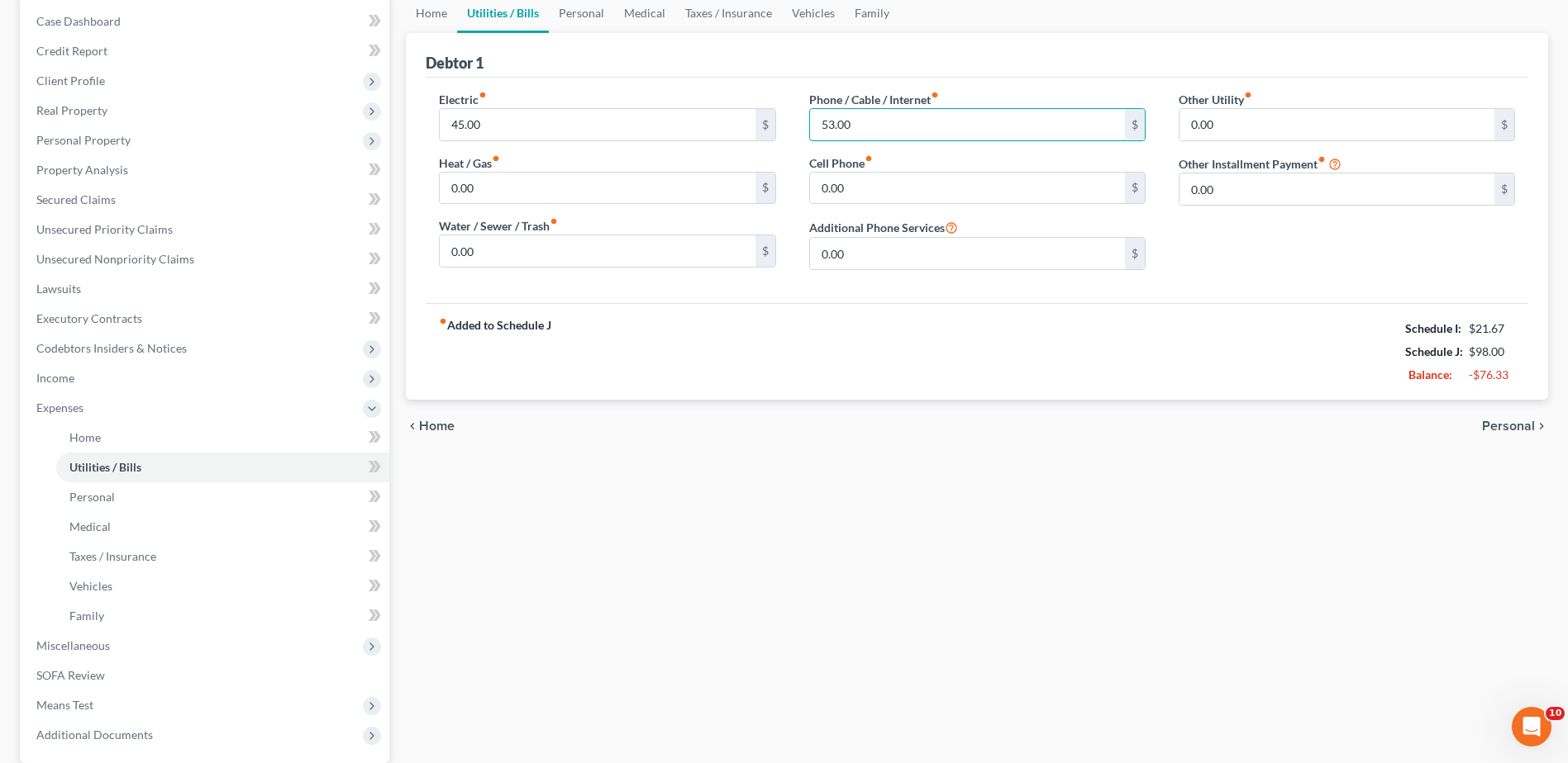
type input "53.00"
click at [454, 433] on span "Home" at bounding box center [437, 426] width 36 height 13
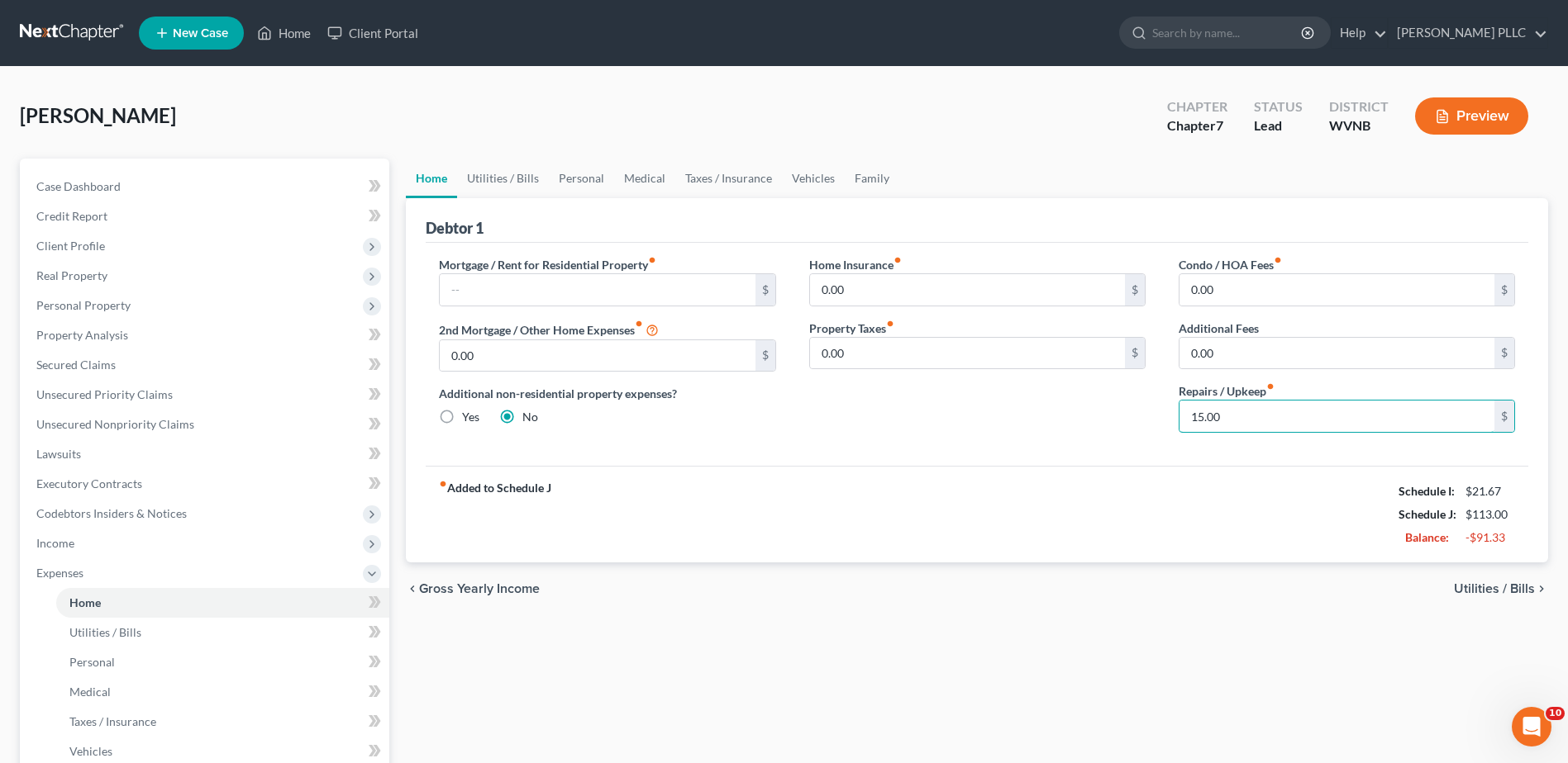
scroll to position [330, 0]
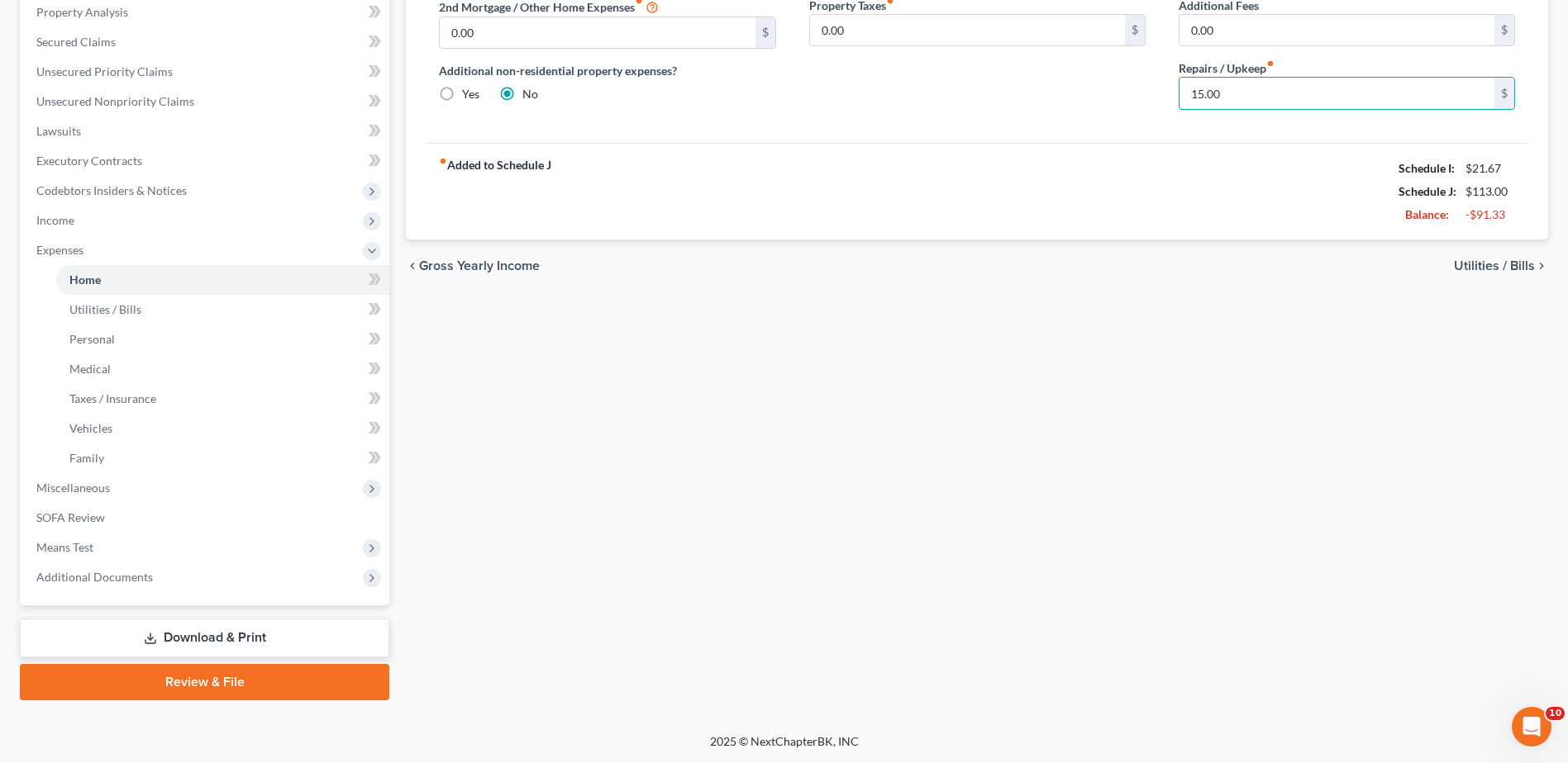
type input "15.00"
click at [1463, 273] on span "Utilities / Bills" at bounding box center [1494, 265] width 81 height 13
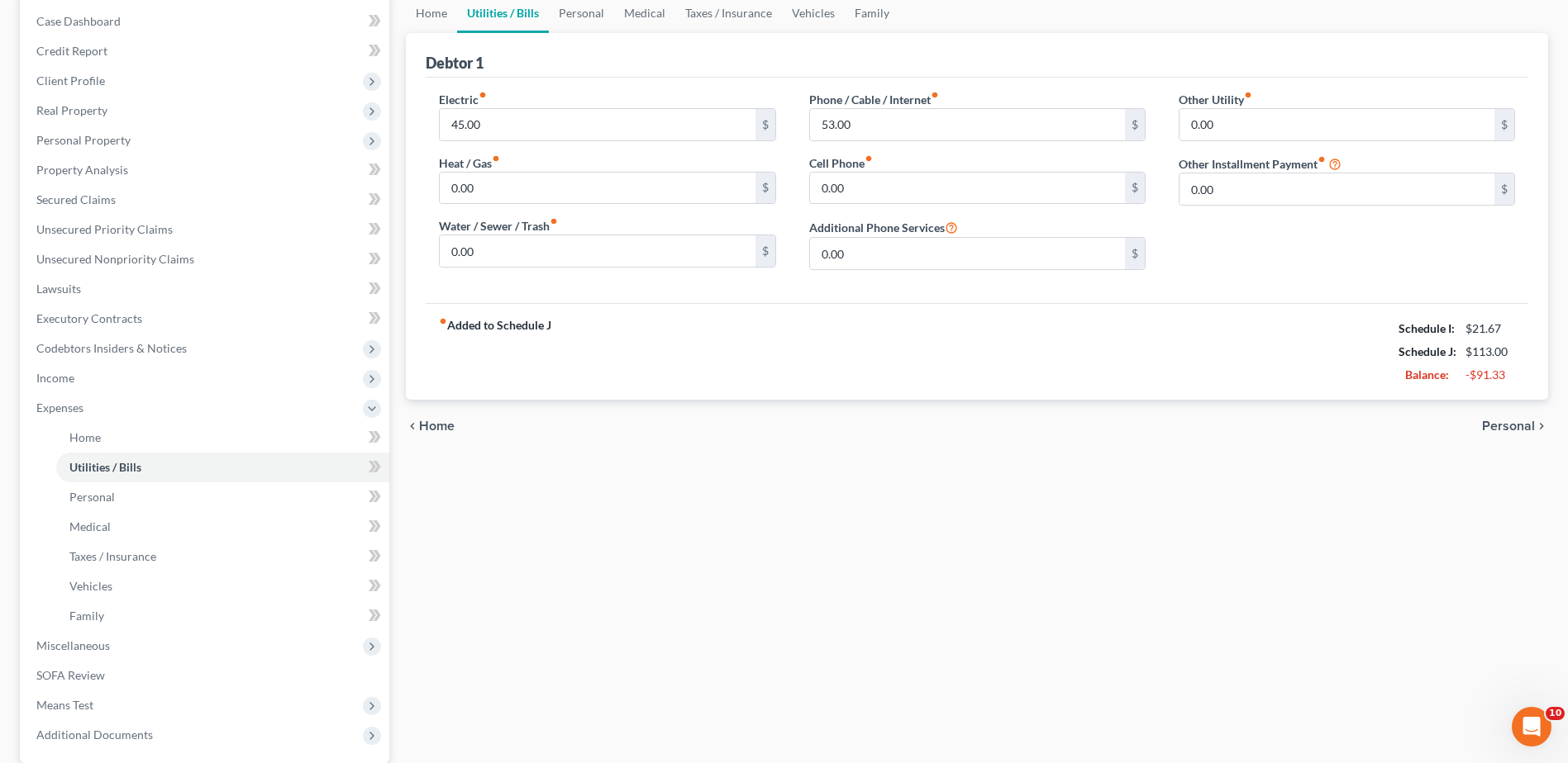
click at [1506, 433] on span "Personal" at bounding box center [1509, 426] width 53 height 13
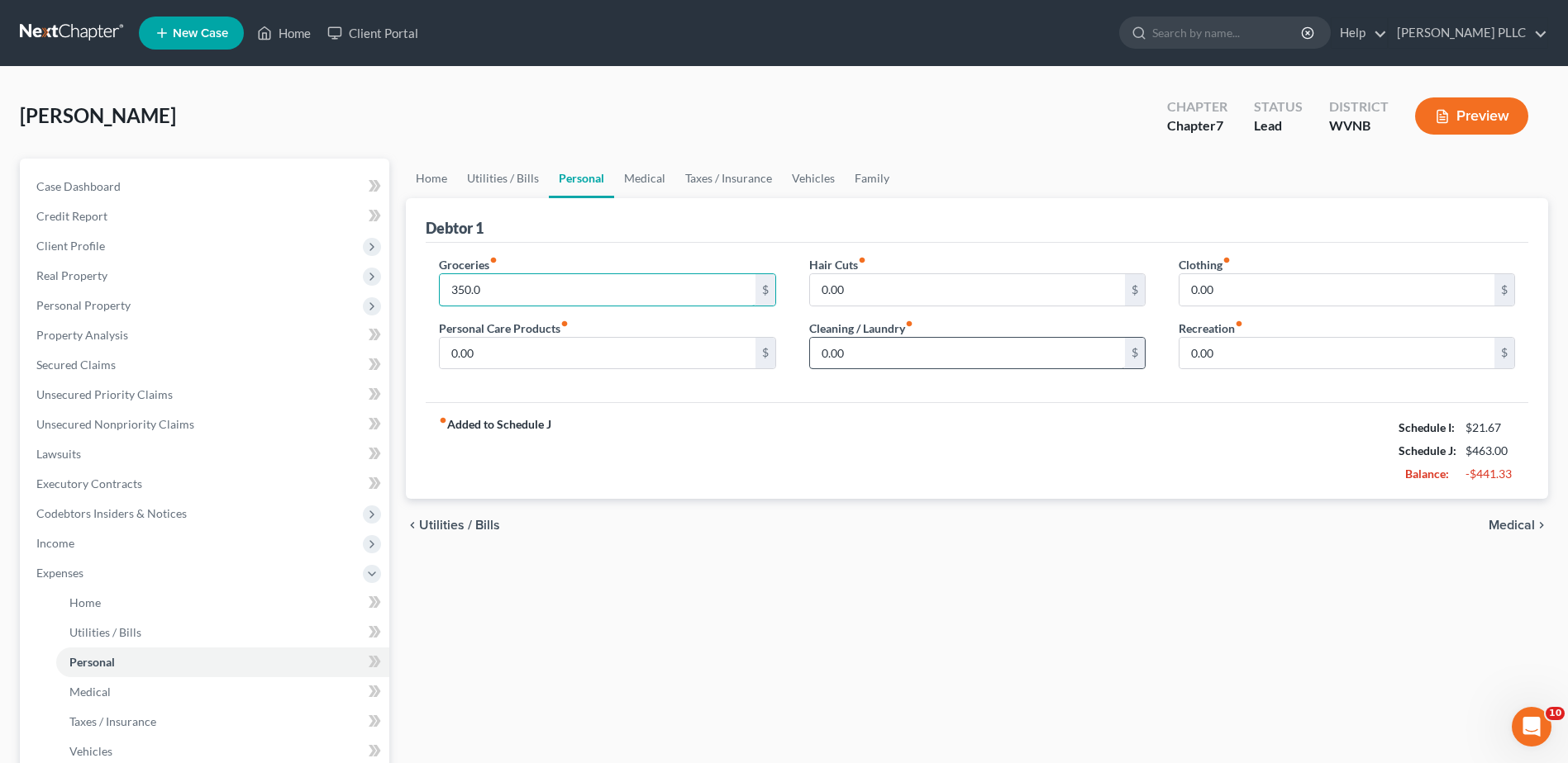
type input "350.0"
type input "25.00"
type input "10.0"
drag, startPoint x: 1228, startPoint y: 397, endPoint x: 1227, endPoint y: 386, distance: 11.0
click at [1228, 305] on input "text" at bounding box center [1337, 290] width 315 height 32
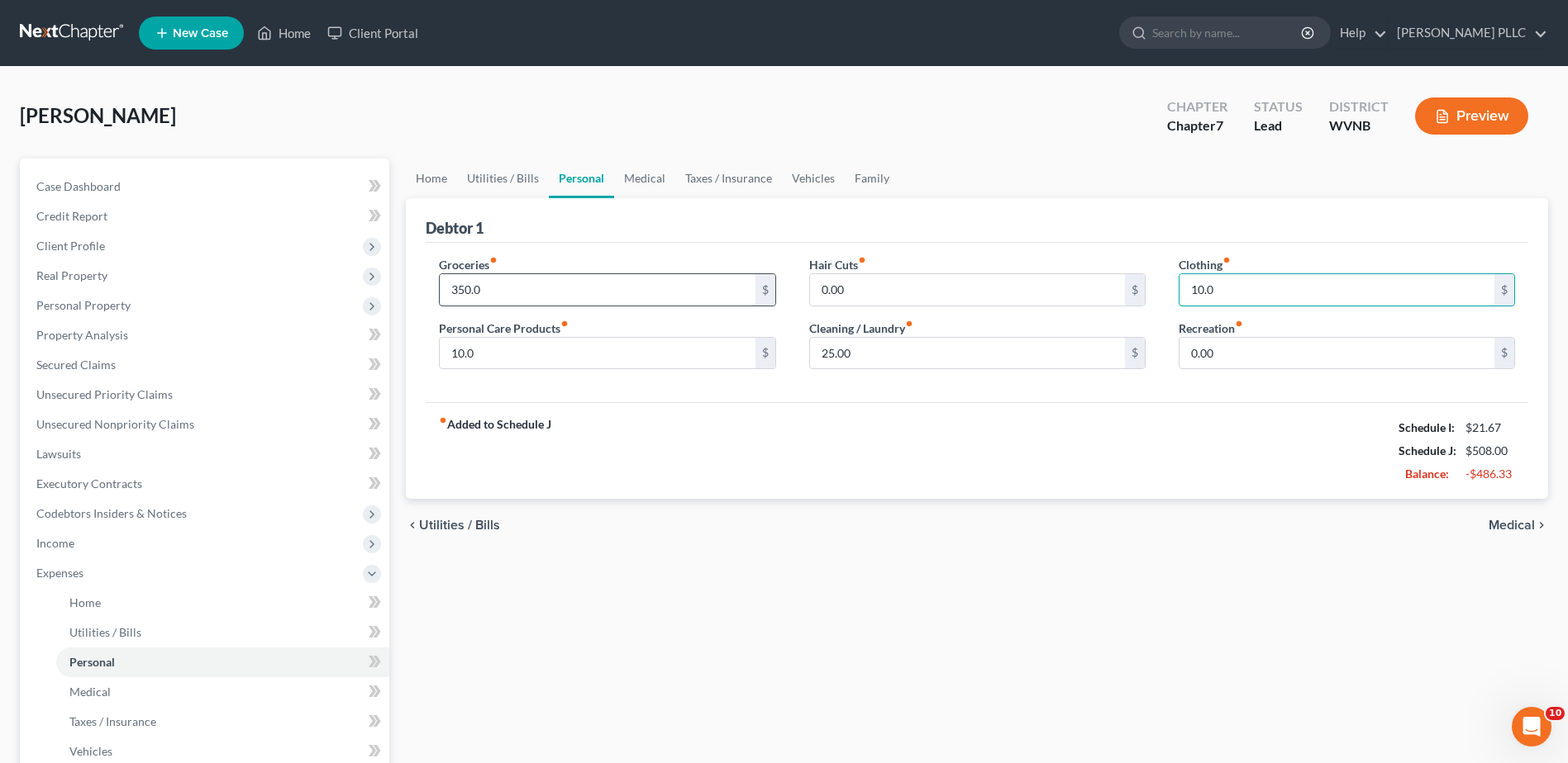
type input "10.0"
drag, startPoint x: 558, startPoint y: 396, endPoint x: 559, endPoint y: 382, distance: 14.0
click at [558, 305] on input "350.0" at bounding box center [597, 290] width 315 height 32
type input "0"
type input "350.00"
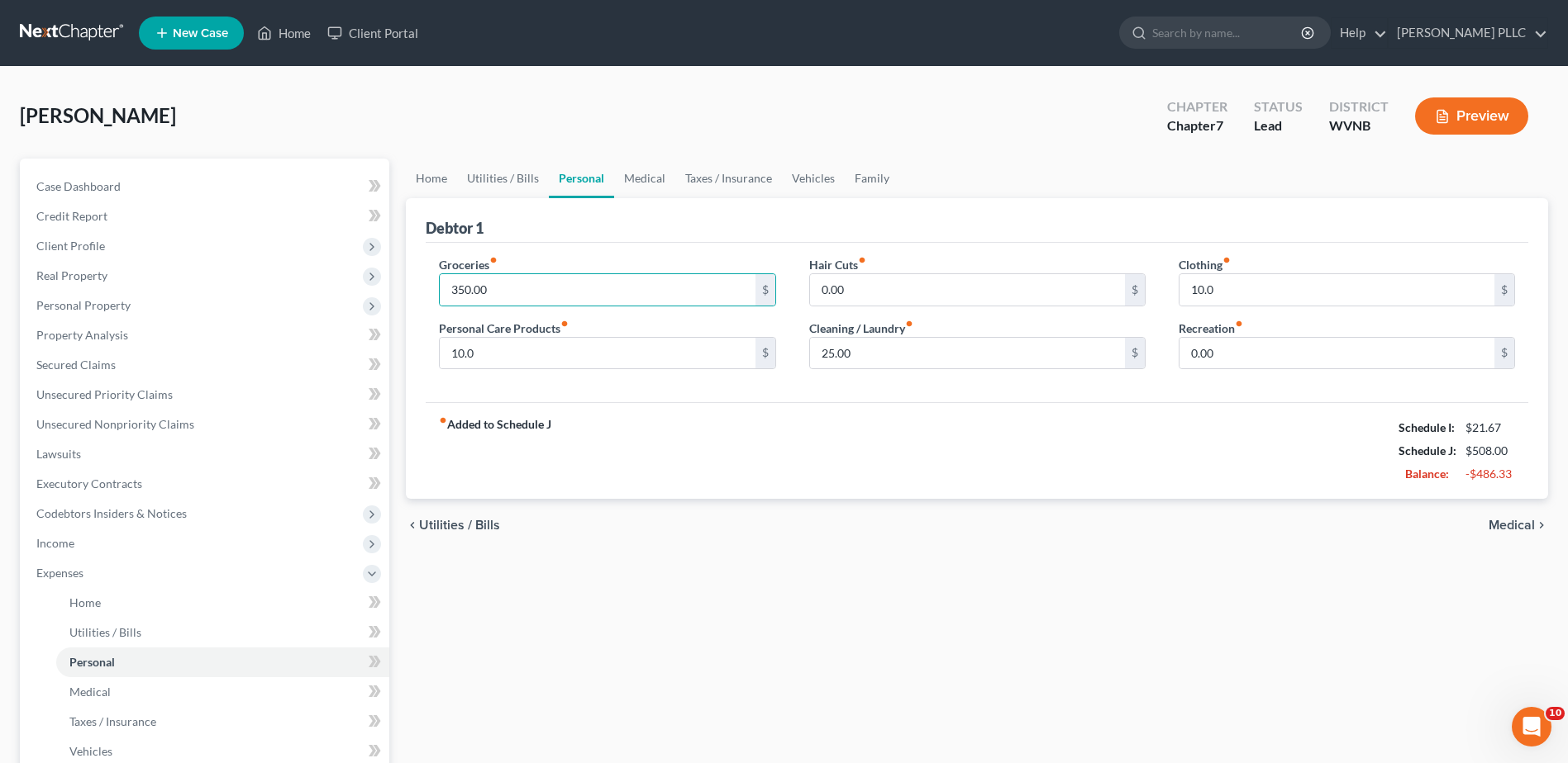
click at [1488, 532] on span "Medical" at bounding box center [1512, 525] width 46 height 13
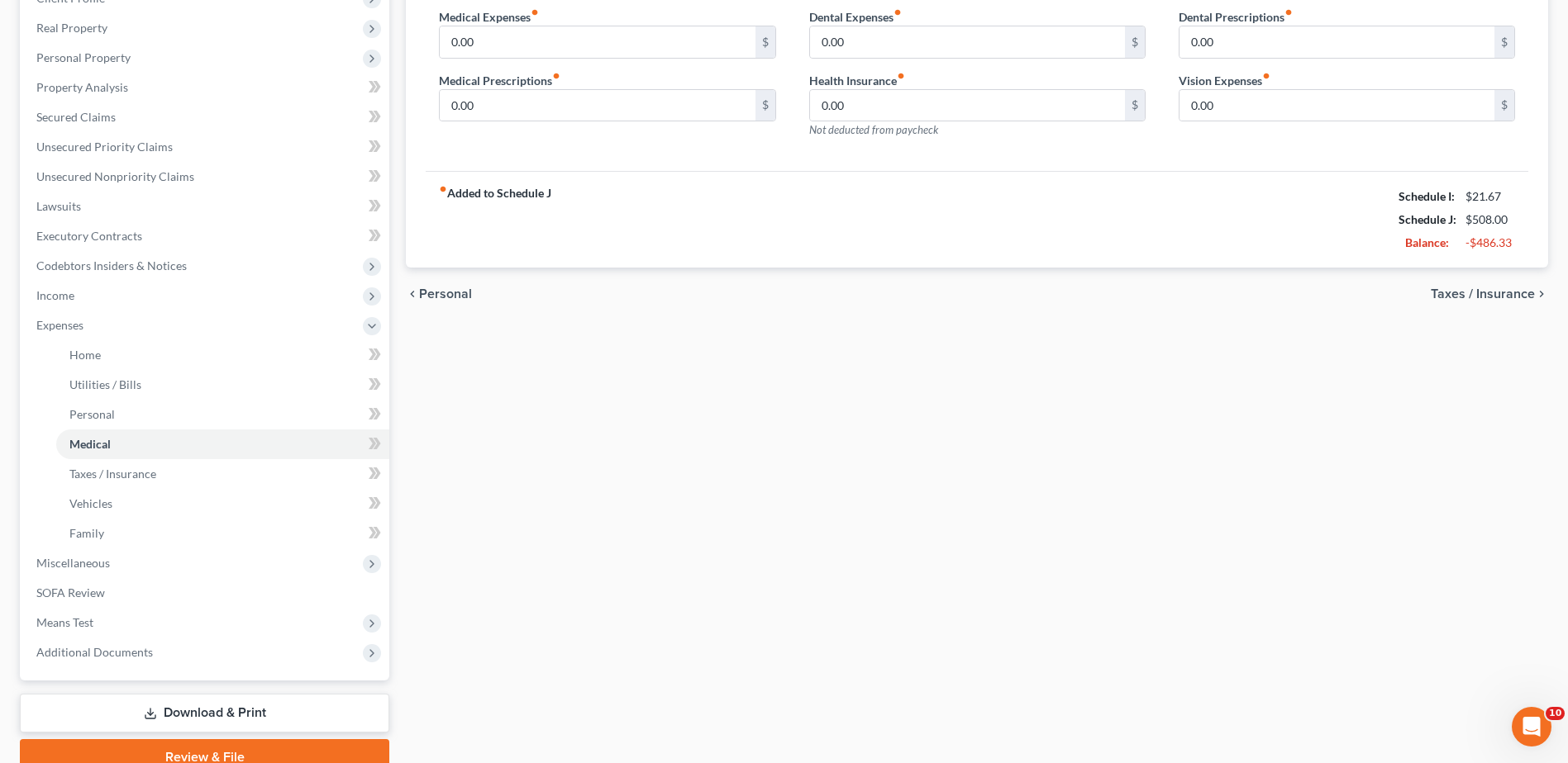
click at [1431, 301] on span "Taxes / Insurance" at bounding box center [1483, 293] width 104 height 13
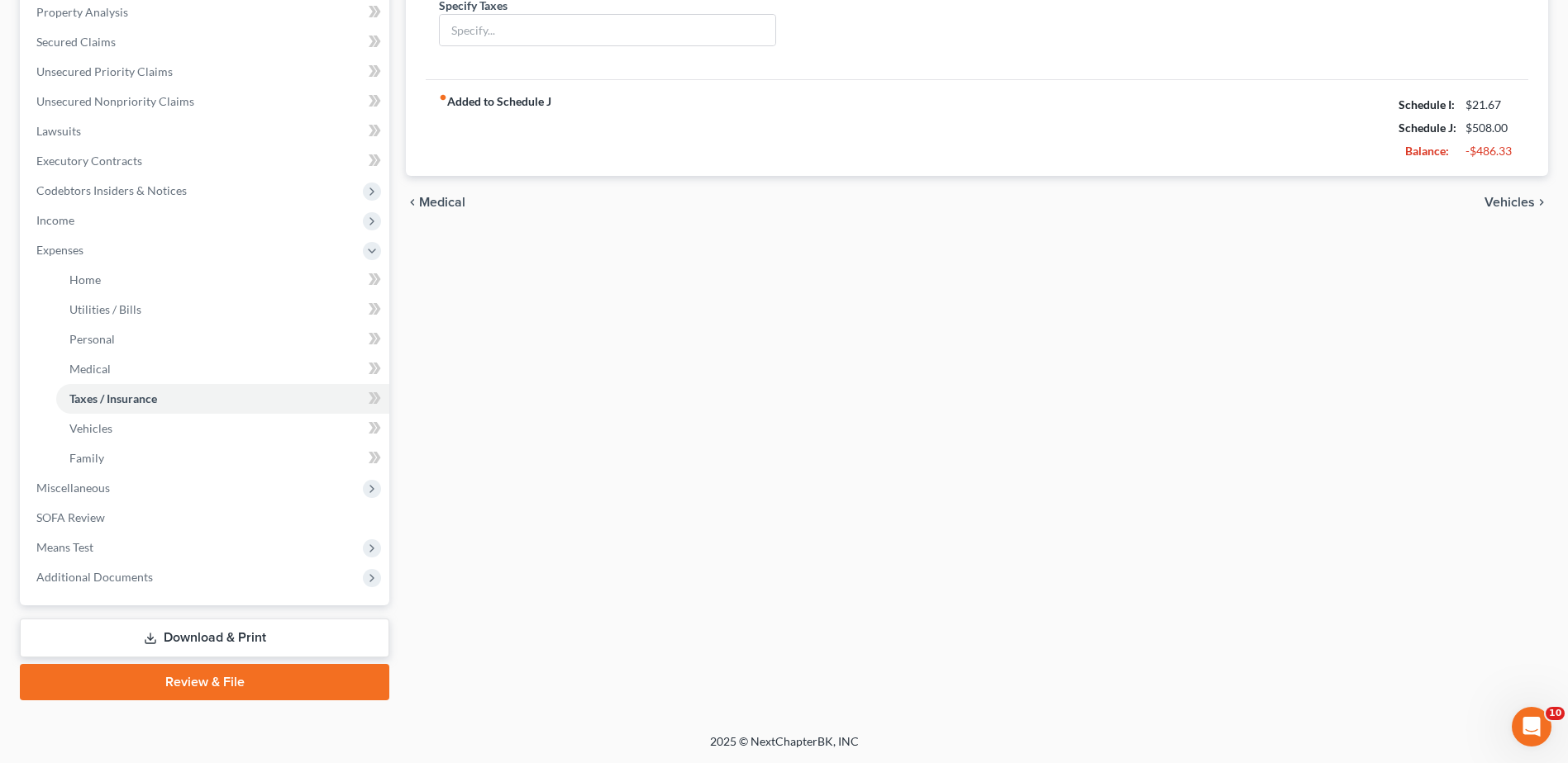
click at [1485, 209] on span "Vehicles" at bounding box center [1510, 202] width 50 height 13
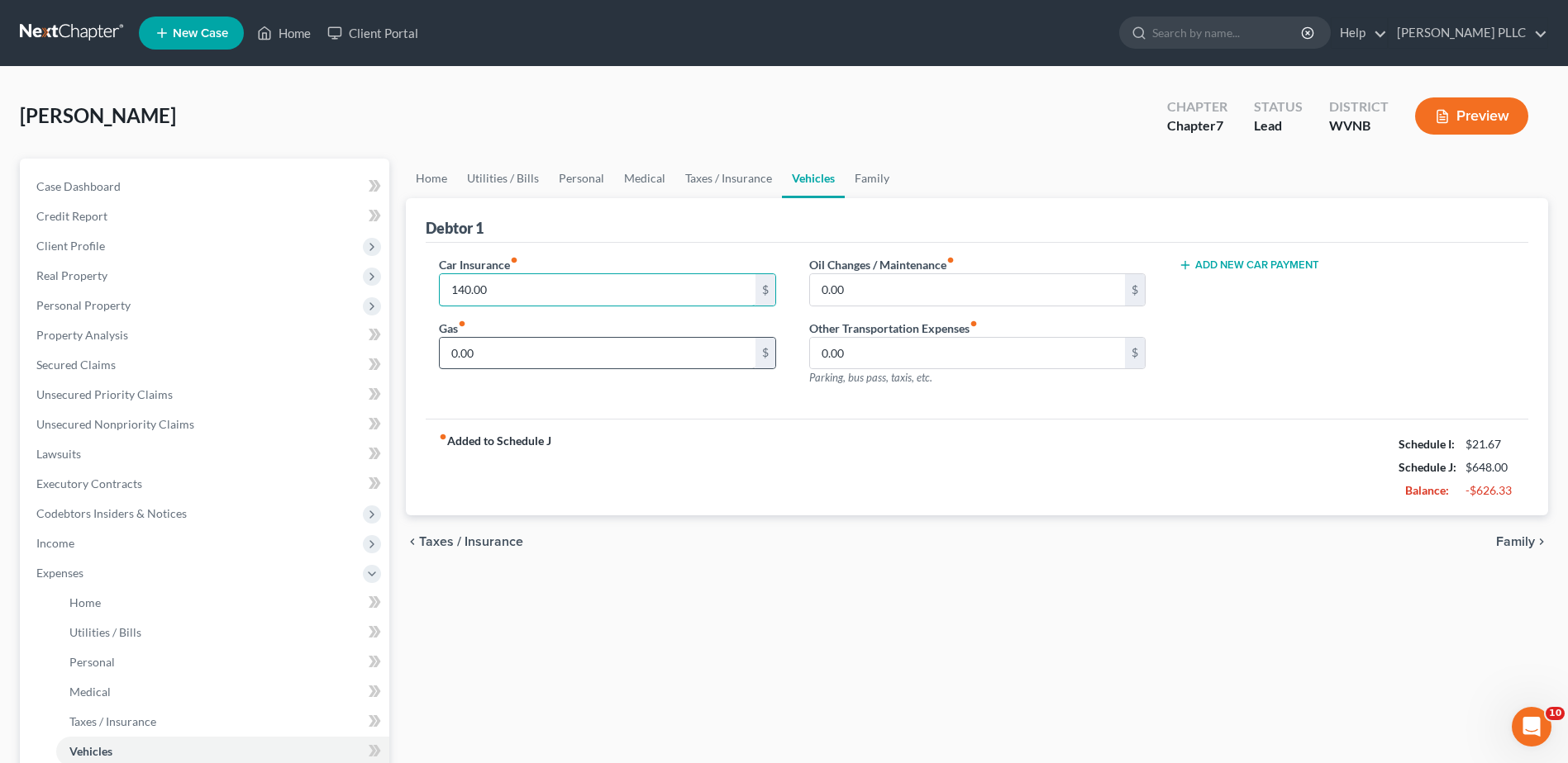
type input "140.00"
type input "250.00"
type input "10.00"
click at [1496, 548] on span "Family" at bounding box center [1515, 541] width 39 height 13
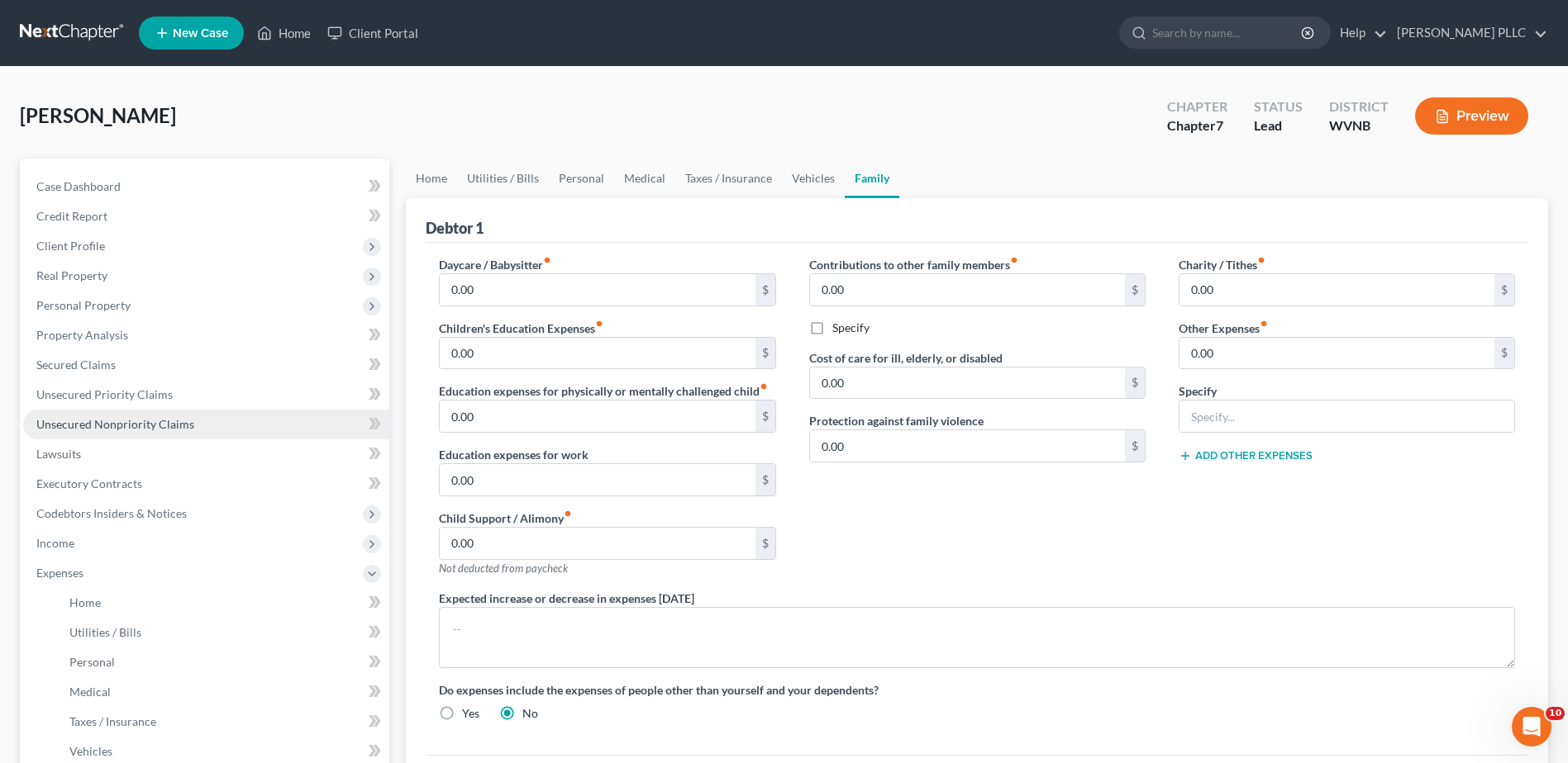
click at [115, 431] on span "Unsecured Nonpriority Claims" at bounding box center [115, 424] width 157 height 14
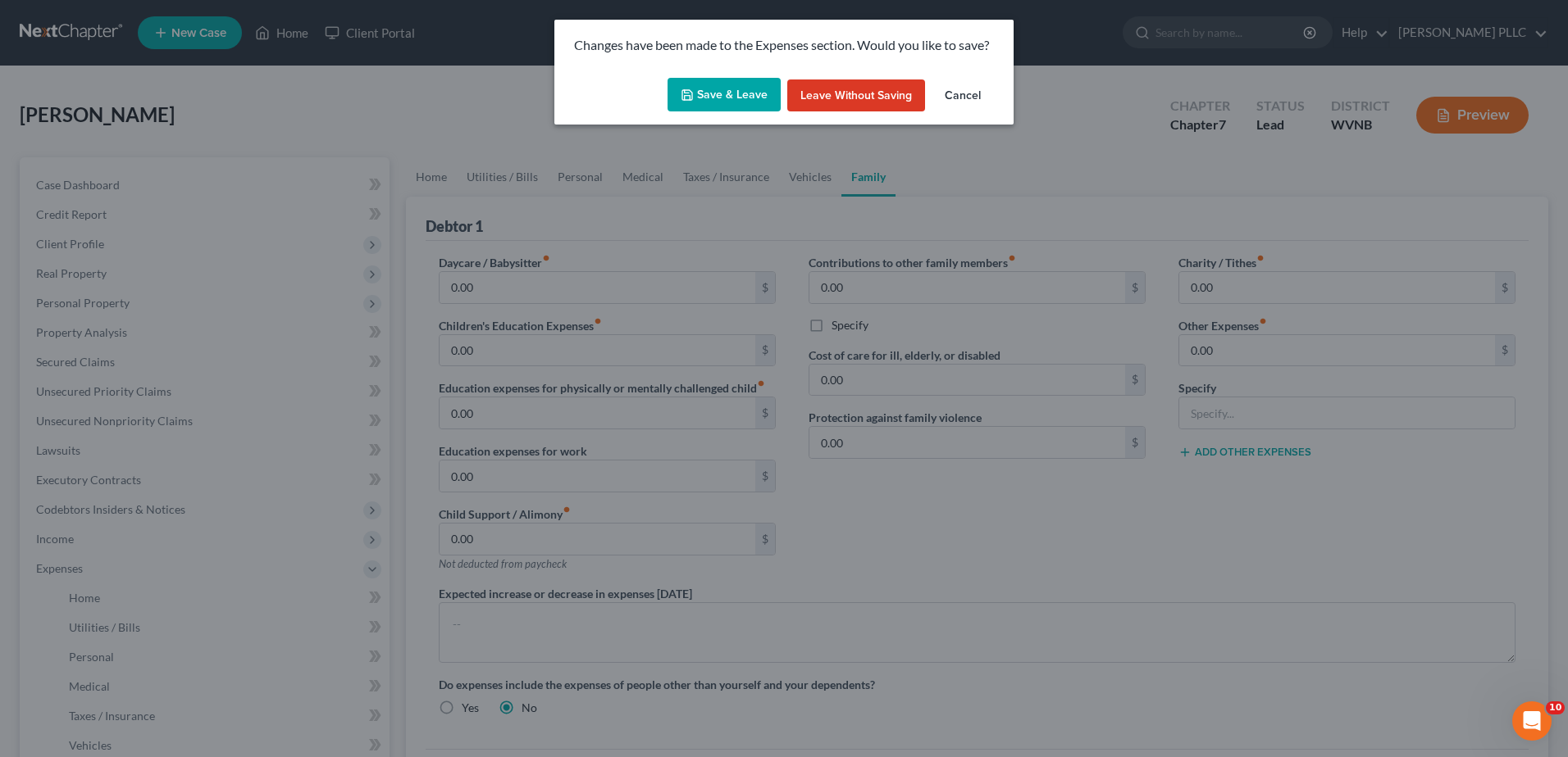
click at [699, 112] on button "Save & Leave" at bounding box center [723, 95] width 113 height 35
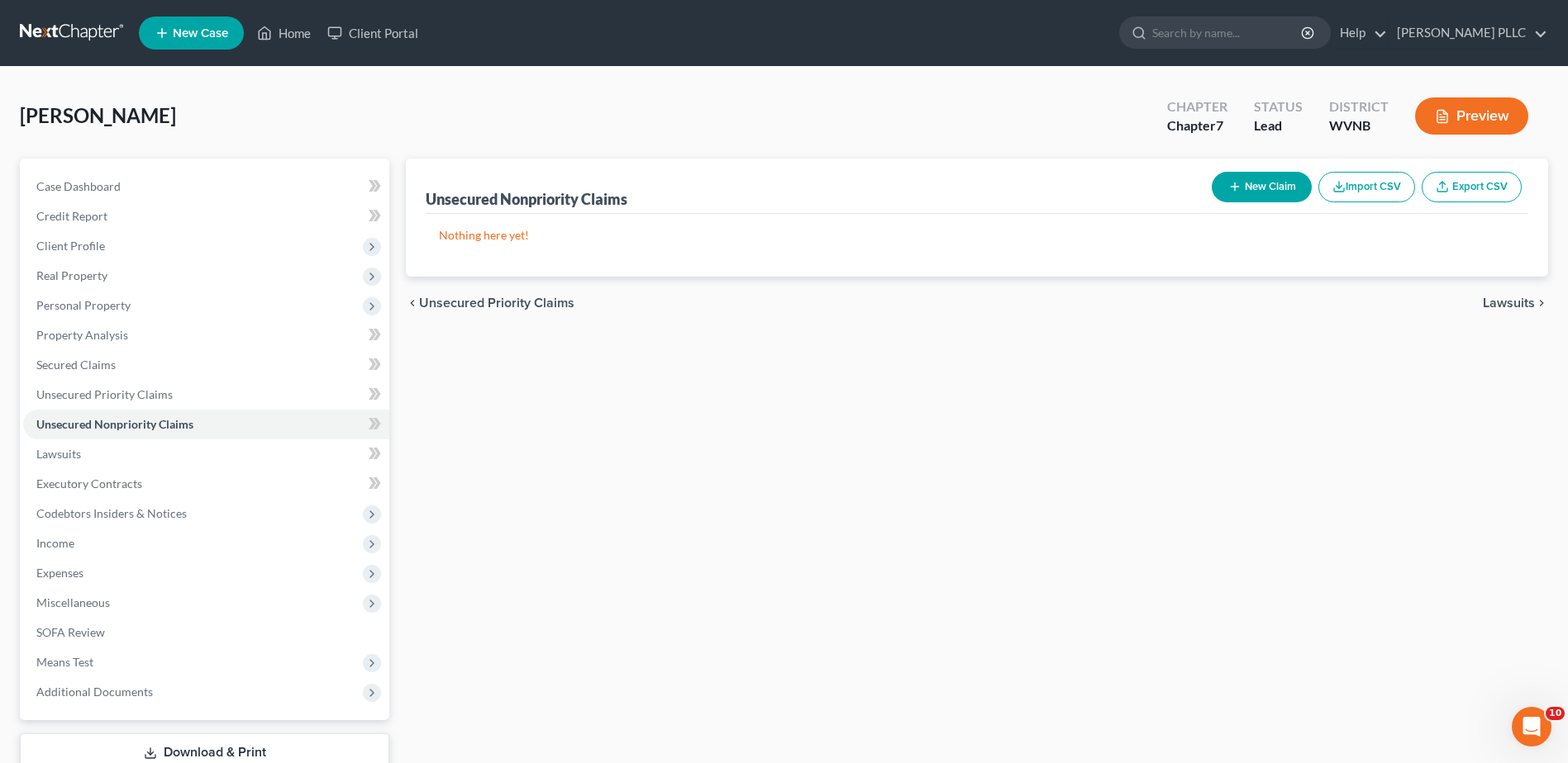
click at [1212, 203] on button "New Claim" at bounding box center [1262, 187] width 100 height 31
select select "0"
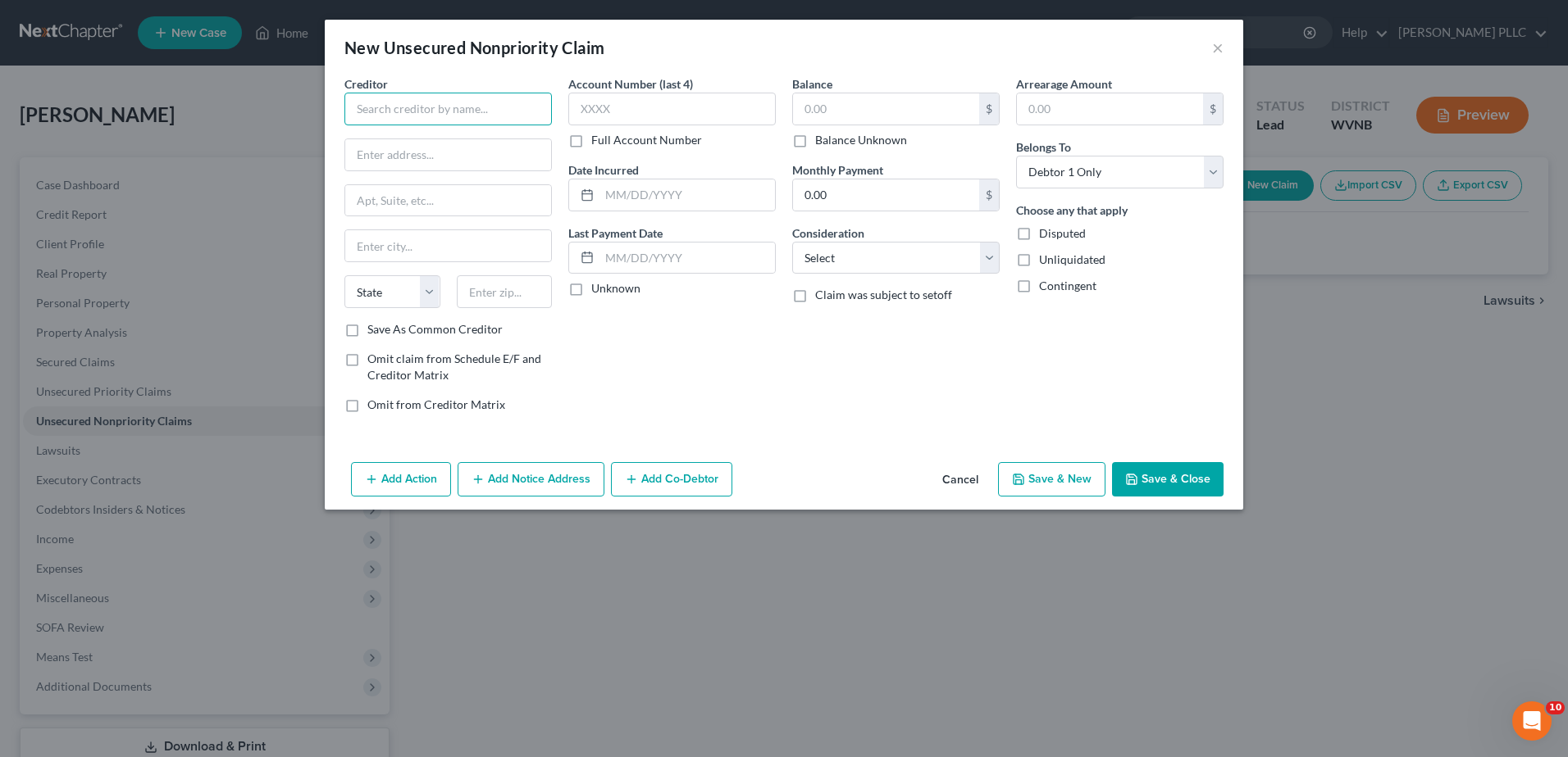
click at [345, 126] on input "text" at bounding box center [448, 109] width 207 height 33
click at [351, 126] on input "Winchester Medical Cetner" at bounding box center [448, 109] width 207 height 33
type input "[GEOGRAPHIC_DATA]"
type input "P O Box 37002"
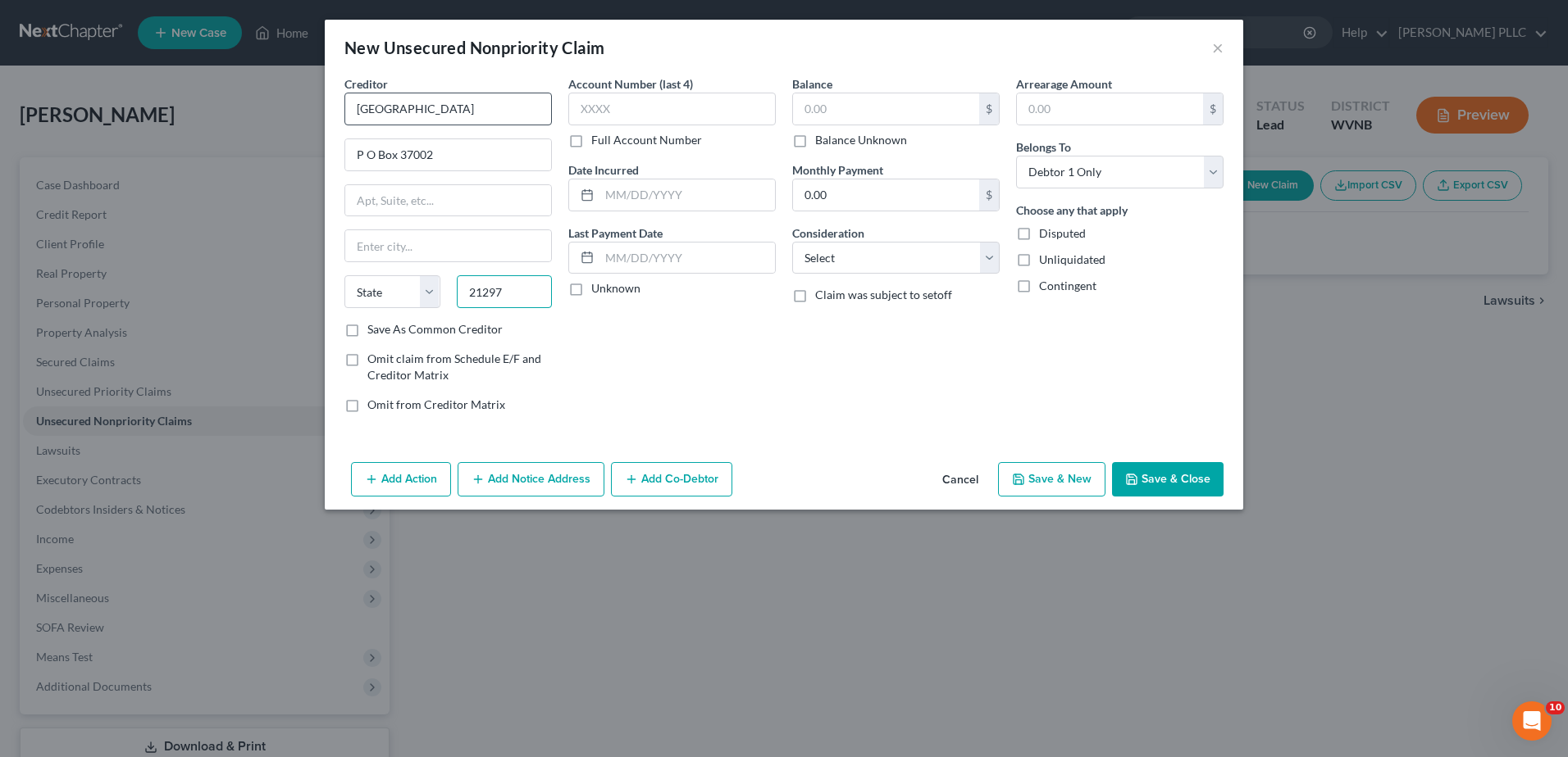
type input "21297"
type input "[GEOGRAPHIC_DATA]"
select select "21"
click at [568, 126] on input "text" at bounding box center [672, 109] width 207 height 33
type input "4863"
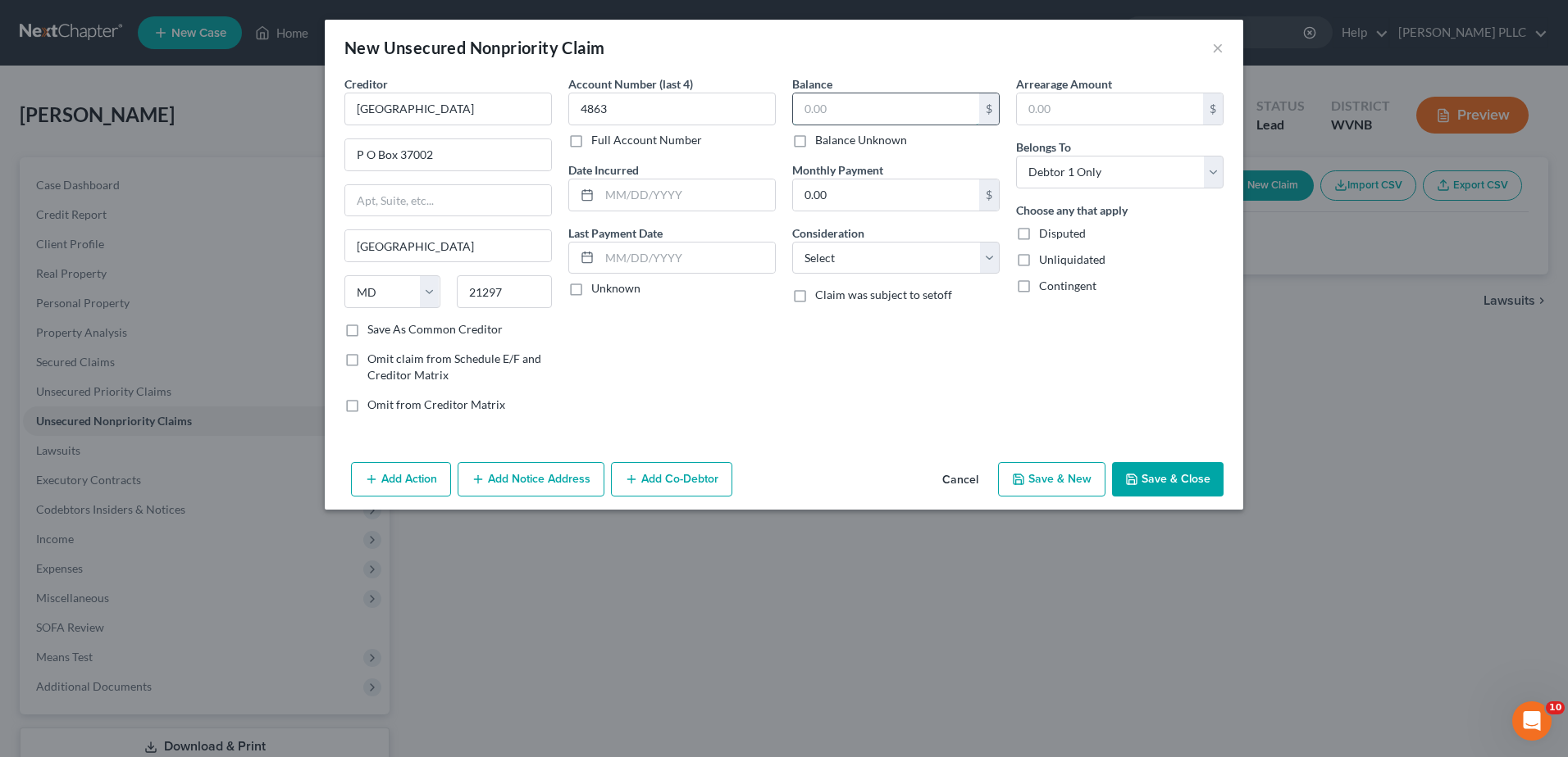
click at [862, 125] on input "text" at bounding box center [885, 109] width 186 height 31
type input "35.92"
click at [879, 275] on select "Select Cable / Satellite Services Collection Agency Credit Card Debt Debt Couns…" at bounding box center [896, 258] width 207 height 33
select select "9"
click at [792, 275] on select "Select Cable / Satellite Services Collection Agency Credit Card Debt Debt Couns…" at bounding box center [896, 258] width 207 height 33
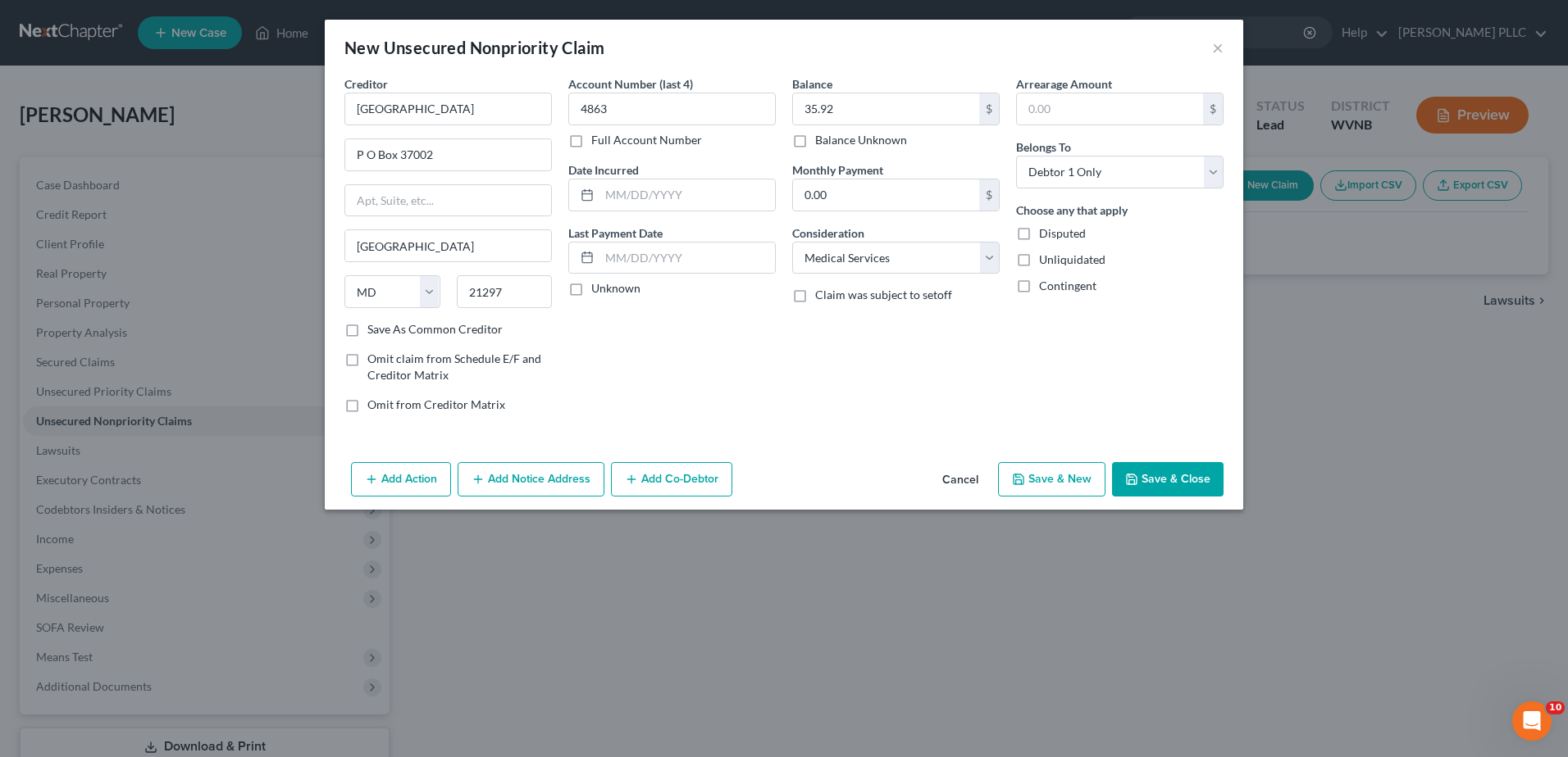
click at [1105, 496] on button "Save & New" at bounding box center [1051, 479] width 108 height 35
select select "0"
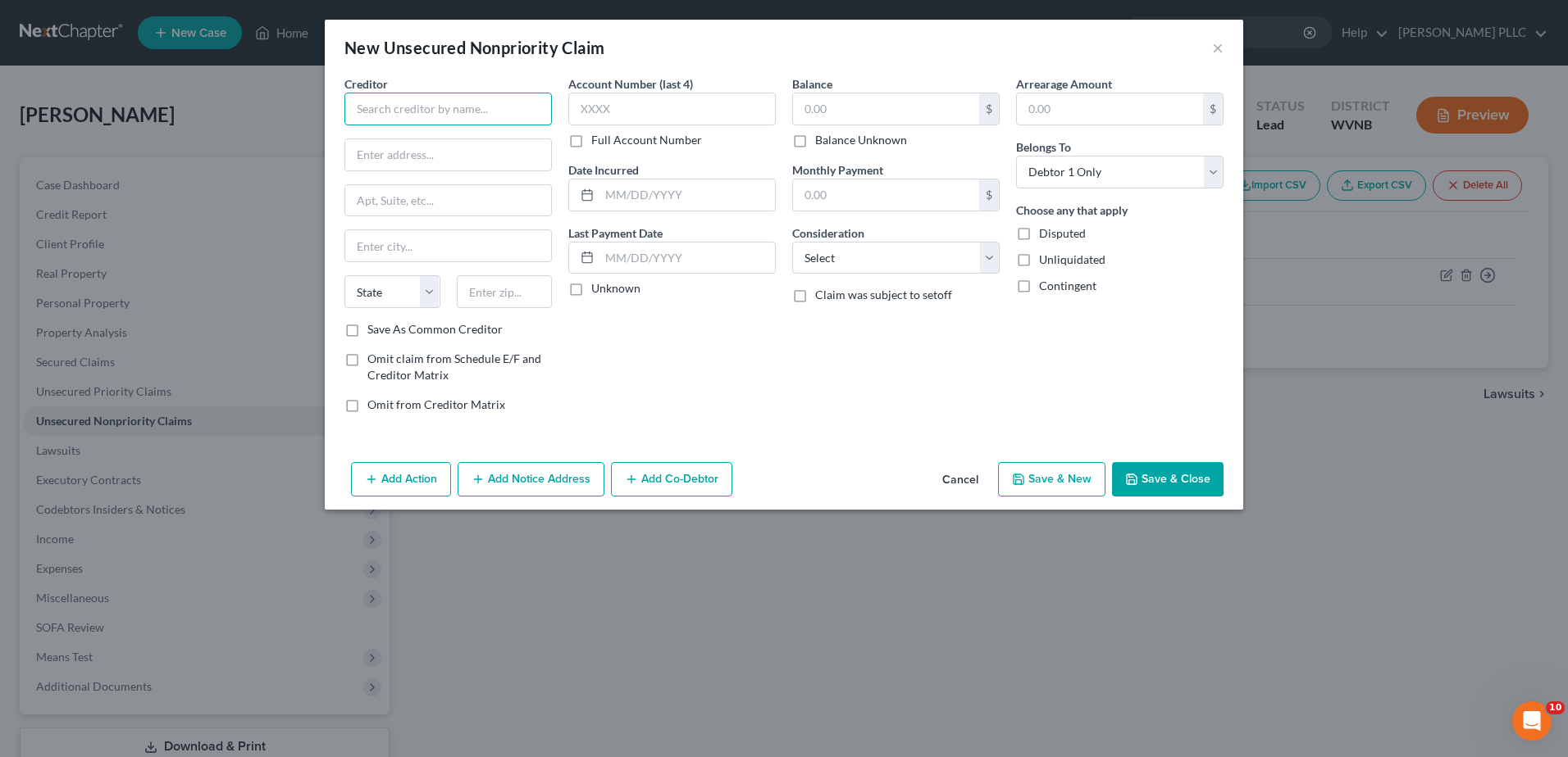
click at [345, 126] on input "text" at bounding box center [448, 109] width 207 height 33
type input "Lincare"
type input "P O Box 690397"
type input "32869"
type input "Orlando"
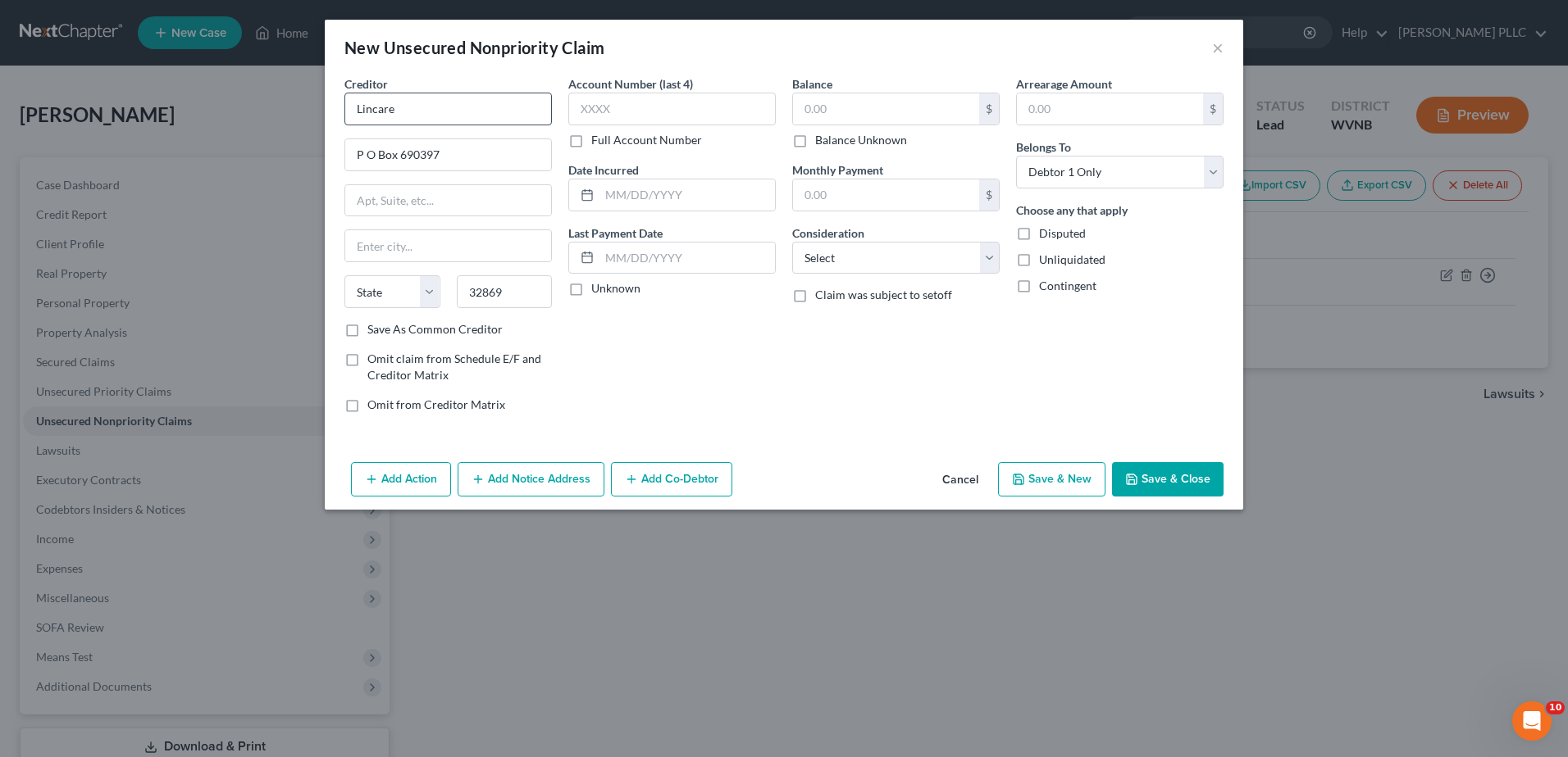
select select "9"
click at [583, 126] on input "text" at bounding box center [672, 109] width 207 height 33
type input "0064"
click at [821, 125] on input "text" at bounding box center [885, 109] width 186 height 31
type input "329.13"
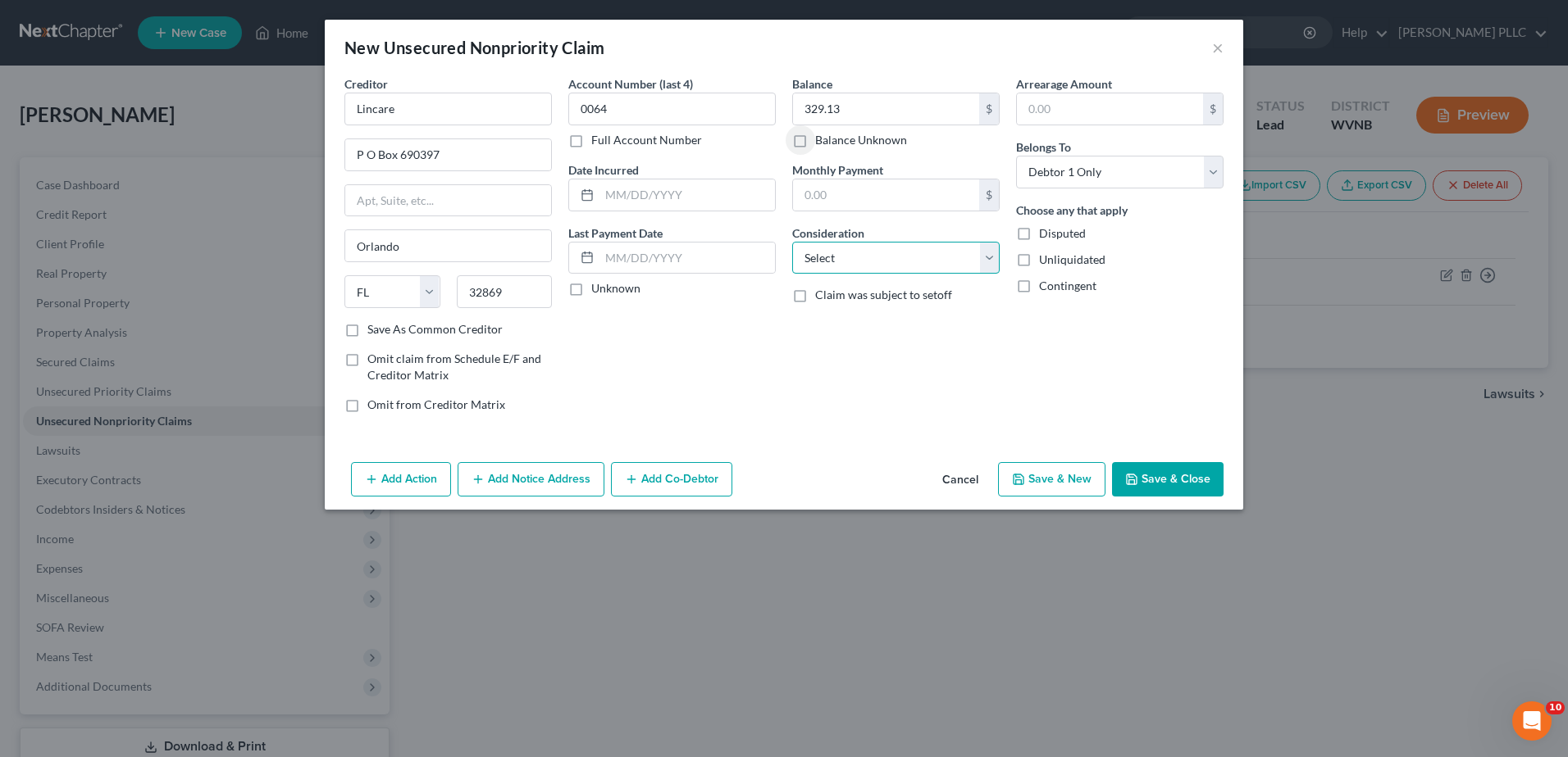
click at [858, 275] on select "Select Cable / Satellite Services Collection Agency Credit Card Debt Debt Couns…" at bounding box center [896, 258] width 207 height 33
select select "9"
click at [792, 275] on select "Select Cable / Satellite Services Collection Agency Credit Card Debt Debt Couns…" at bounding box center [896, 258] width 207 height 33
click at [1105, 496] on button "Save & New" at bounding box center [1051, 479] width 108 height 35
select select "0"
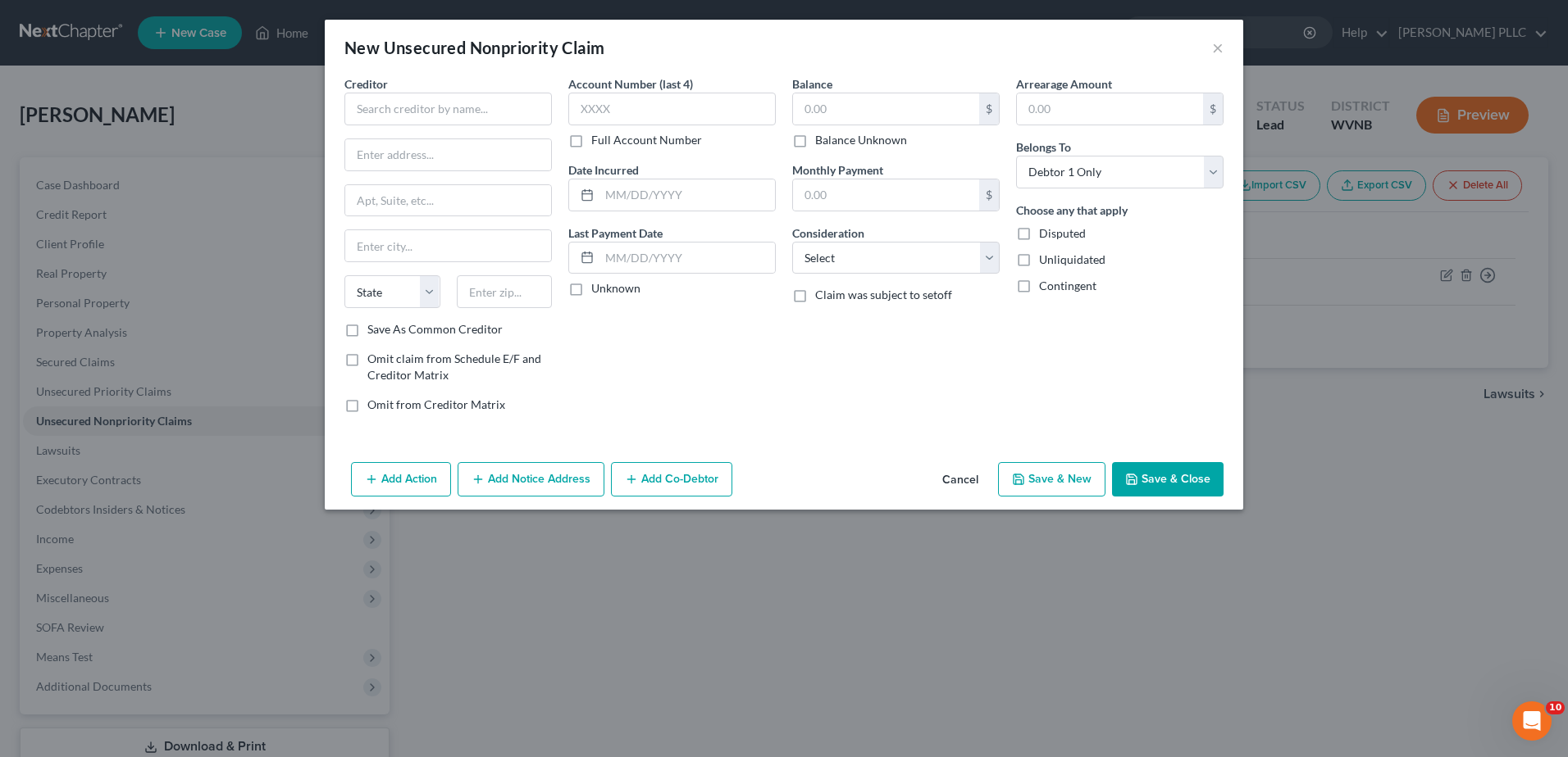
type input "0.00"
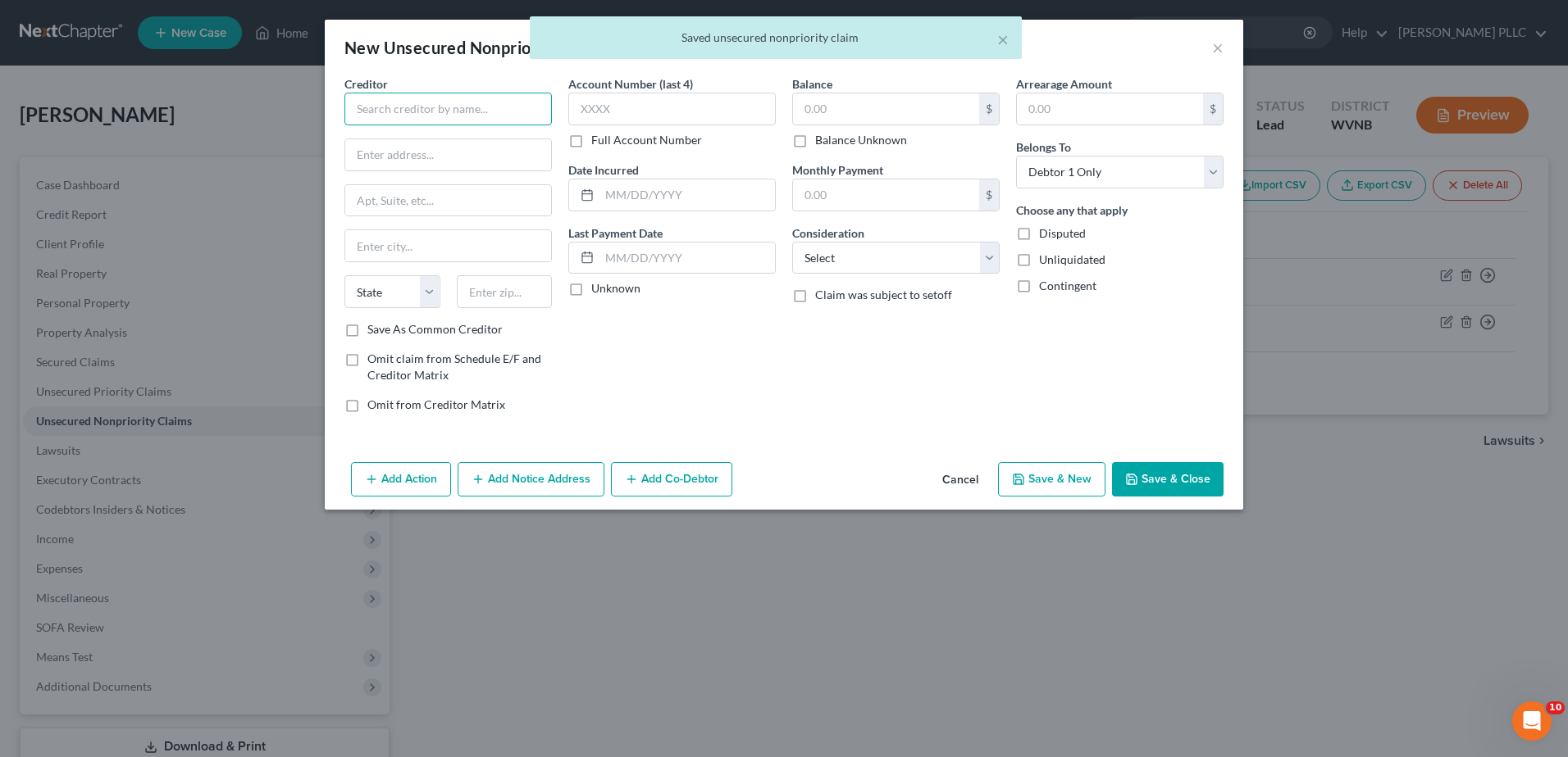
click at [345, 126] on input "text" at bounding box center [448, 109] width 207 height 33
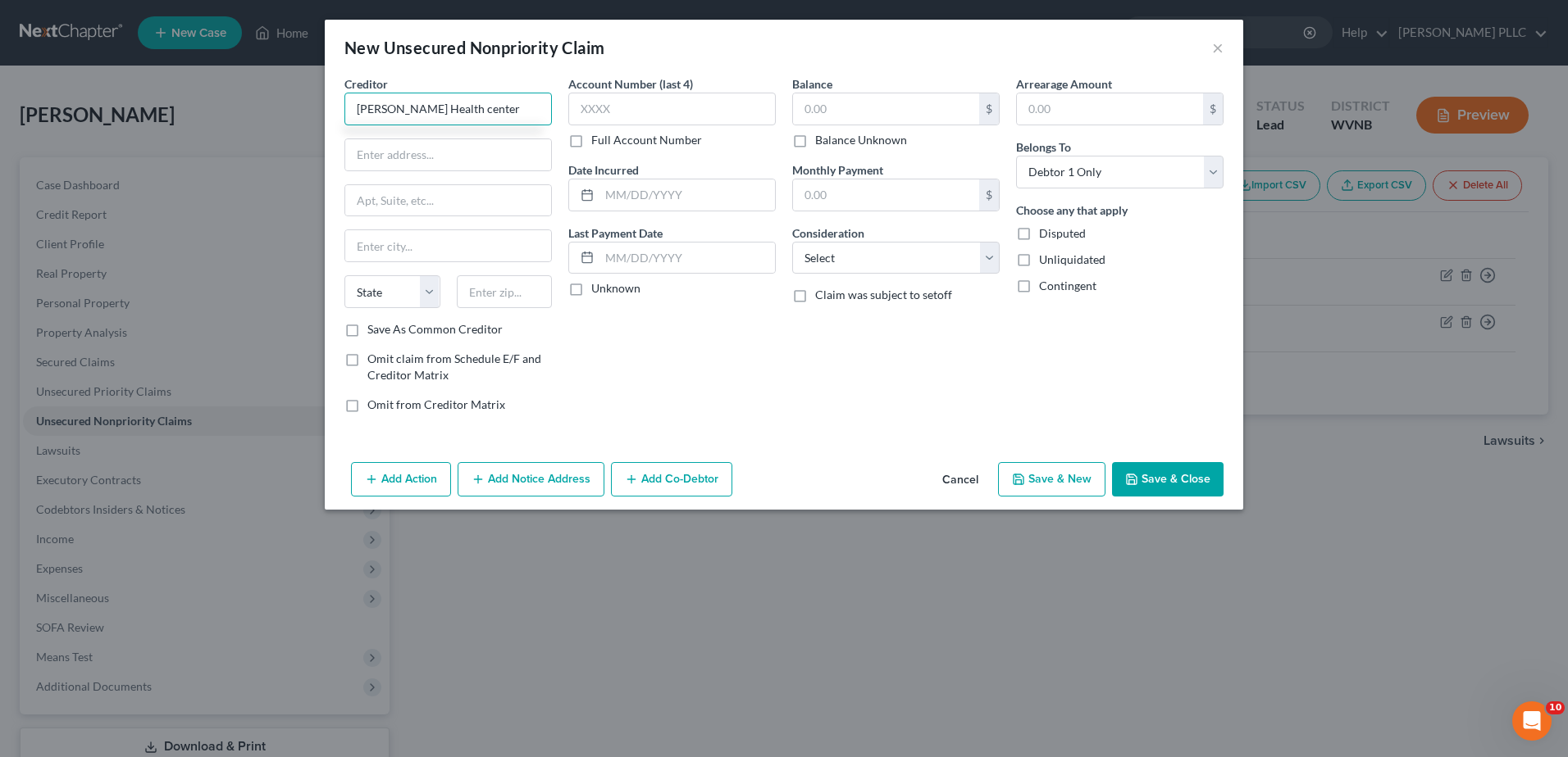
type input "[PERSON_NAME] Health center"
click at [346, 171] on input "text" at bounding box center [448, 154] width 205 height 31
type input "P O Box 97"
type input "26801"
type input "[PERSON_NAME]"
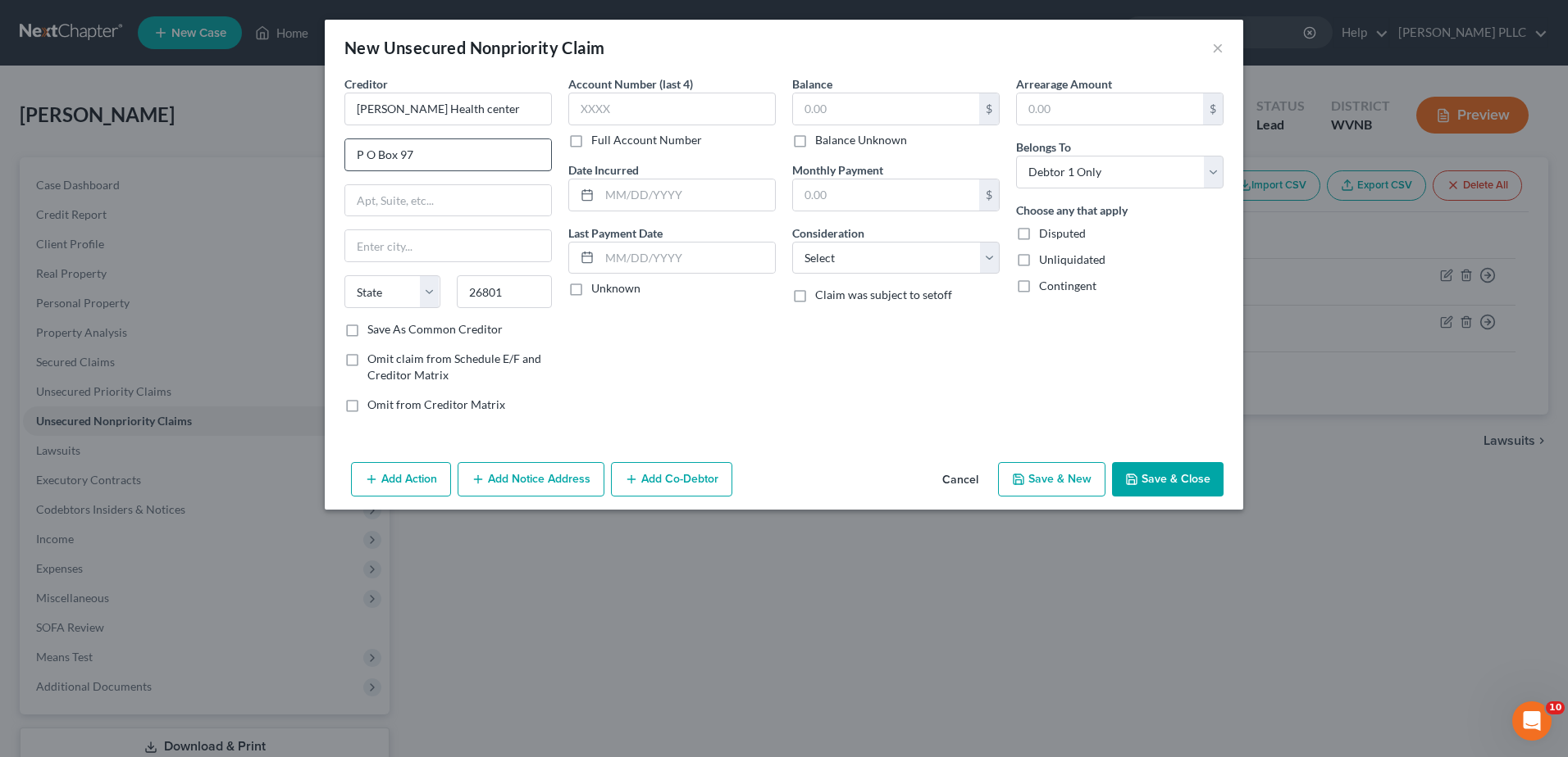
select select "51"
click at [568, 126] on input "text" at bounding box center [672, 109] width 207 height 33
type input "7272"
click at [852, 125] on input "text" at bounding box center [885, 109] width 186 height 31
type input "53.52"
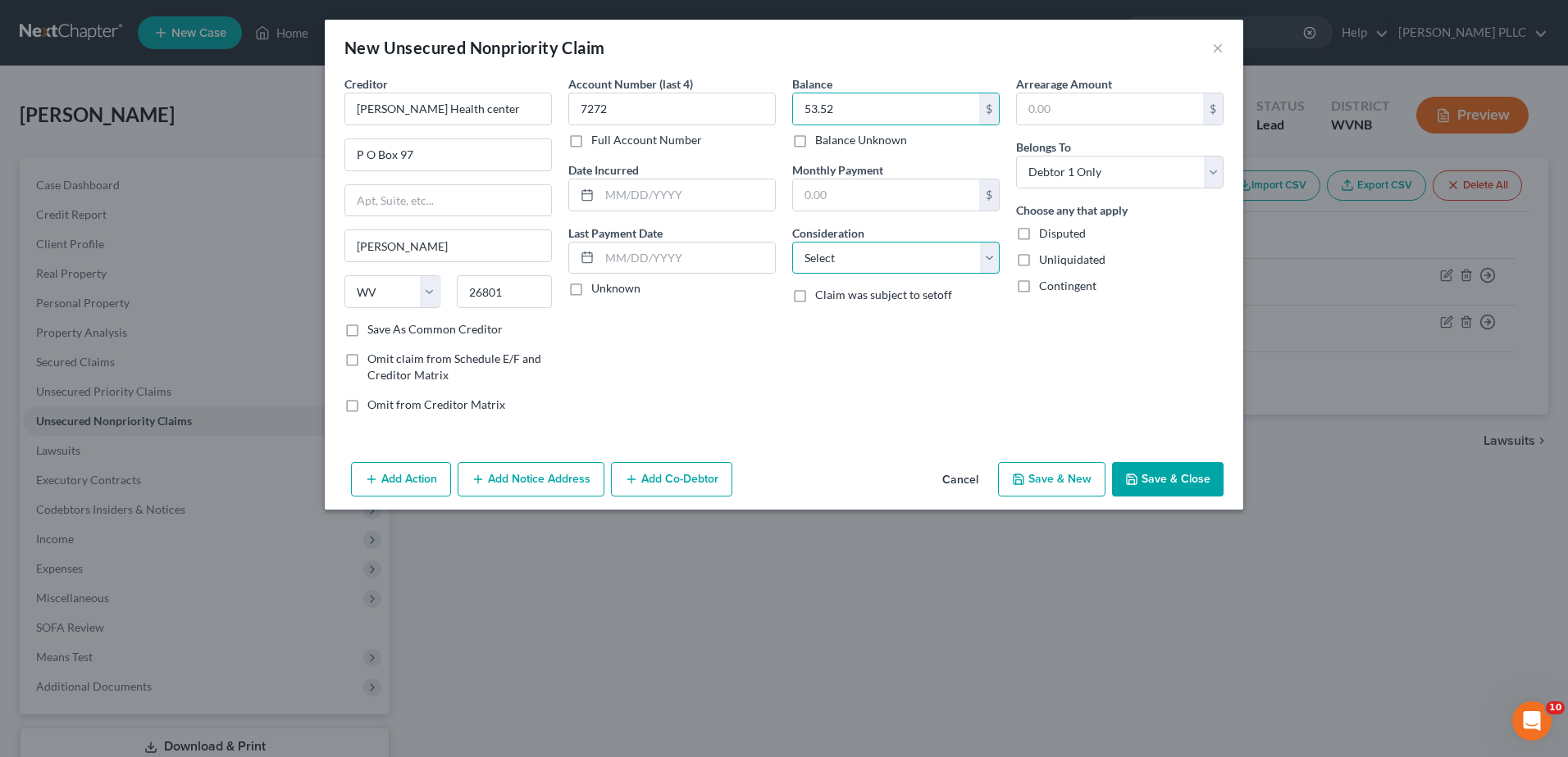
click at [925, 275] on select "Select Cable / Satellite Services Collection Agency Credit Card Debt Debt Couns…" at bounding box center [896, 258] width 207 height 33
select select "9"
click at [792, 275] on select "Select Cable / Satellite Services Collection Agency Credit Card Debt Debt Couns…" at bounding box center [896, 258] width 207 height 33
click at [1105, 496] on button "Save & New" at bounding box center [1051, 479] width 108 height 35
select select "0"
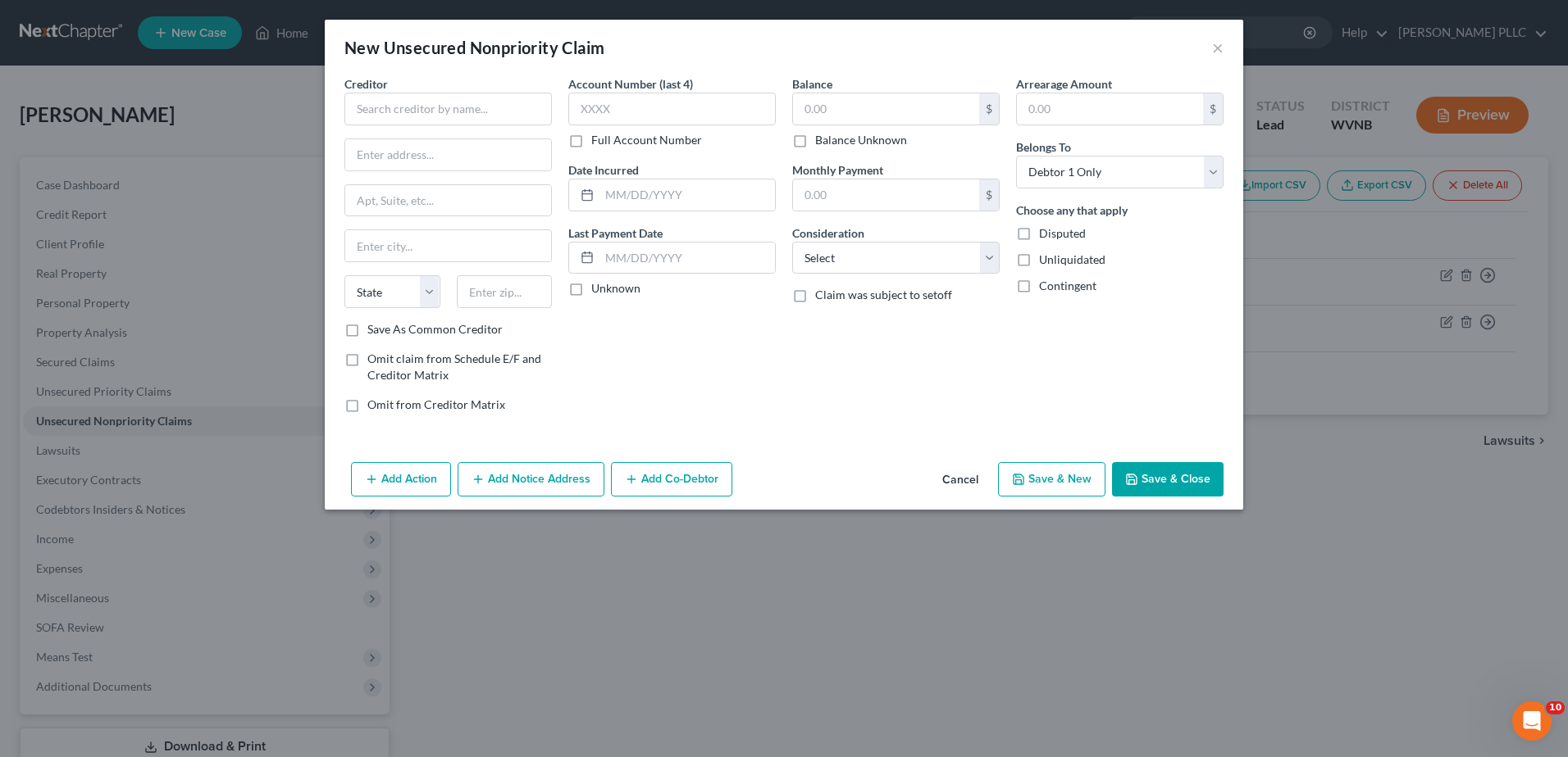
type input "0.00"
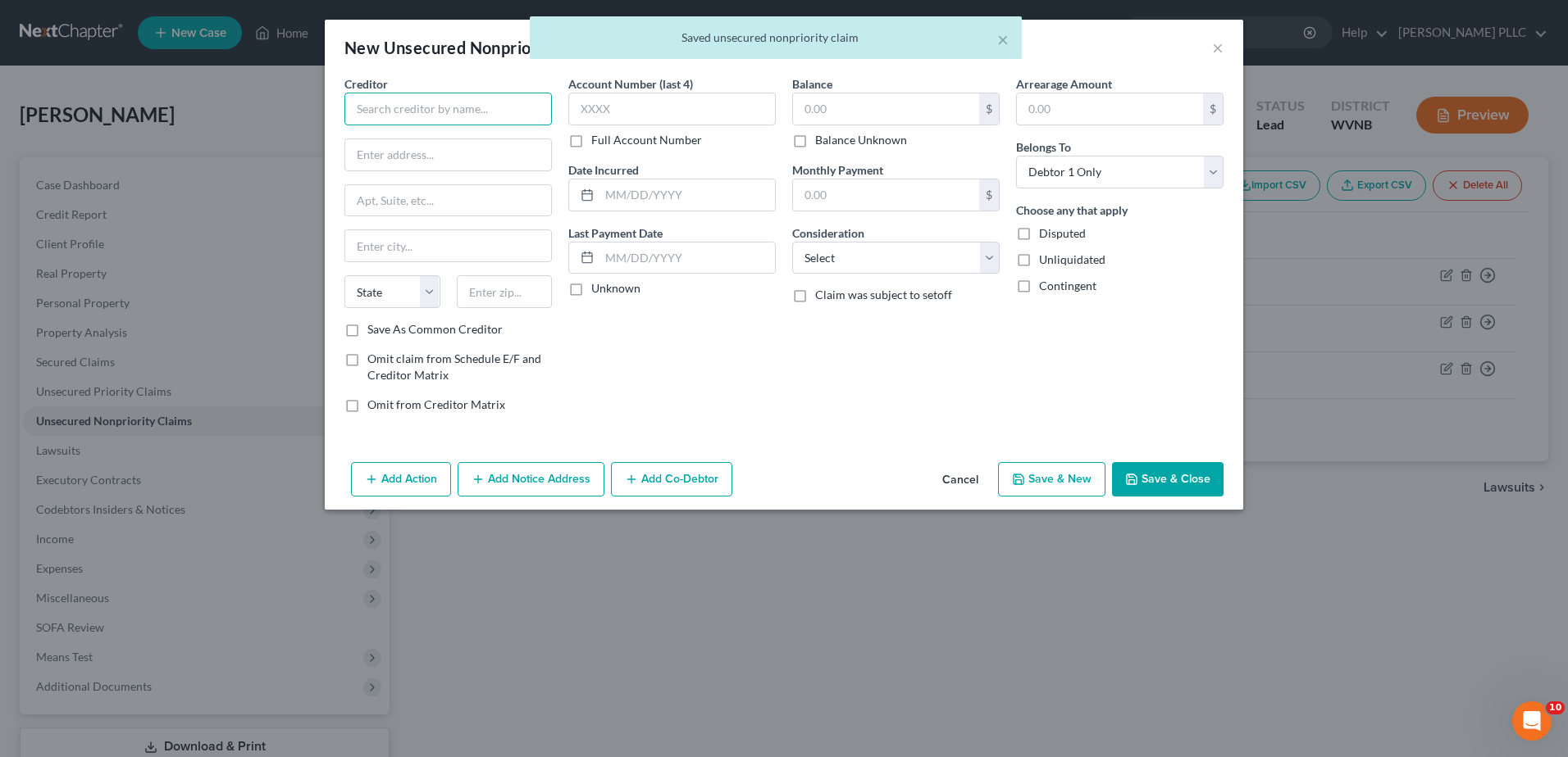
click at [345, 126] on input "text" at bounding box center [448, 109] width 207 height 33
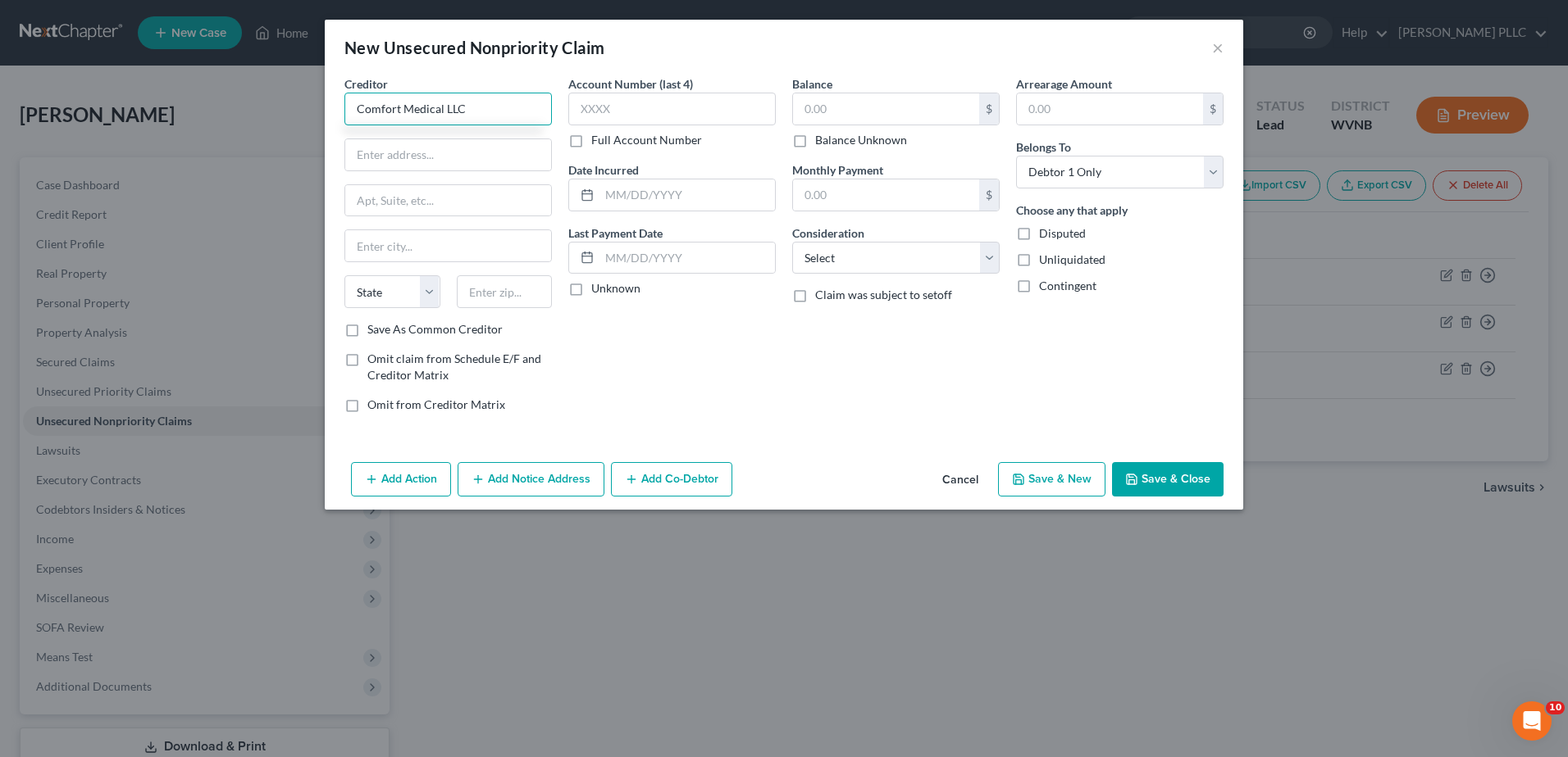
type input "Comfort Medical LLC"
type input "P O Box 935746"
type input "31193"
type input "[GEOGRAPHIC_DATA]"
select select "10"
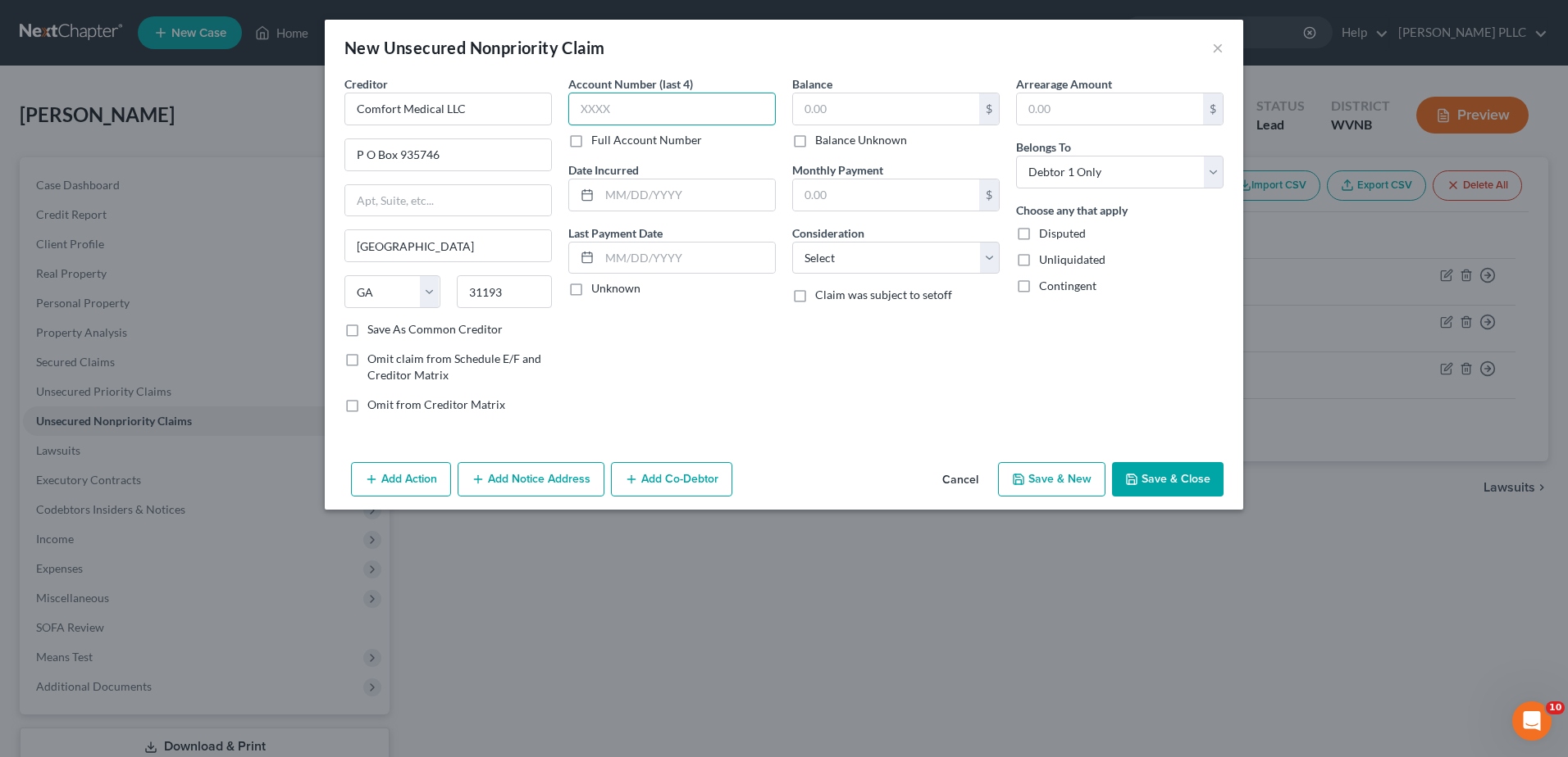
click at [568, 126] on input "text" at bounding box center [672, 109] width 207 height 33
type input "2779"
click at [866, 125] on input "text" at bounding box center [885, 109] width 186 height 31
type input "406.16"
click at [866, 275] on select "Select Cable / Satellite Services Collection Agency Credit Card Debt Debt Couns…" at bounding box center [896, 258] width 207 height 33
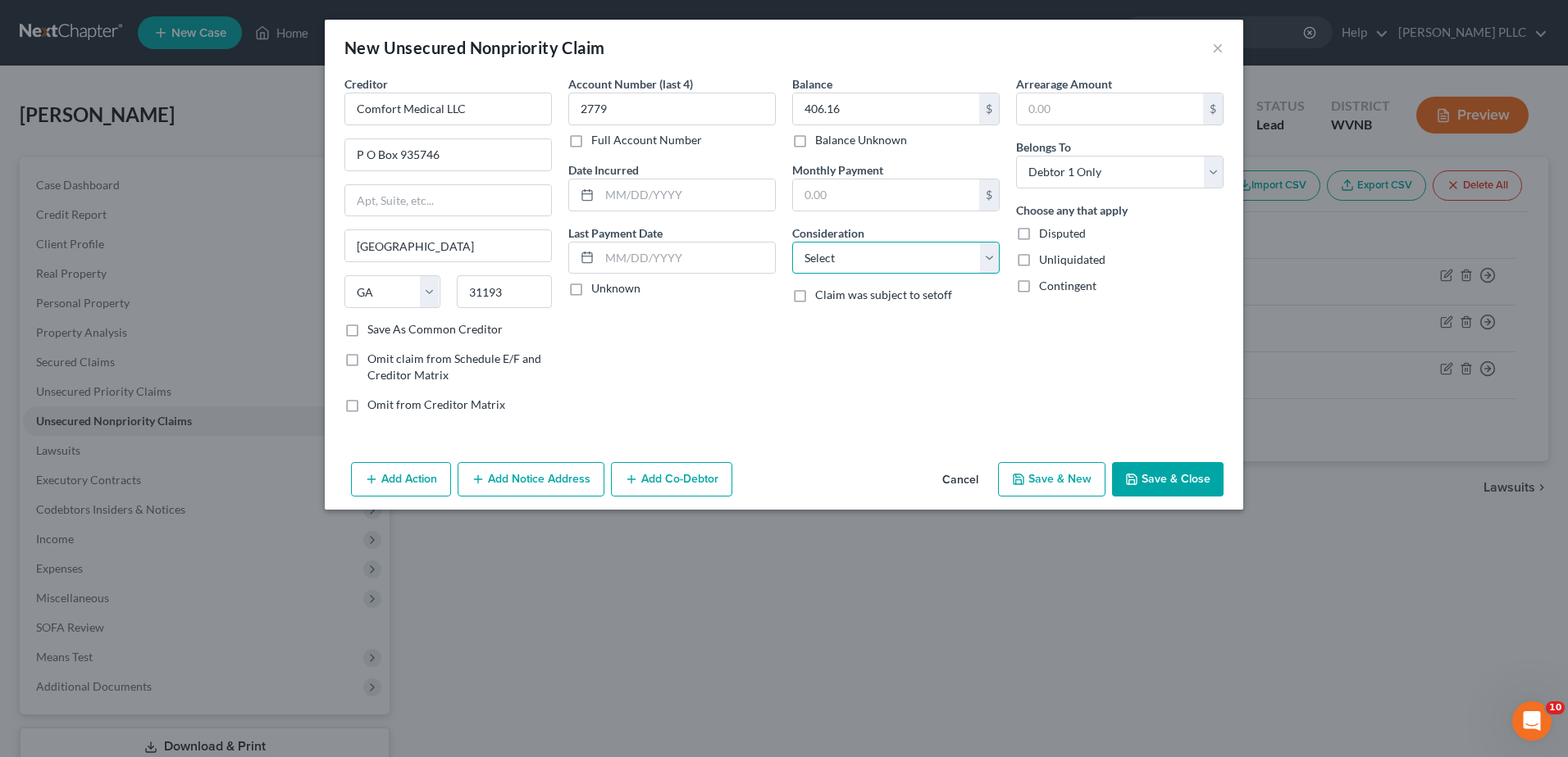
select select "9"
click at [792, 275] on select "Select Cable / Satellite Services Collection Agency Credit Card Debt Debt Couns…" at bounding box center [896, 258] width 207 height 33
click at [1105, 496] on button "Save & New" at bounding box center [1051, 479] width 108 height 35
select select "0"
type input "0.00"
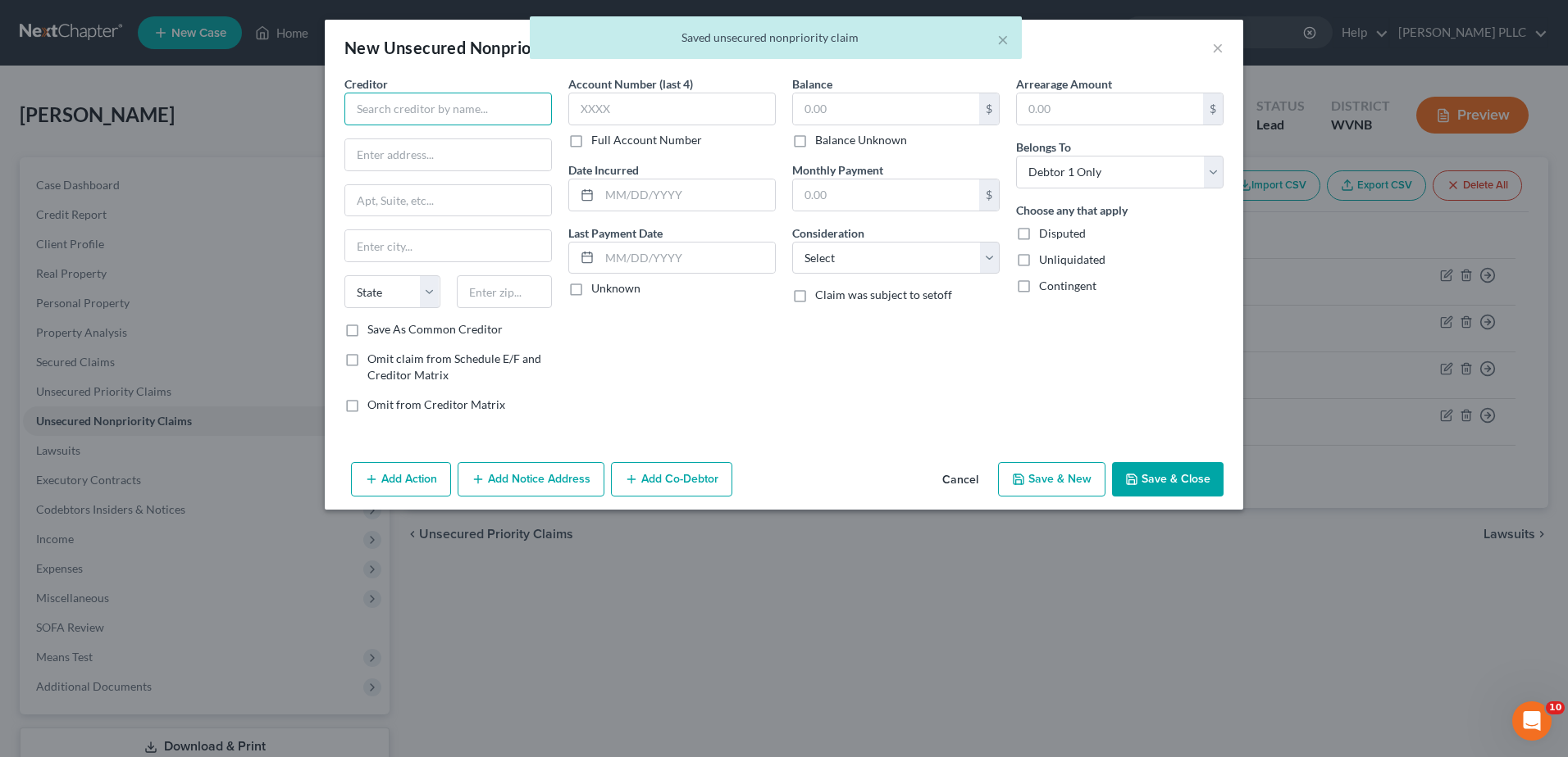
click at [345, 126] on input "text" at bounding box center [448, 109] width 207 height 33
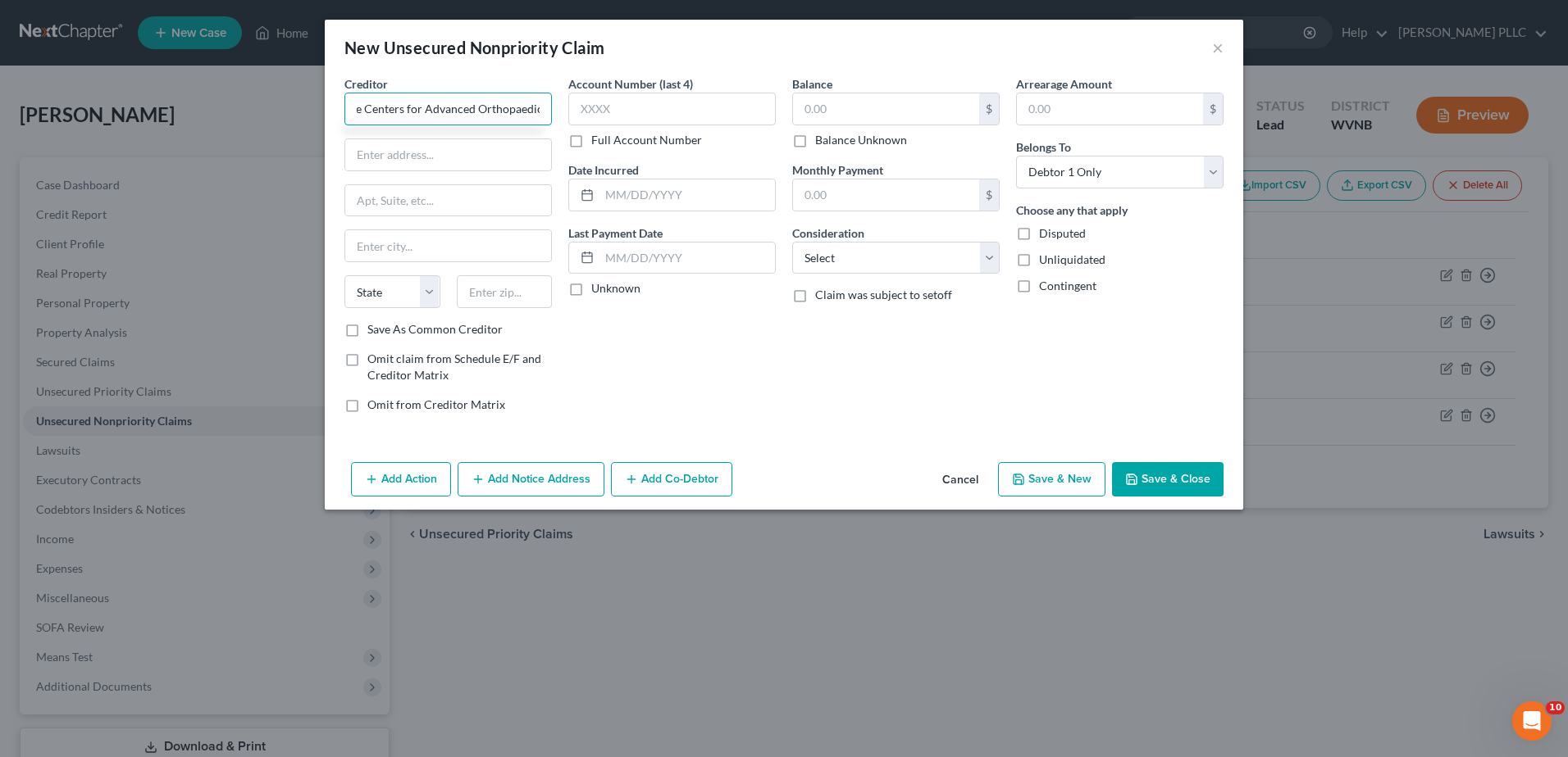
scroll to position [0, 21]
type input "The Centers for Advanced Orthopaedics"
type input "[STREET_ADDRESS]"
type input "20817"
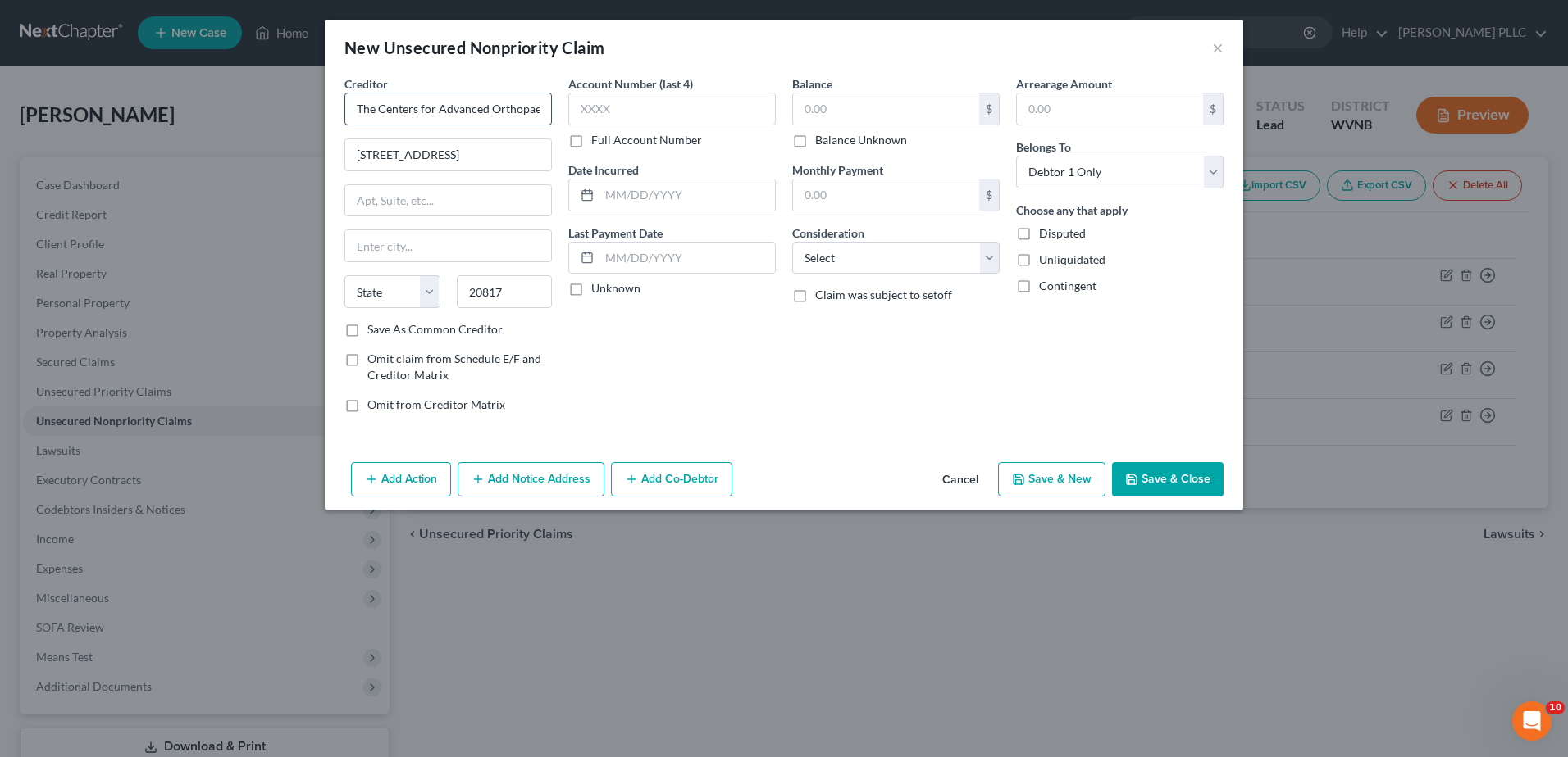
type input "Bethesda"
select select "21"
click at [568, 126] on input "text" at bounding box center [672, 109] width 207 height 33
type input "9529"
click at [805, 125] on input "text" at bounding box center [885, 109] width 186 height 31
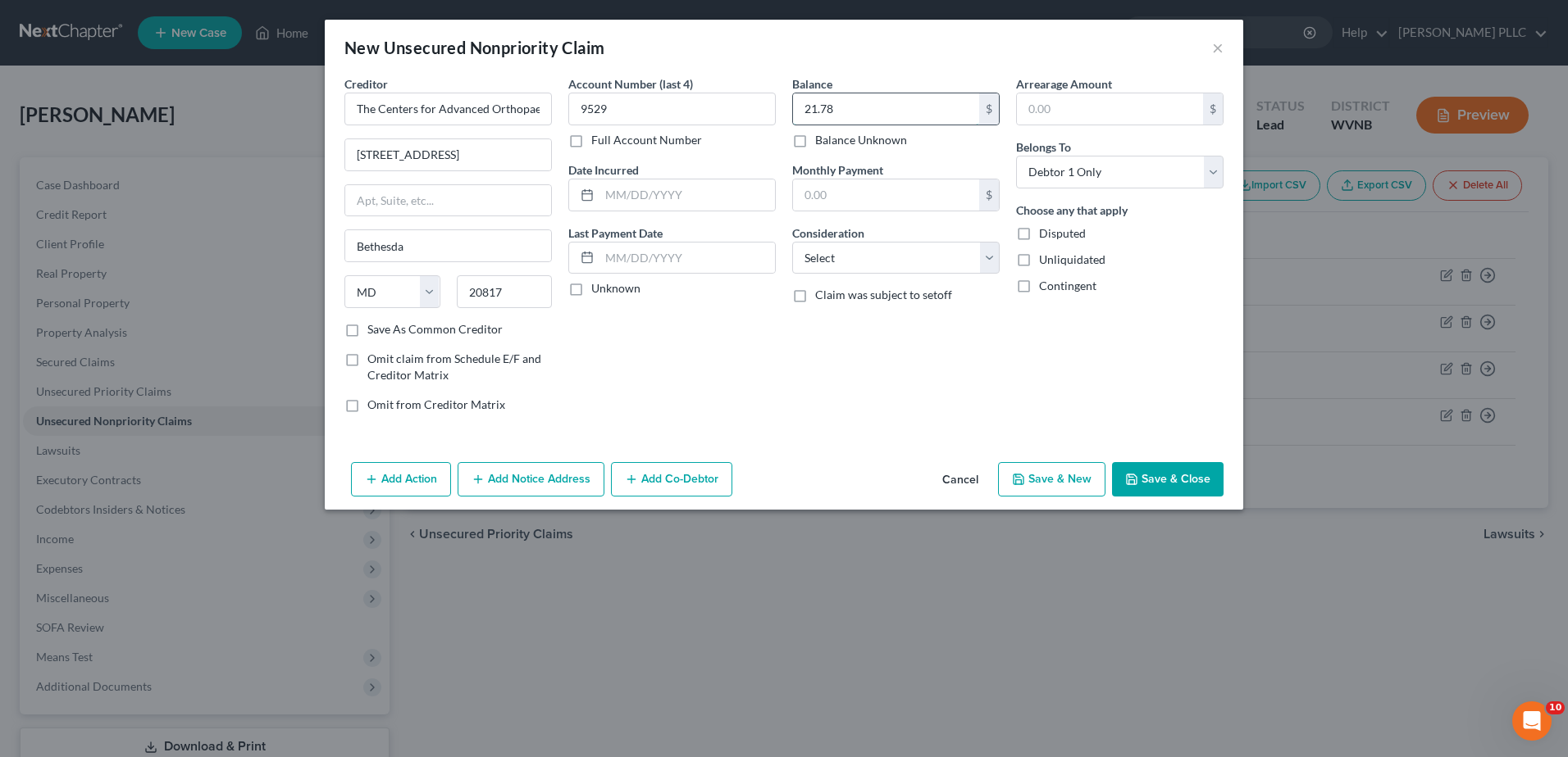
click at [826, 125] on input "21.78" at bounding box center [885, 109] width 186 height 31
type input "214.78"
click at [853, 275] on select "Select Cable / Satellite Services Collection Agency Credit Card Debt Debt Couns…" at bounding box center [896, 258] width 207 height 33
select select "9"
click at [792, 275] on select "Select Cable / Satellite Services Collection Agency Credit Card Debt Debt Couns…" at bounding box center [896, 258] width 207 height 33
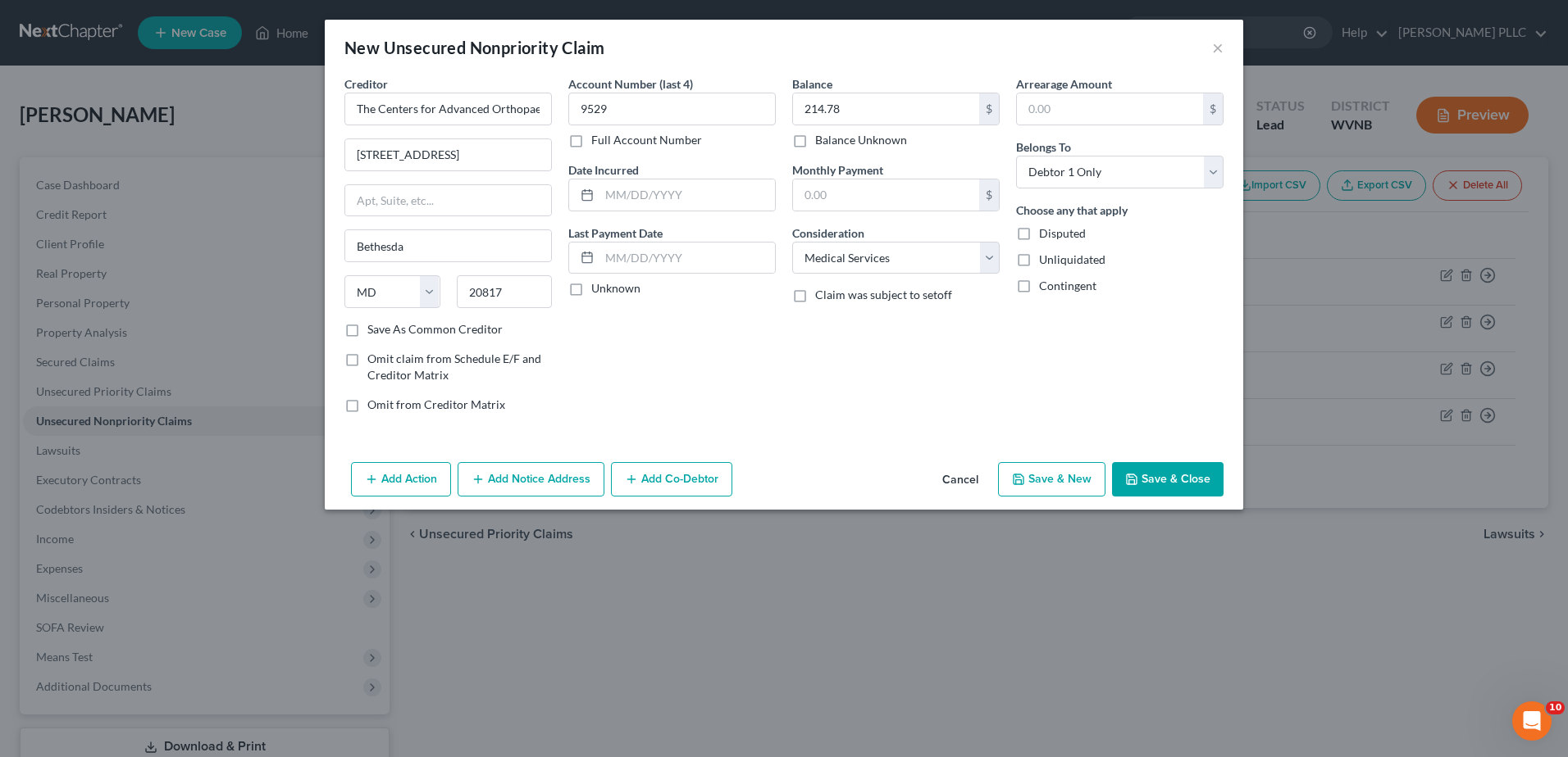
click at [1105, 496] on button "Save & New" at bounding box center [1051, 479] width 108 height 35
type input "0.00"
select select "0"
drag, startPoint x: 1040, startPoint y: 656, endPoint x: 1034, endPoint y: 648, distance: 10.0
click at [992, 496] on button "Cancel" at bounding box center [959, 480] width 62 height 33
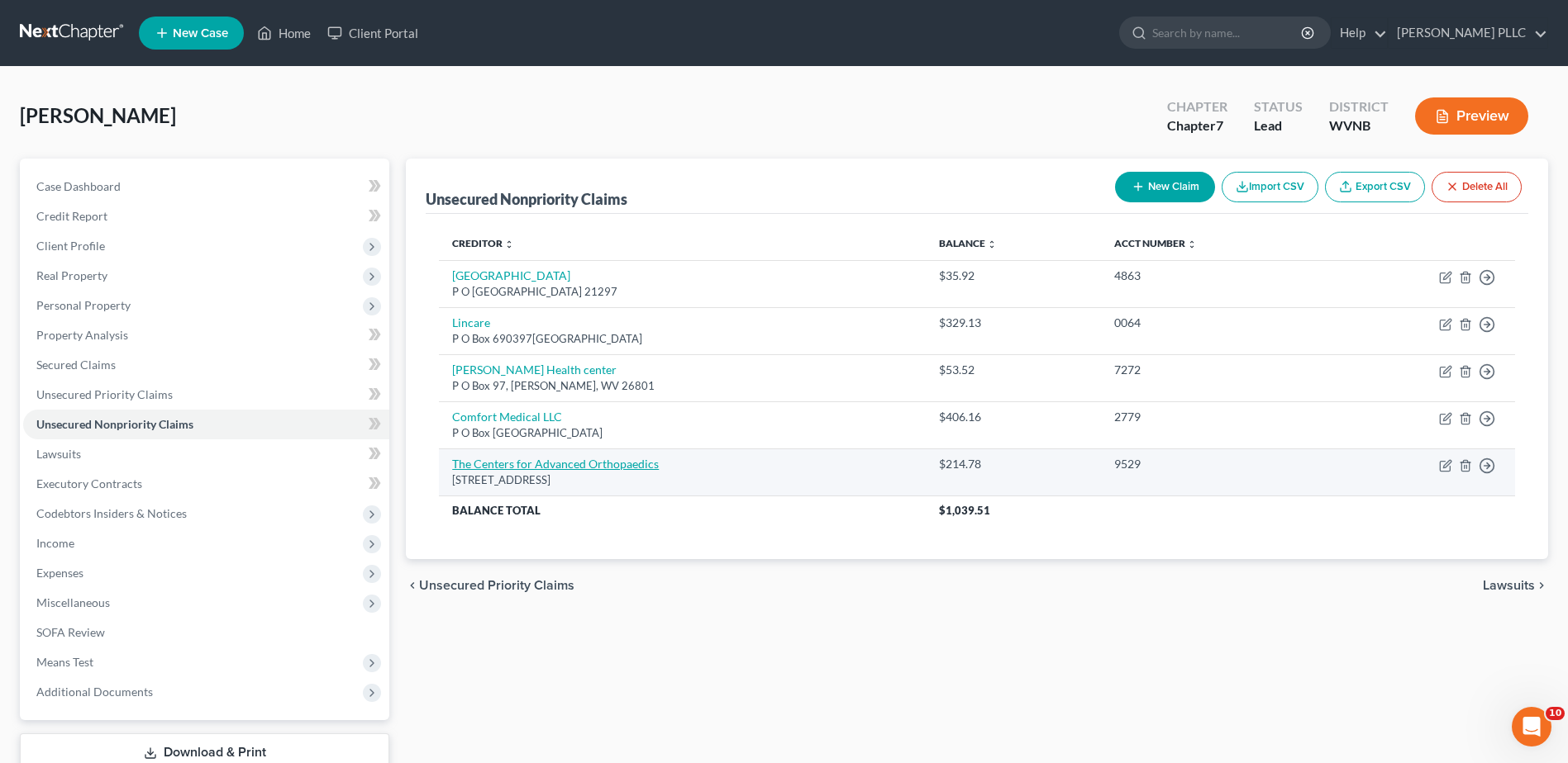
click at [561, 471] on link "The Centers for Advanced Orthopaedics" at bounding box center [555, 464] width 206 height 14
select select "21"
select select "9"
select select "0"
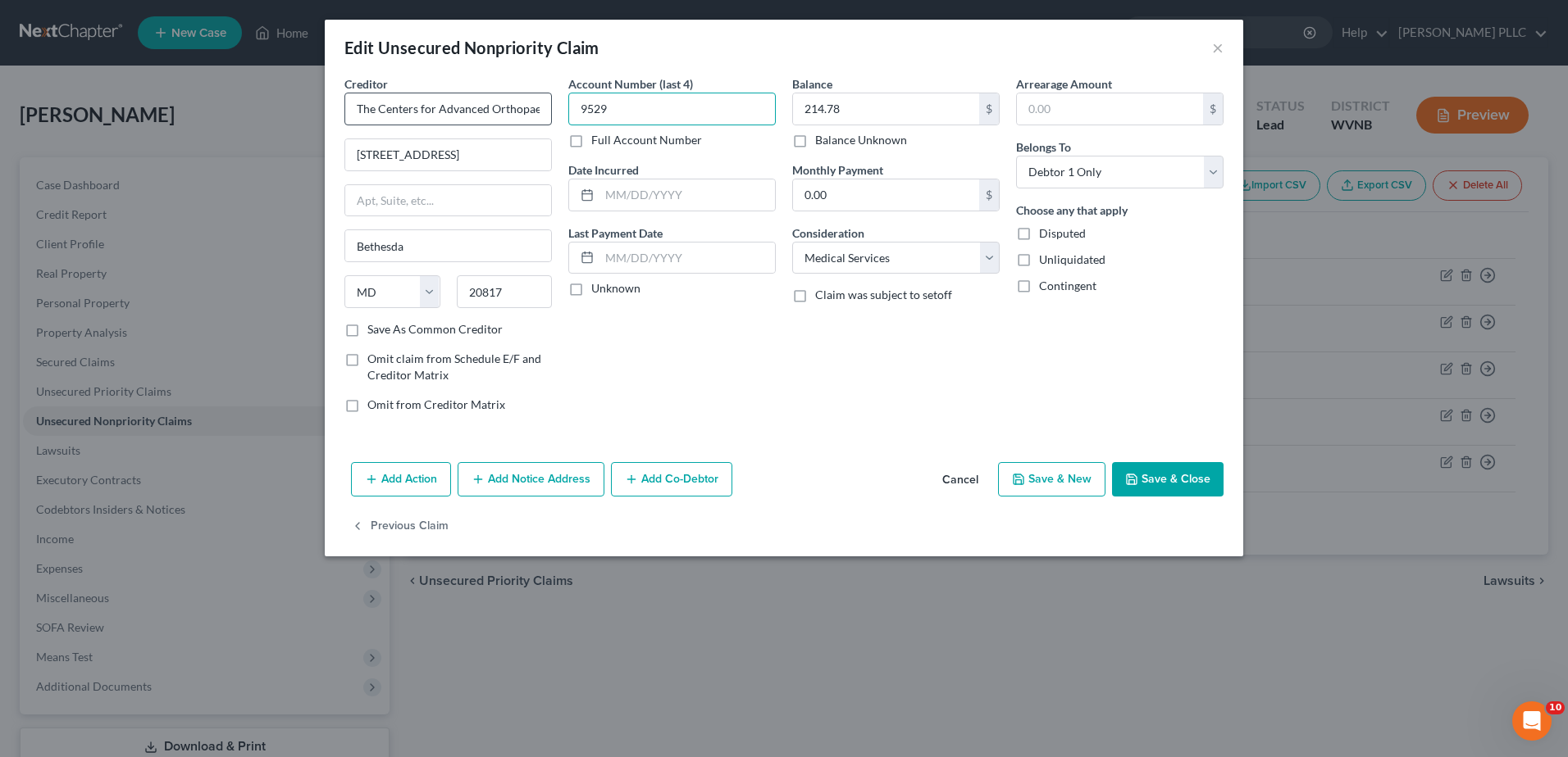
drag, startPoint x: 506, startPoint y: 148, endPoint x: 381, endPoint y: 138, distance: 125.4
click at [381, 138] on div "Creditor * The Centers for Advanced Orthopaedics [STREET_ADDRESS][GEOGRAPHIC_DA…" at bounding box center [784, 250] width 896 height 350
type input "vari"
click at [591, 149] on label "Full Account Number" at bounding box center [646, 139] width 110 height 16
click at [598, 143] on input "Full Account Number" at bounding box center [603, 137] width 11 height 11
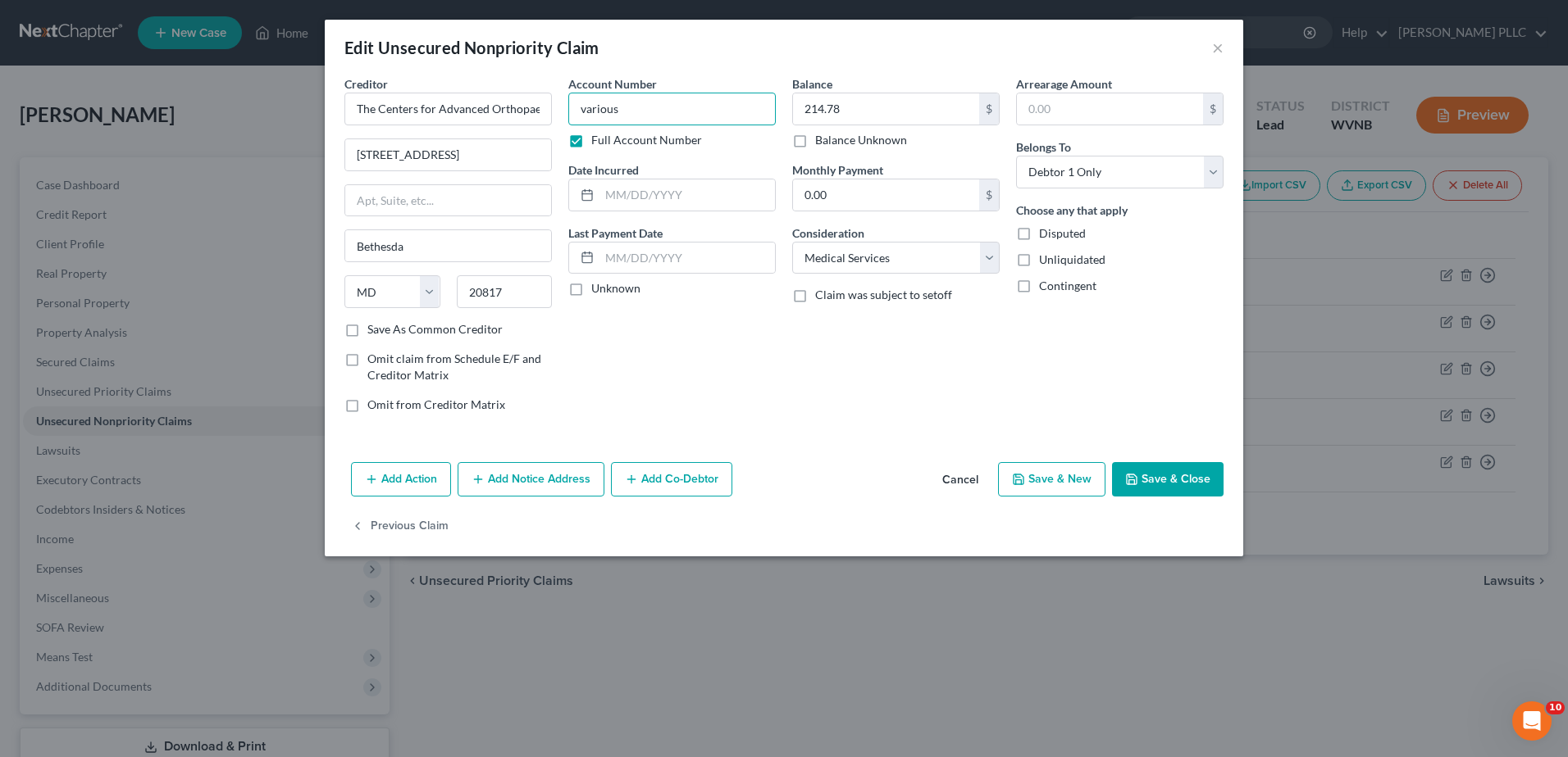
type input "various"
type input "various214.78"
click at [591, 149] on label "Full Account Number" at bounding box center [646, 139] width 110 height 16
click at [598, 143] on input "Full Account Number" at bounding box center [603, 137] width 11 height 11
drag, startPoint x: 548, startPoint y: 148, endPoint x: 478, endPoint y: 141, distance: 70.3
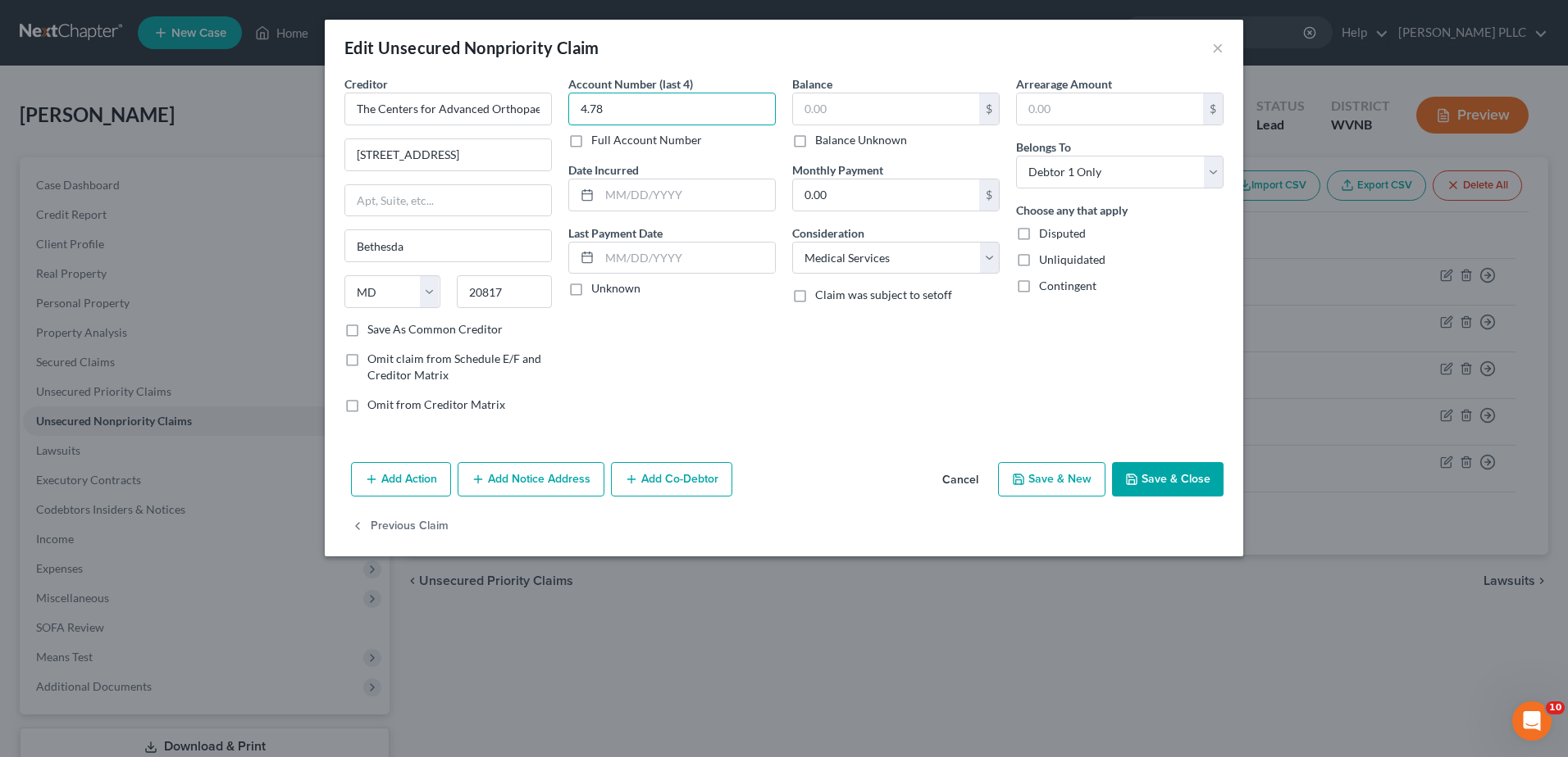
click at [568, 126] on input "4.78" at bounding box center [672, 109] width 207 height 33
type input "9529"
drag, startPoint x: 785, startPoint y: 144, endPoint x: 801, endPoint y: 147, distance: 16.3
click at [790, 144] on div "Balance $ Balance Unknown Balance Undetermined $ Balance Unknown Monthly Paymen…" at bounding box center [896, 250] width 224 height 350
click at [803, 125] on input "text" at bounding box center [885, 109] width 186 height 31
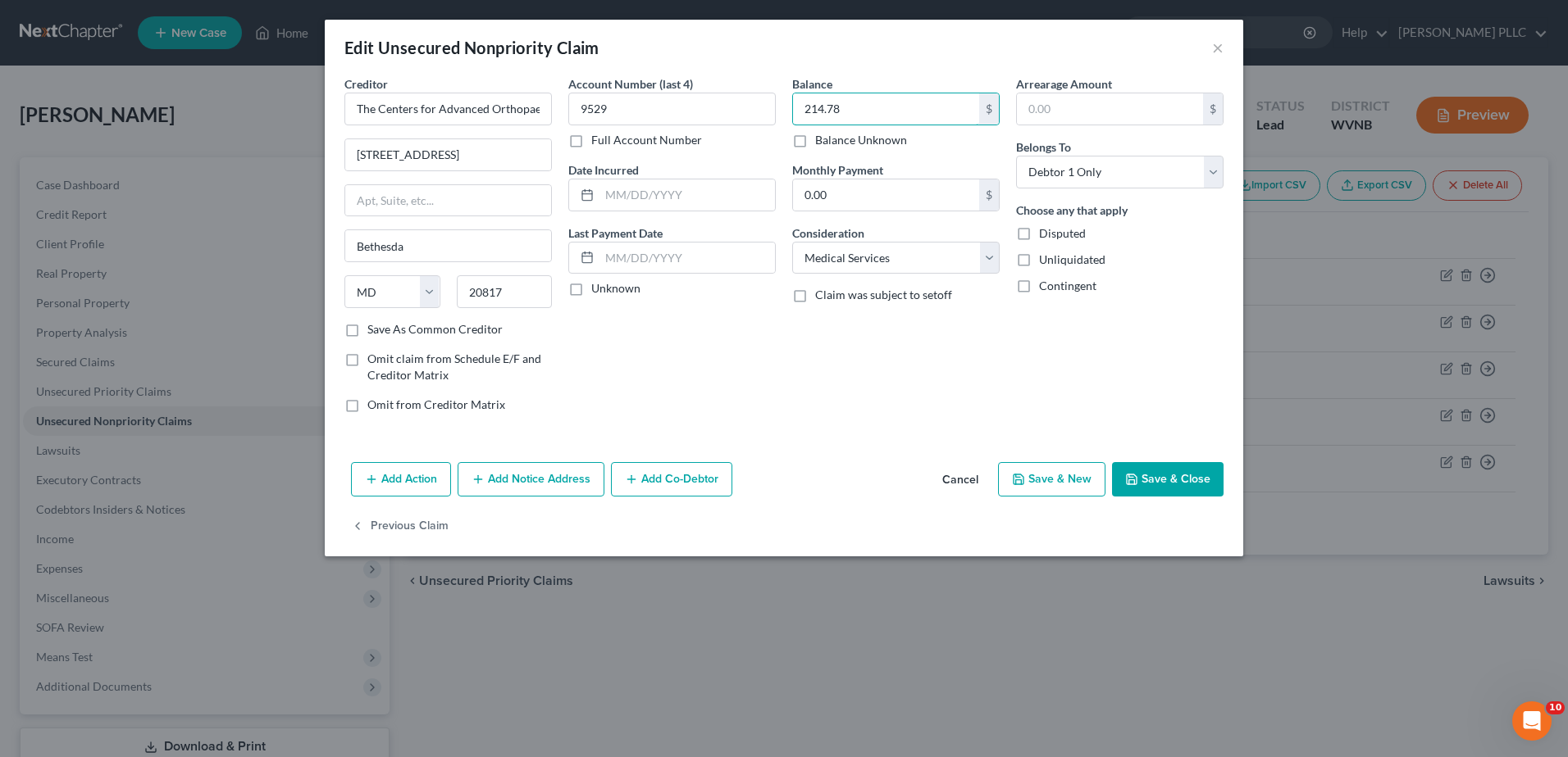
type input "214.78"
click at [1105, 496] on button "Save & New" at bounding box center [1051, 479] width 108 height 35
select select "0"
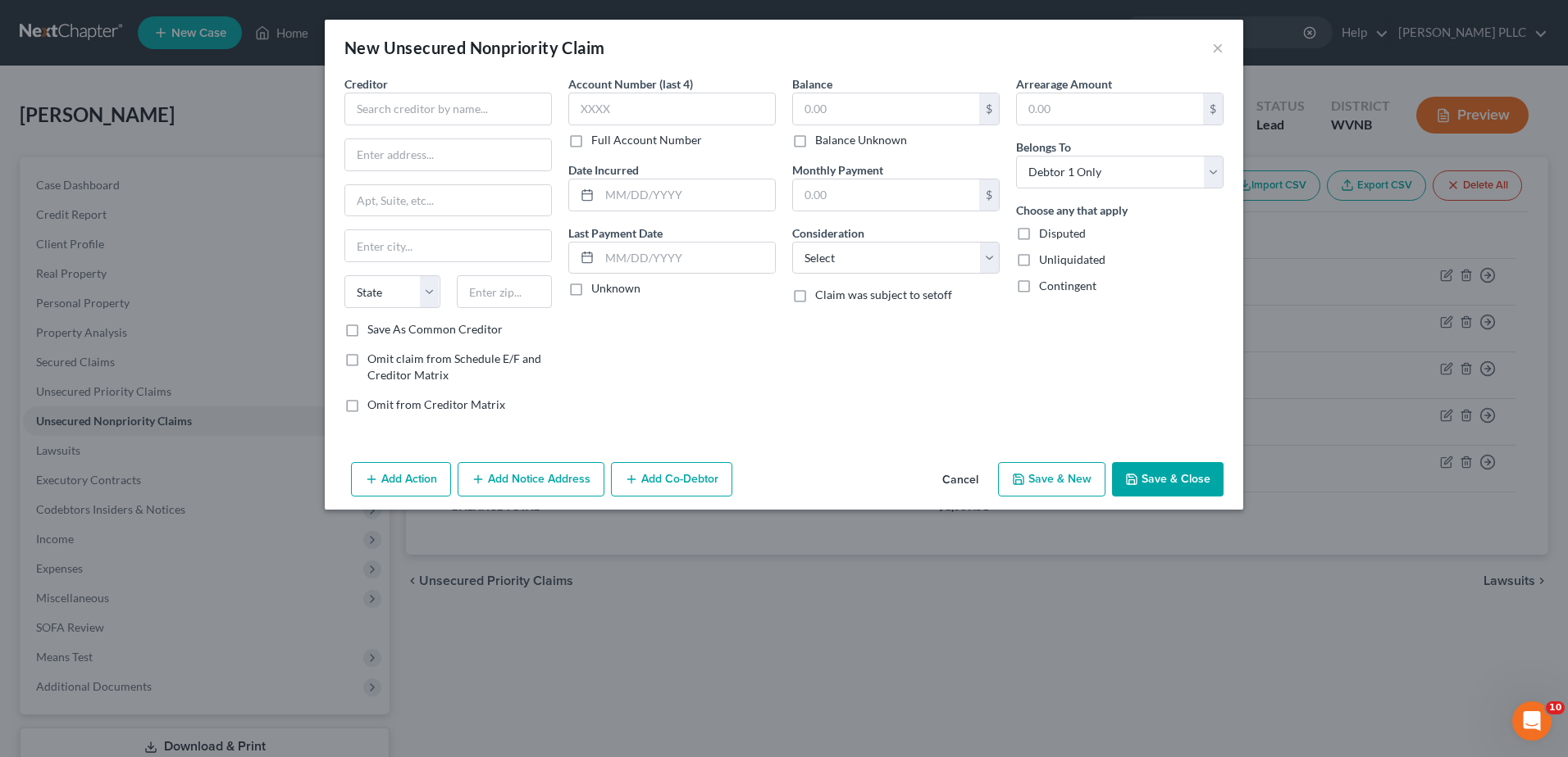
type input "0"
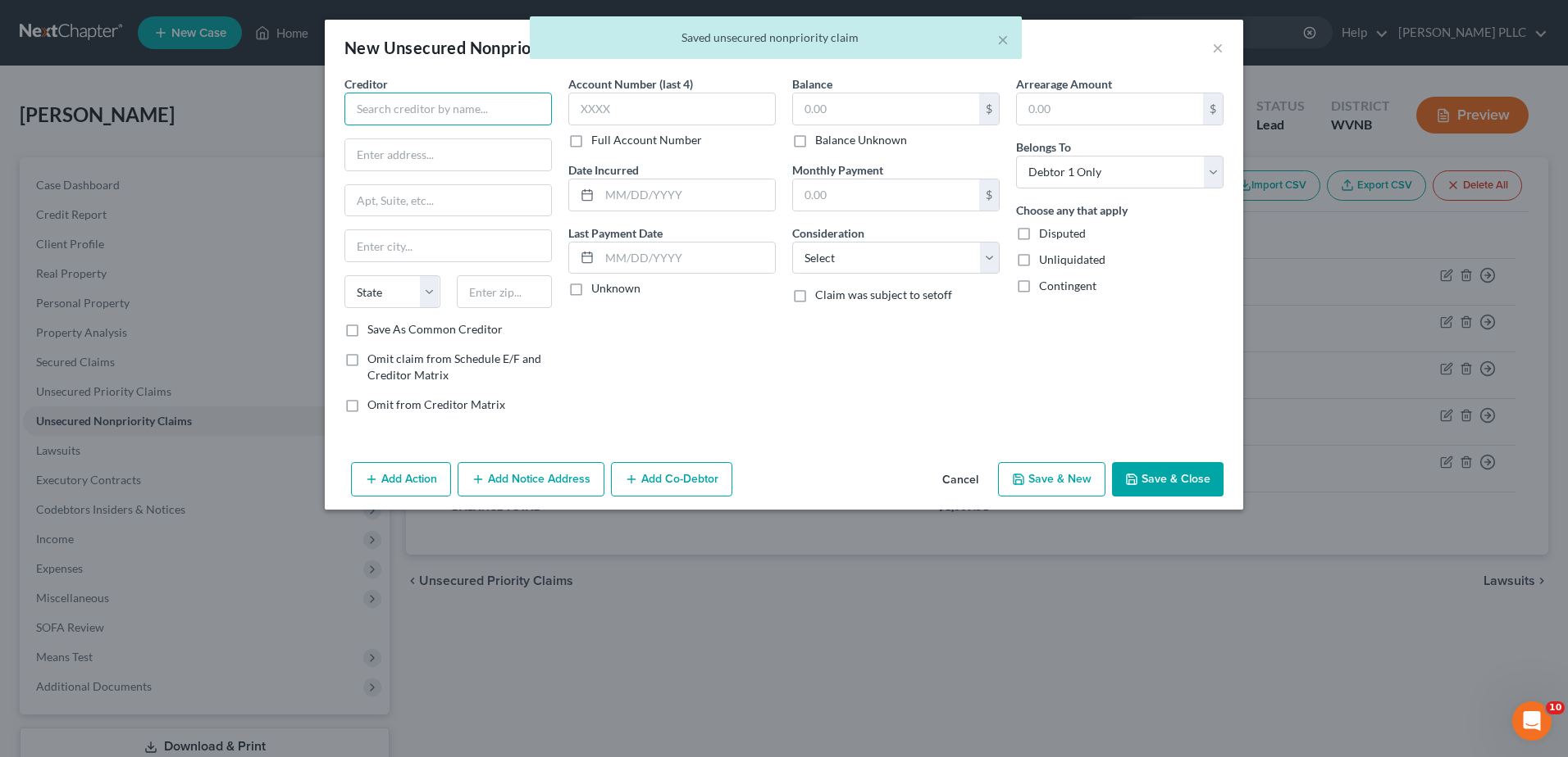
click at [345, 126] on input "text" at bounding box center [448, 109] width 207 height 33
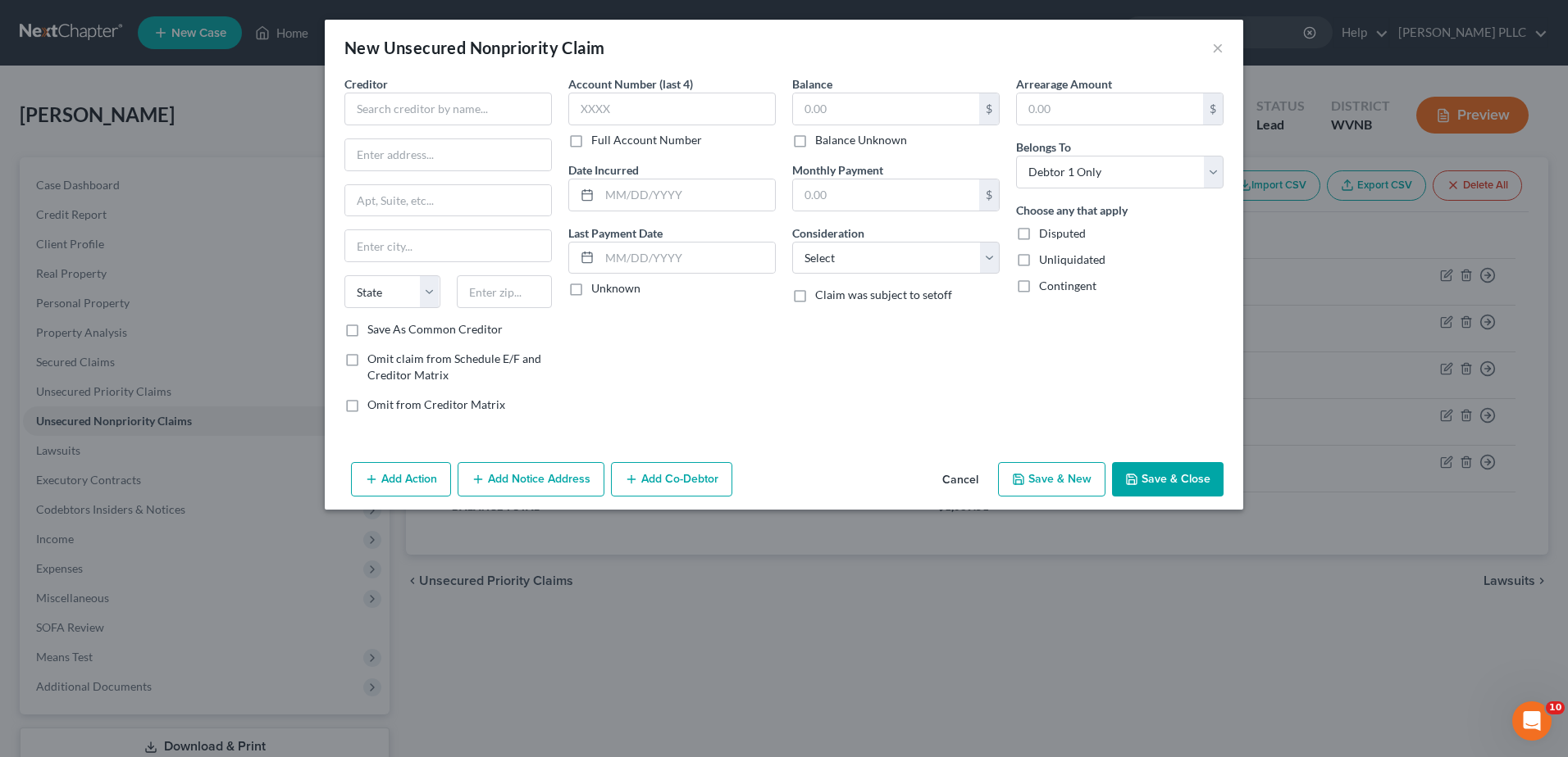
click at [992, 496] on button "Cancel" at bounding box center [959, 480] width 62 height 33
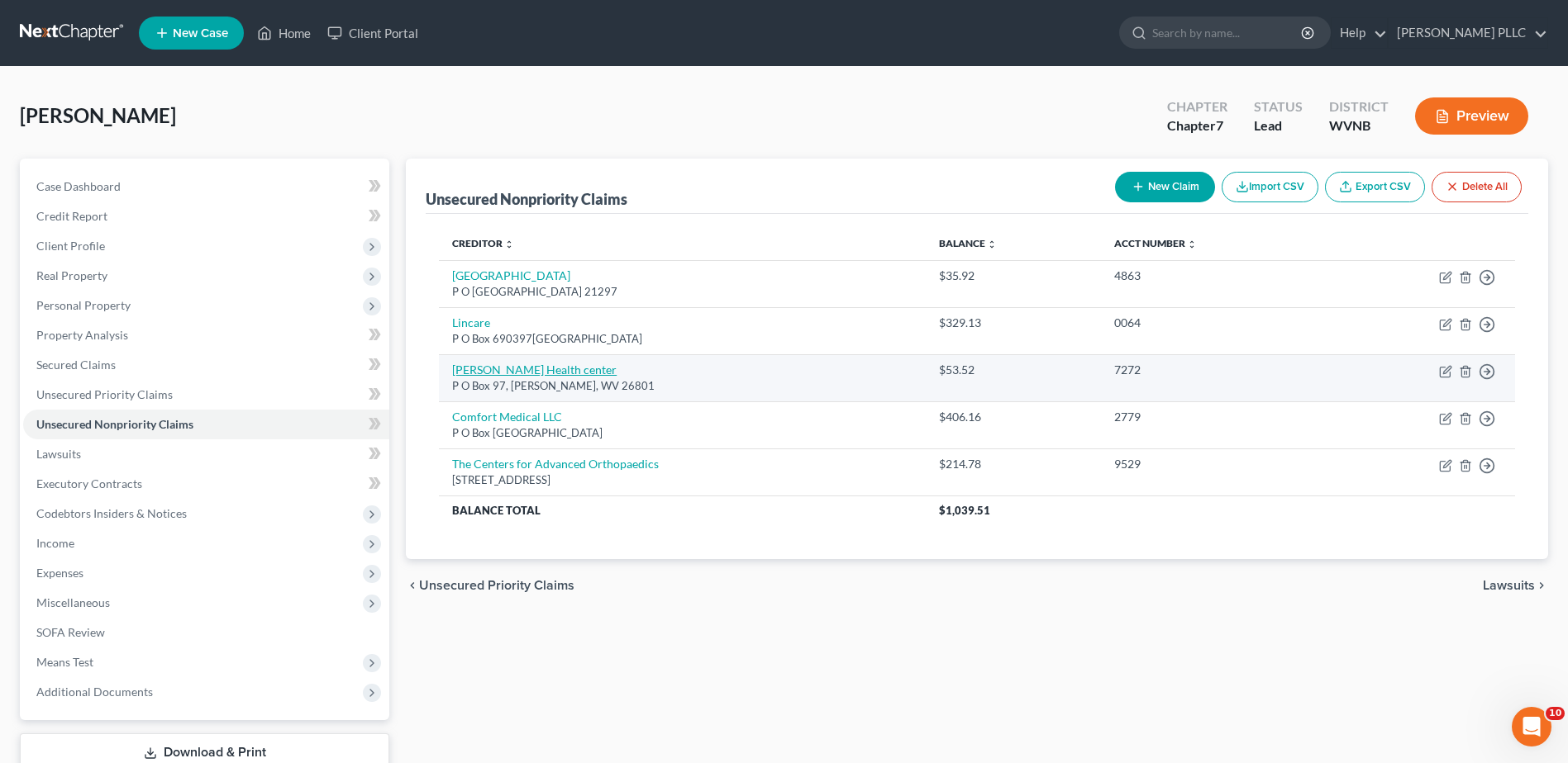
click at [552, 376] on link "[PERSON_NAME] Health center" at bounding box center [534, 370] width 164 height 14
select select "51"
select select "9"
select select "0"
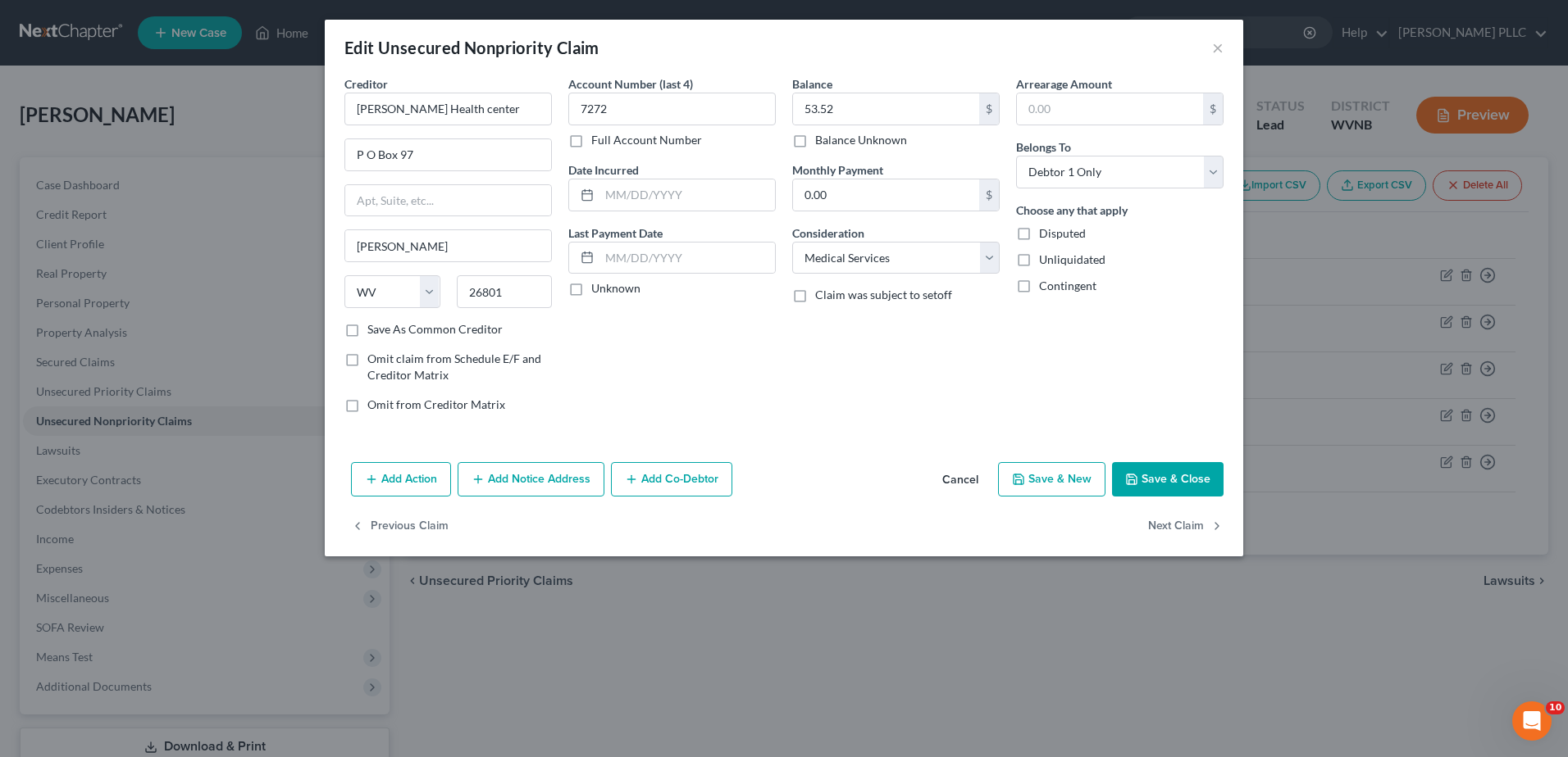
click at [458, 496] on button "Add Notice Address" at bounding box center [531, 479] width 147 height 35
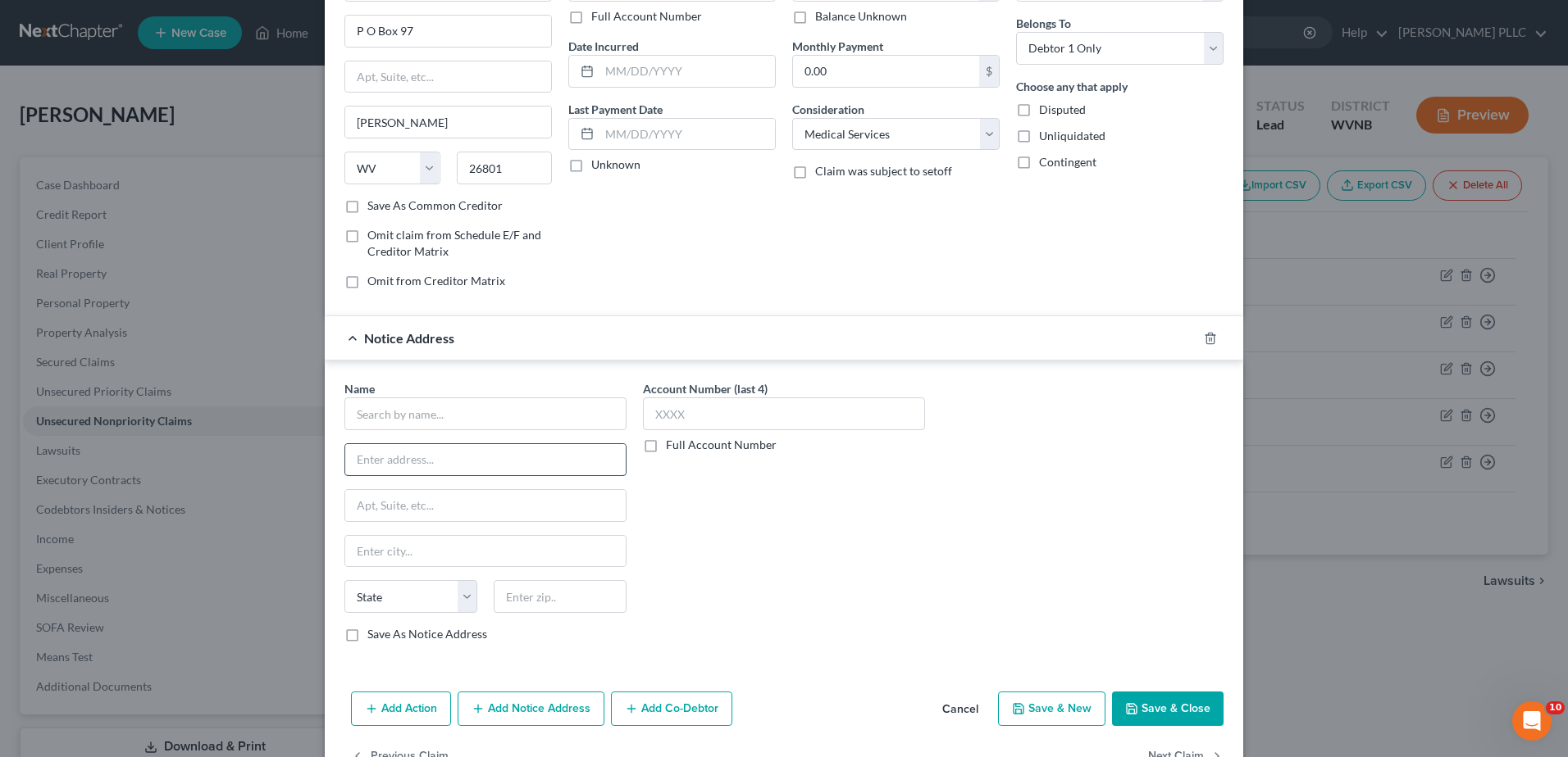
scroll to position [246, 0]
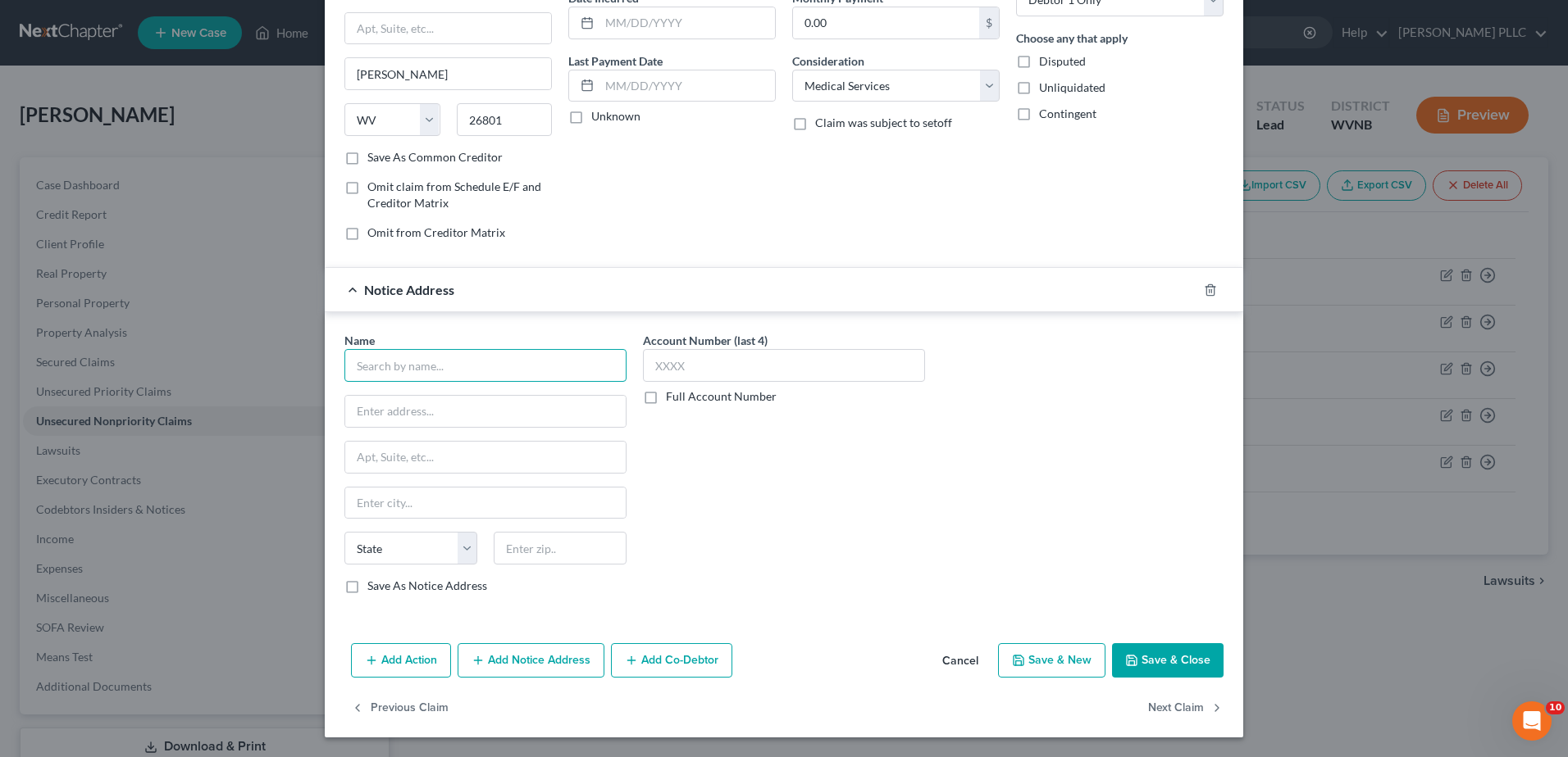
click at [345, 382] on input "text" at bounding box center [486, 365] width 282 height 33
type input "Debt Collection Partners LLC"
type input "[STREET_ADDRESS]"
type input "26501"
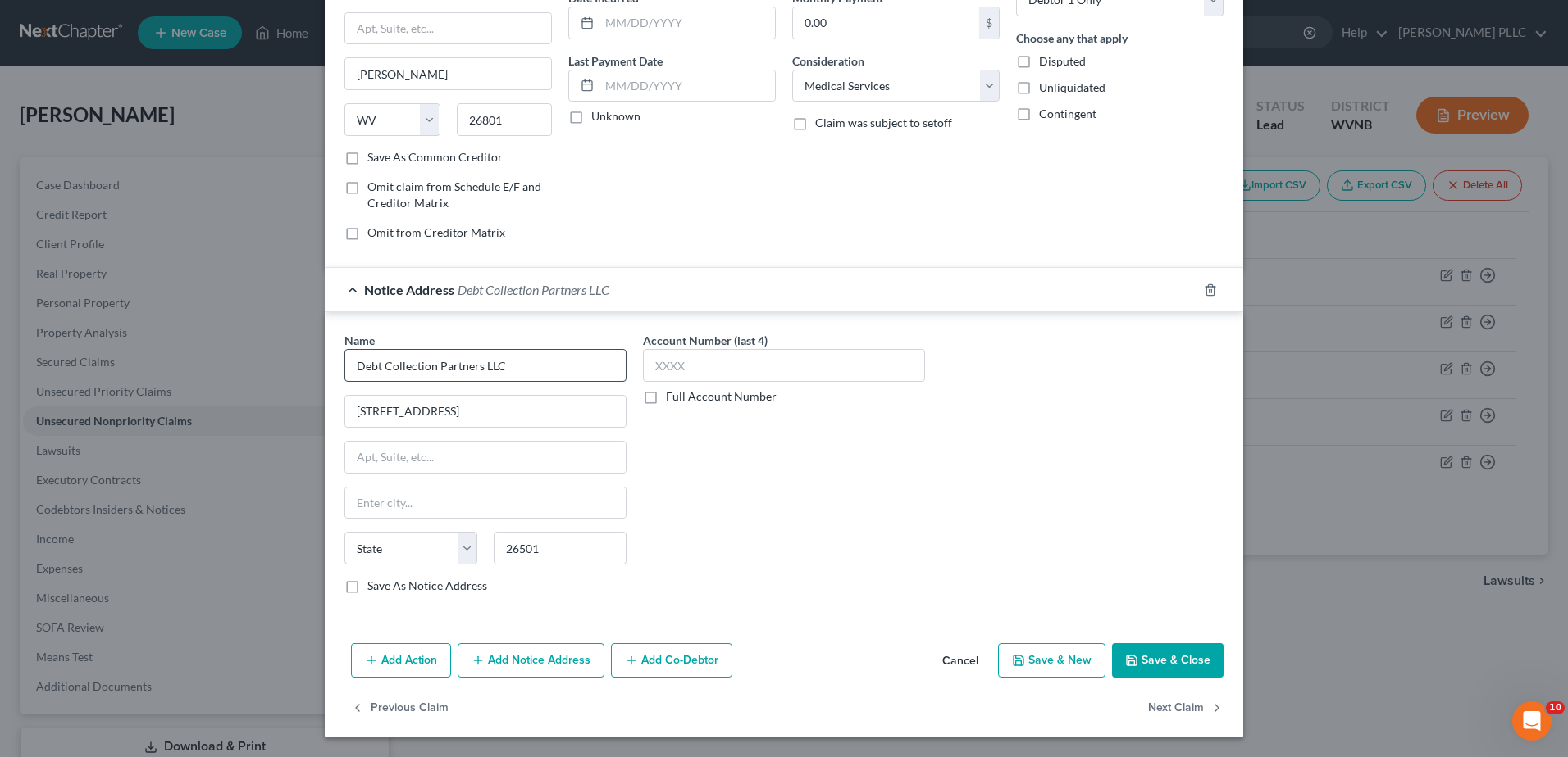
type input "Morgantown"
select select "51"
drag, startPoint x: 316, startPoint y: 413, endPoint x: -3, endPoint y: 365, distance: 322.6
click at [0, 365] on html "Home New Case Client Portal [PERSON_NAME] PLLC [PERSON_NAME][EMAIL_ADDRESS][DOM…" at bounding box center [784, 435] width 1568 height 872
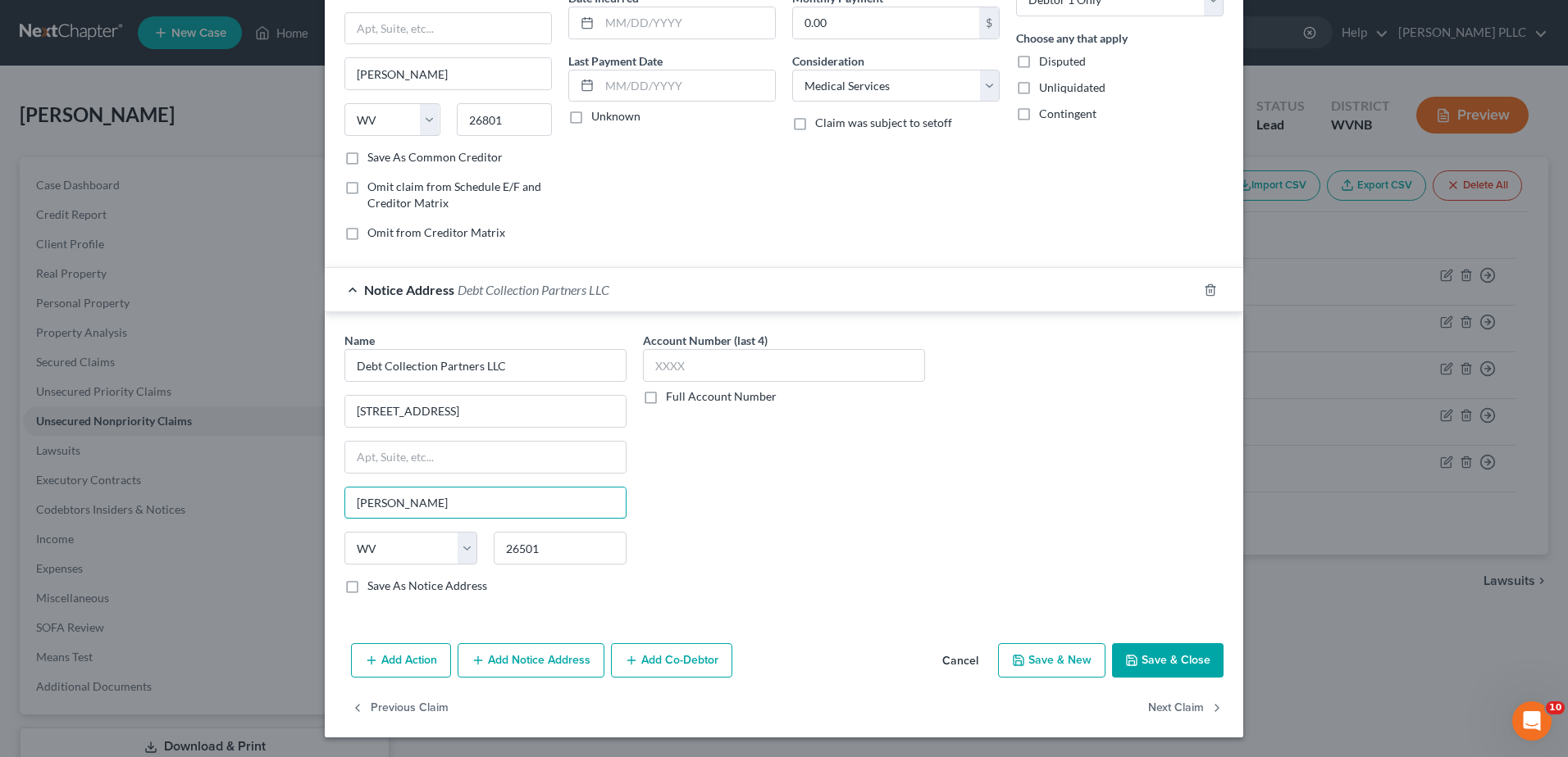
type input "[PERSON_NAME]"
click at [1105, 643] on button "Save & New" at bounding box center [1051, 660] width 108 height 35
select select "0"
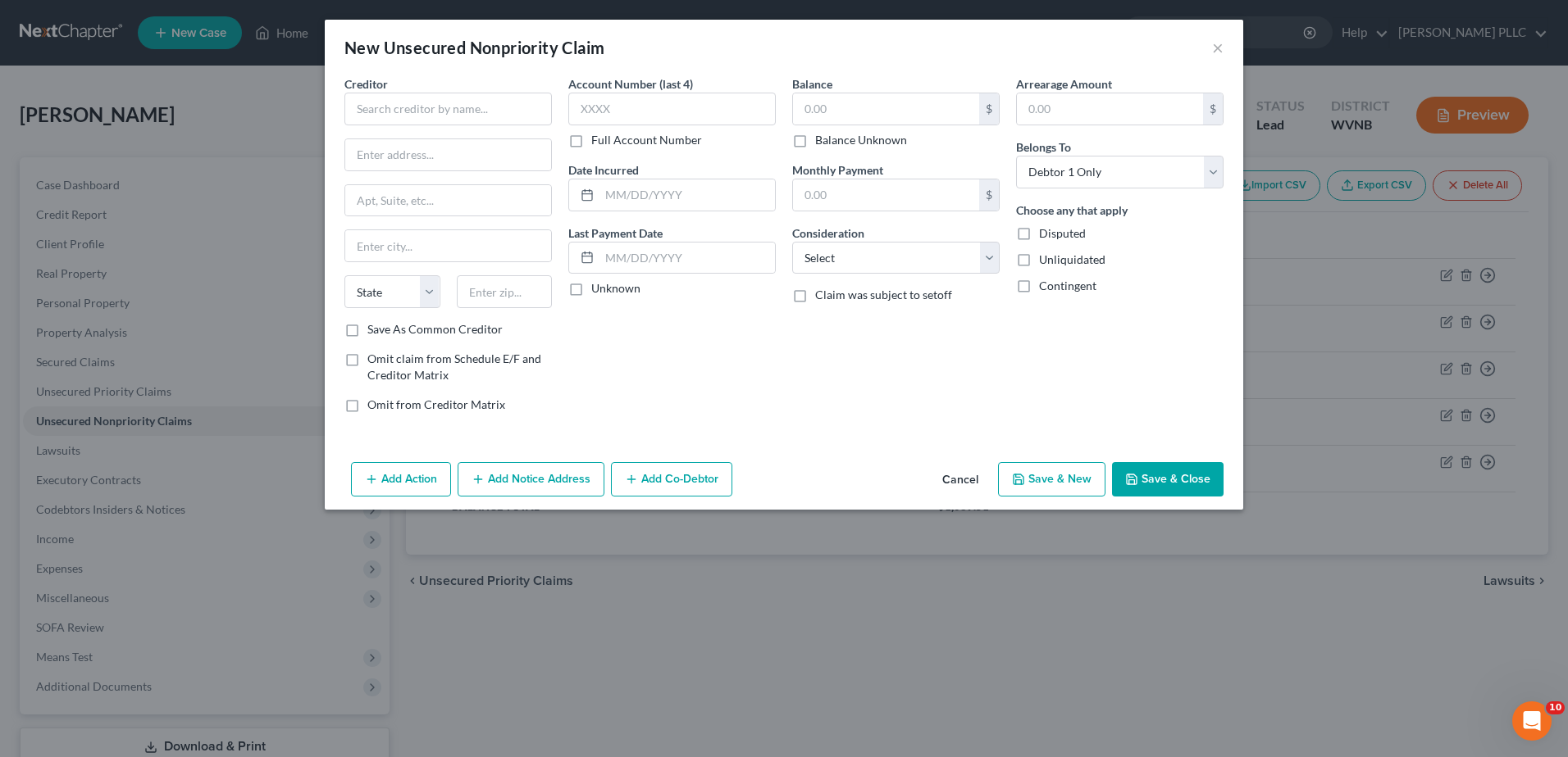
type input "0"
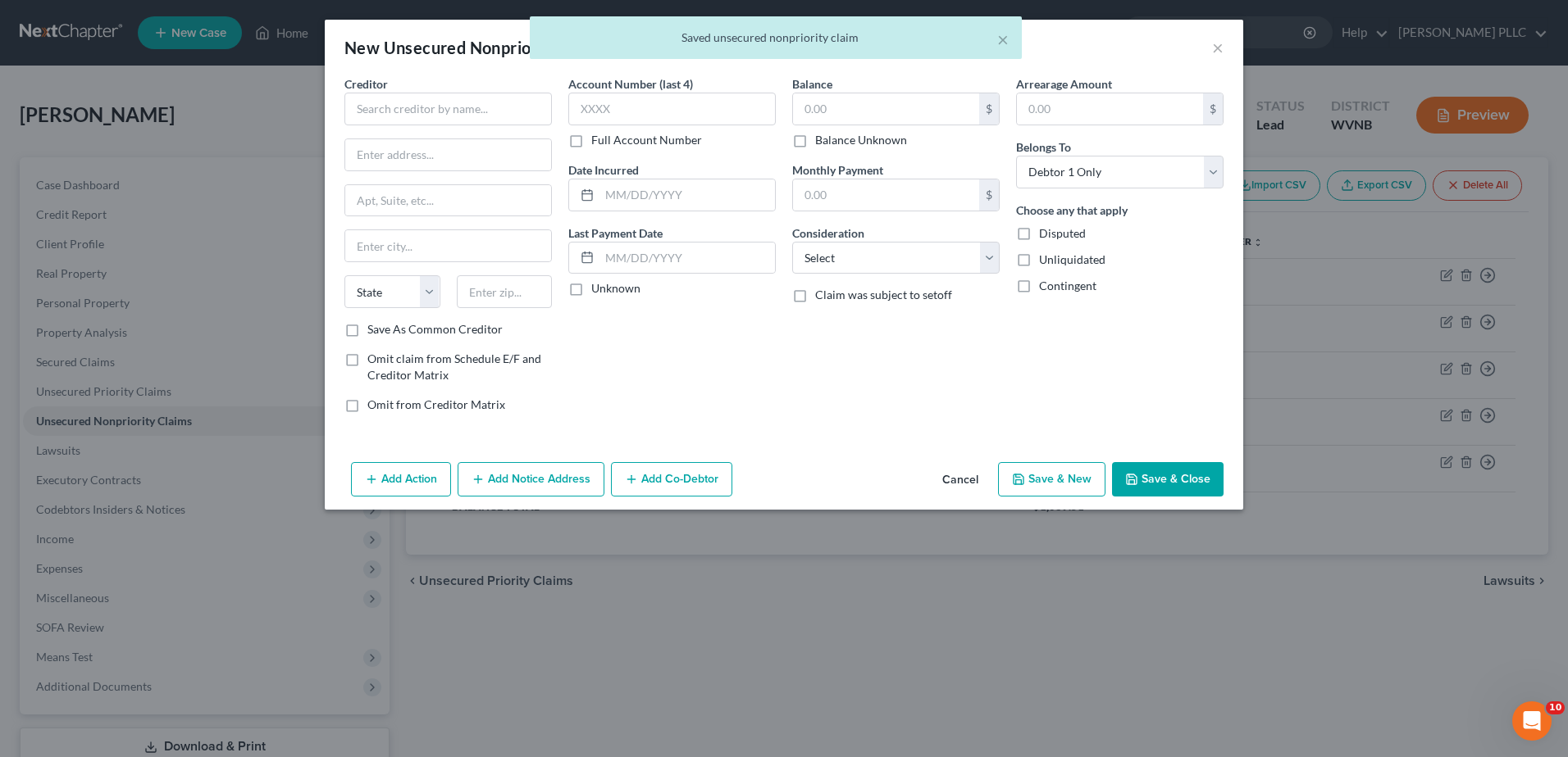
scroll to position [0, 0]
click at [345, 126] on input "text" at bounding box center [448, 109] width 207 height 33
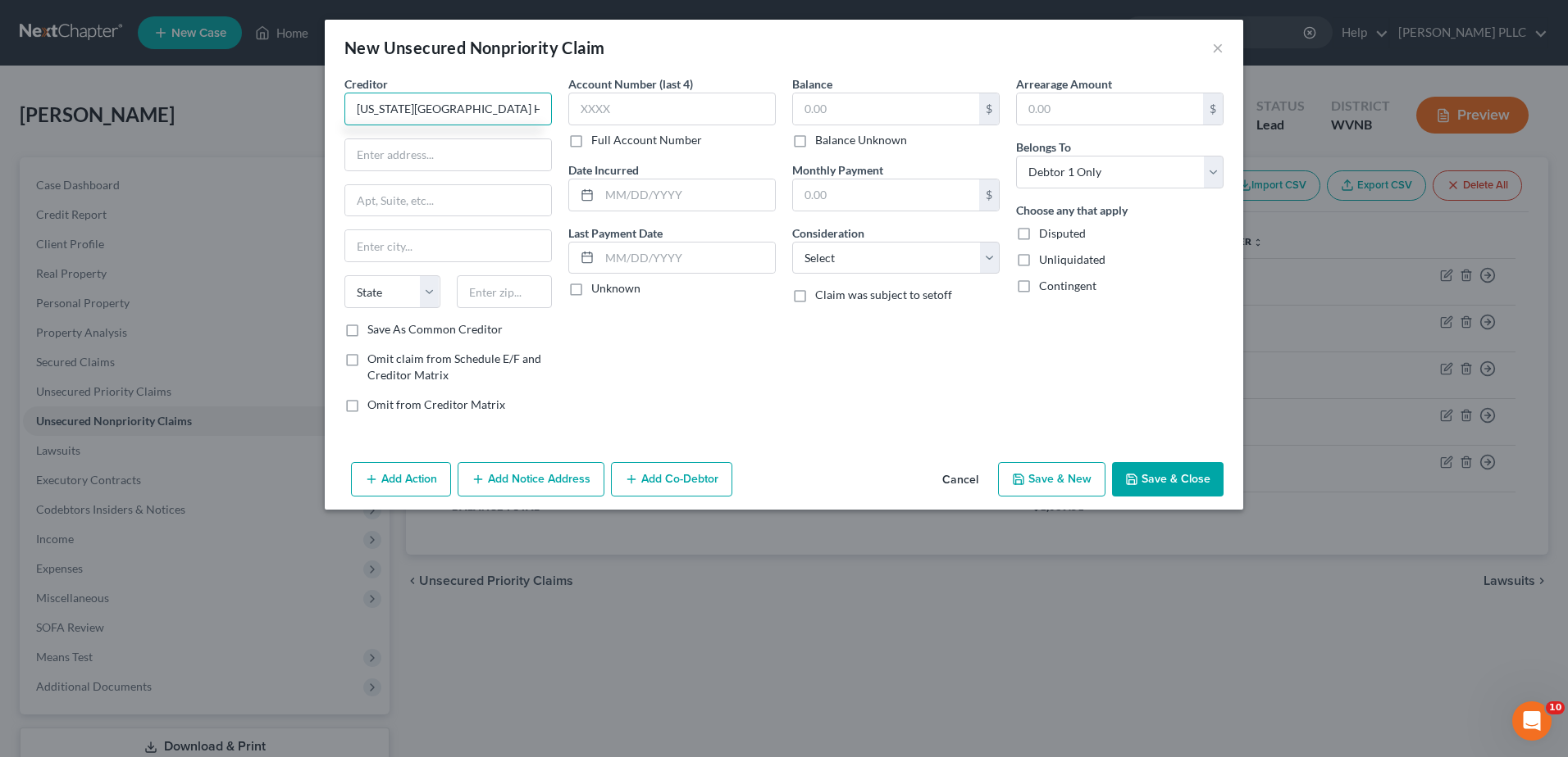
scroll to position [0, 4]
type input "[US_STATE][GEOGRAPHIC_DATA] Hospitals Inc"
click at [346, 216] on input "1 Medical Cebnter [STREET_ADDRESS]" at bounding box center [448, 200] width 205 height 31
click at [652, 126] on input "text" at bounding box center [672, 109] width 207 height 33
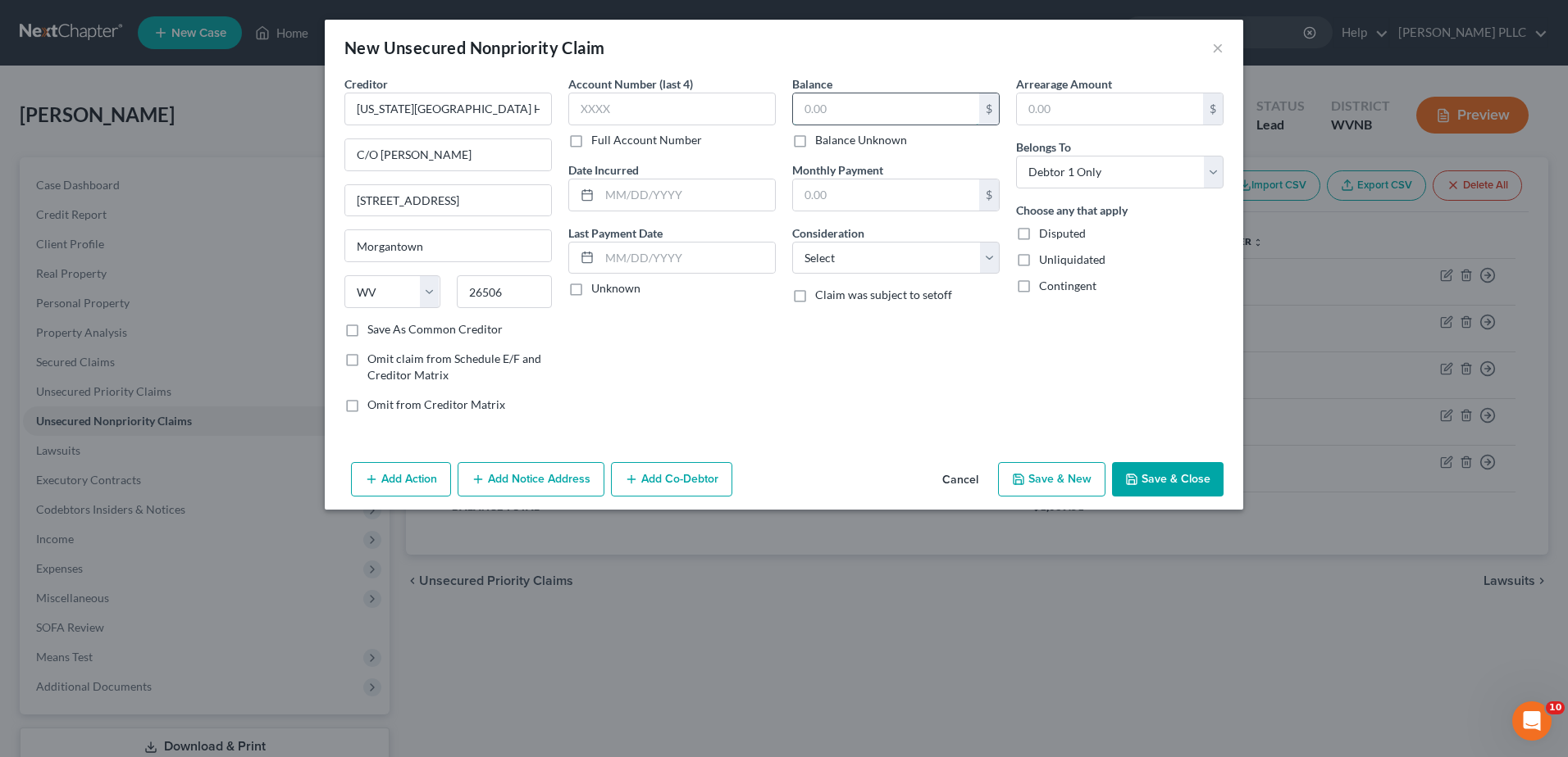
click at [814, 125] on input "text" at bounding box center [885, 109] width 186 height 31
click at [866, 275] on select "Select Cable / Satellite Services Collection Agency Credit Card Debt Debt Couns…" at bounding box center [896, 258] width 207 height 33
click at [792, 275] on select "Select Cable / Satellite Services Collection Agency Credit Card Debt Debt Couns…" at bounding box center [896, 258] width 207 height 33
click at [458, 496] on button "Add Notice Address" at bounding box center [531, 479] width 147 height 35
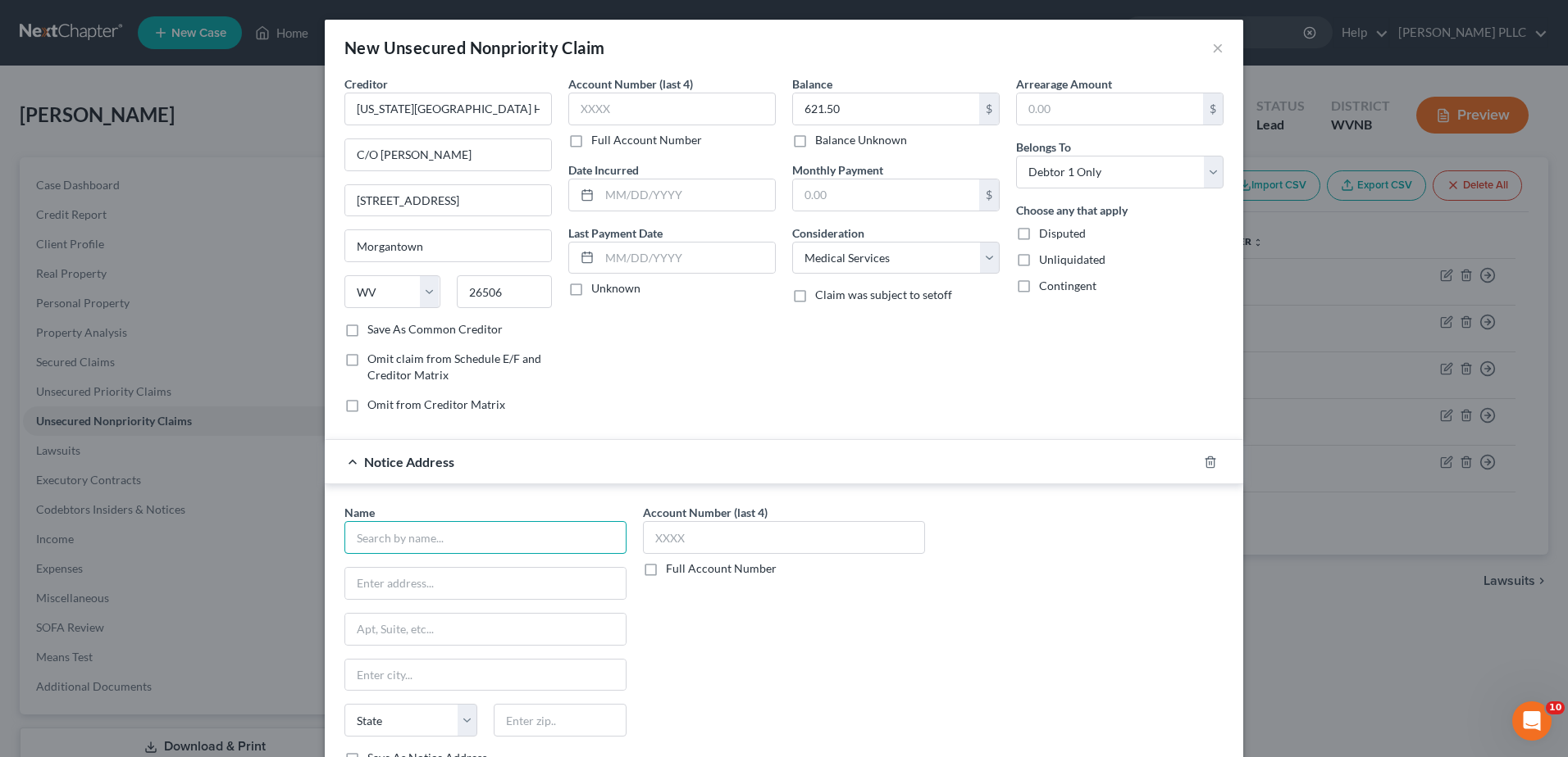
click at [345, 554] on input "text" at bounding box center [486, 537] width 282 height 33
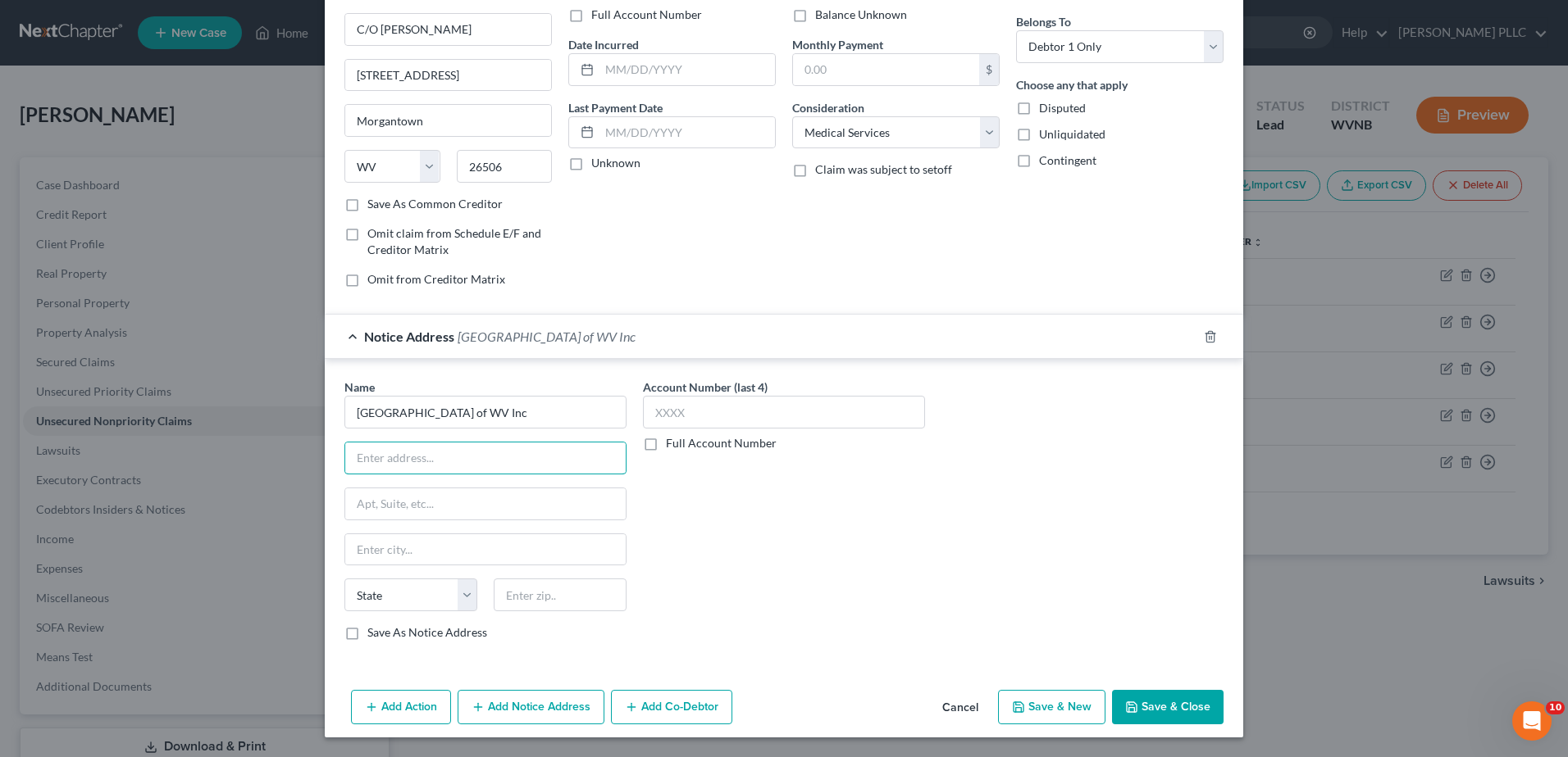
scroll to position [91, 0]
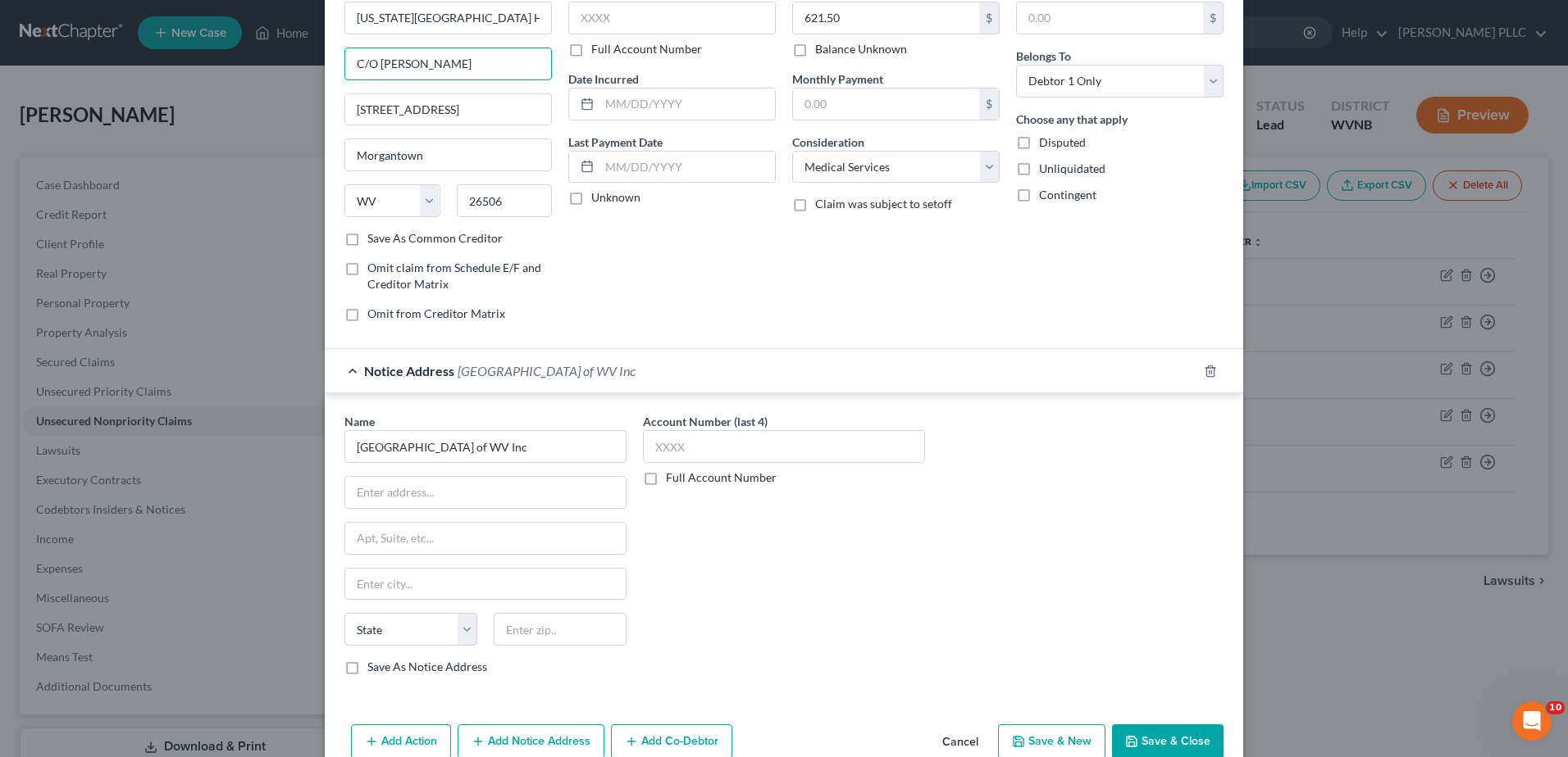
drag, startPoint x: 389, startPoint y: 115, endPoint x: 64, endPoint y: 112, distance: 325.0
click at [64, 112] on div "New Unsecured Nonpriority Claim × Creditor * [US_STATE][GEOGRAPHIC_DATA] Hospit…" at bounding box center [784, 378] width 1568 height 757
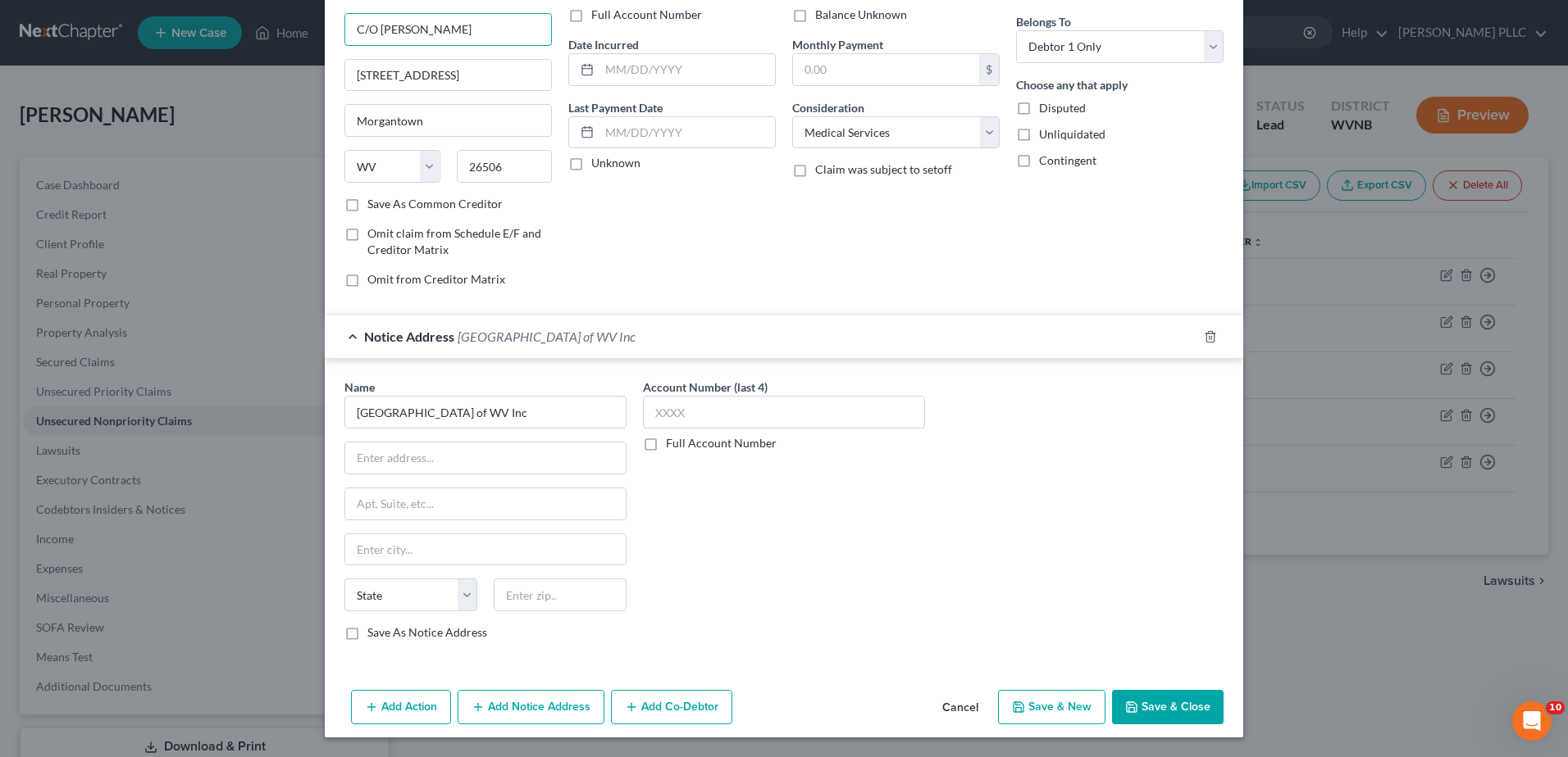
scroll to position [419, 0]
click at [346, 443] on input "text" at bounding box center [486, 458] width 280 height 31
paste input "C/O [PERSON_NAME]"
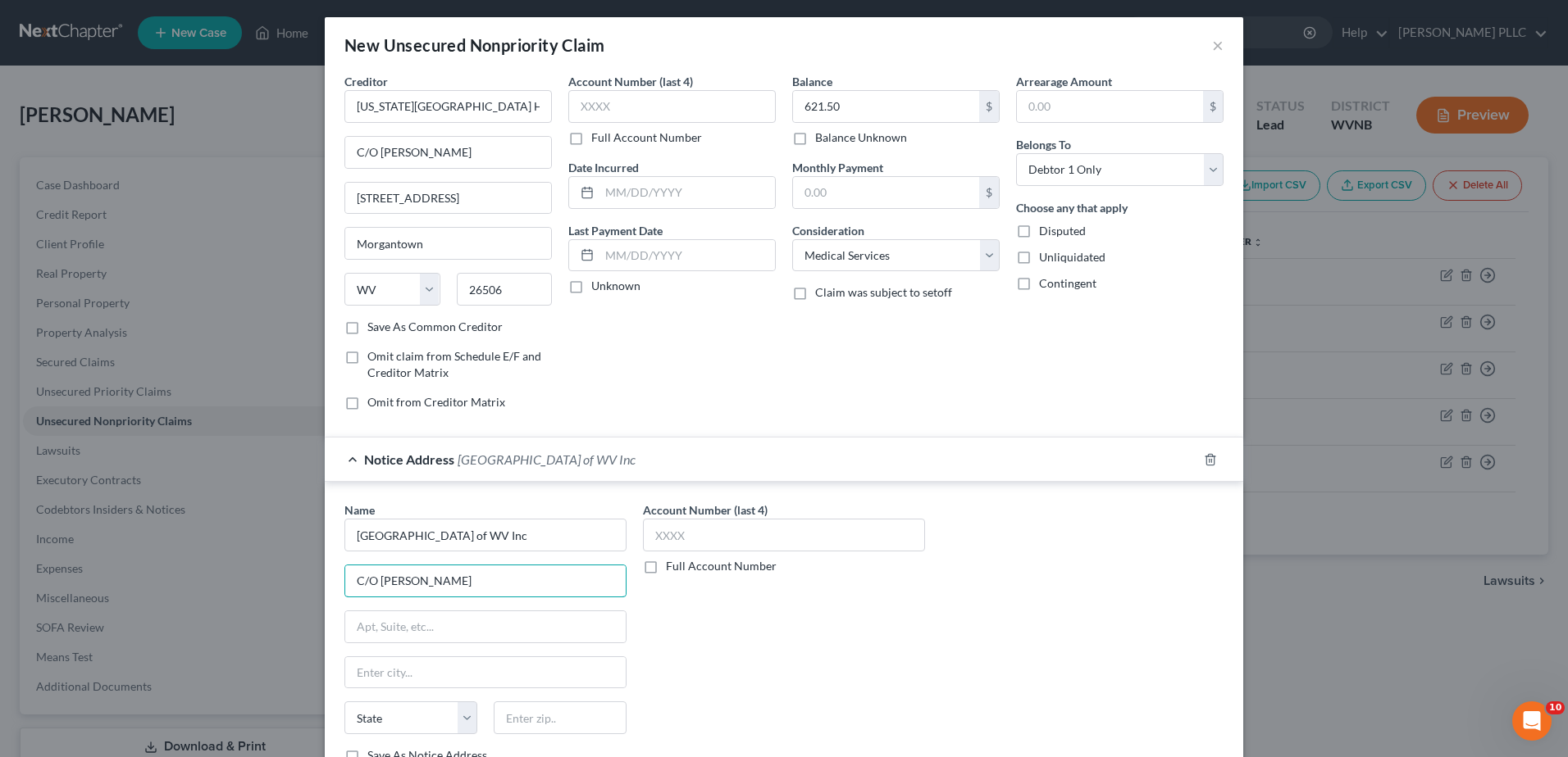
scroll to position [0, 0]
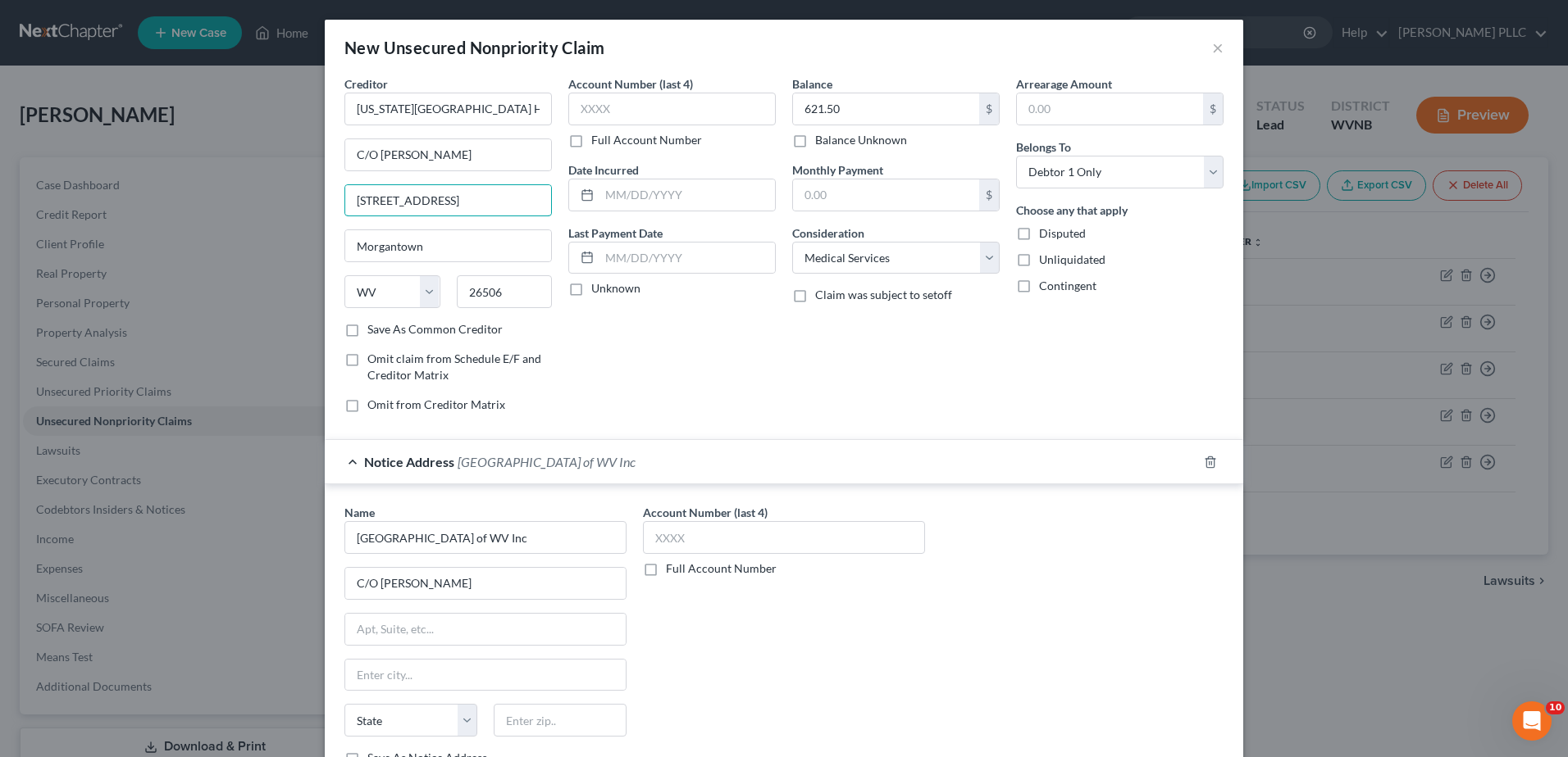
drag, startPoint x: 404, startPoint y: 274, endPoint x: 61, endPoint y: 258, distance: 343.4
click at [61, 258] on div "New Unsecured Nonpriority Claim × Creditor * [US_STATE][GEOGRAPHIC_DATA] Hospit…" at bounding box center [784, 378] width 1568 height 757
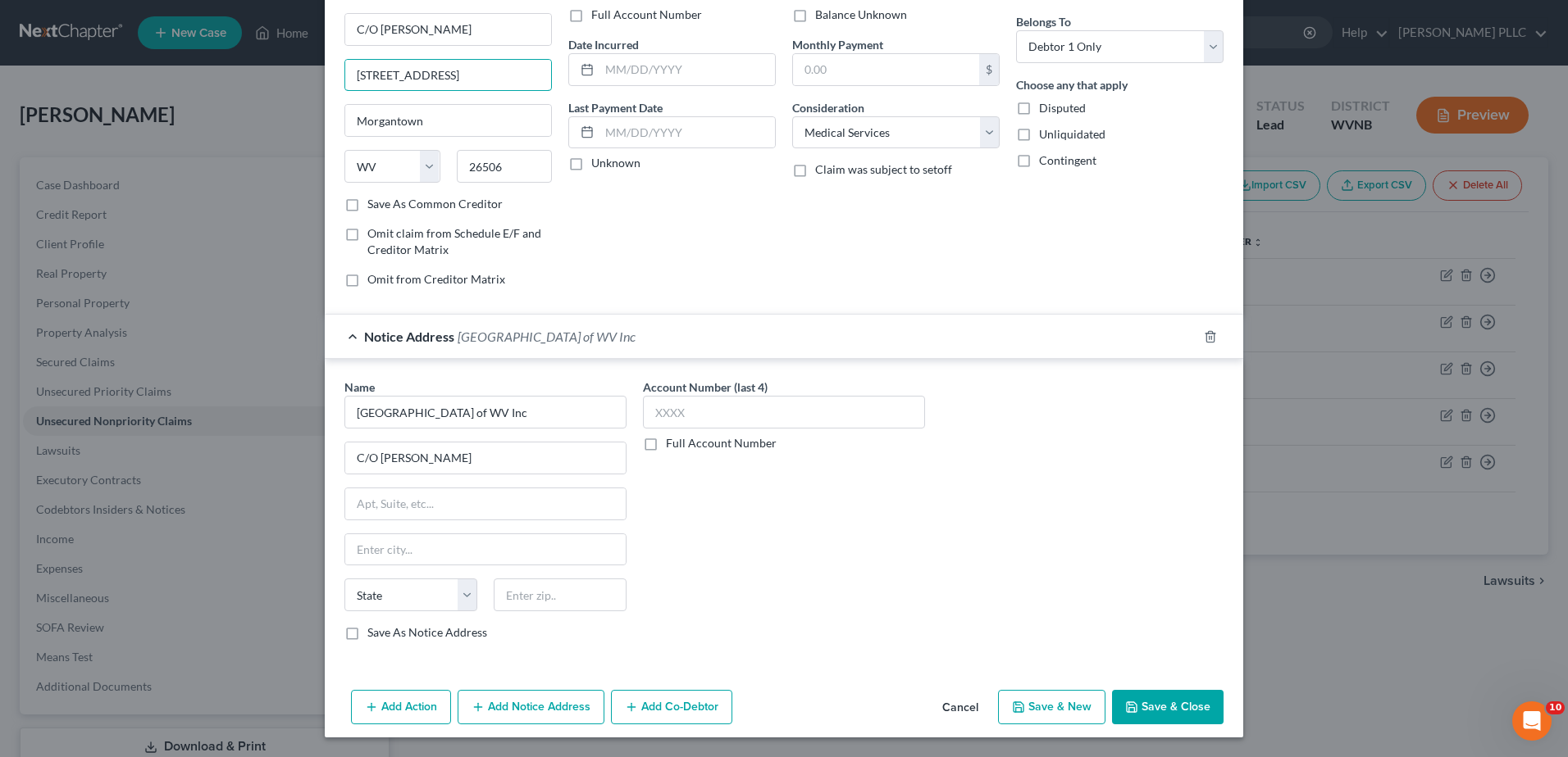
scroll to position [328, 0]
click at [346, 519] on input "text" at bounding box center [486, 504] width 280 height 31
paste input "[STREET_ADDRESS]"
click at [493, 611] on input "text" at bounding box center [559, 595] width 132 height 33
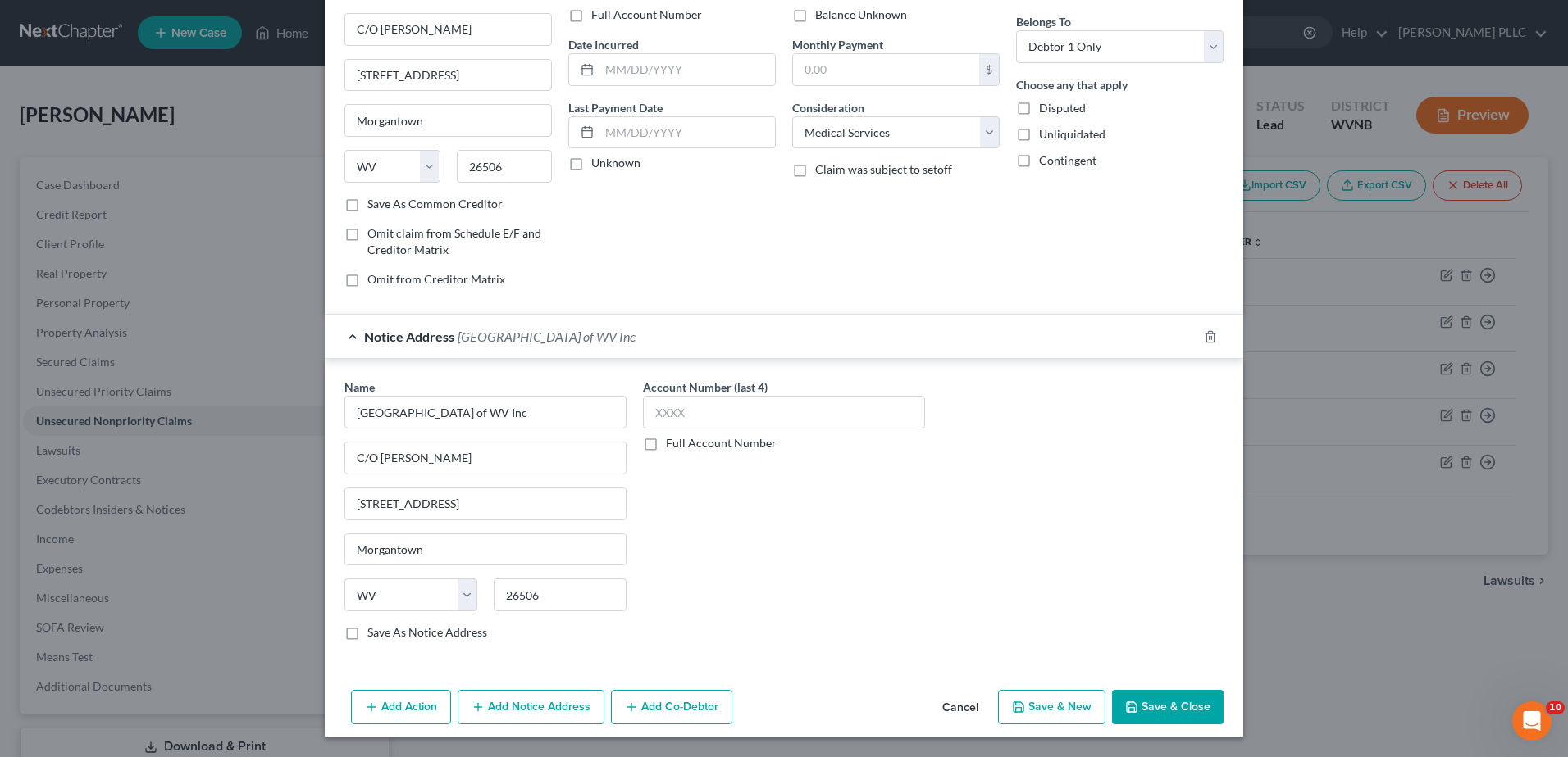
click at [458, 695] on button "Add Notice Address" at bounding box center [531, 707] width 147 height 35
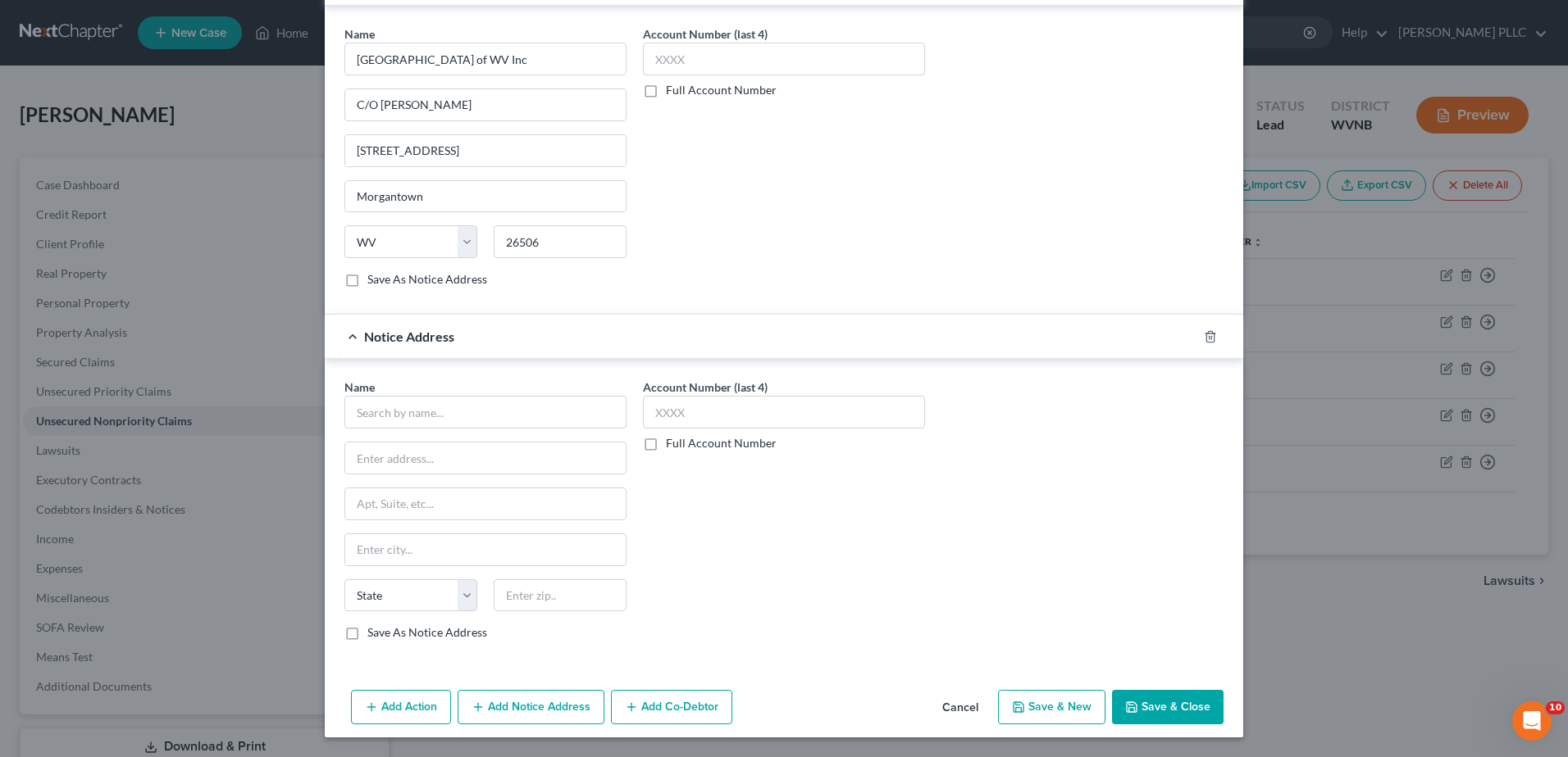
scroll to position [694, 0]
click at [345, 429] on input "text" at bounding box center [486, 412] width 282 height 33
click at [346, 474] on input "text" at bounding box center [486, 458] width 280 height 31
paste input "[STREET_ADDRESS]"
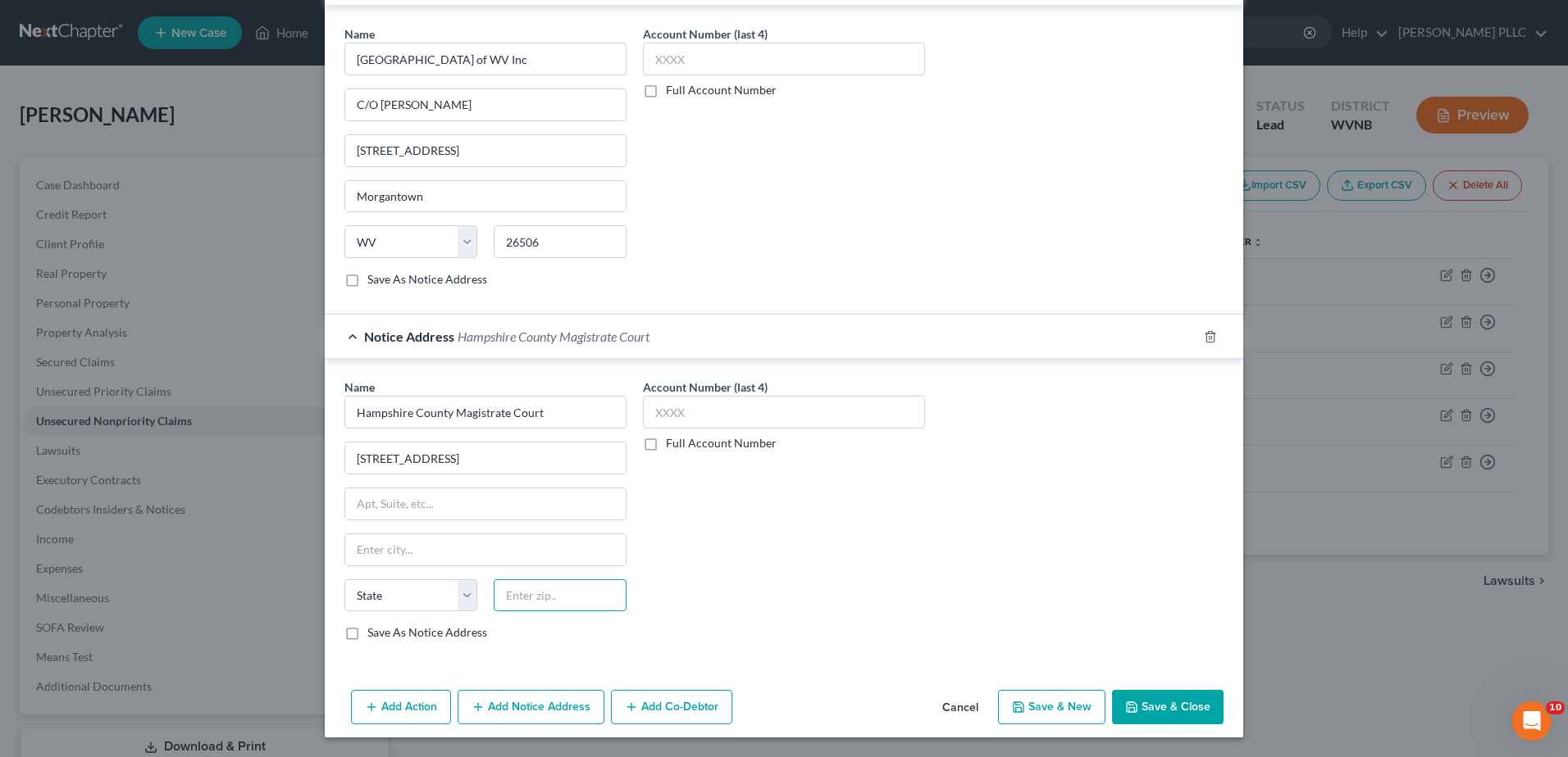
click at [493, 580] on input "text" at bounding box center [559, 596] width 132 height 33
drag, startPoint x: 306, startPoint y: 474, endPoint x: 101, endPoint y: 466, distance: 205.2
click at [101, 466] on div "New Unsecured Nonpriority Claim × Creditor * [US_STATE][GEOGRAPHIC_DATA] Hospit…" at bounding box center [784, 378] width 1568 height 757
click at [1223, 690] on button "Save & Close" at bounding box center [1167, 707] width 111 height 35
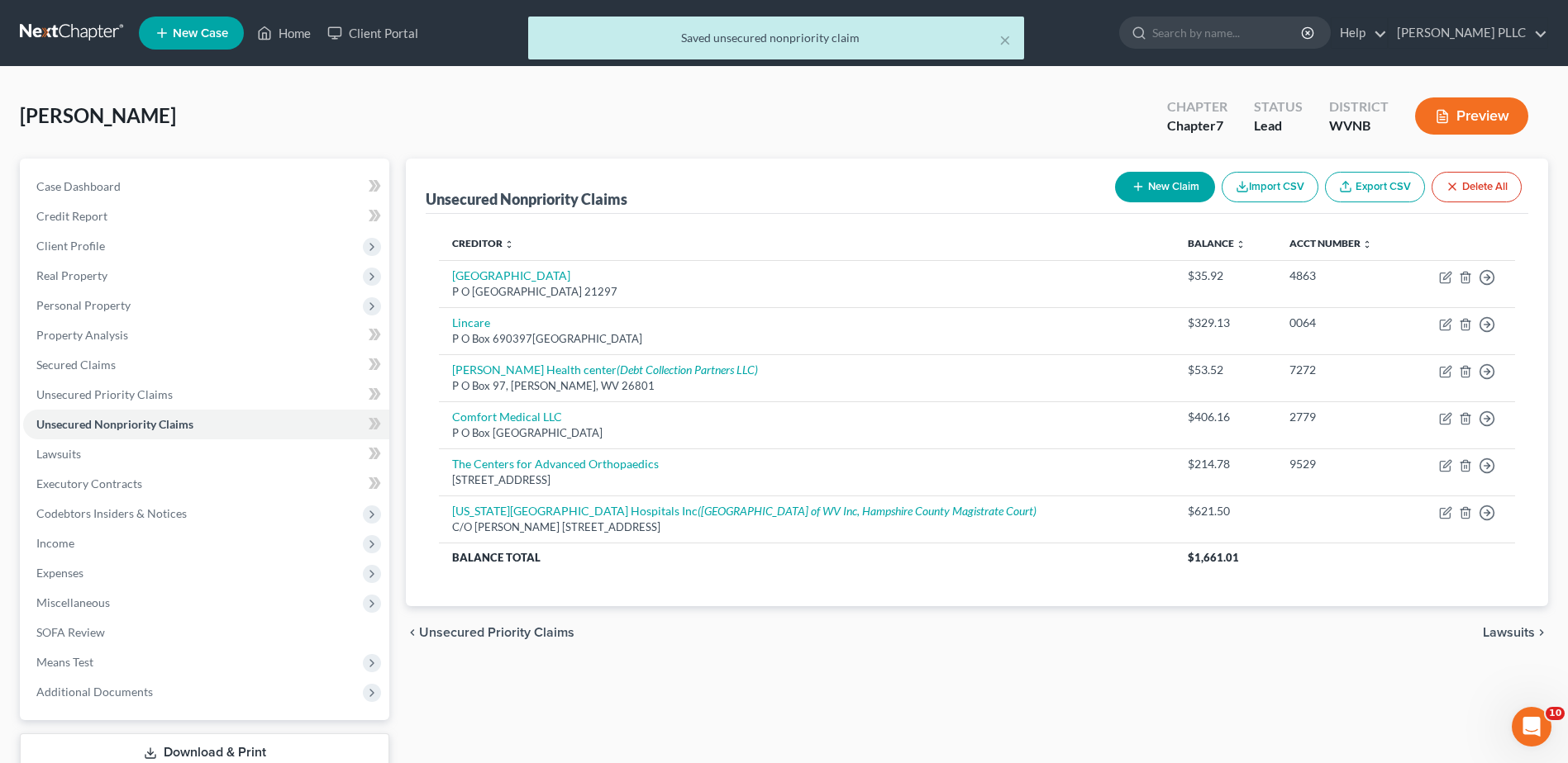
click at [1115, 203] on button "New Claim" at bounding box center [1165, 187] width 100 height 31
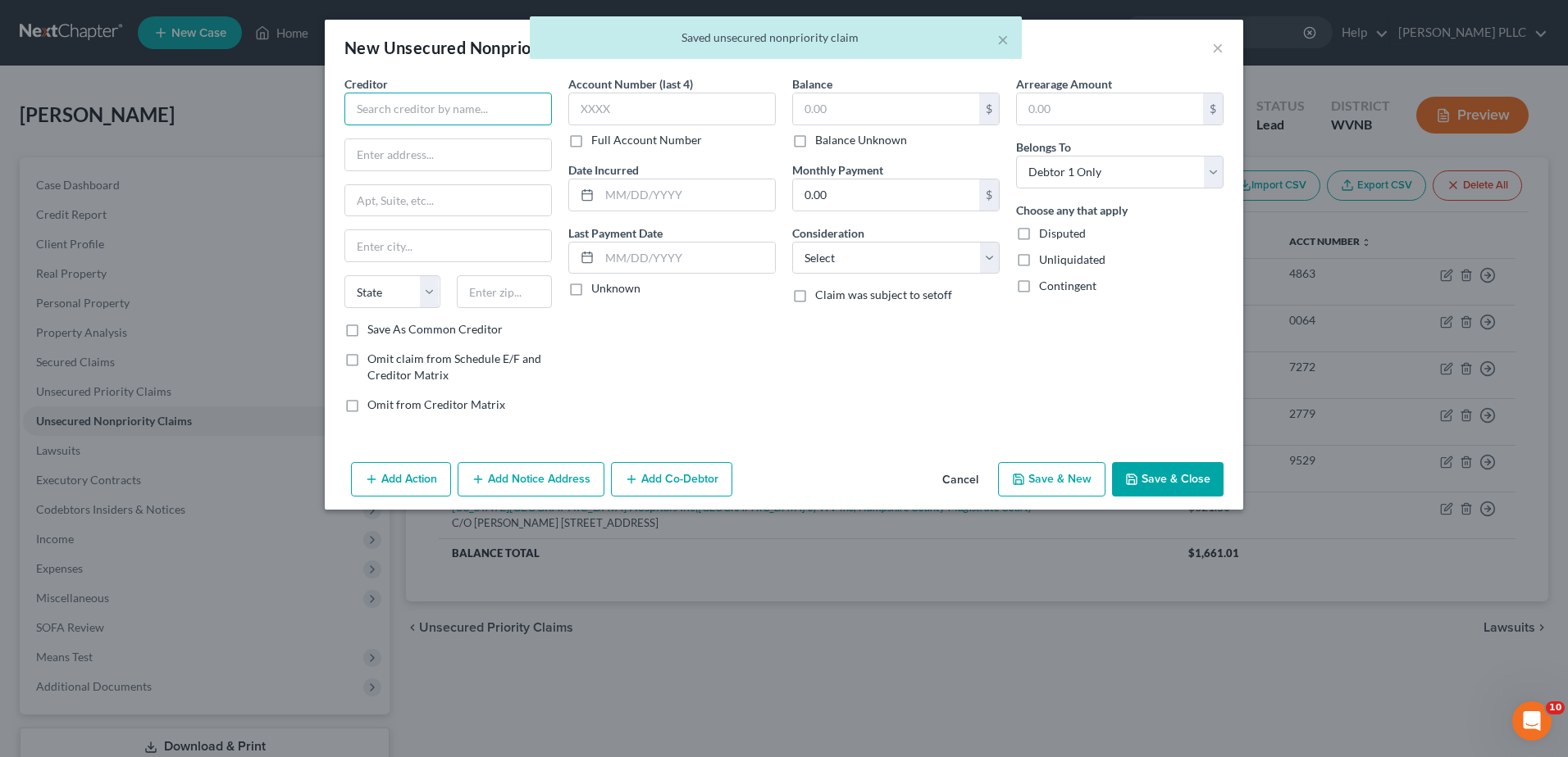
click at [345, 126] on input "text" at bounding box center [448, 109] width 207 height 33
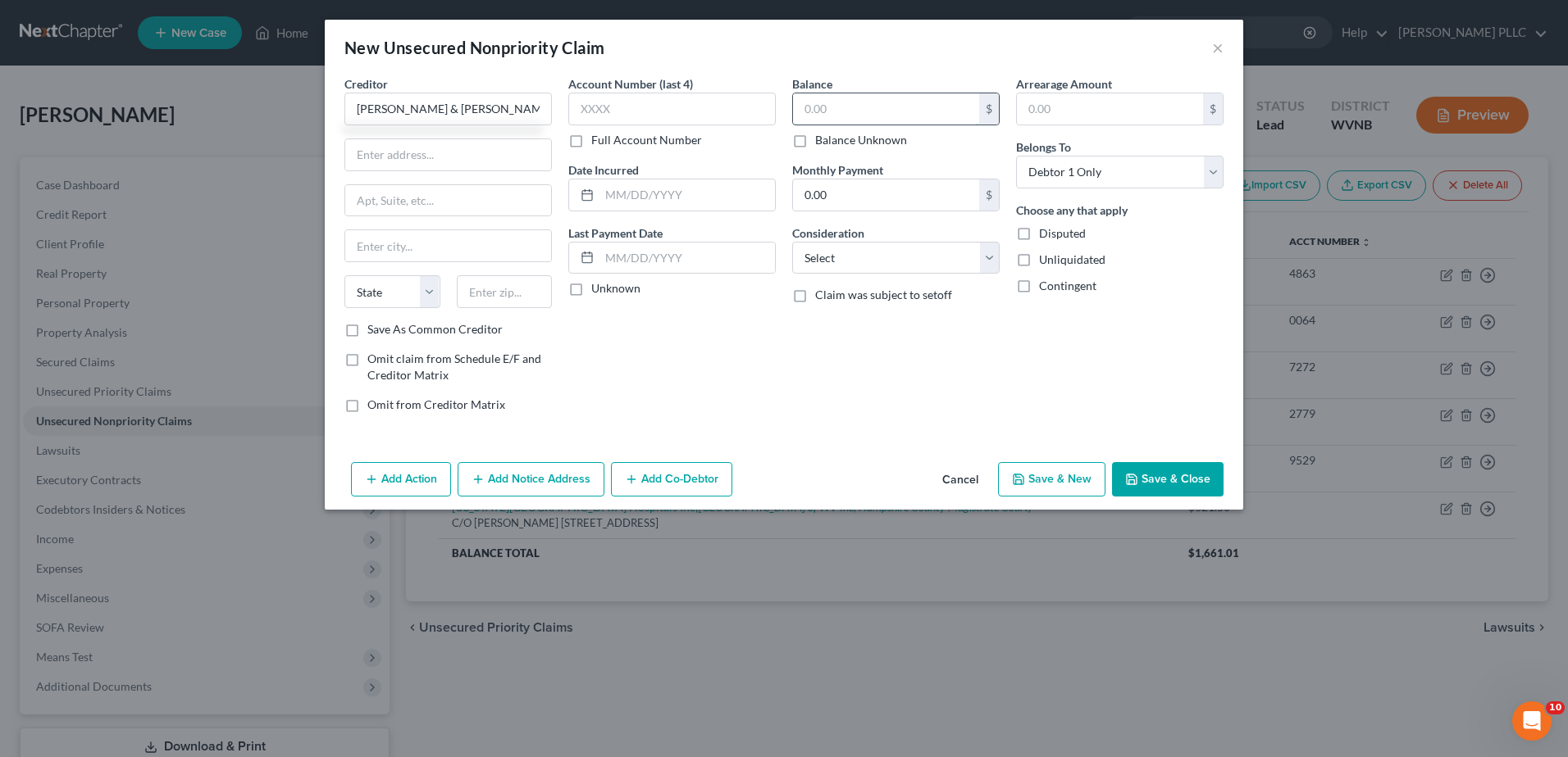
click at [814, 125] on input "text" at bounding box center [885, 109] width 186 height 31
click at [867, 275] on select "Select Cable / Satellite Services Collection Agency Credit Card Debt Debt Couns…" at bounding box center [896, 258] width 207 height 33
click at [351, 496] on button "Add Action" at bounding box center [401, 479] width 100 height 35
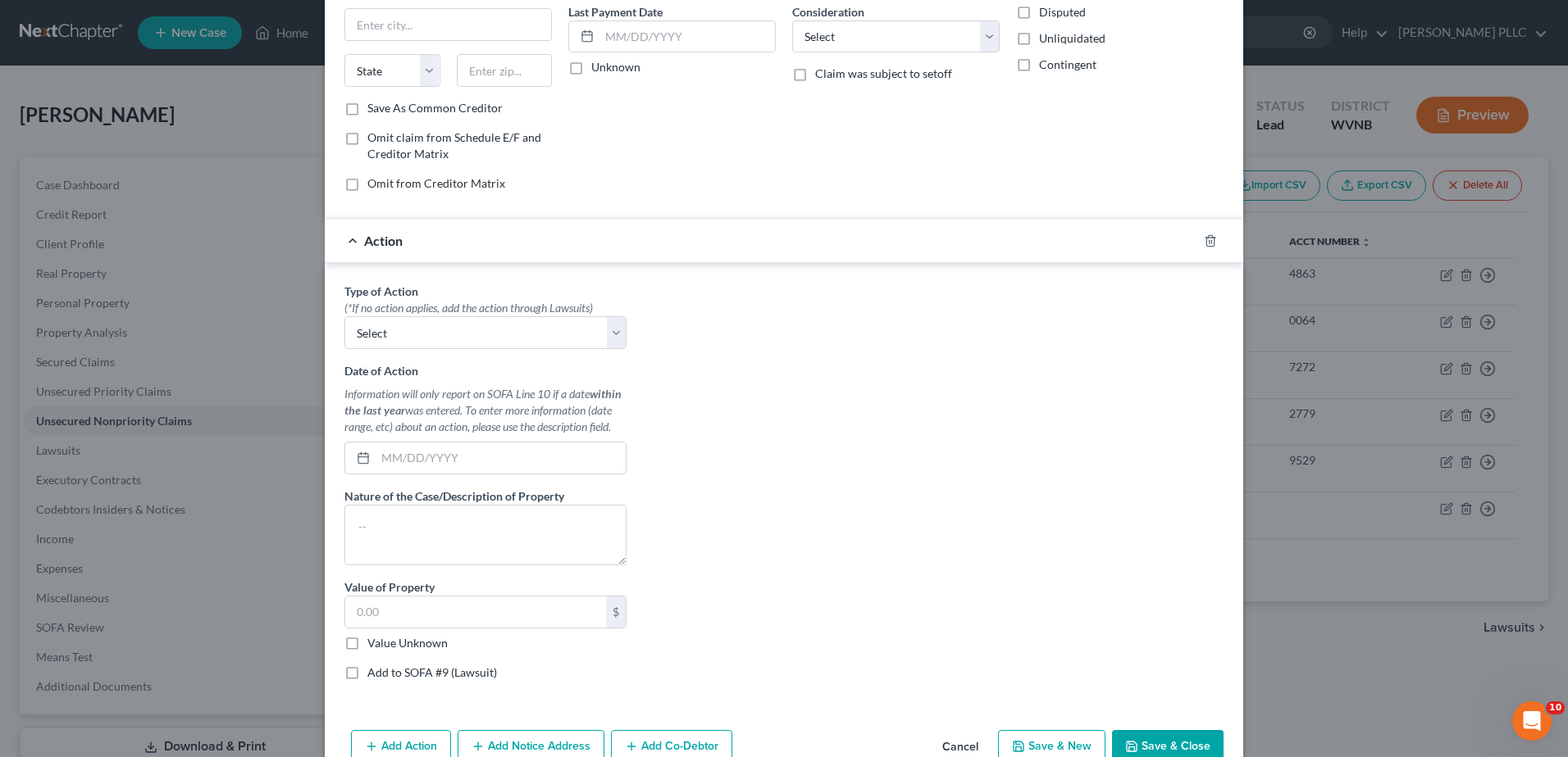
scroll to position [246, 0]
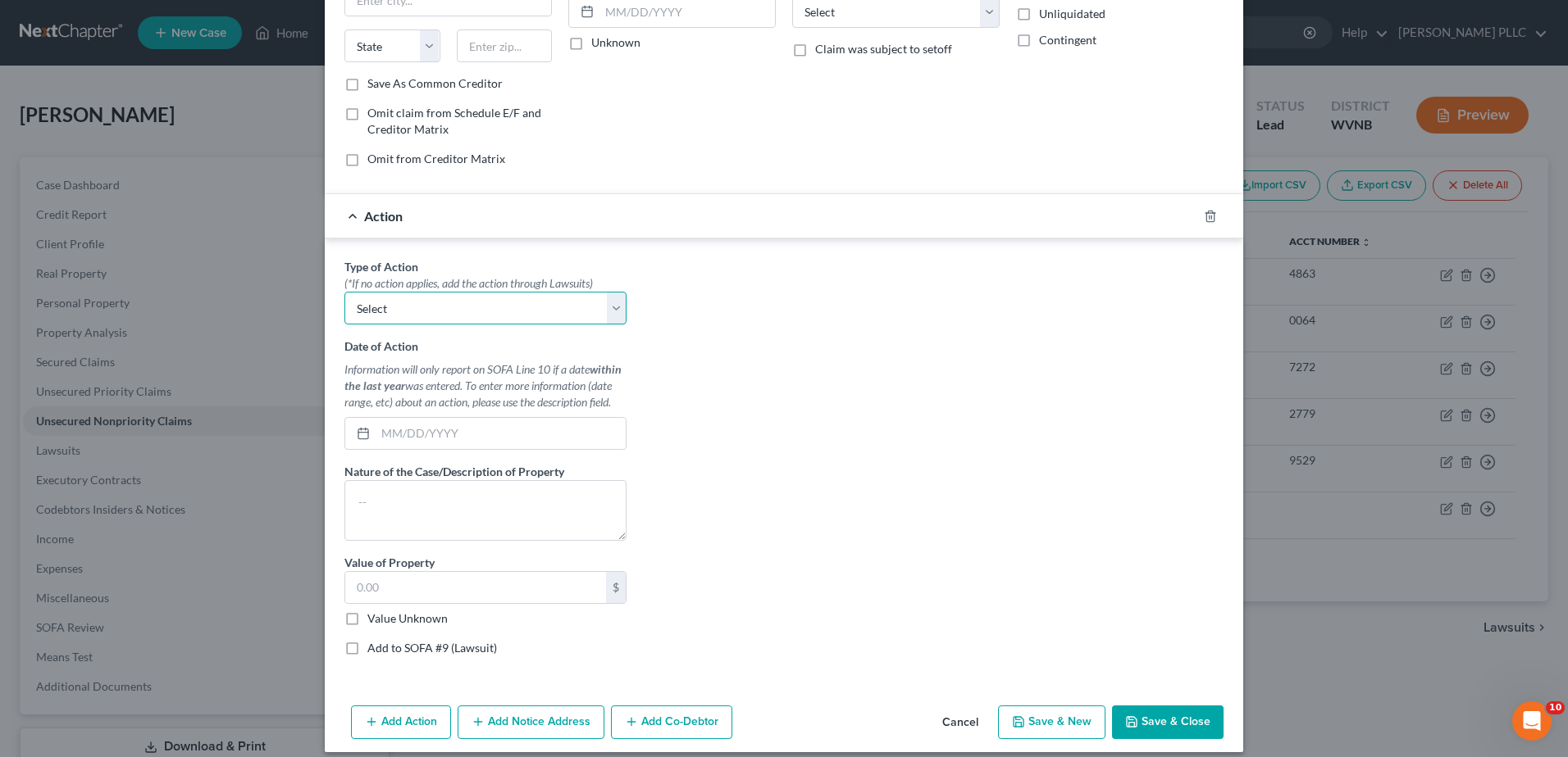
click at [412, 324] on select "Select Repossession Garnishment Foreclosure Personal Injury Attached, Seized, O…" at bounding box center [486, 308] width 282 height 33
click at [1217, 223] on icon "button" at bounding box center [1210, 216] width 13 height 13
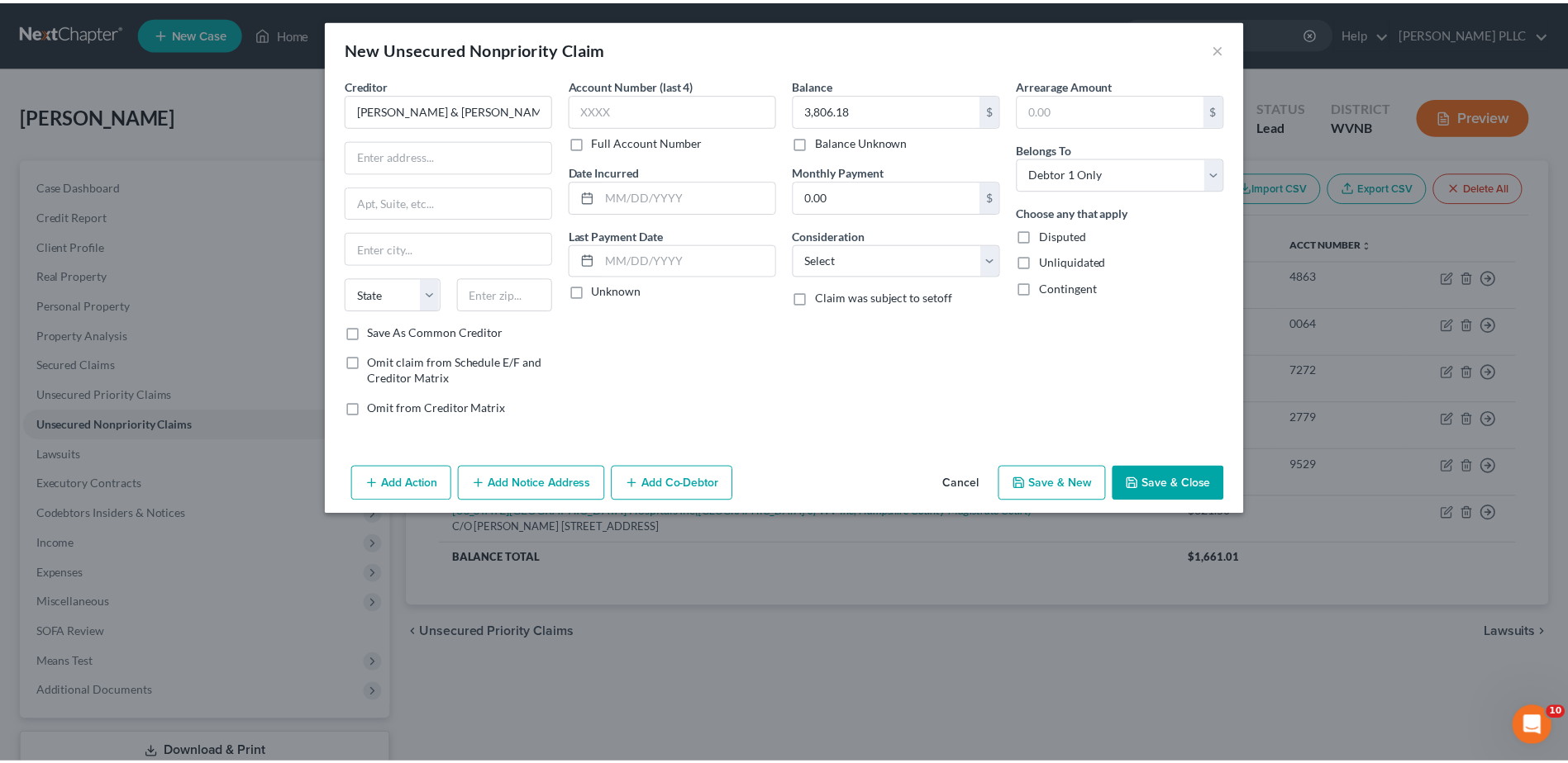
scroll to position [0, 0]
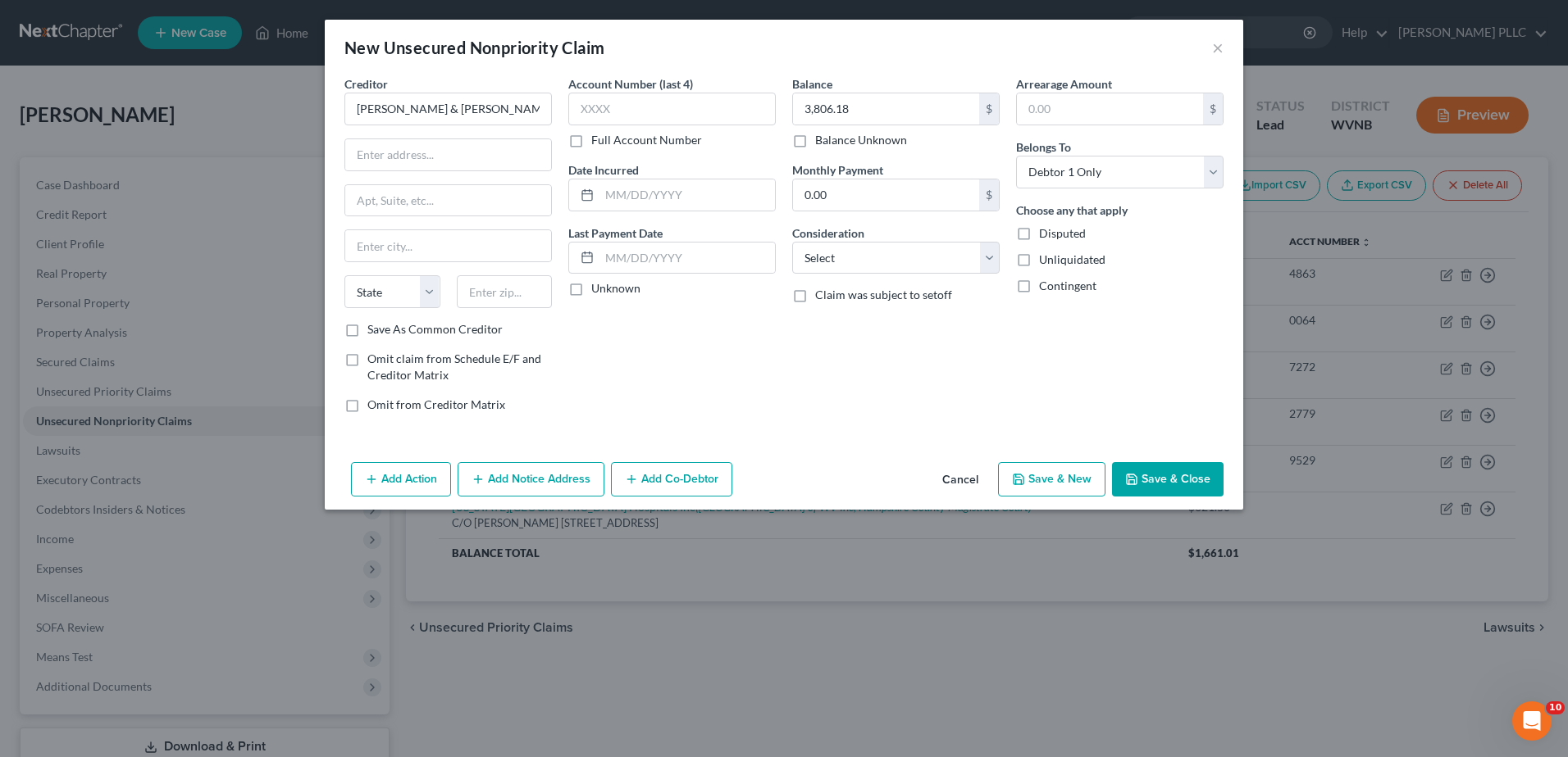
click at [1223, 496] on button "Save & Close" at bounding box center [1167, 479] width 111 height 35
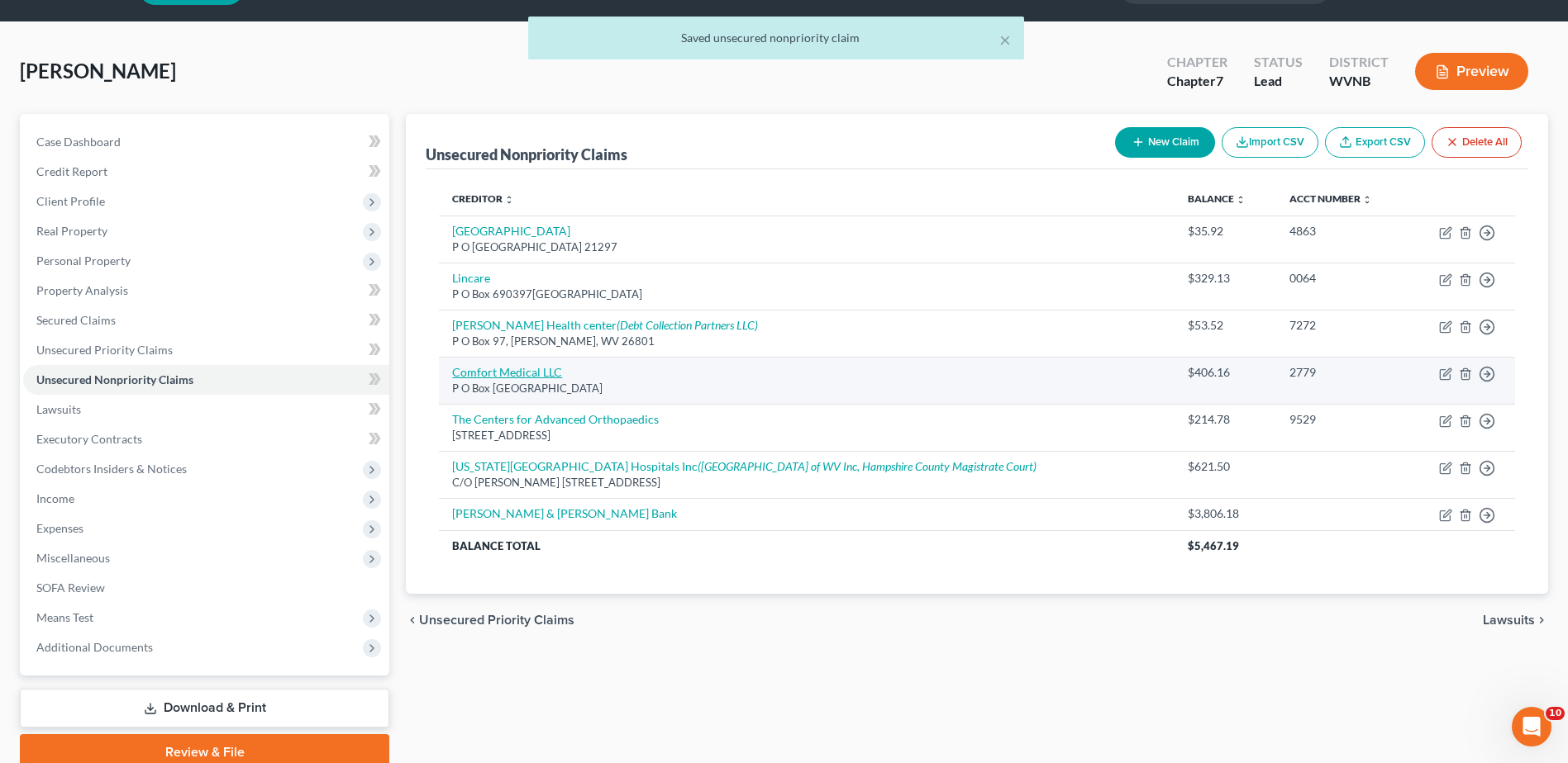
scroll to position [330, 0]
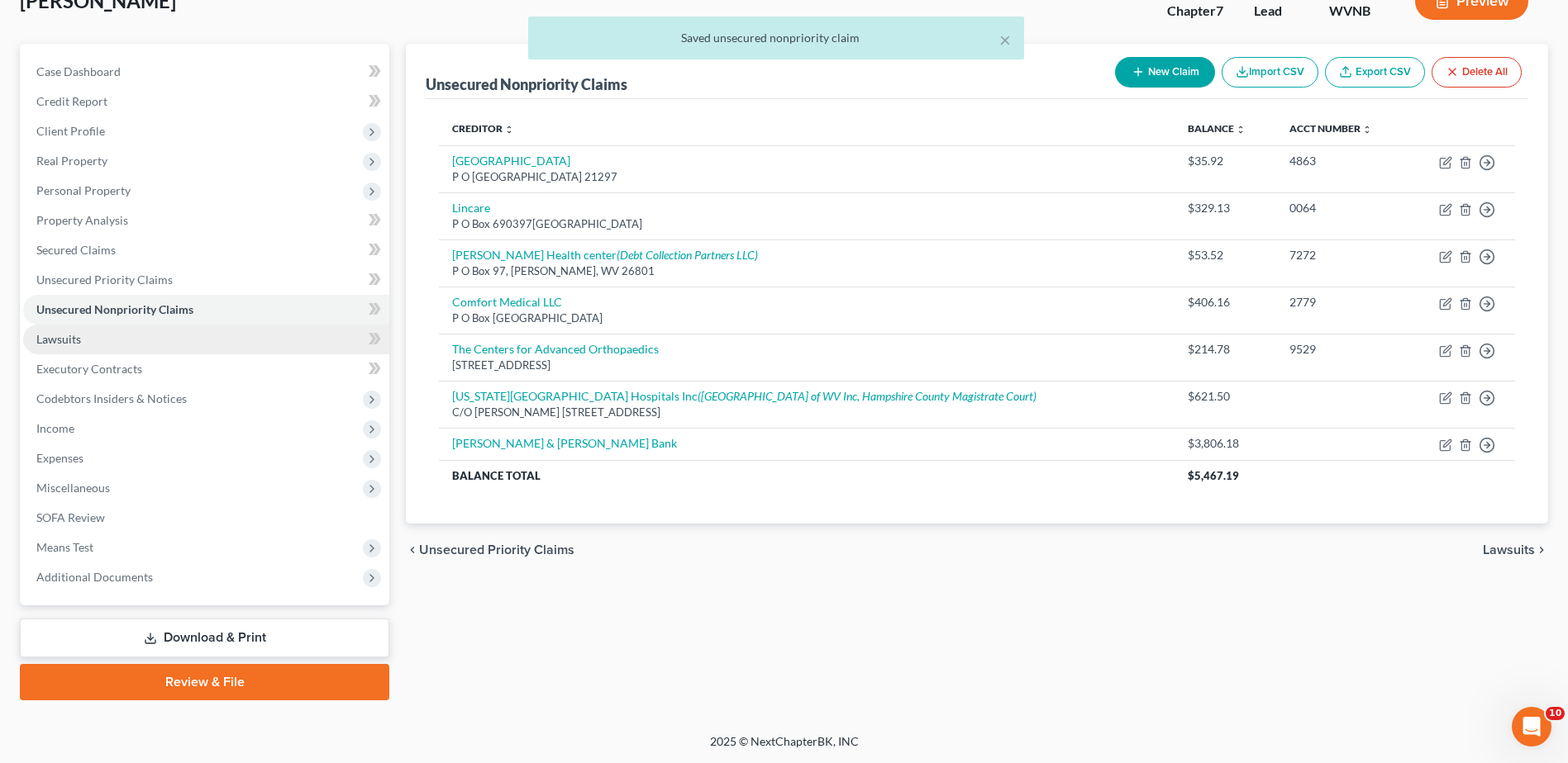
click at [71, 332] on span "Lawsuits" at bounding box center [58, 339] width 45 height 14
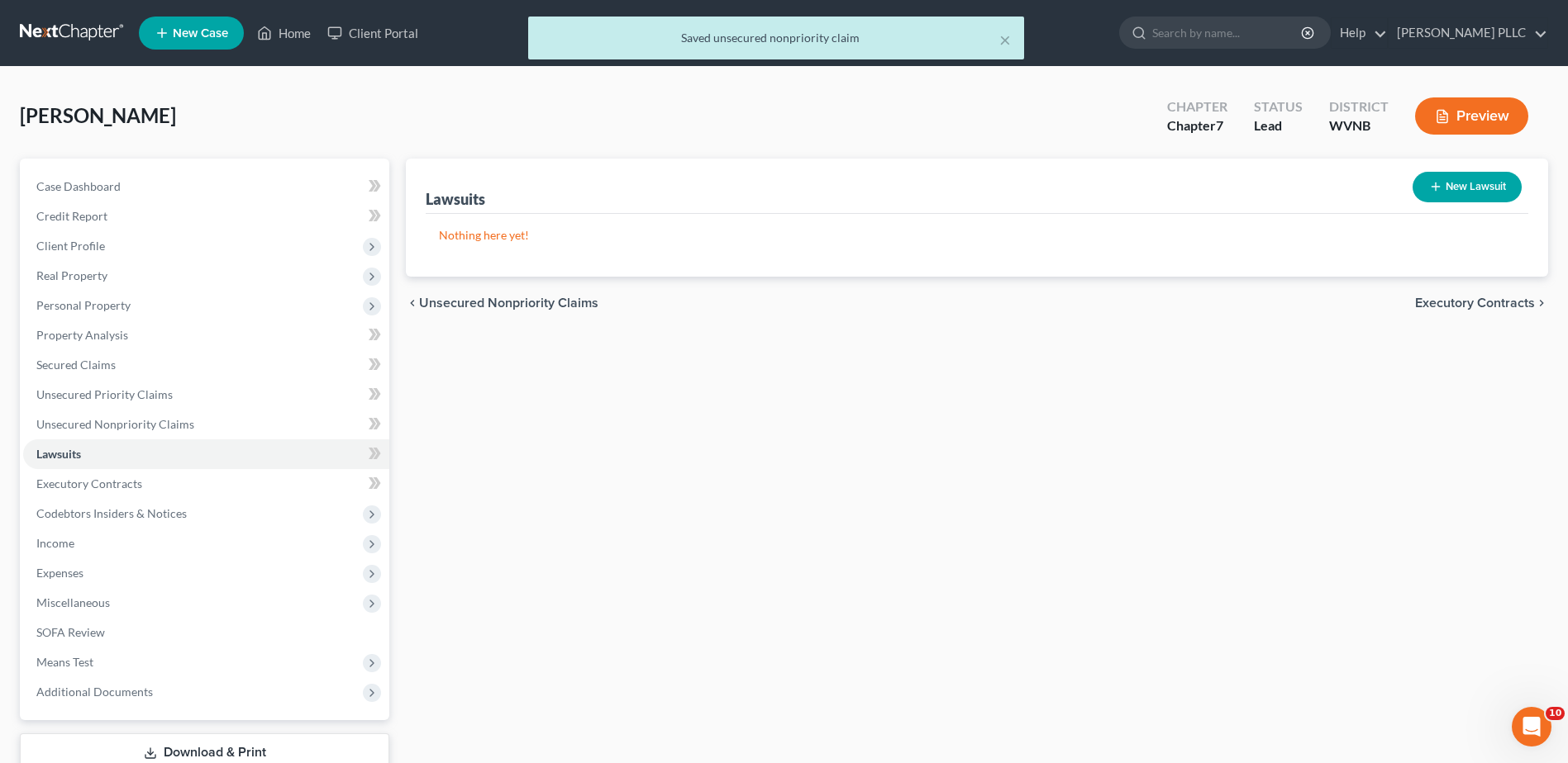
click at [1413, 203] on button "New Lawsuit" at bounding box center [1467, 187] width 109 height 31
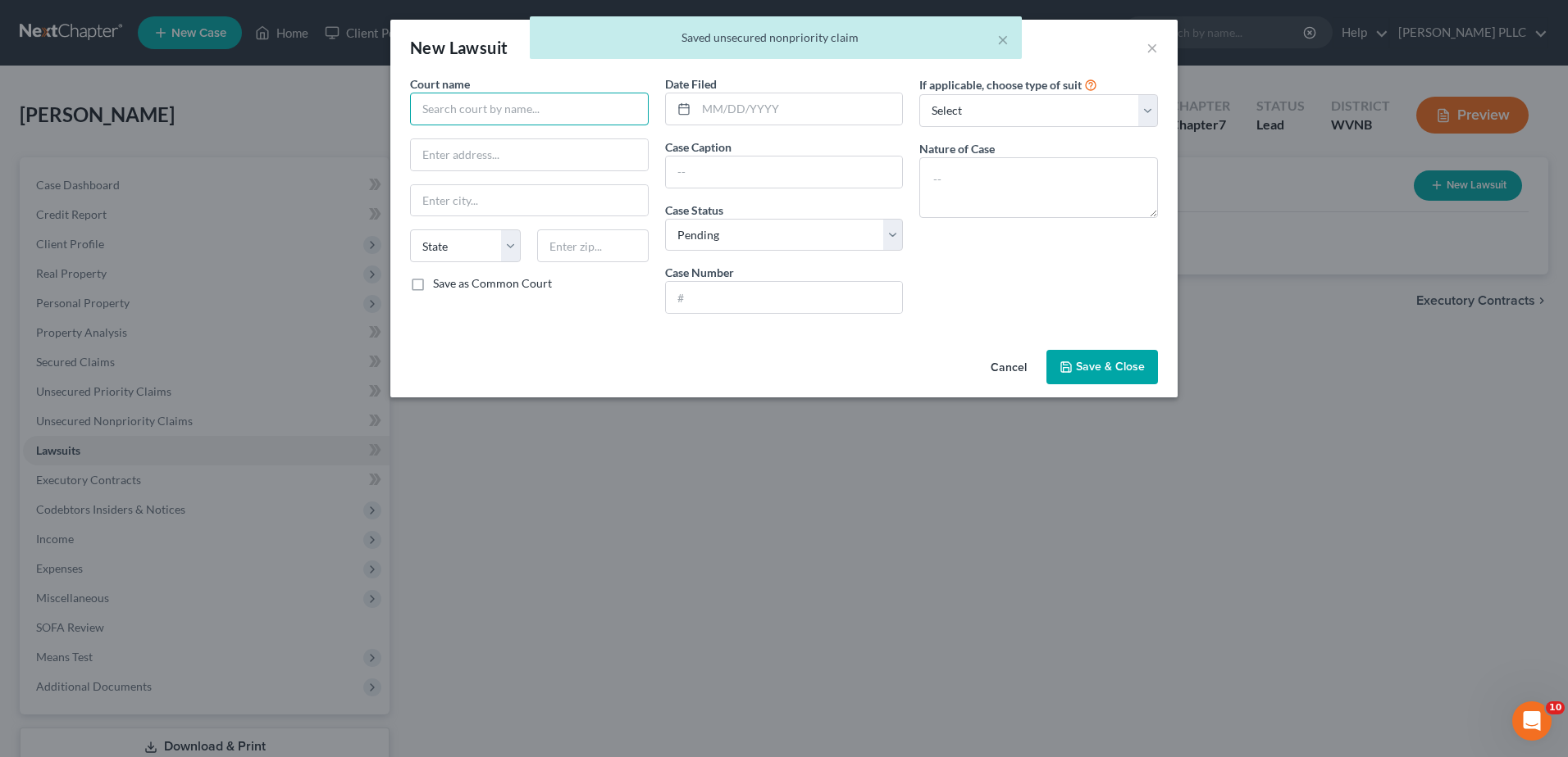
click at [460, 126] on input "text" at bounding box center [529, 109] width 239 height 33
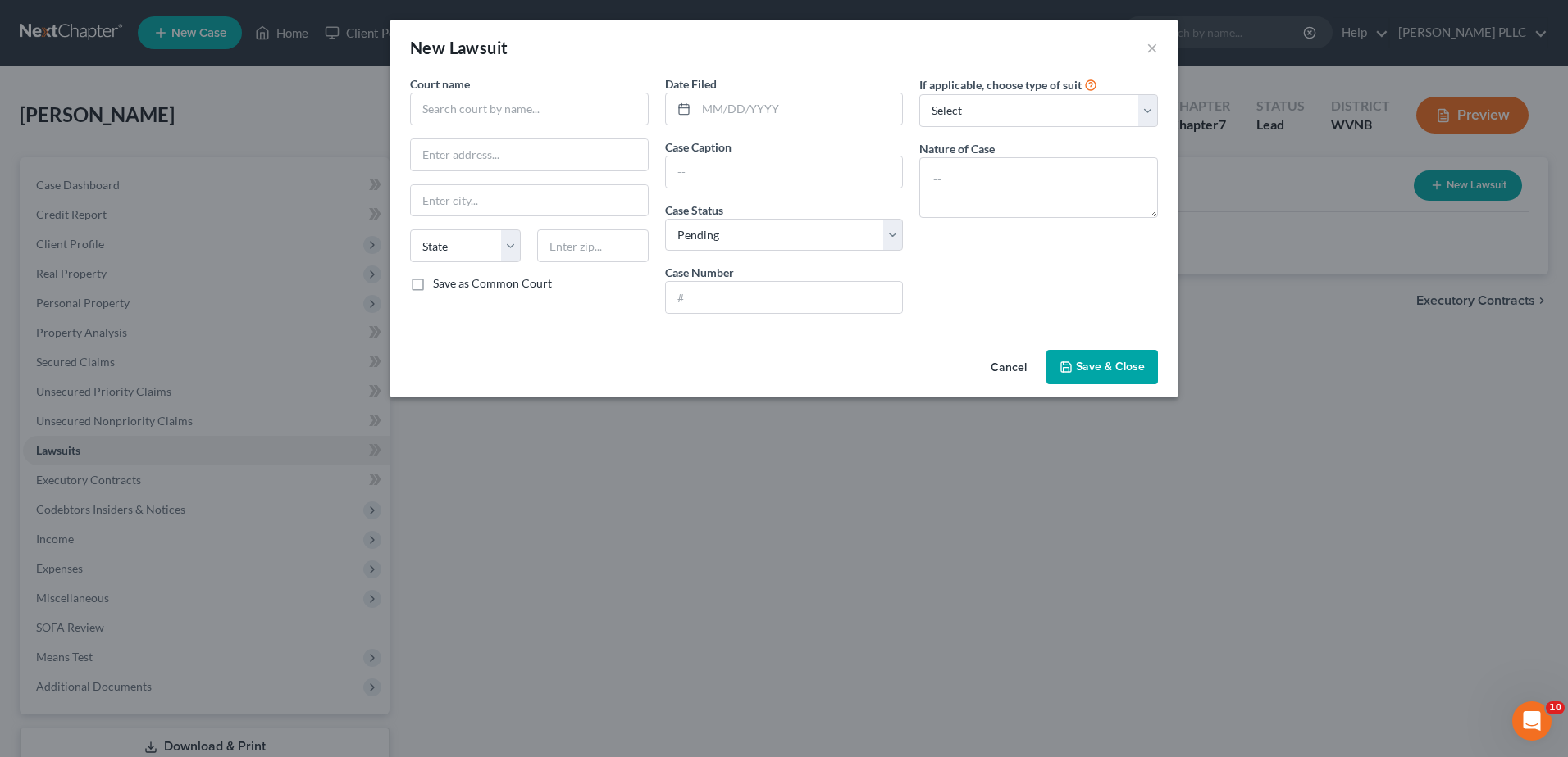
click at [1040, 384] on button "Cancel" at bounding box center [1008, 367] width 62 height 33
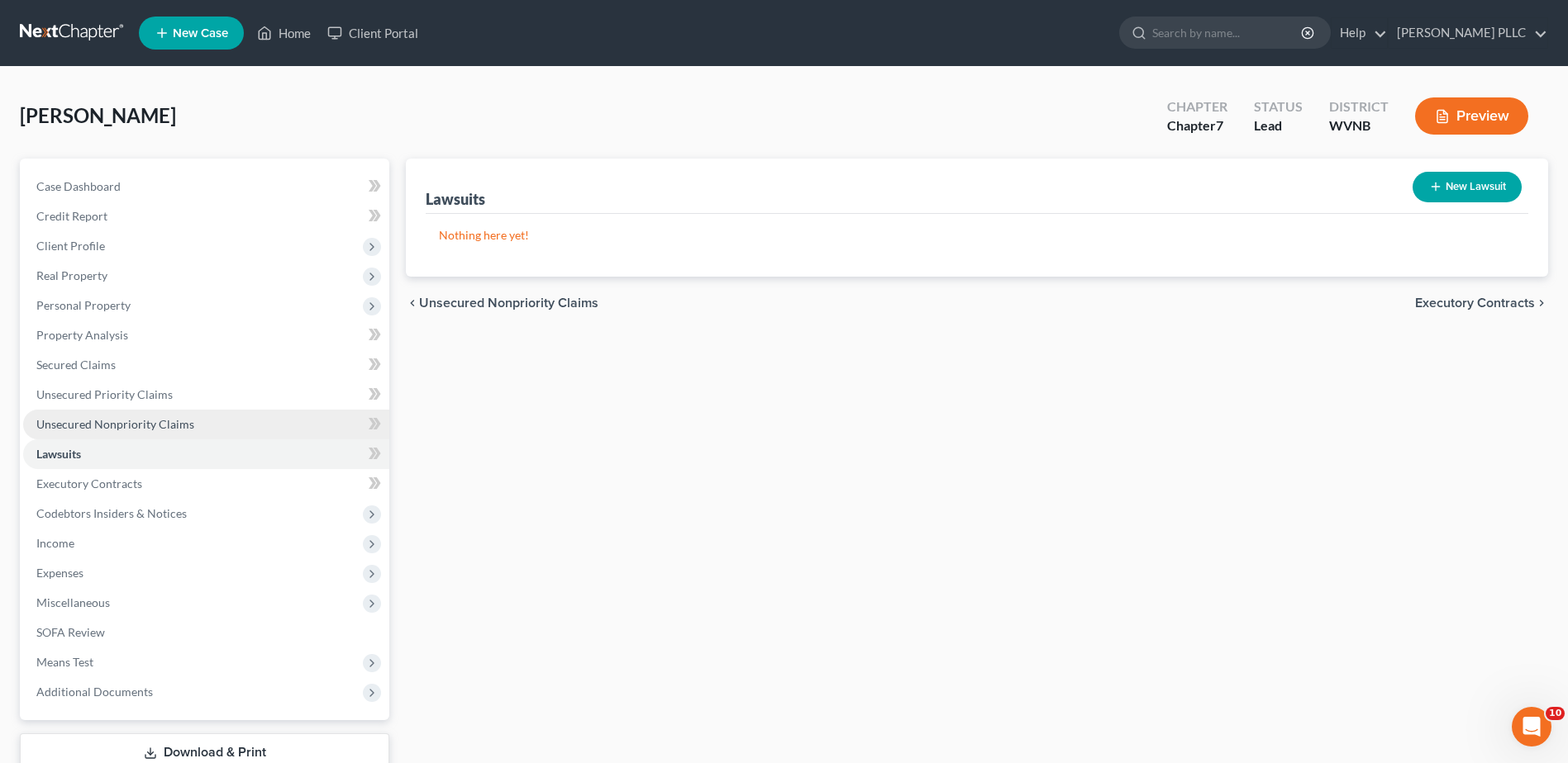
drag, startPoint x: 100, startPoint y: 575, endPoint x: 149, endPoint y: 575, distance: 49.0
click at [101, 431] on span "Unsecured Nonpriority Claims" at bounding box center [115, 424] width 157 height 14
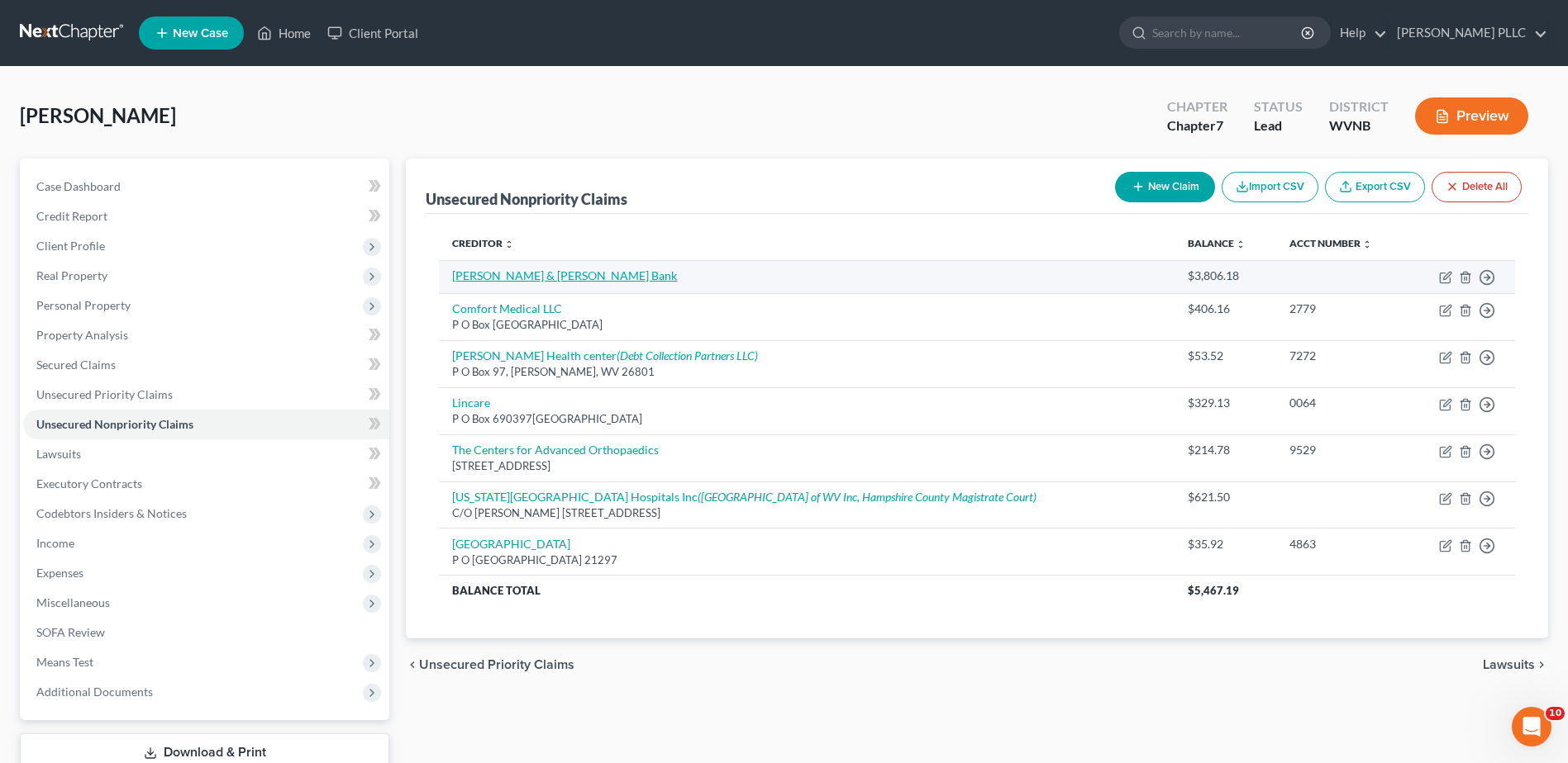
click at [567, 282] on link "[PERSON_NAME] & [PERSON_NAME] Bank" at bounding box center [564, 275] width 225 height 14
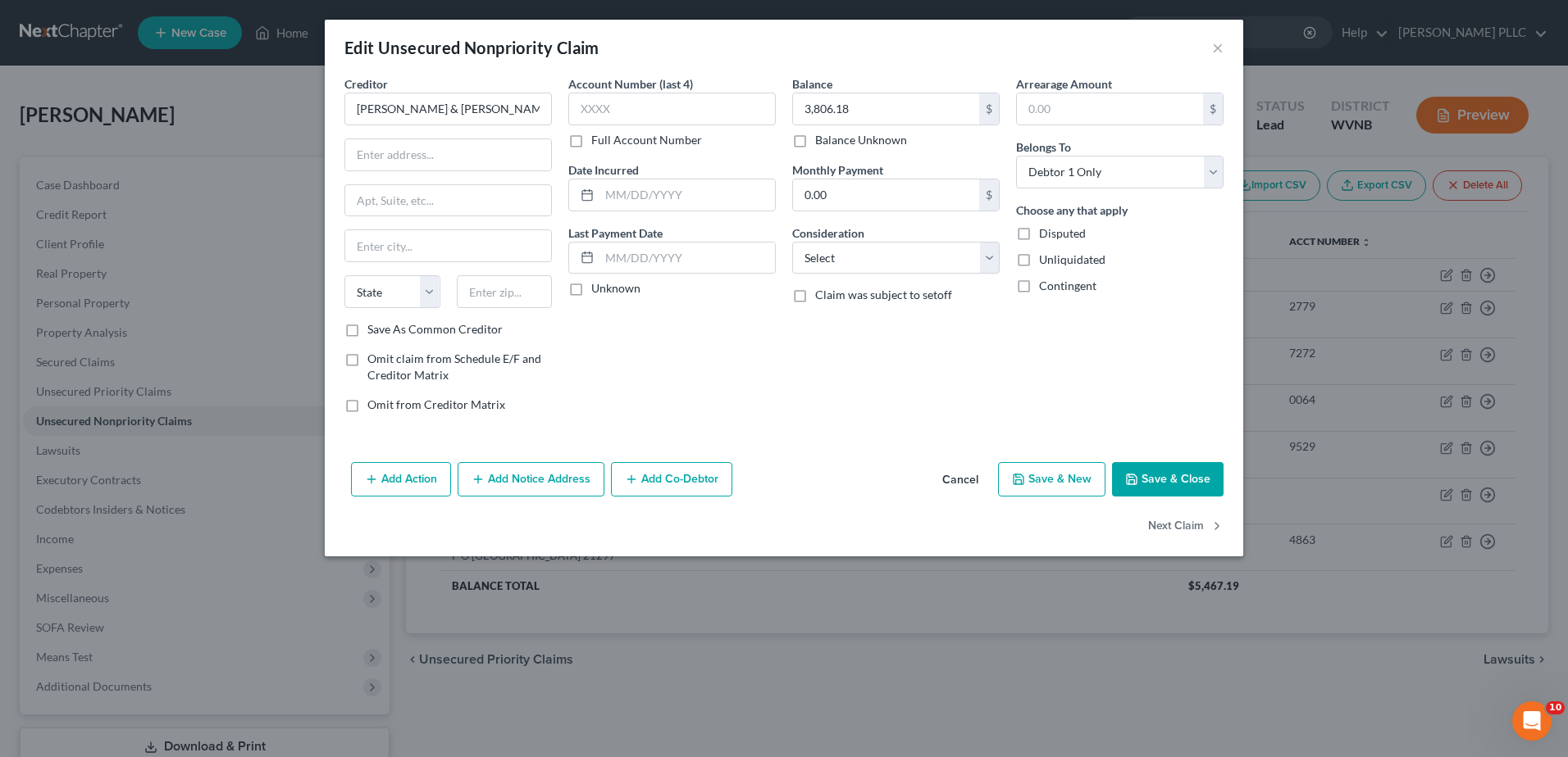
scroll to position [31, 0]
click at [458, 496] on button "Add Notice Address" at bounding box center [531, 479] width 147 height 35
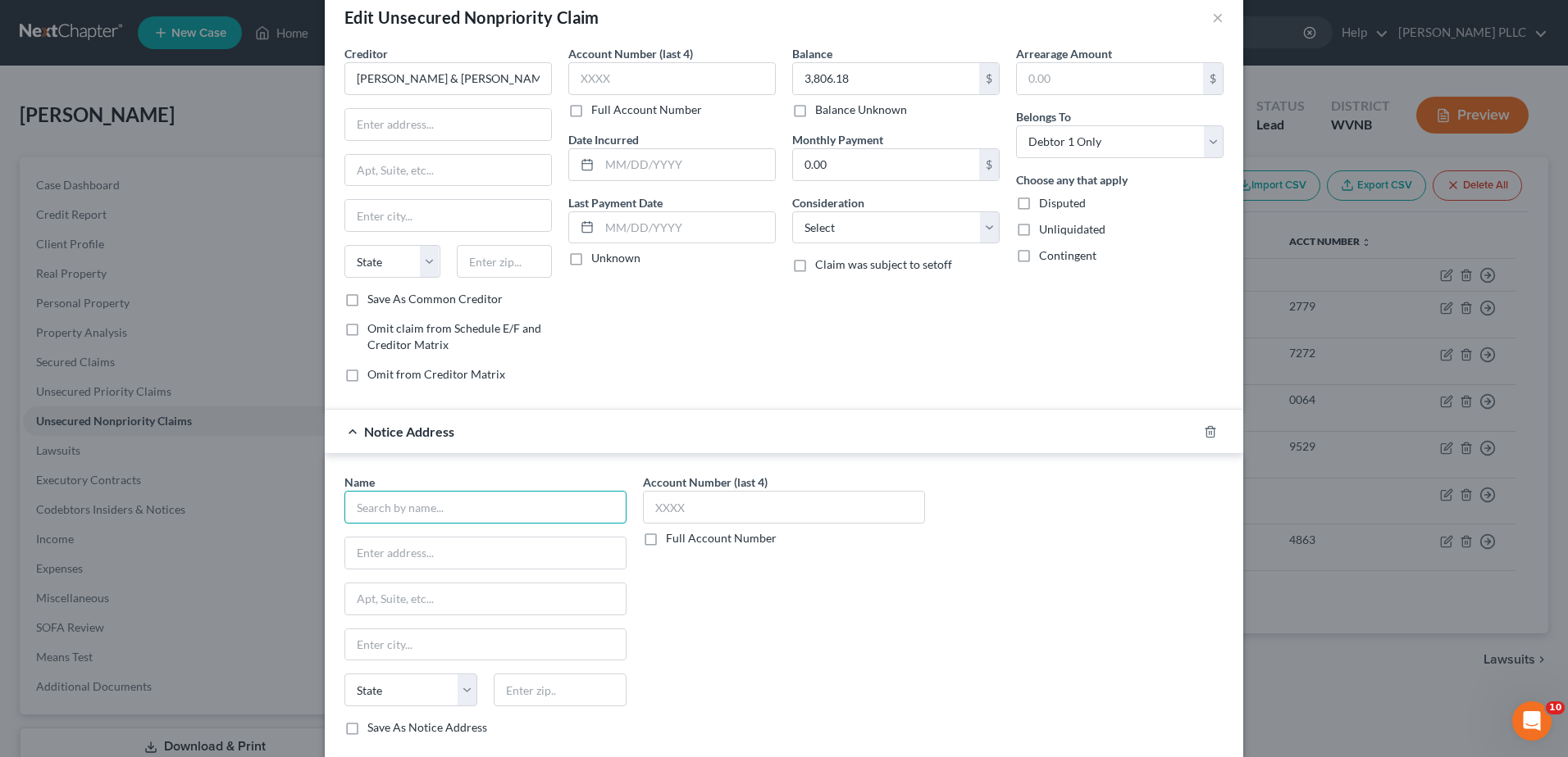
drag, startPoint x: 293, startPoint y: 701, endPoint x: 287, endPoint y: 686, distance: 16.2
click at [345, 524] on input "text" at bounding box center [486, 507] width 282 height 33
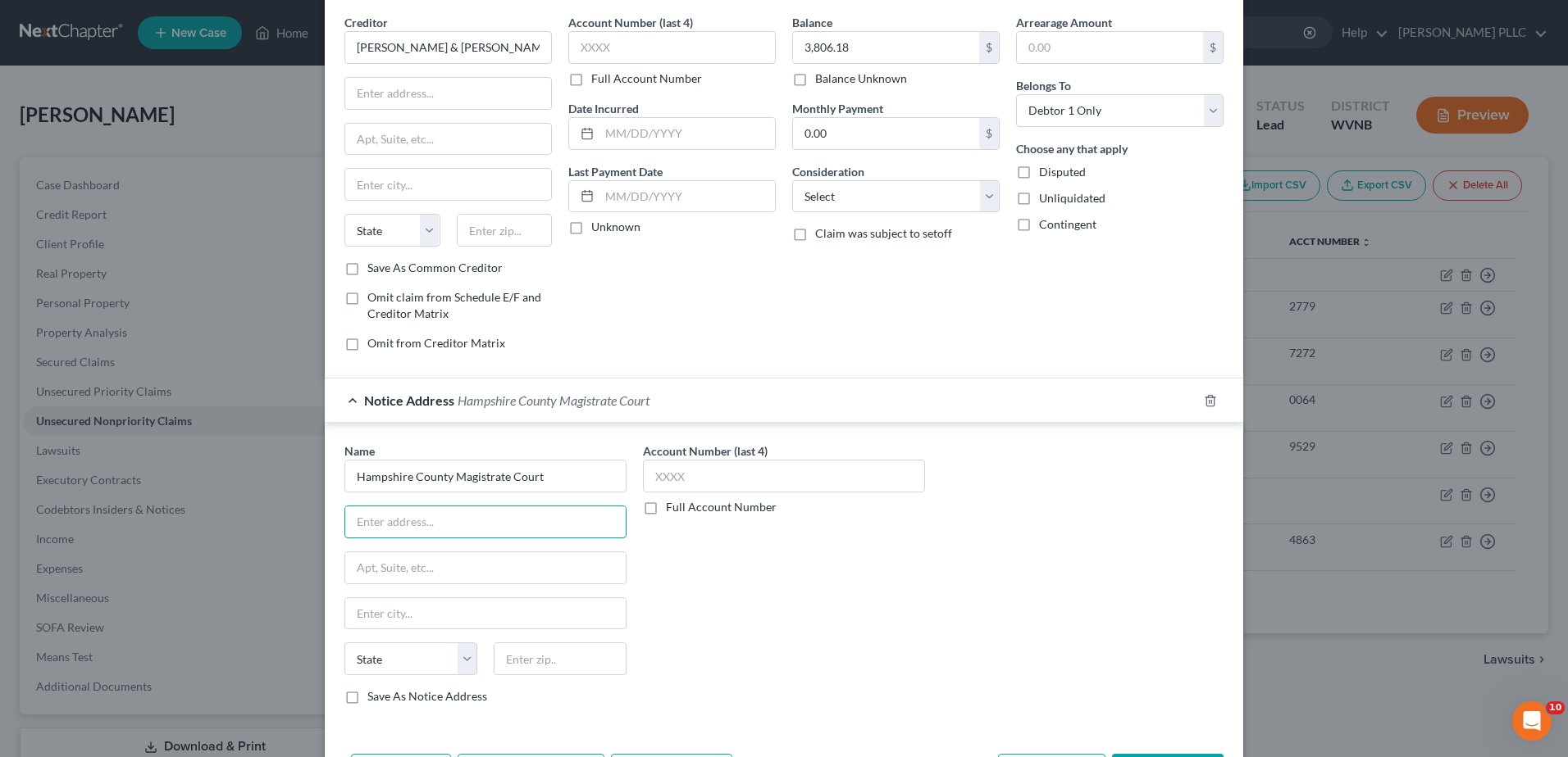
paste input "[STREET_ADDRESS]"
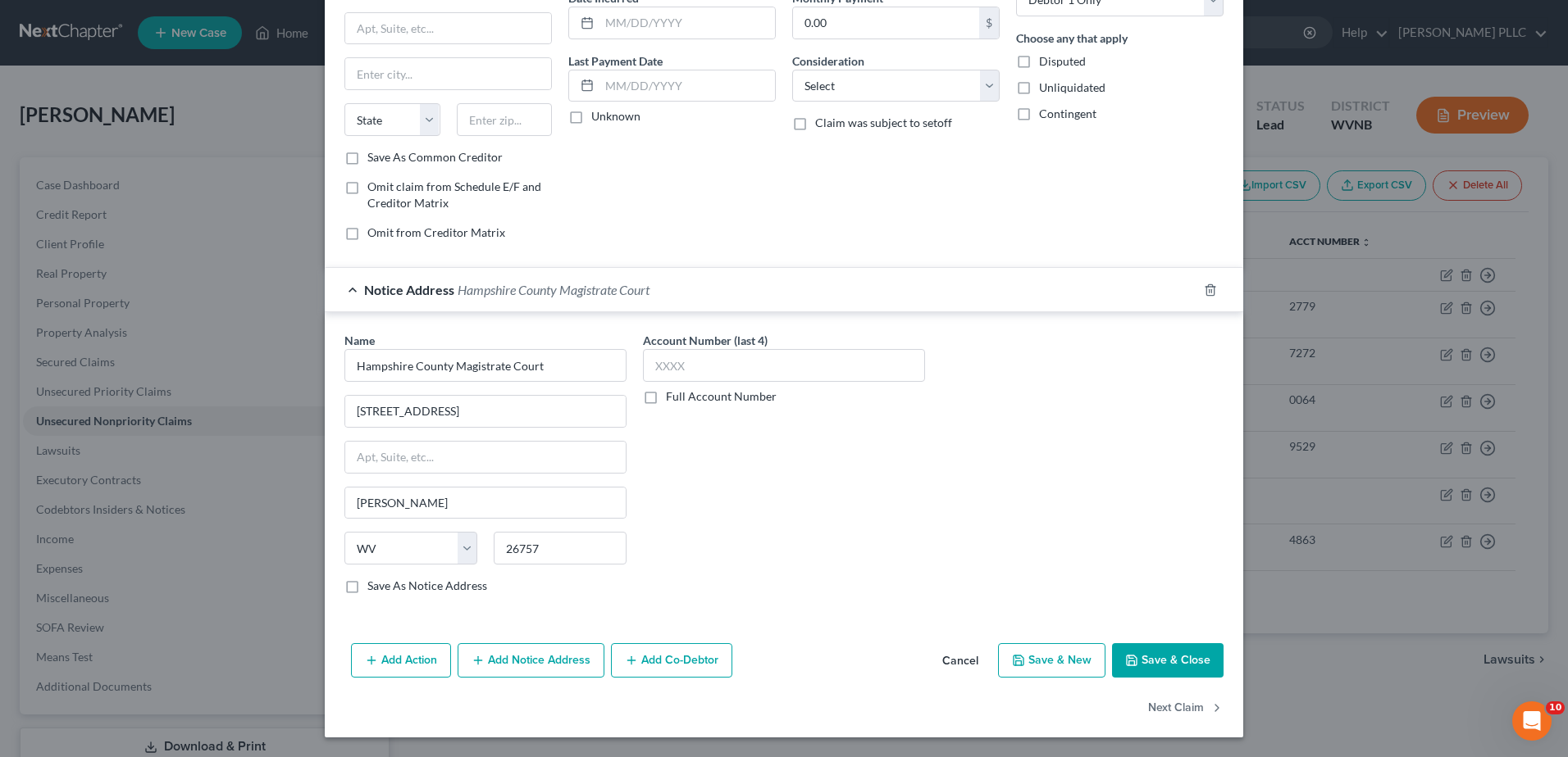
click at [1223, 652] on button "Save & Close" at bounding box center [1167, 660] width 111 height 35
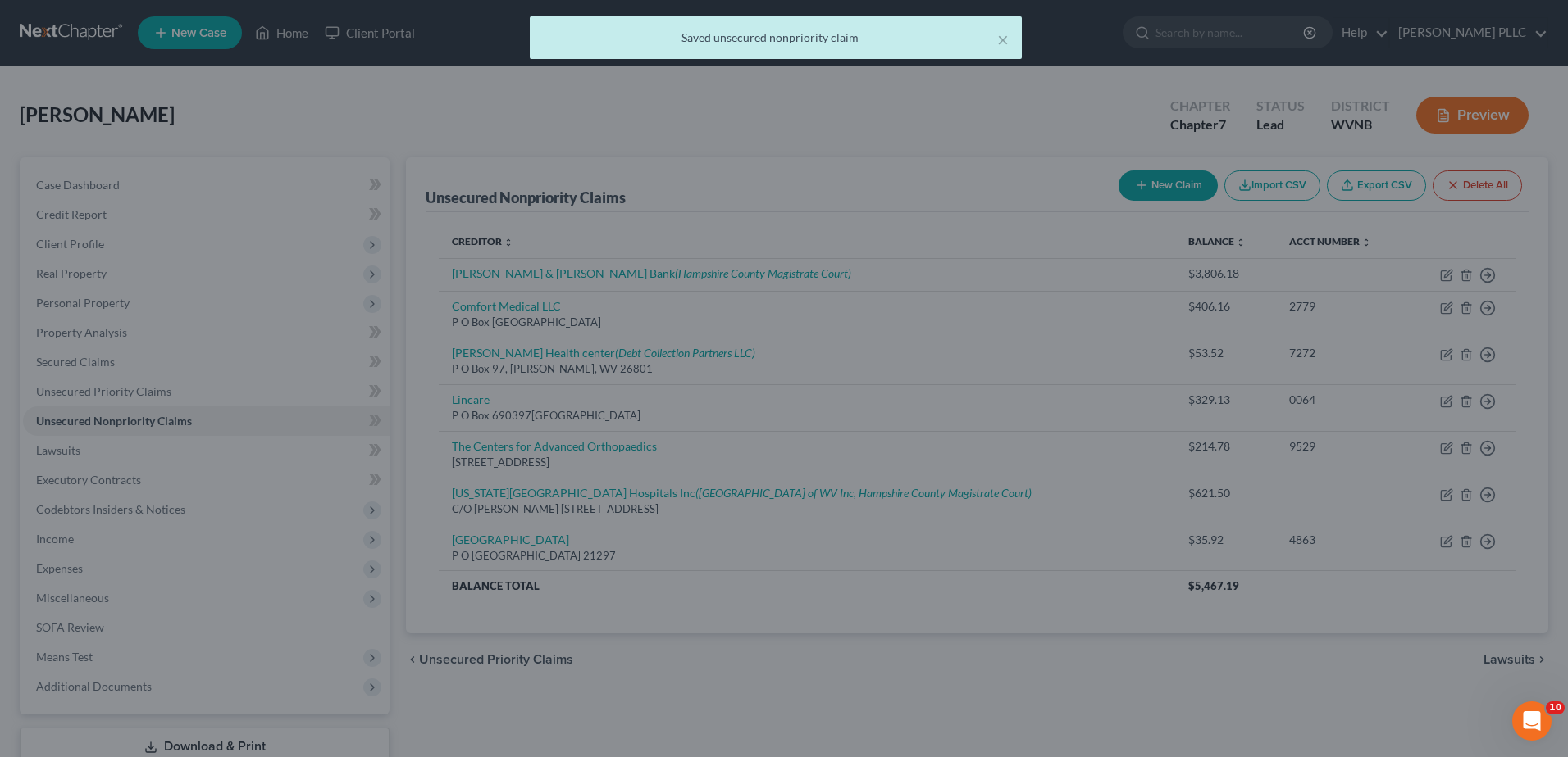
scroll to position [0, 0]
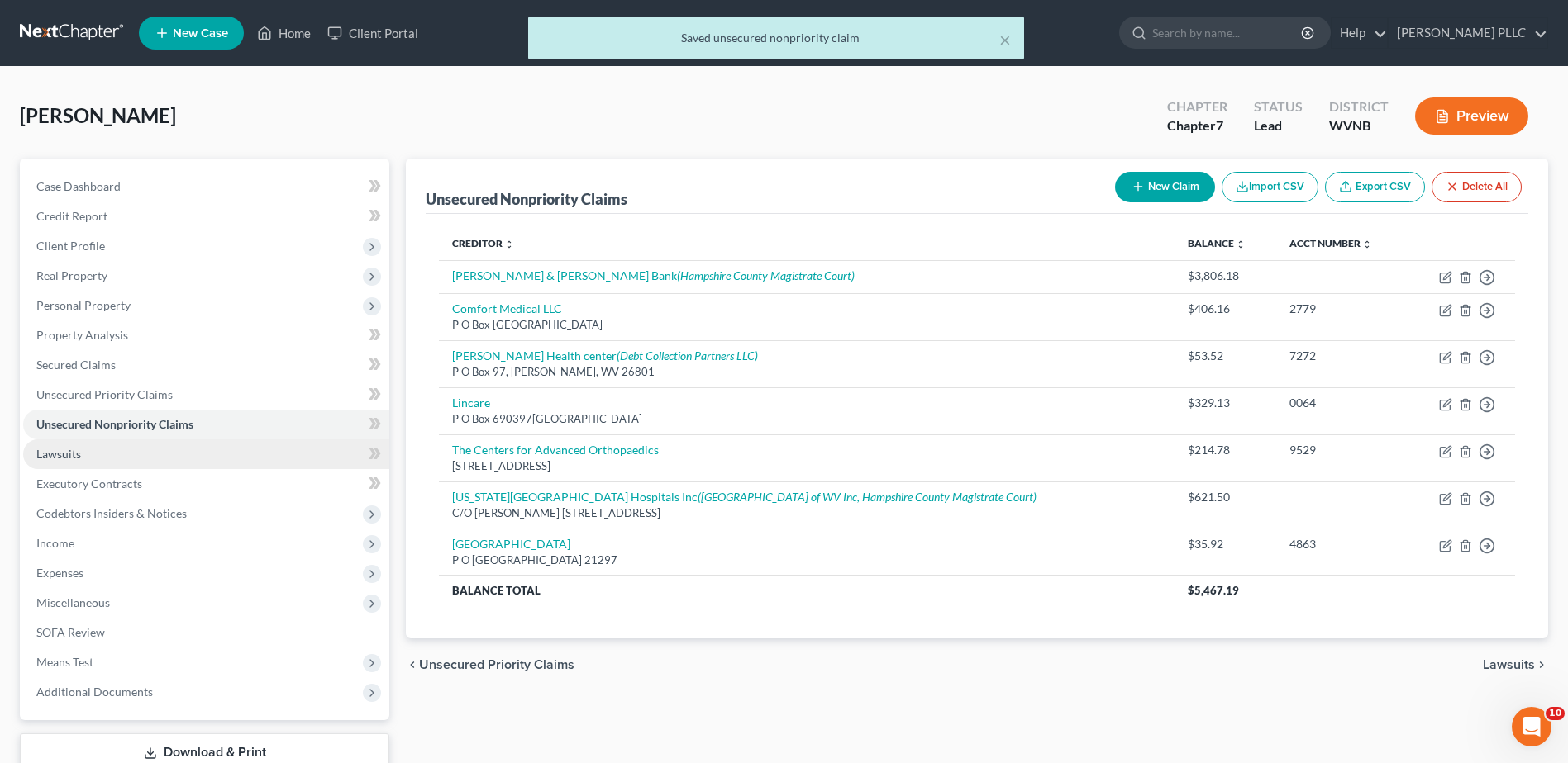
click at [81, 461] on span "Lawsuits" at bounding box center [58, 454] width 45 height 14
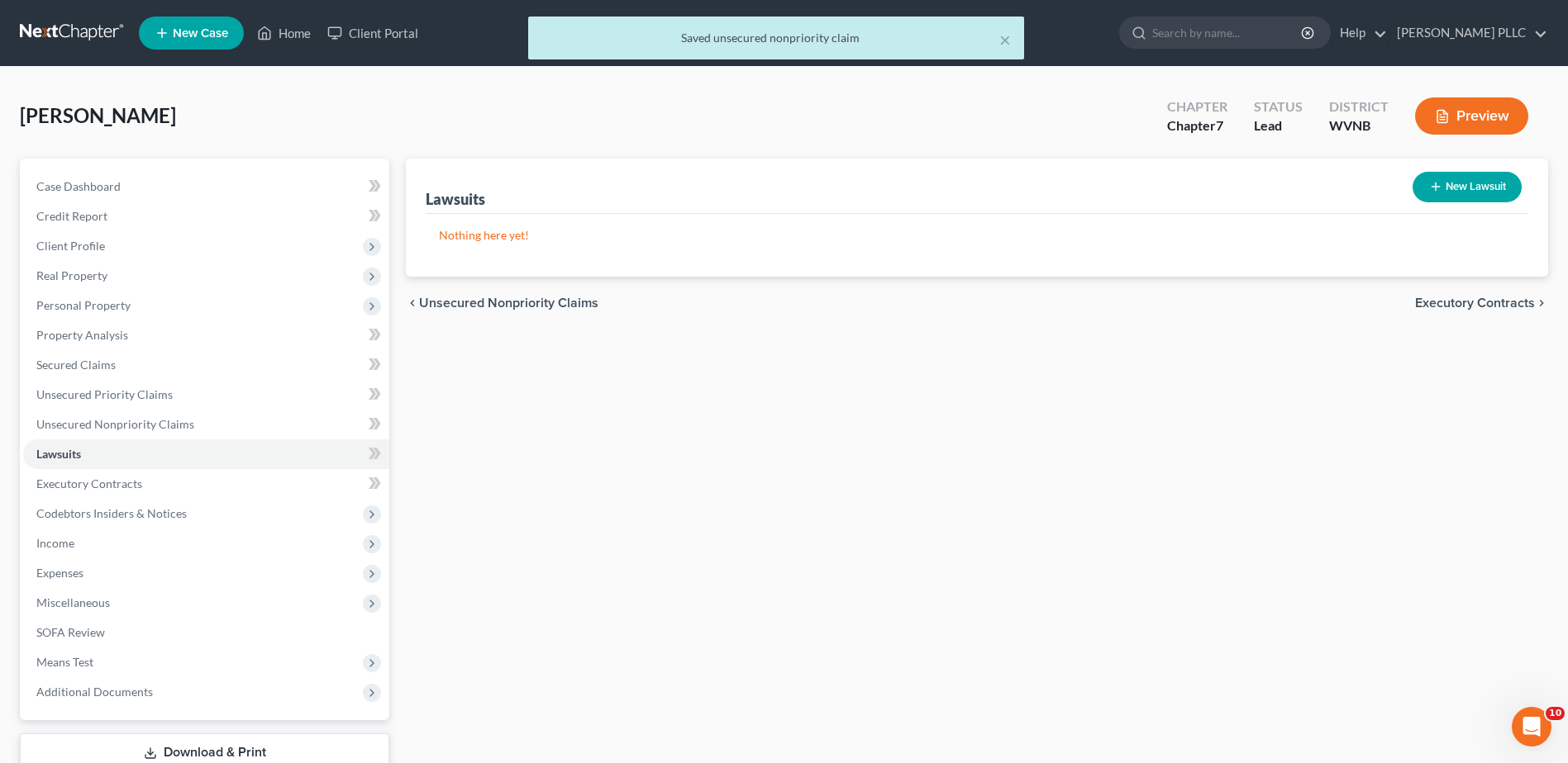
click at [1422, 203] on button "New Lawsuit" at bounding box center [1467, 187] width 109 height 31
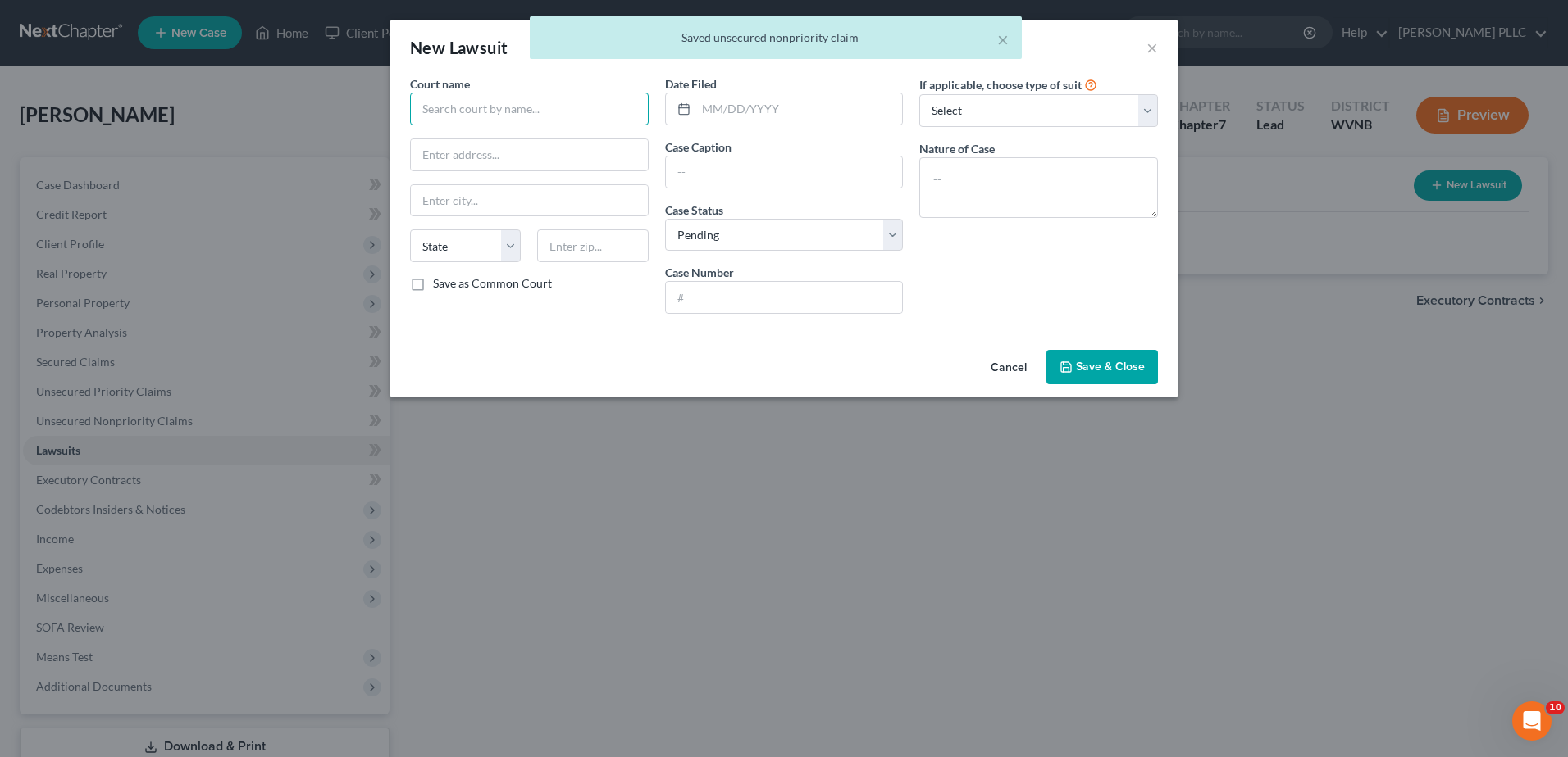
click at [410, 126] on input "text" at bounding box center [529, 109] width 239 height 33
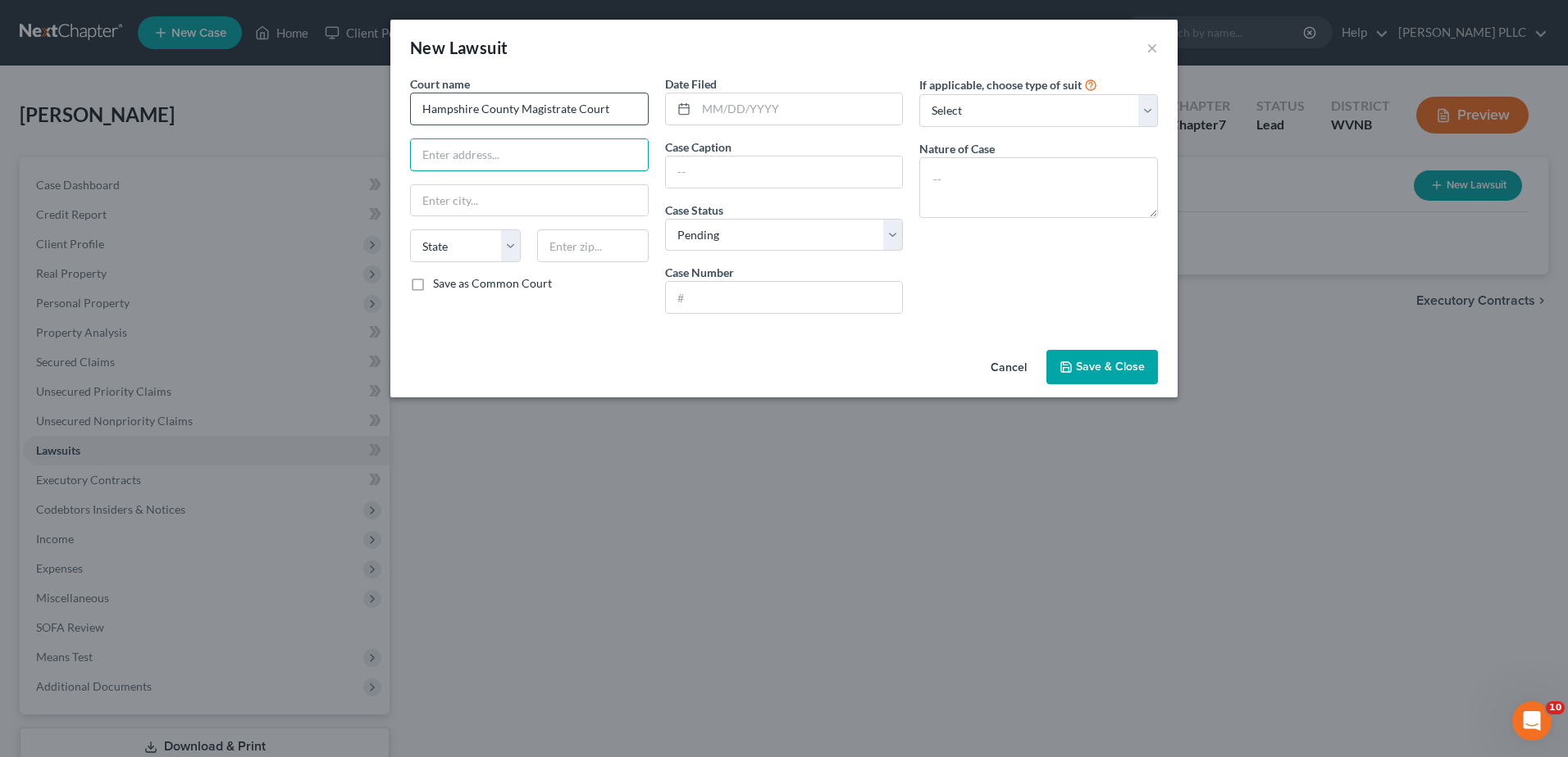
paste input "[STREET_ADDRESS]"
click at [696, 125] on input "text" at bounding box center [799, 109] width 206 height 31
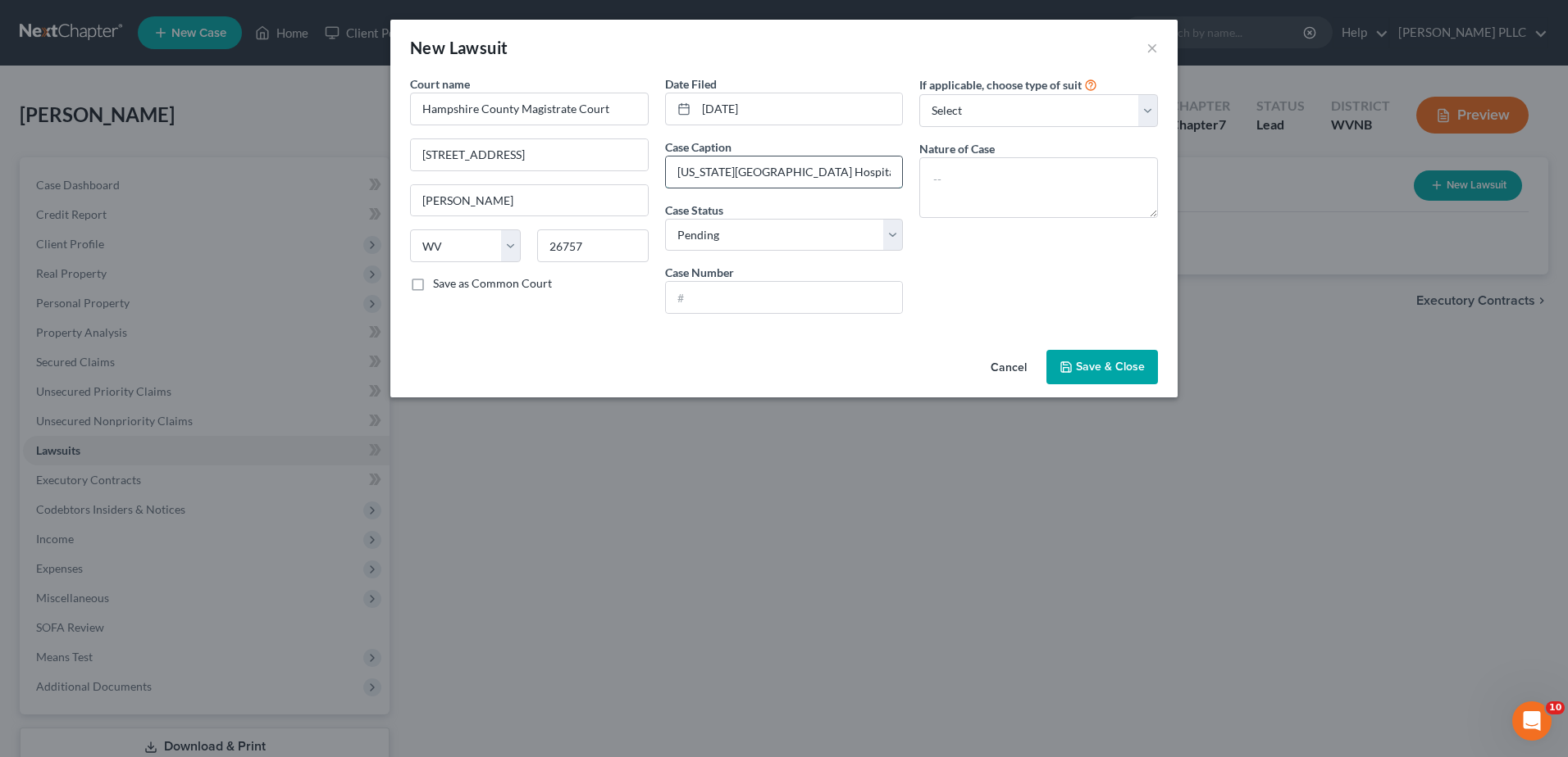
click at [902, 188] on input "[US_STATE][GEOGRAPHIC_DATA] Hospitals Inc v. [PERSON_NAME]" at bounding box center [784, 171] width 237 height 31
click at [697, 313] on input "text" at bounding box center [784, 297] width 237 height 31
click at [1084, 127] on select "Select Repossession Garnishment Foreclosure Attached, Seized, Or Levied Other" at bounding box center [1038, 110] width 239 height 33
click at [959, 127] on select "Select Repossession Garnishment Foreclosure Attached, Seized, Or Levied Other" at bounding box center [1038, 110] width 239 height 33
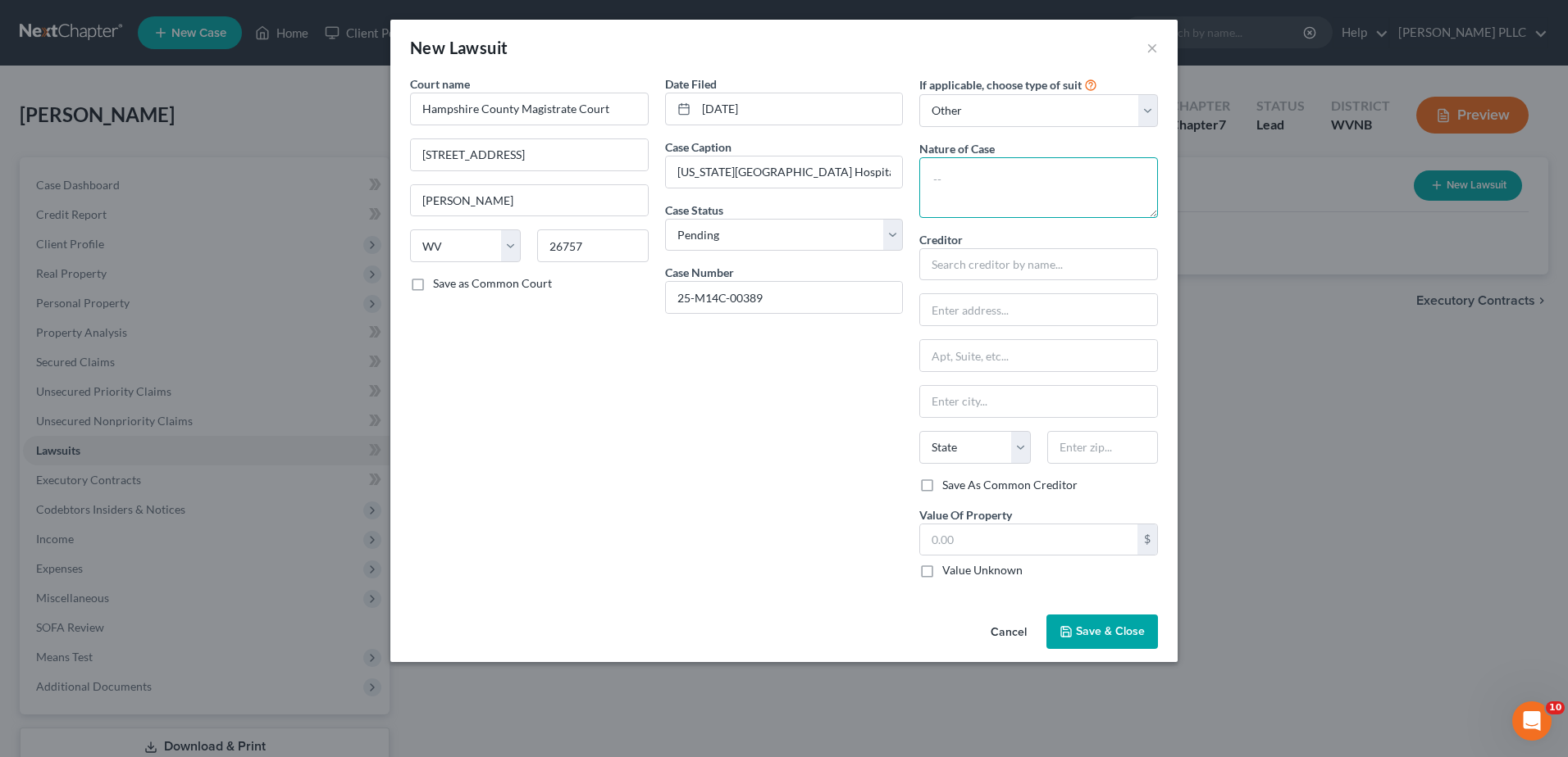
click at [1049, 218] on textarea at bounding box center [1038, 187] width 239 height 60
click at [1038, 281] on input "text" at bounding box center [1038, 265] width 239 height 33
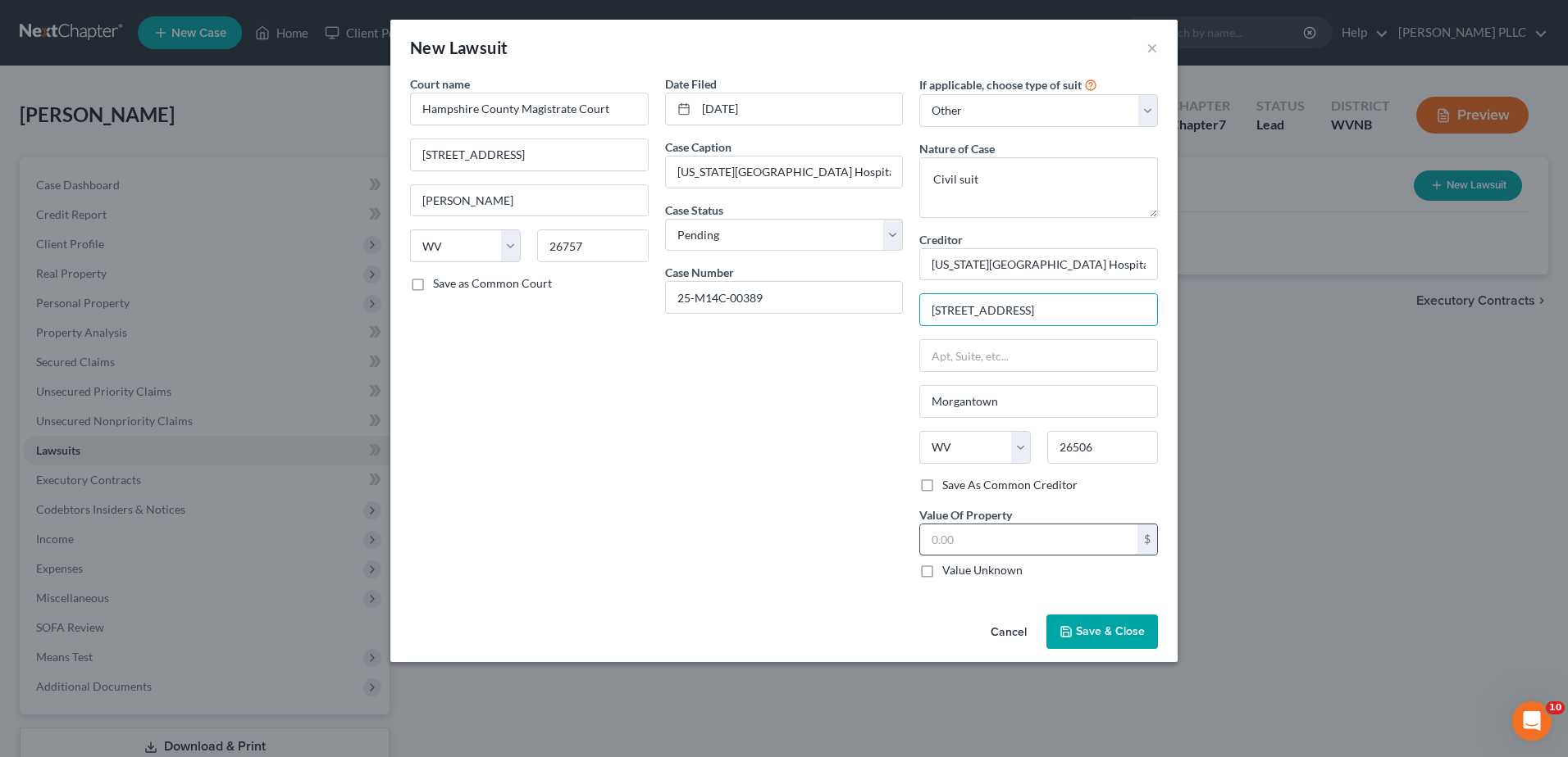
scroll to position [176, 0]
click at [971, 579] on label "Value Unknown" at bounding box center [982, 570] width 81 height 16
click at [959, 573] on input "Value Unknown" at bounding box center [953, 568] width 11 height 11
click at [1144, 638] on span "Save & Close" at bounding box center [1110, 631] width 69 height 14
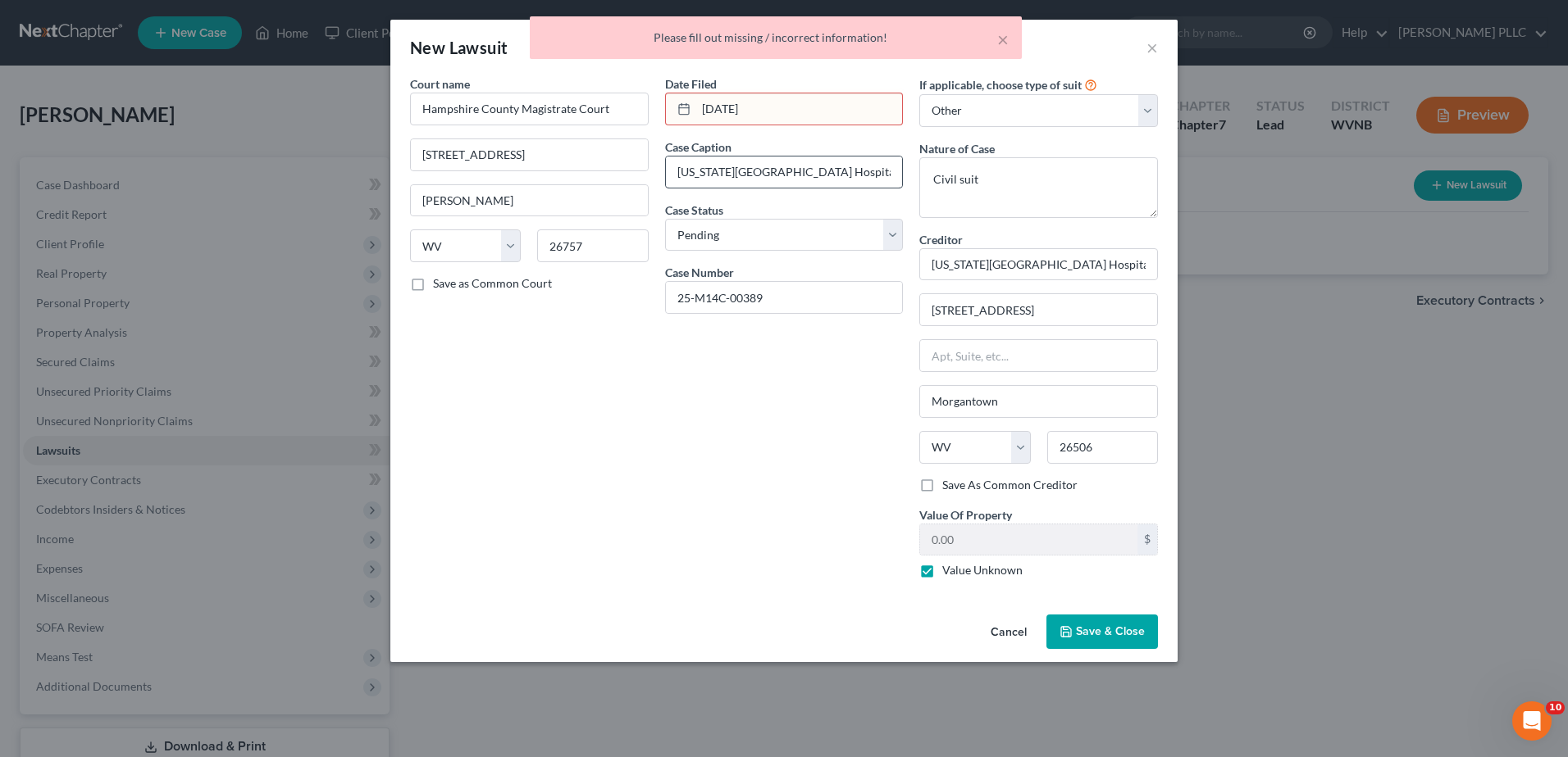
scroll to position [0, 0]
drag, startPoint x: 745, startPoint y: 151, endPoint x: 550, endPoint y: 150, distance: 195.0
click at [552, 150] on div "Court name * Hampshire County Magistrate Court [GEOGRAPHIC_DATA] [US_STATE][GEO…" at bounding box center [784, 334] width 764 height 516
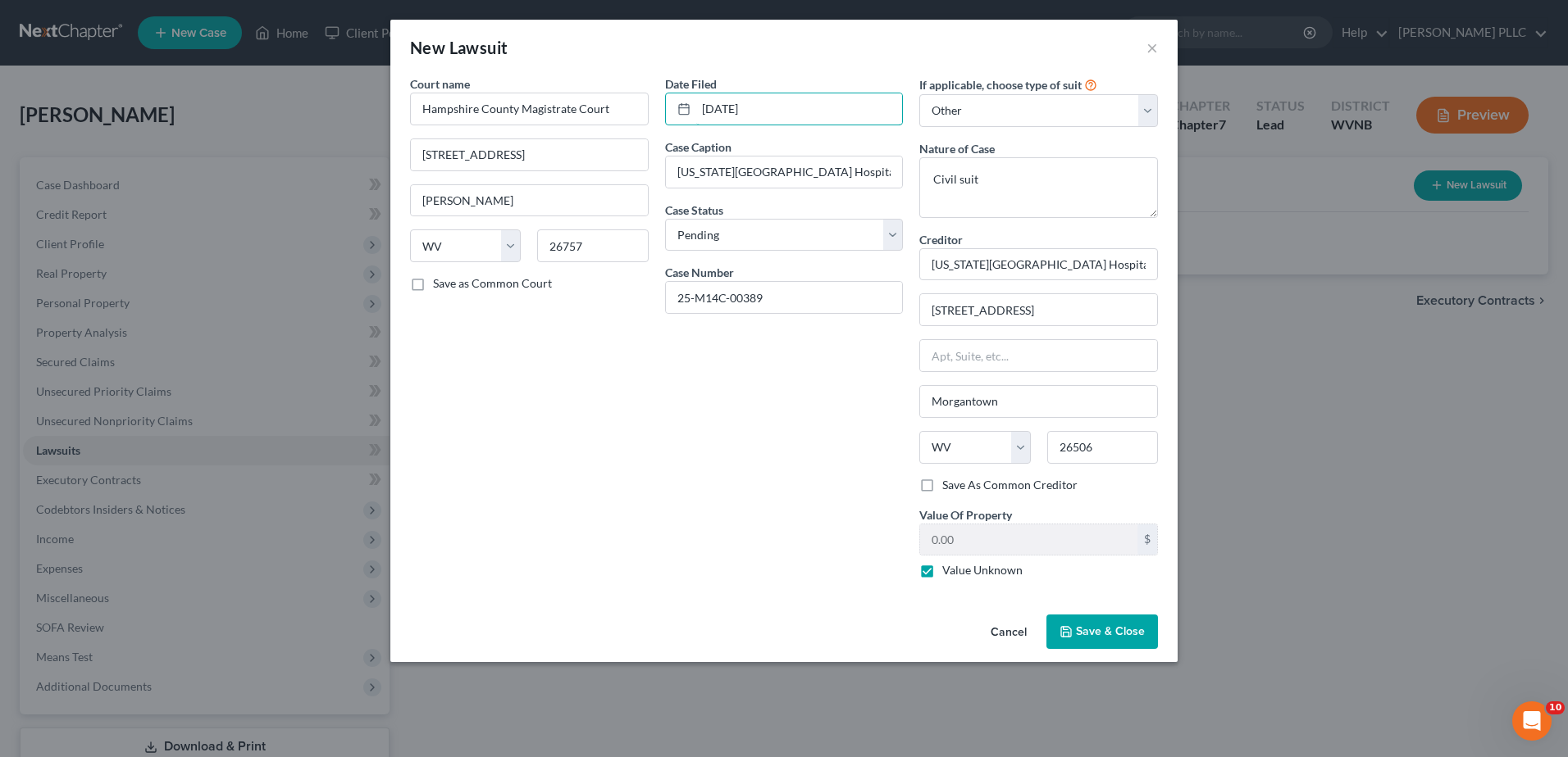
scroll to position [176, 0]
click at [1158, 649] on button "Save & Close" at bounding box center [1101, 631] width 111 height 35
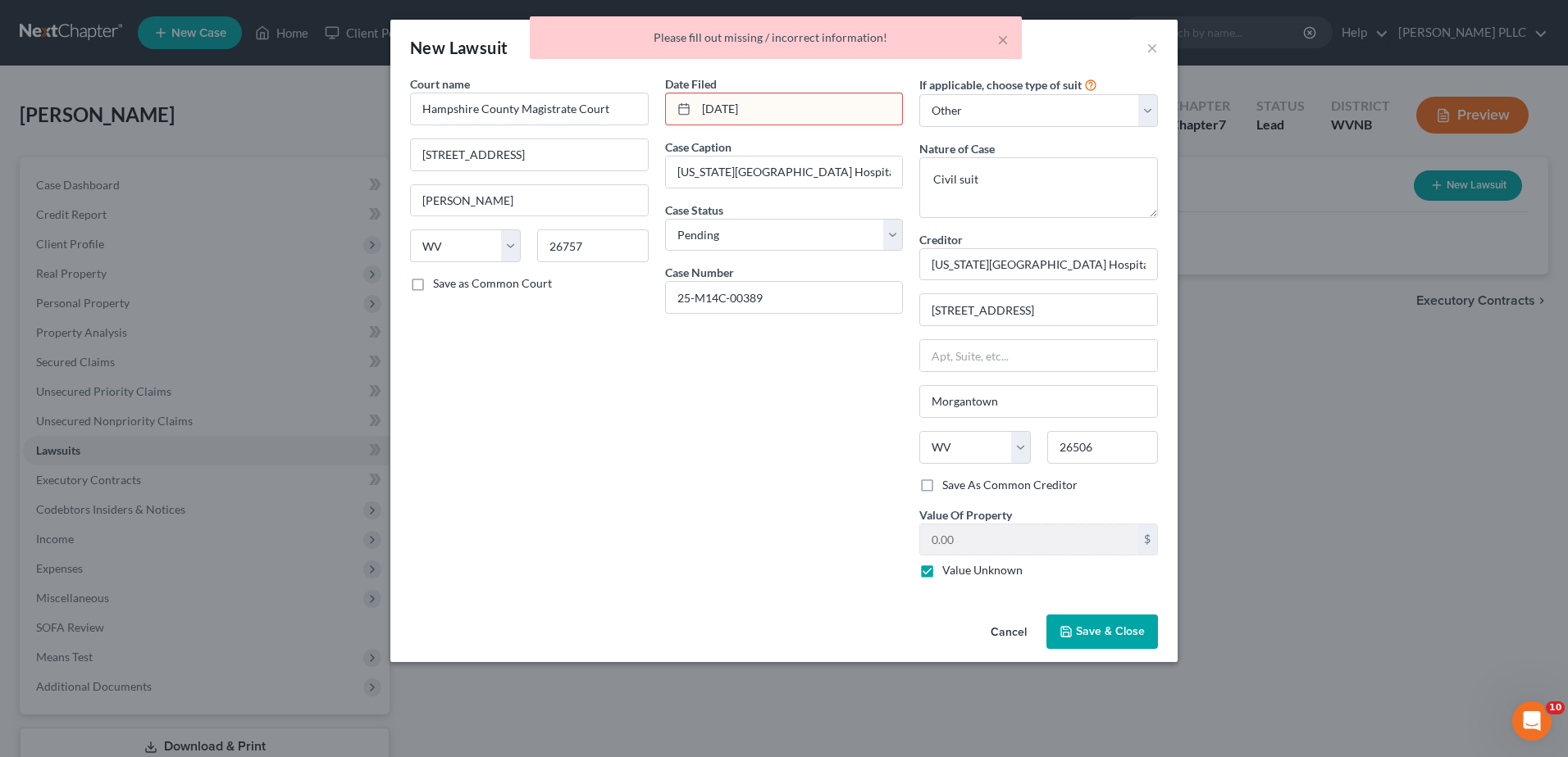
scroll to position [0, 0]
drag, startPoint x: 756, startPoint y: 142, endPoint x: 340, endPoint y: 142, distance: 416.0
click at [402, 142] on div "Court name * Hampshire County Magistrate Court [GEOGRAPHIC_DATA] [US_STATE][GEO…" at bounding box center [784, 334] width 764 height 516
click at [677, 115] on icon at bounding box center [683, 109] width 13 height 13
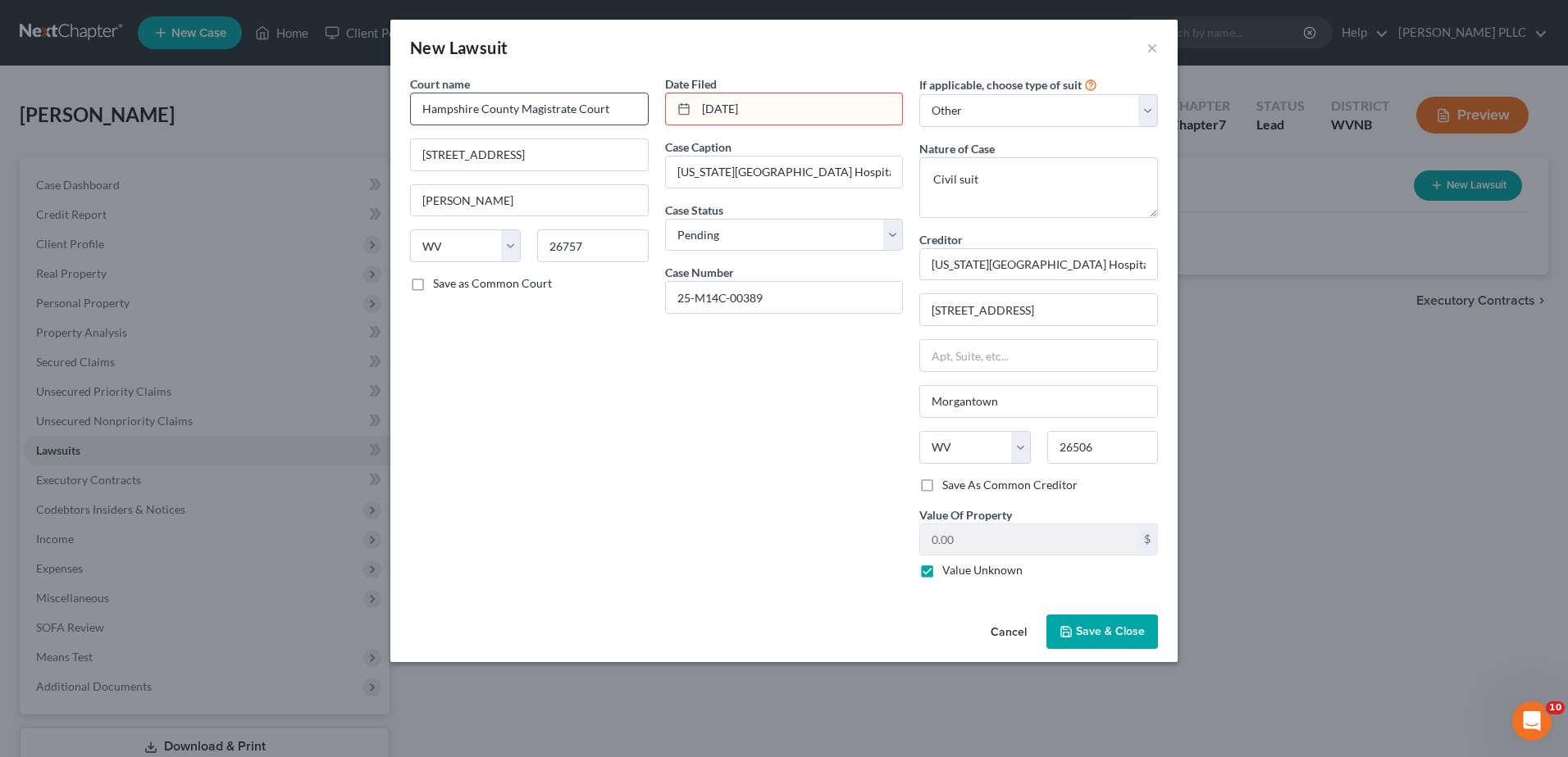
drag, startPoint x: 746, startPoint y: 149, endPoint x: 562, endPoint y: 136, distance: 184.5
click at [562, 136] on div "Court name * Hampshire County Magistrate Court [GEOGRAPHIC_DATA] [US_STATE][GEO…" at bounding box center [784, 334] width 764 height 516
click at [1144, 638] on span "Save & Close" at bounding box center [1110, 631] width 69 height 14
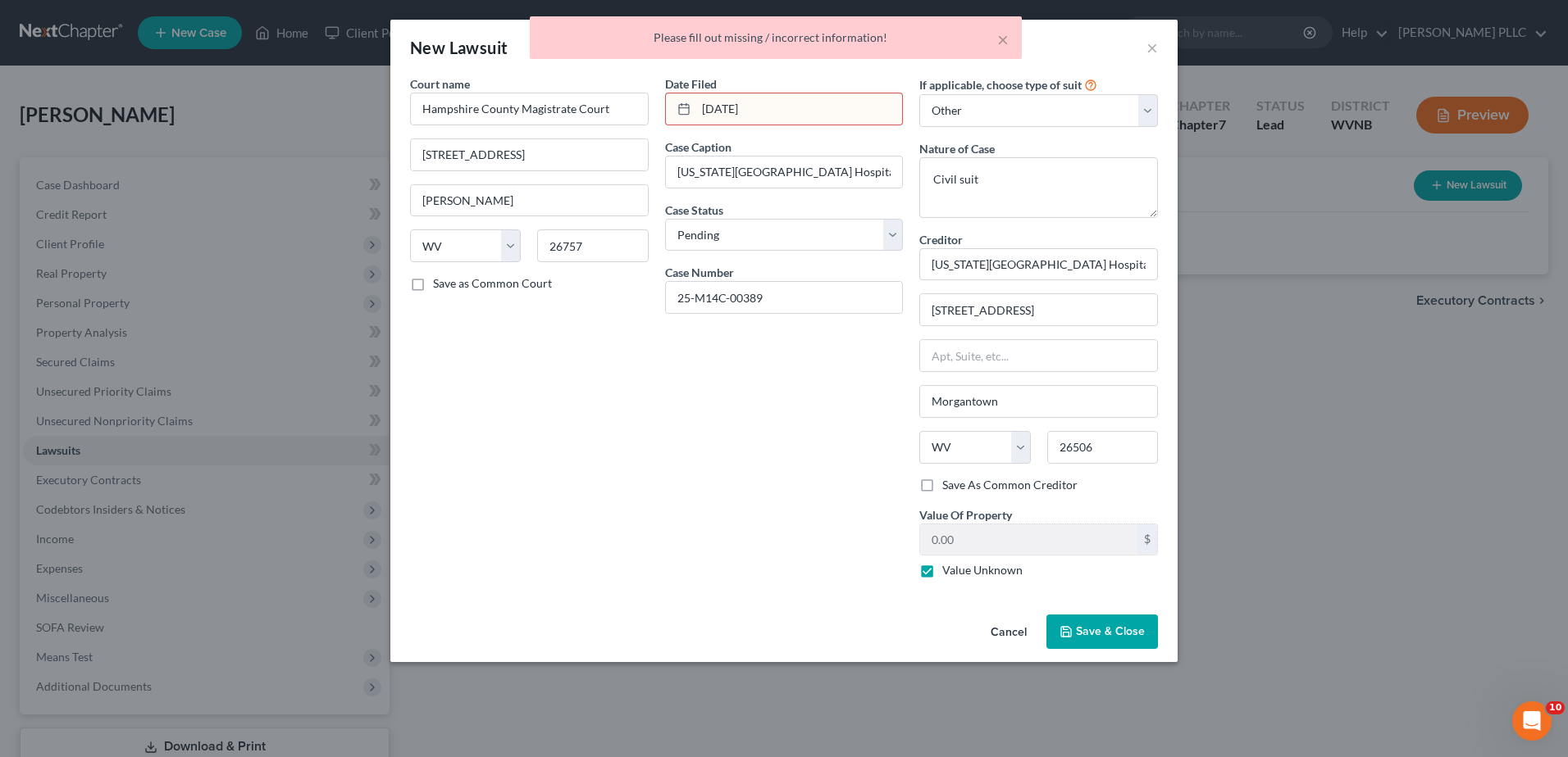
scroll to position [0, 0]
drag, startPoint x: 801, startPoint y: 148, endPoint x: 67, endPoint y: 143, distance: 734.0
click at [101, 140] on div "New Lawsuit × Court name * Hampshire County Magistrate Court [GEOGRAPHIC_DATA] …" at bounding box center [784, 378] width 1568 height 757
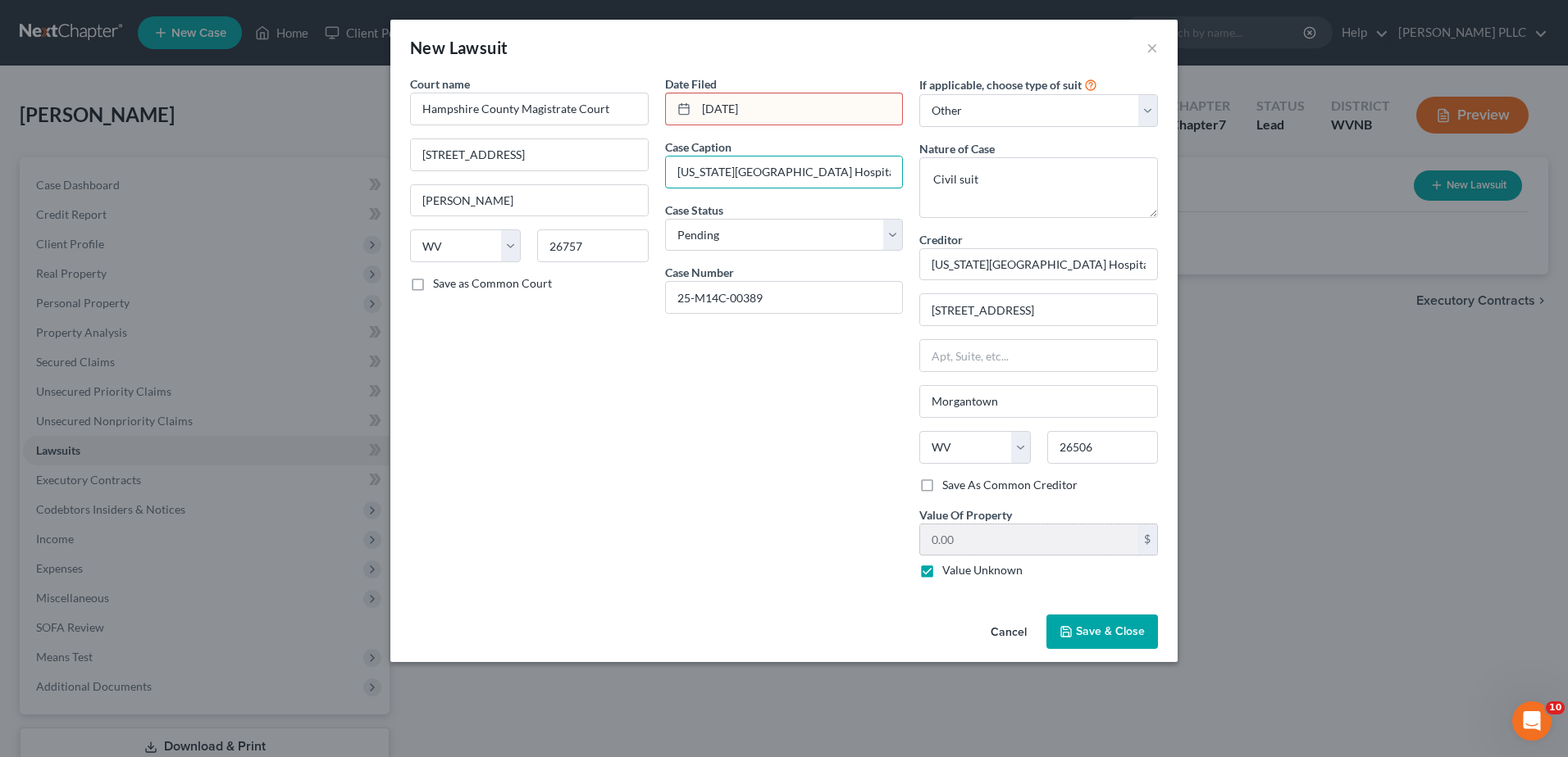
scroll to position [176, 0]
click at [1158, 649] on button "Save & Close" at bounding box center [1101, 631] width 111 height 35
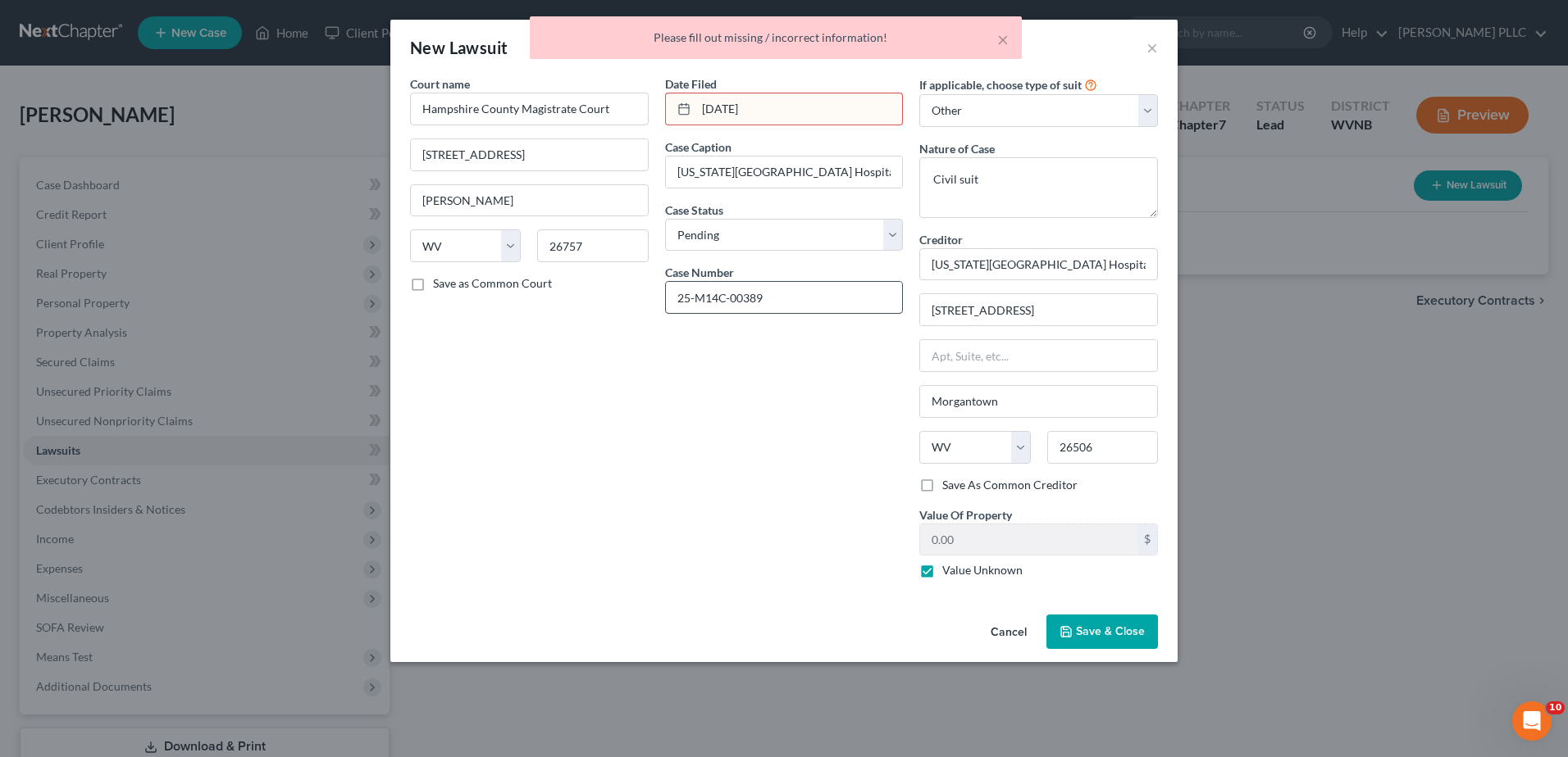
scroll to position [0, 0]
click at [703, 125] on input "[DATE]" at bounding box center [799, 109] width 206 height 31
click at [1144, 638] on span "Save & Close" at bounding box center [1110, 631] width 69 height 14
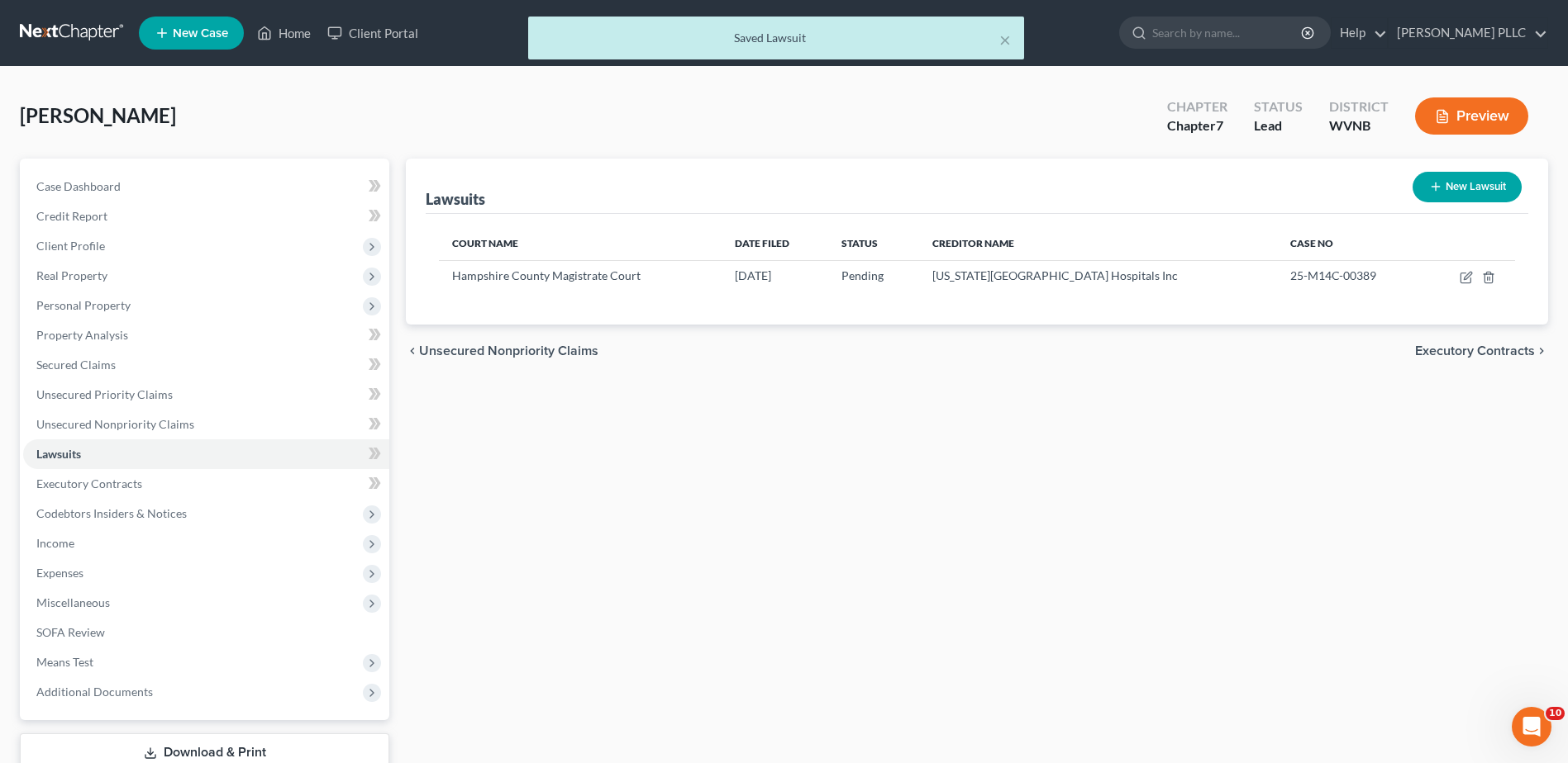
click at [1413, 203] on button "New Lawsuit" at bounding box center [1467, 187] width 109 height 31
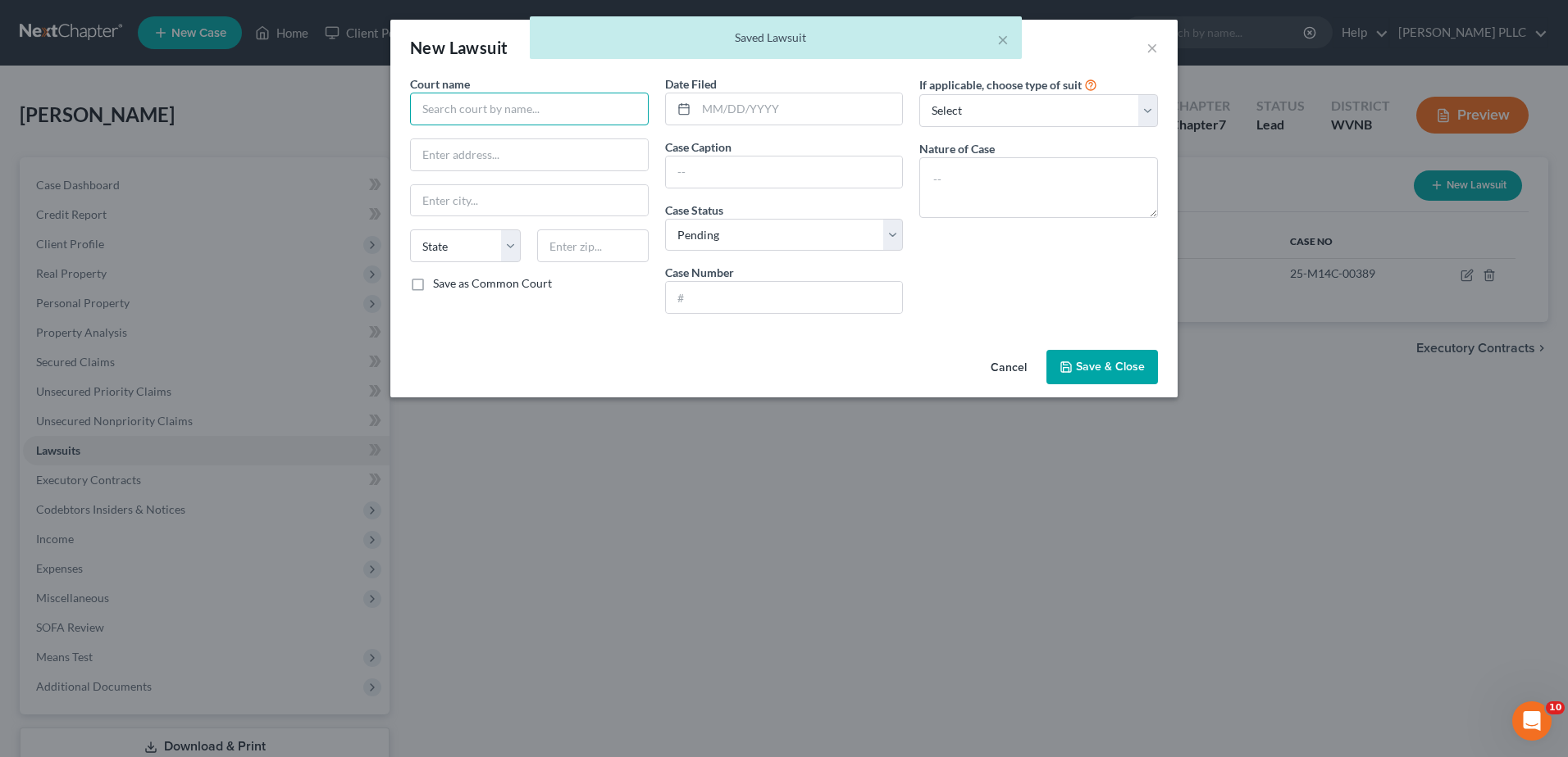
click at [423, 126] on input "text" at bounding box center [529, 109] width 239 height 33
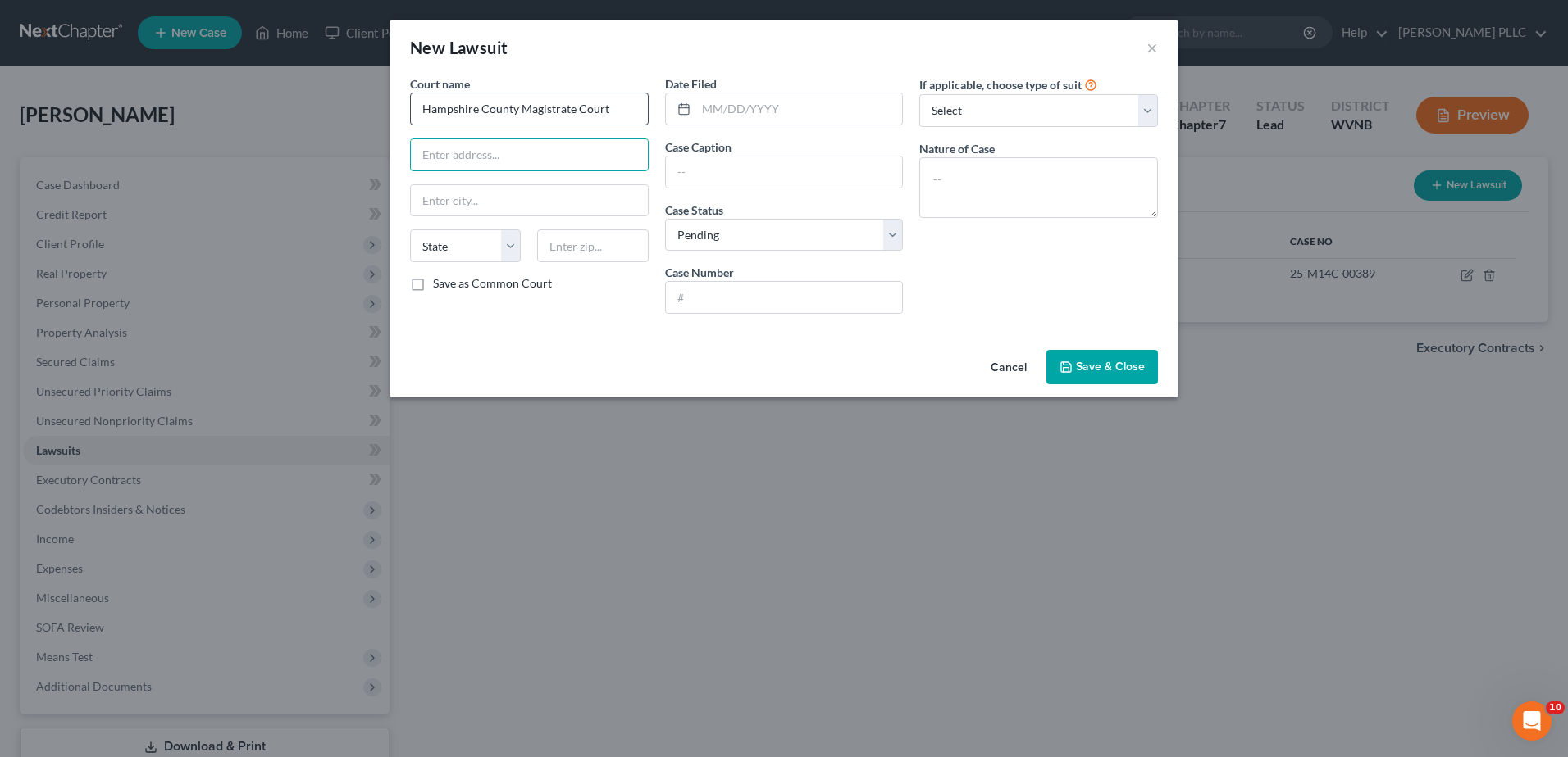
paste input "[STREET_ADDRESS]"
click at [726, 125] on input "text" at bounding box center [799, 109] width 206 height 31
click at [683, 188] on input "text" at bounding box center [784, 171] width 237 height 31
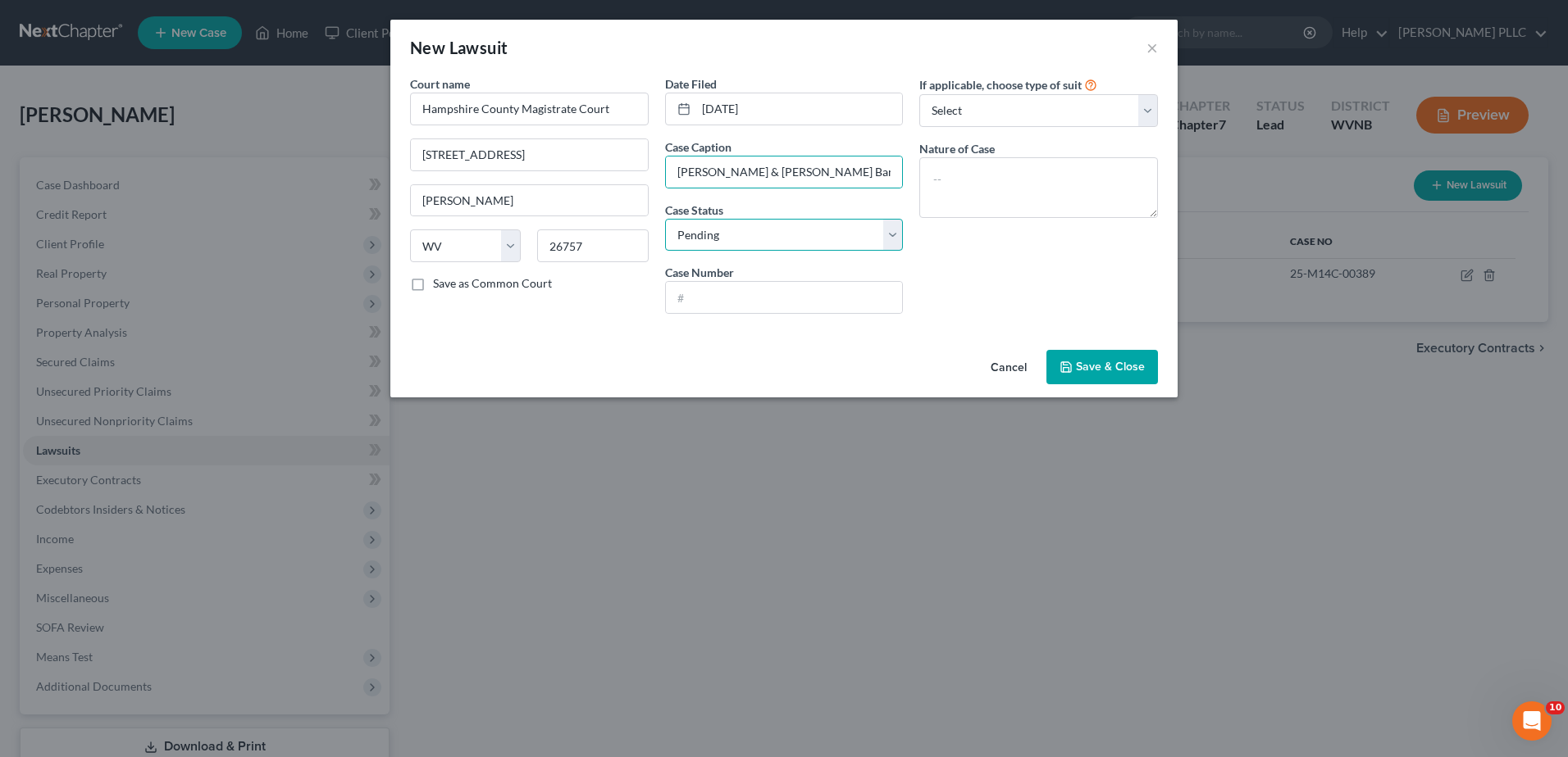
click at [773, 252] on select "Select Pending On Appeal Concluded" at bounding box center [784, 235] width 239 height 33
click at [665, 252] on select "Select Pending On Appeal Concluded" at bounding box center [784, 235] width 239 height 33
click at [733, 313] on input "text" at bounding box center [784, 297] width 237 height 31
click at [1132, 127] on select "Select Repossession Garnishment Foreclosure Attached, Seized, Or Levied Other" at bounding box center [1038, 110] width 239 height 33
click at [959, 127] on select "Select Repossession Garnishment Foreclosure Attached, Seized, Or Levied Other" at bounding box center [1038, 110] width 239 height 33
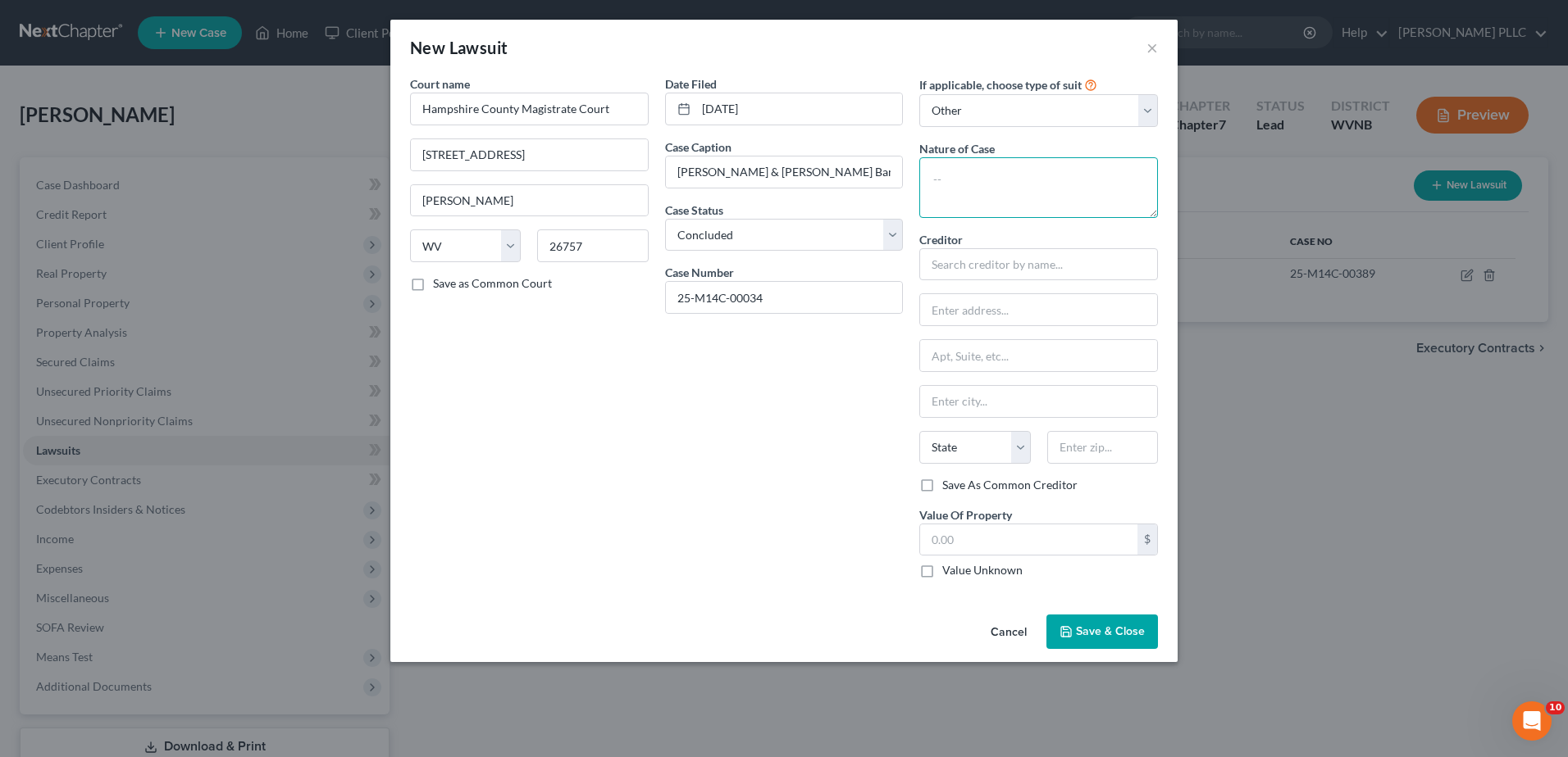
click at [1043, 218] on textarea at bounding box center [1038, 187] width 239 height 60
click at [1126, 281] on input "text" at bounding box center [1038, 265] width 239 height 33
click at [975, 579] on label "Value Unknown" at bounding box center [982, 570] width 81 height 16
click at [959, 573] on input "Value Unknown" at bounding box center [953, 568] width 11 height 11
click at [1144, 638] on span "Save & Close" at bounding box center [1110, 631] width 69 height 14
